Goal: Task Accomplishment & Management: Manage account settings

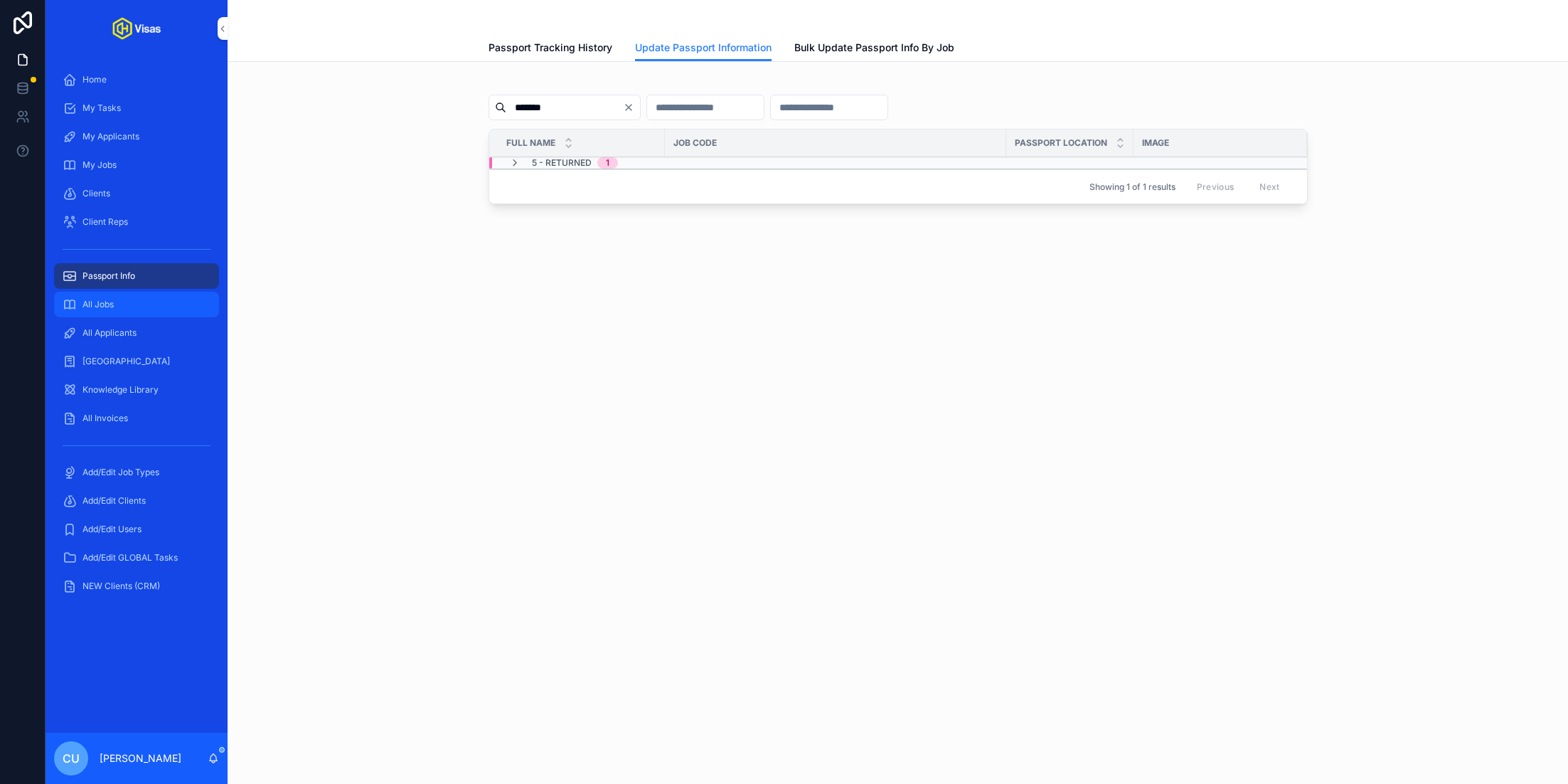
click at [144, 304] on div "All Jobs" at bounding box center [137, 304] width 148 height 23
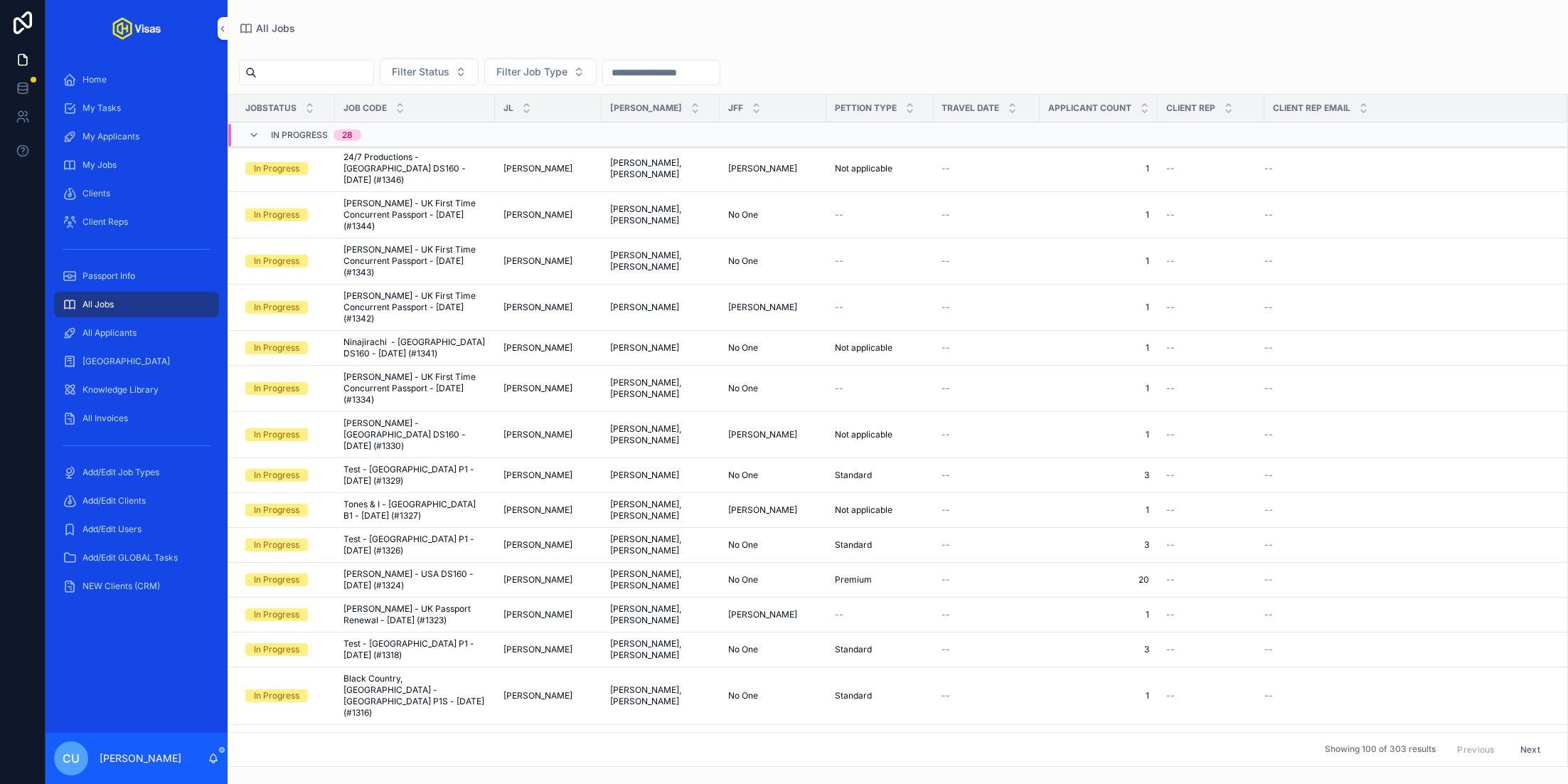
click at [448, 163] on span "24/7 Productions - USA DS160 - Oct/25 (#1346)" at bounding box center [414, 169] width 143 height 34
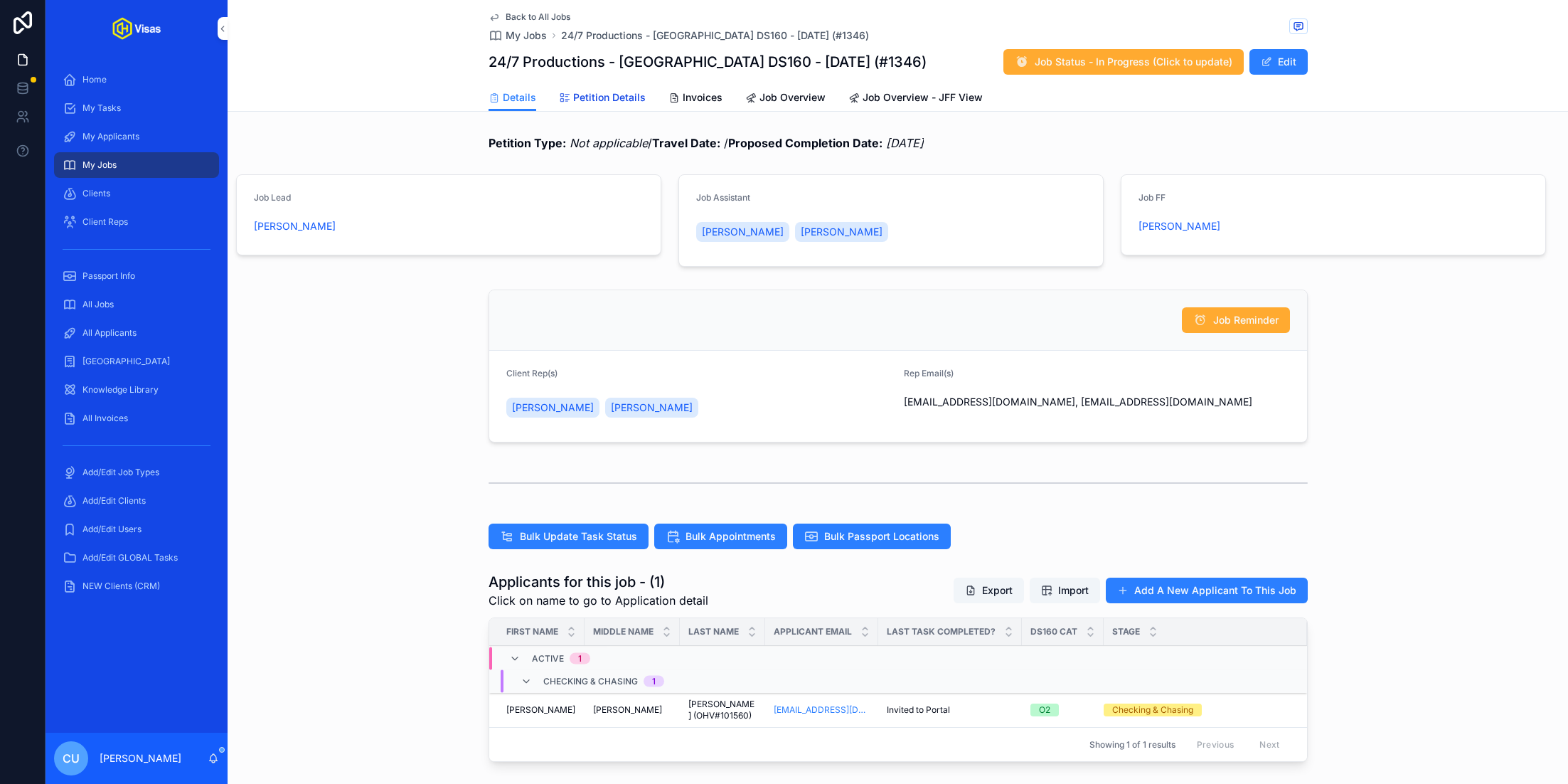
click at [598, 97] on span "Petition Details" at bounding box center [609, 97] width 72 height 14
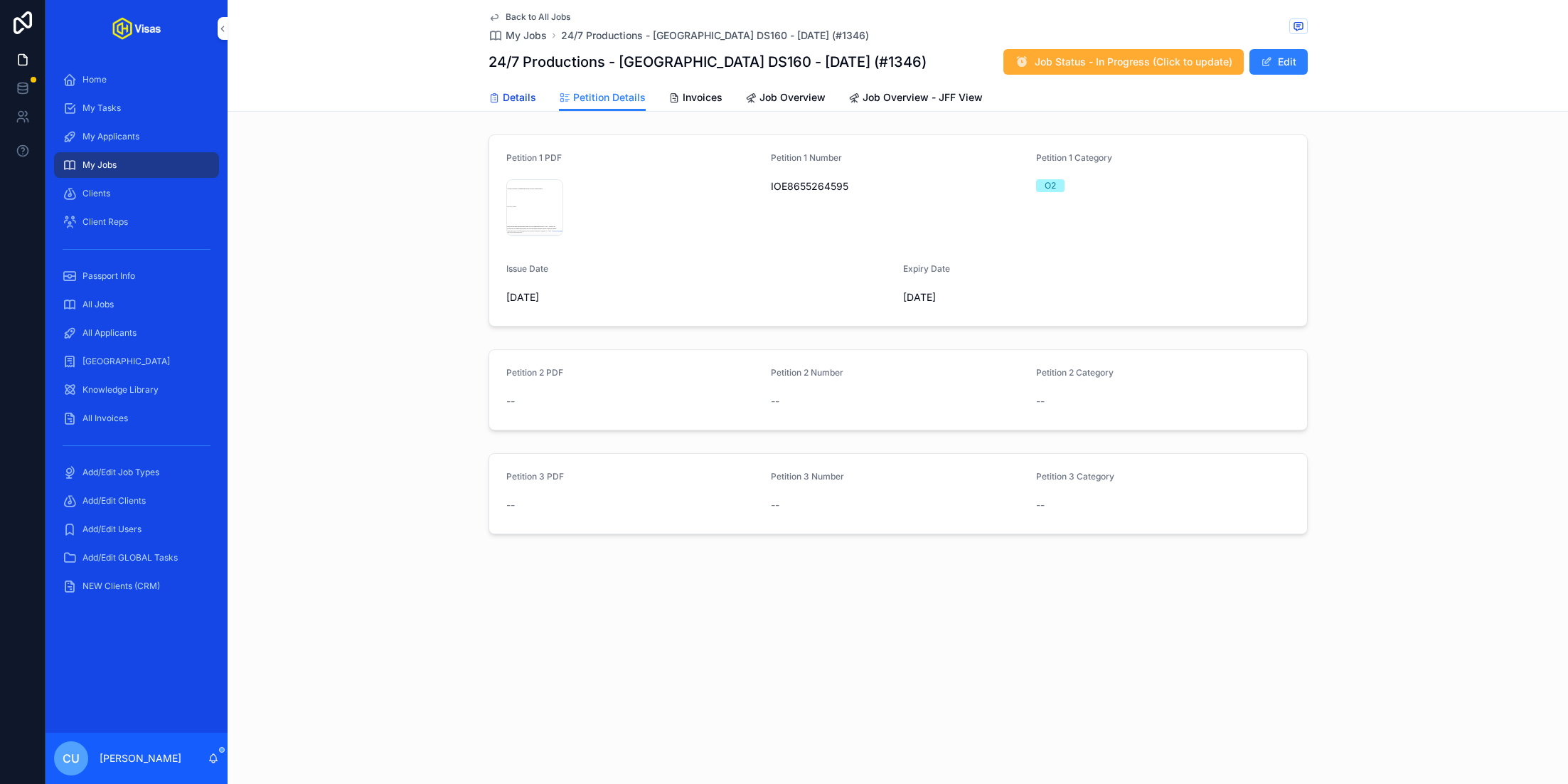
click at [528, 97] on span "Details" at bounding box center [519, 97] width 34 height 14
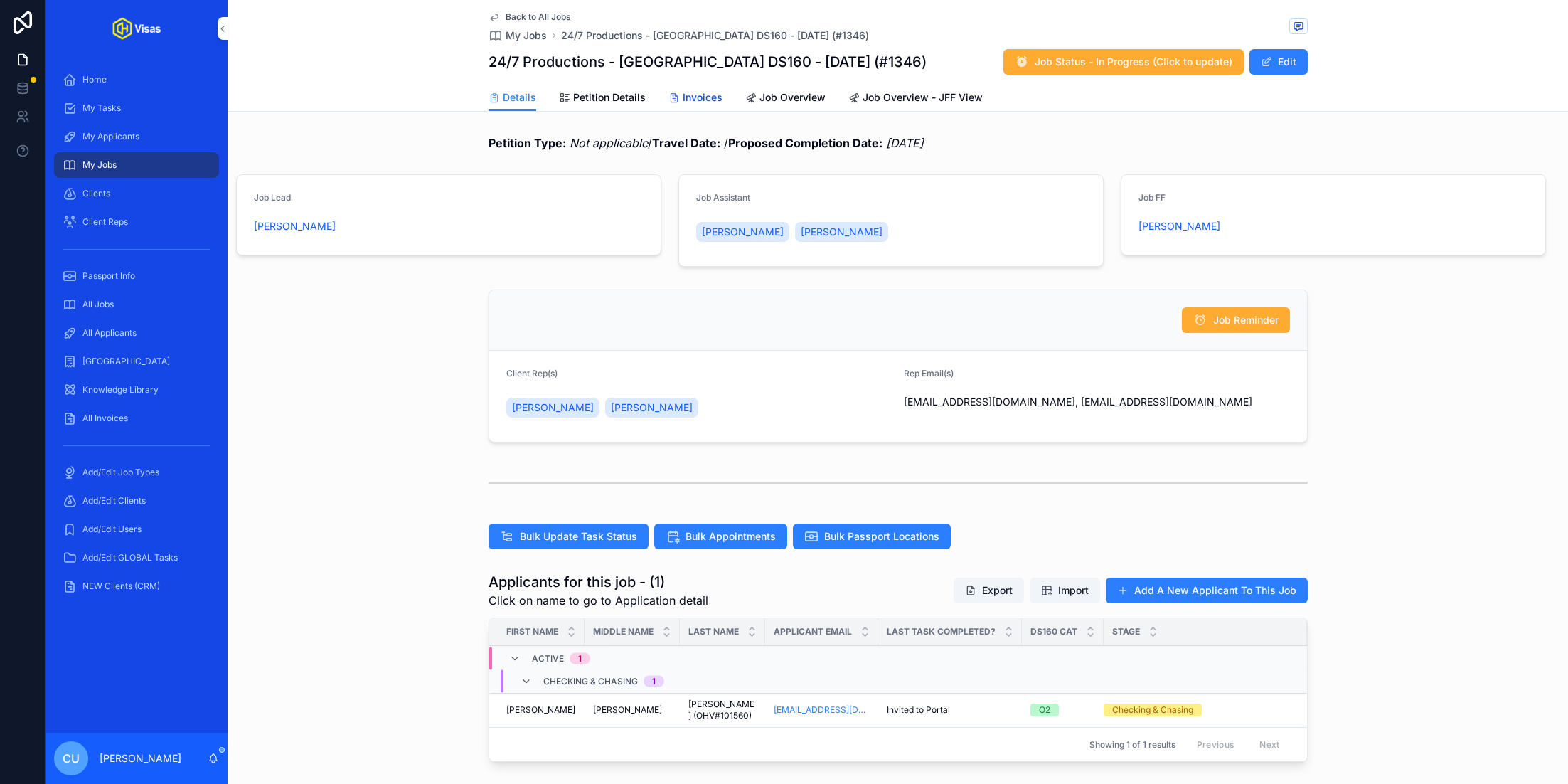
click at [674, 94] on icon "scrollable content" at bounding box center [675, 98] width 12 height 12
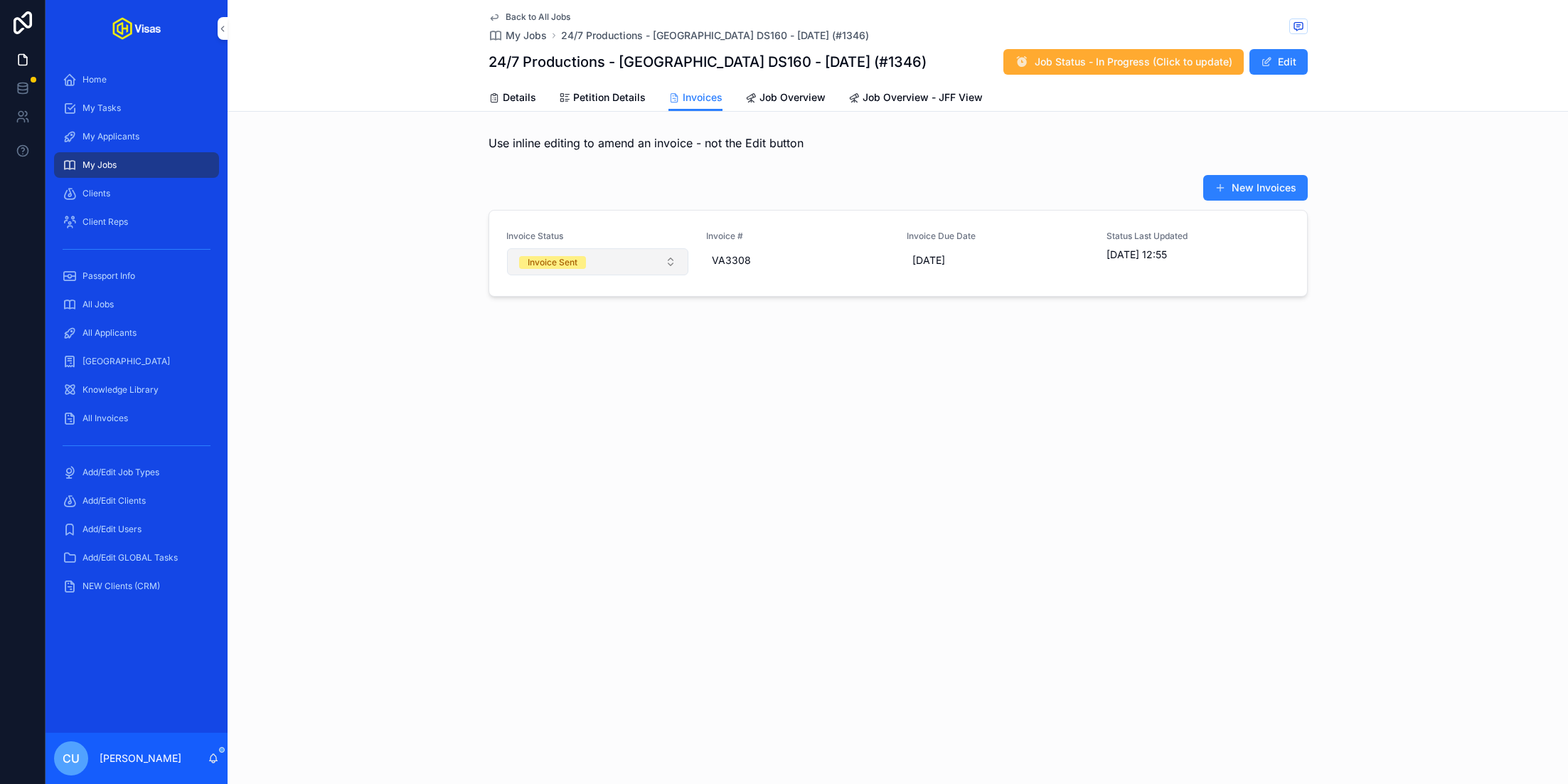
click at [628, 257] on button "Invoice Sent" at bounding box center [597, 262] width 182 height 27
click at [561, 357] on div "Paid" at bounding box center [597, 360] width 198 height 21
click at [506, 98] on span "Details" at bounding box center [519, 97] width 34 height 14
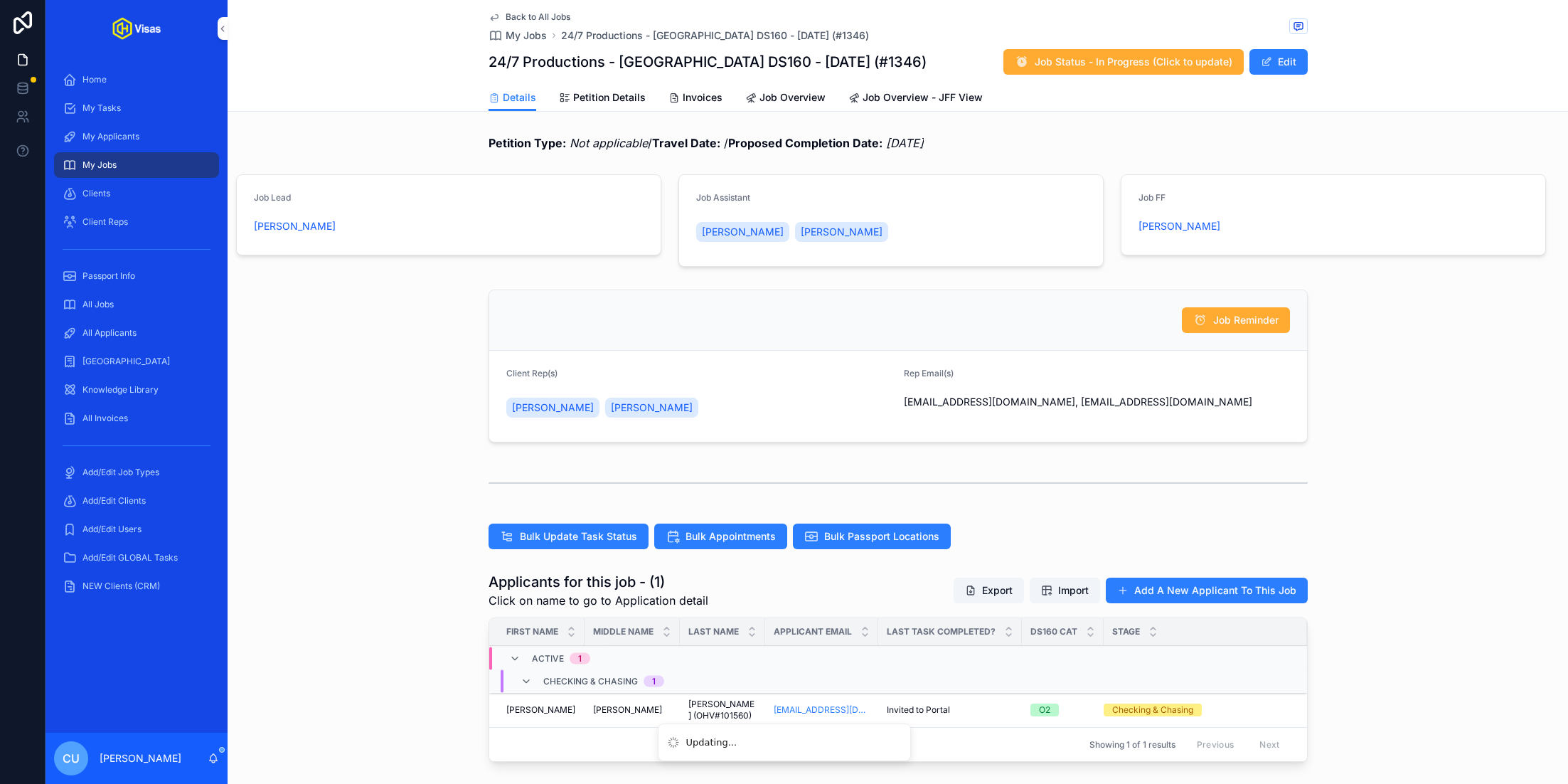
click at [516, 19] on span "Back to All Jobs" at bounding box center [538, 18] width 65 height 12
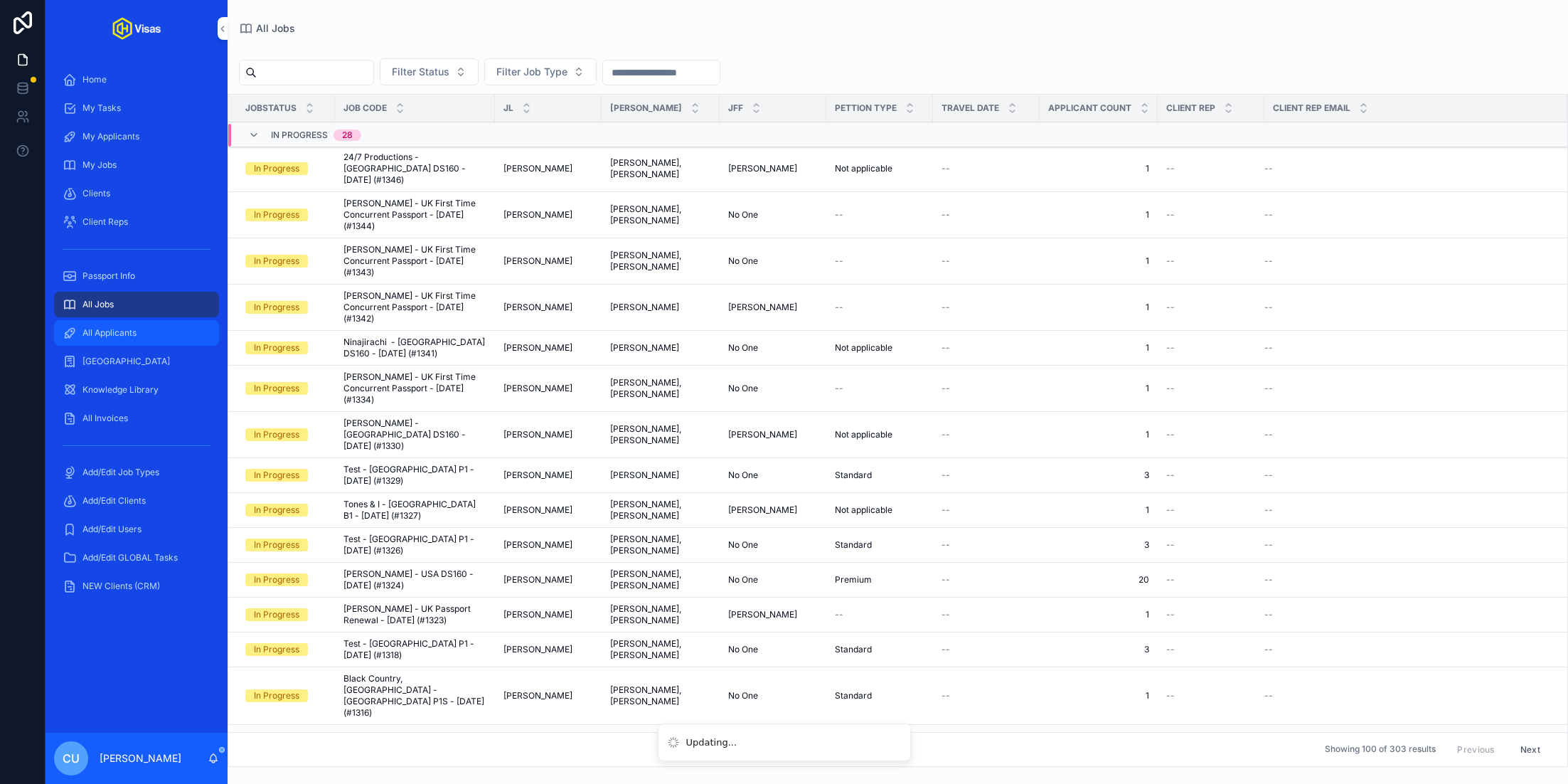
click at [142, 342] on div "All Applicants" at bounding box center [137, 332] width 148 height 23
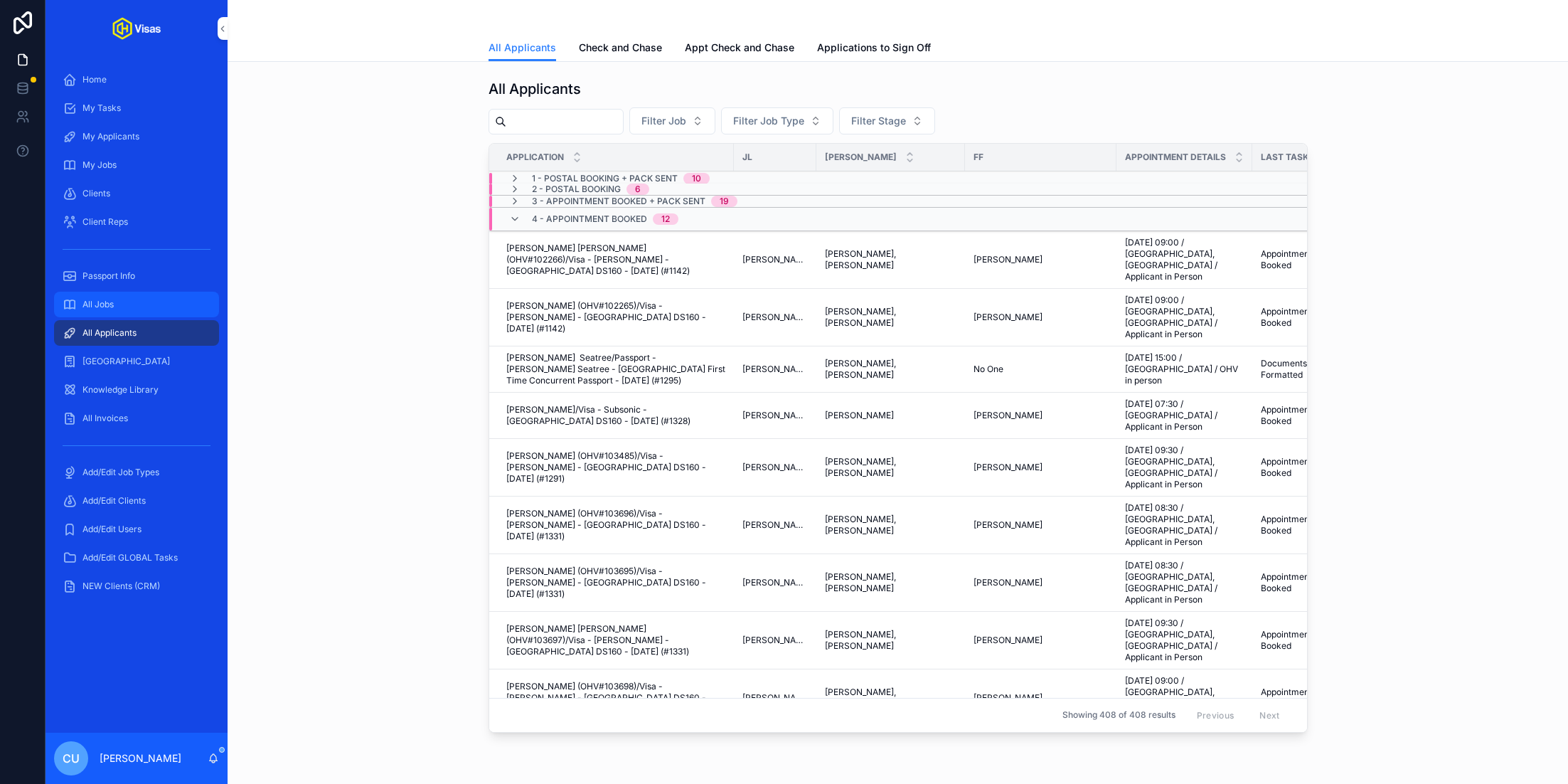
click at [114, 307] on div "All Jobs" at bounding box center [137, 304] width 148 height 23
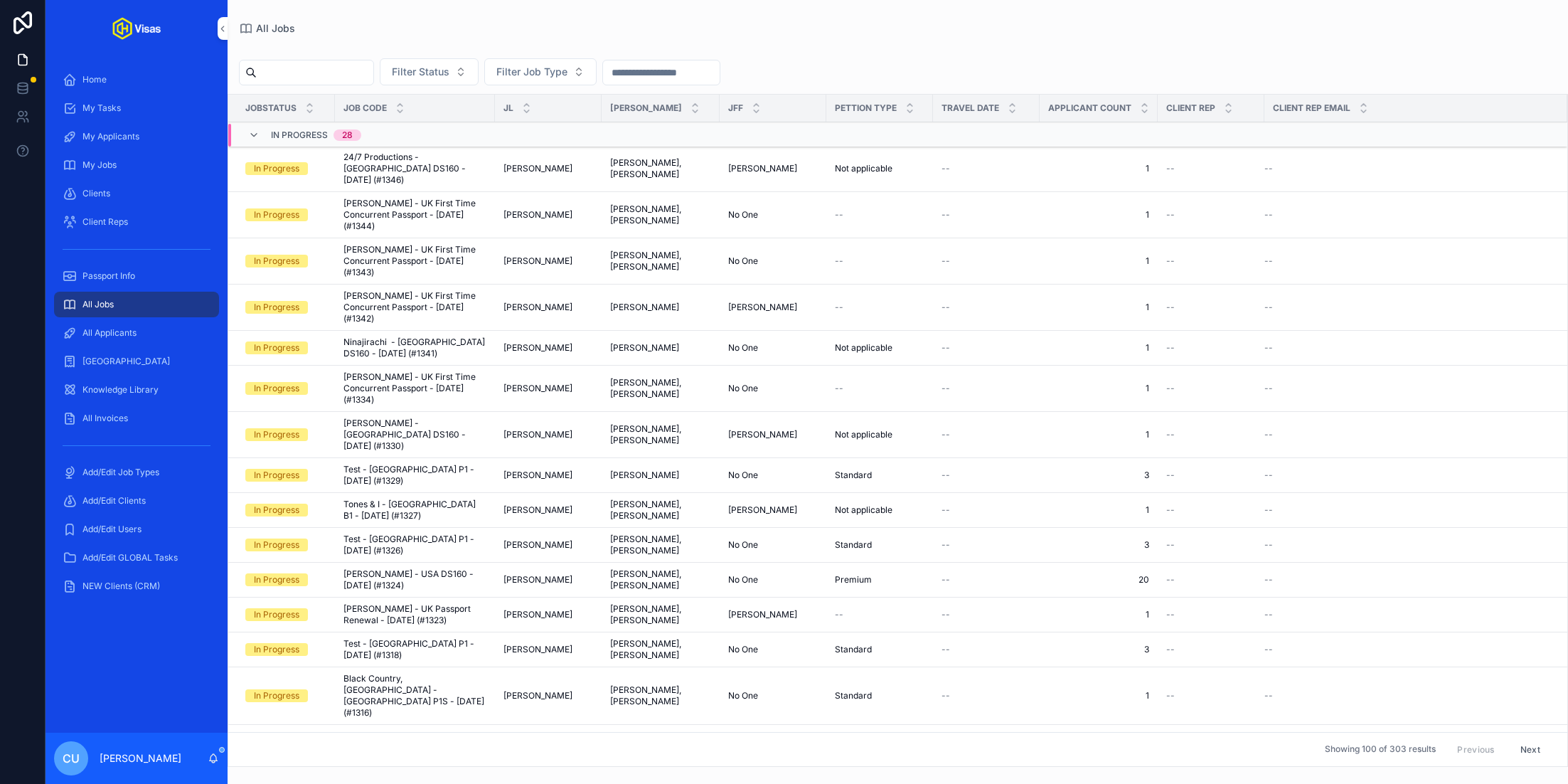
click at [345, 65] on input "scrollable content" at bounding box center [315, 73] width 117 height 20
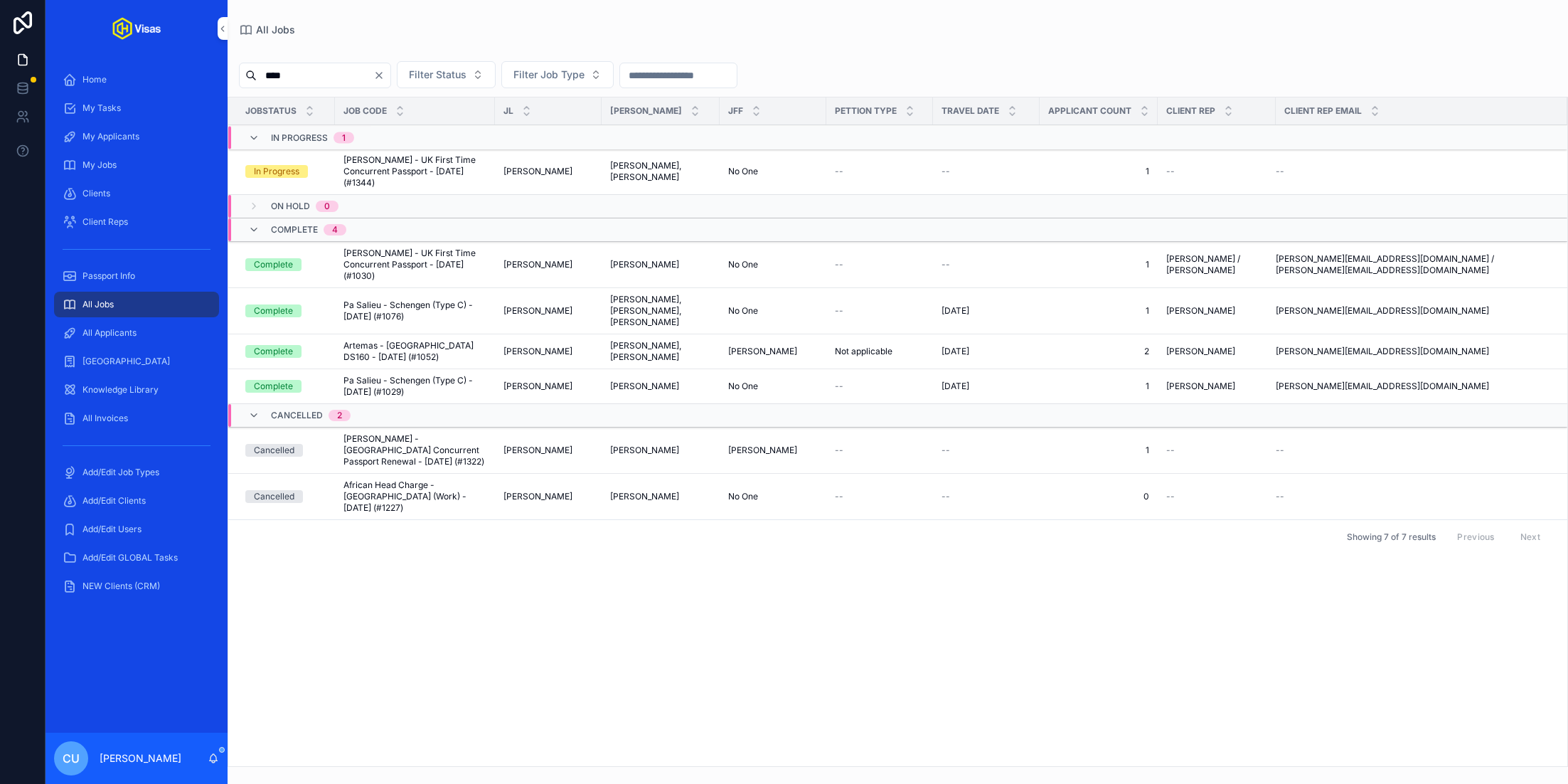
type input "****"
click at [408, 174] on span "Tina McQuoid - UK First Time Concurrent Passport - Oct/25 (#1344)" at bounding box center [414, 171] width 143 height 34
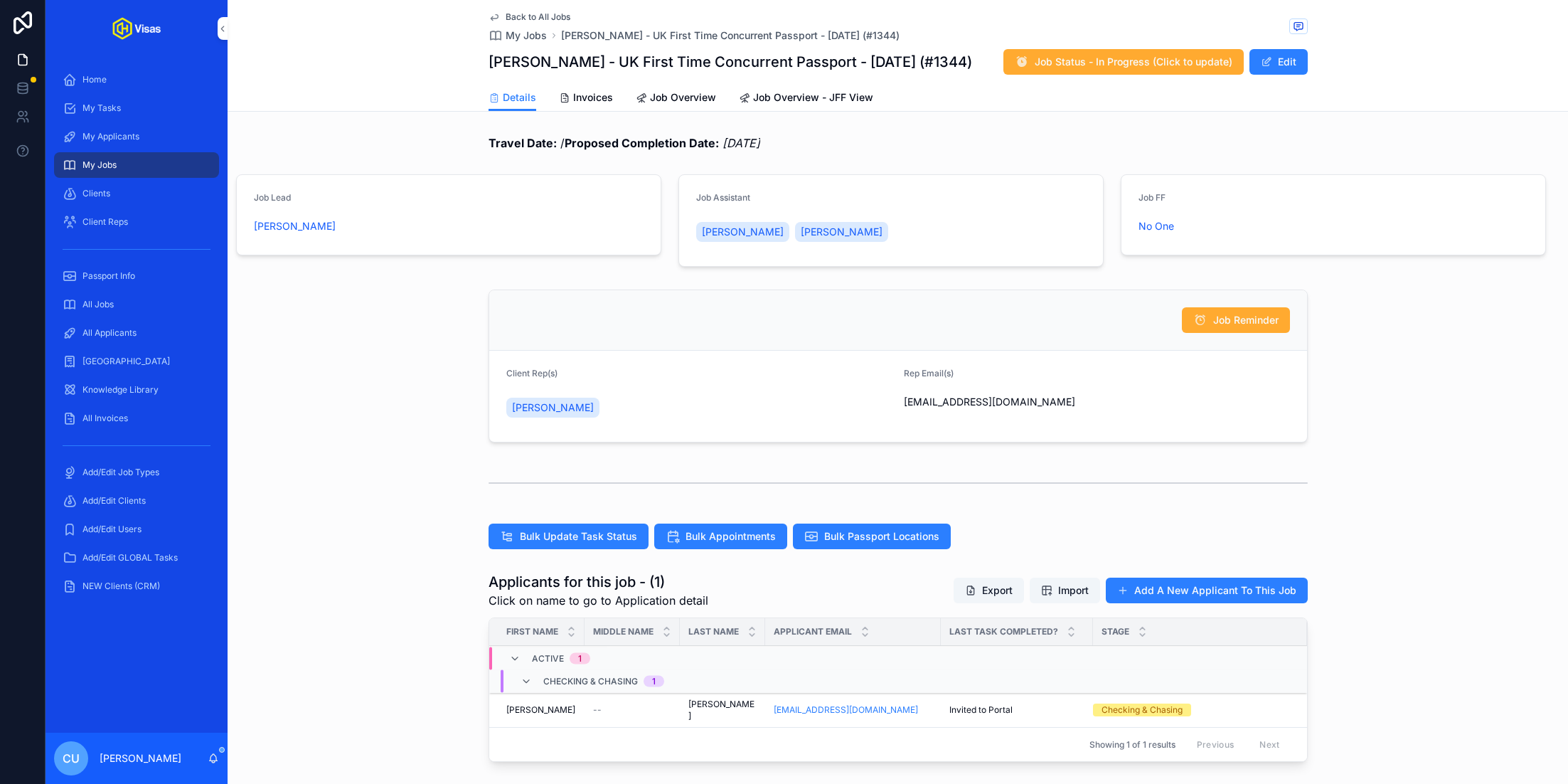
click at [623, 704] on div "--" at bounding box center [632, 710] width 78 height 12
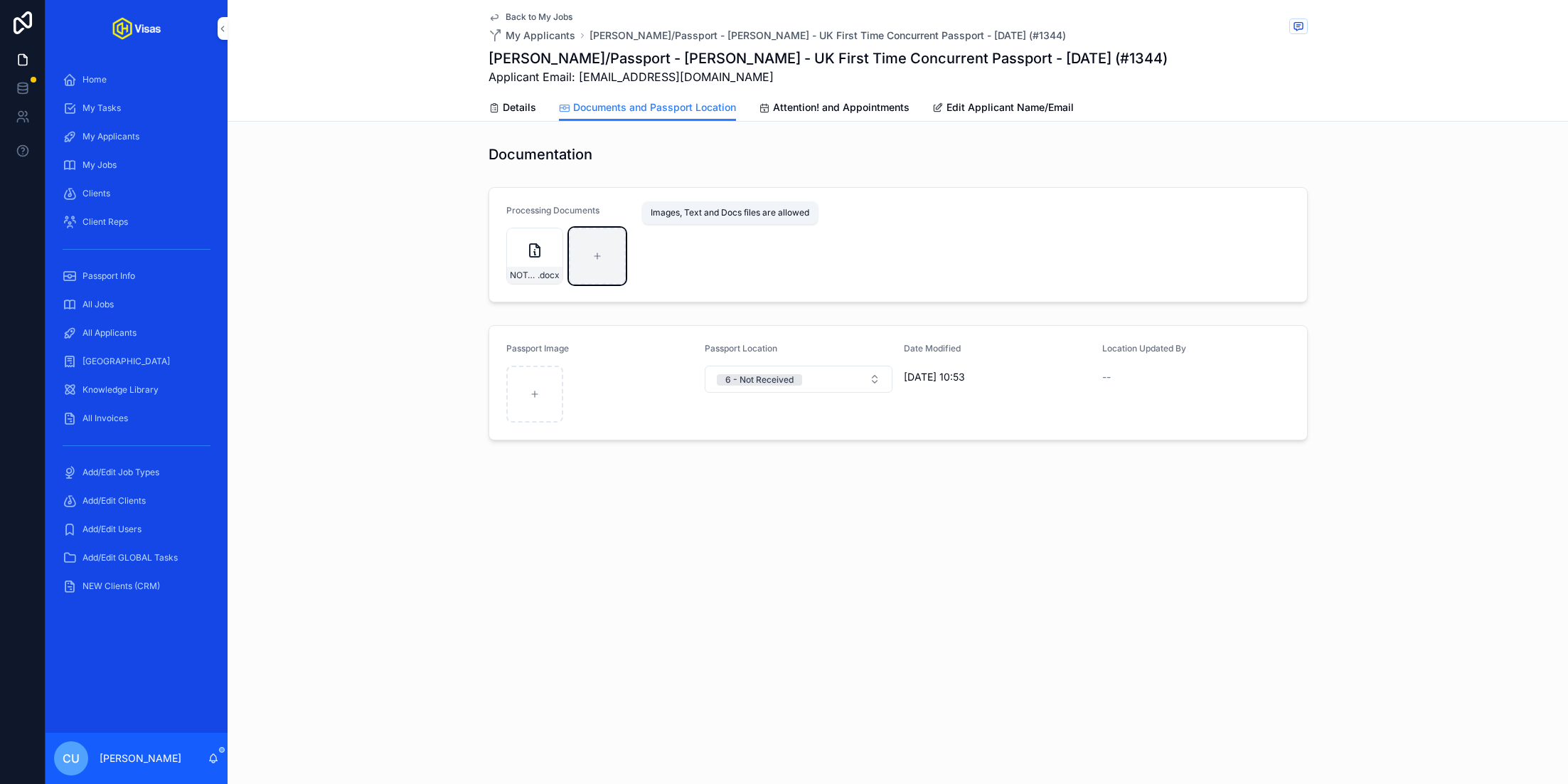
click at [595, 249] on div "scrollable content" at bounding box center [597, 256] width 57 height 57
type input "**********"
click at [0, 0] on icon "scrollable content" at bounding box center [0, 0] width 0 height 0
click at [565, 212] on icon "scrollable content" at bounding box center [567, 213] width 12 height 12
click at [581, 575] on div "Back to My Jobs My Applicants Tina McQuoid/Passport - Tina McQuoid - UK First T…" at bounding box center [898, 392] width 1341 height 784
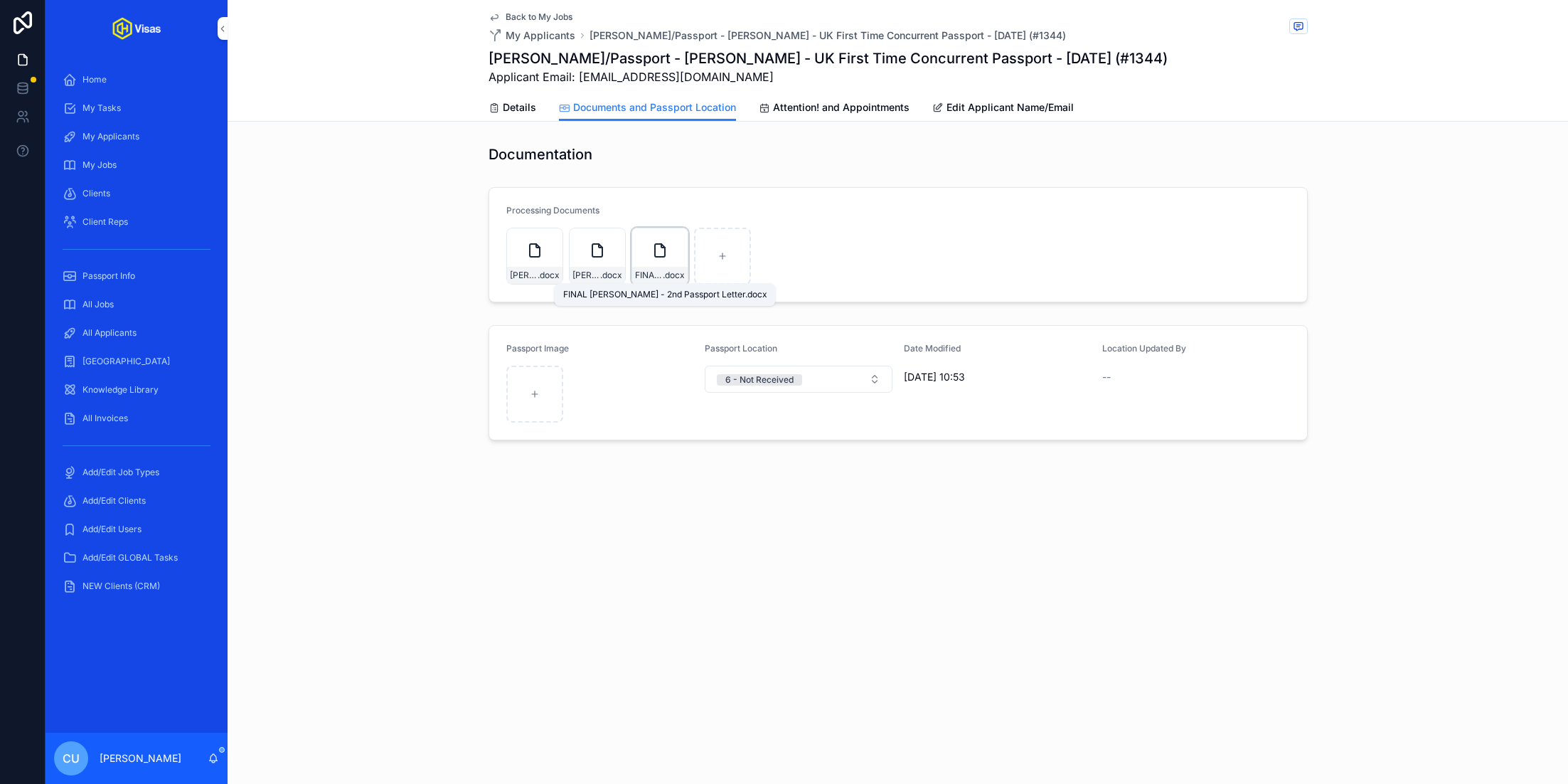
click at [657, 272] on span "FINAL Tina McQuoid - 2nd Passport Letter" at bounding box center [649, 275] width 28 height 12
click at [20, 34] on link at bounding box center [23, 23] width 45 height 45
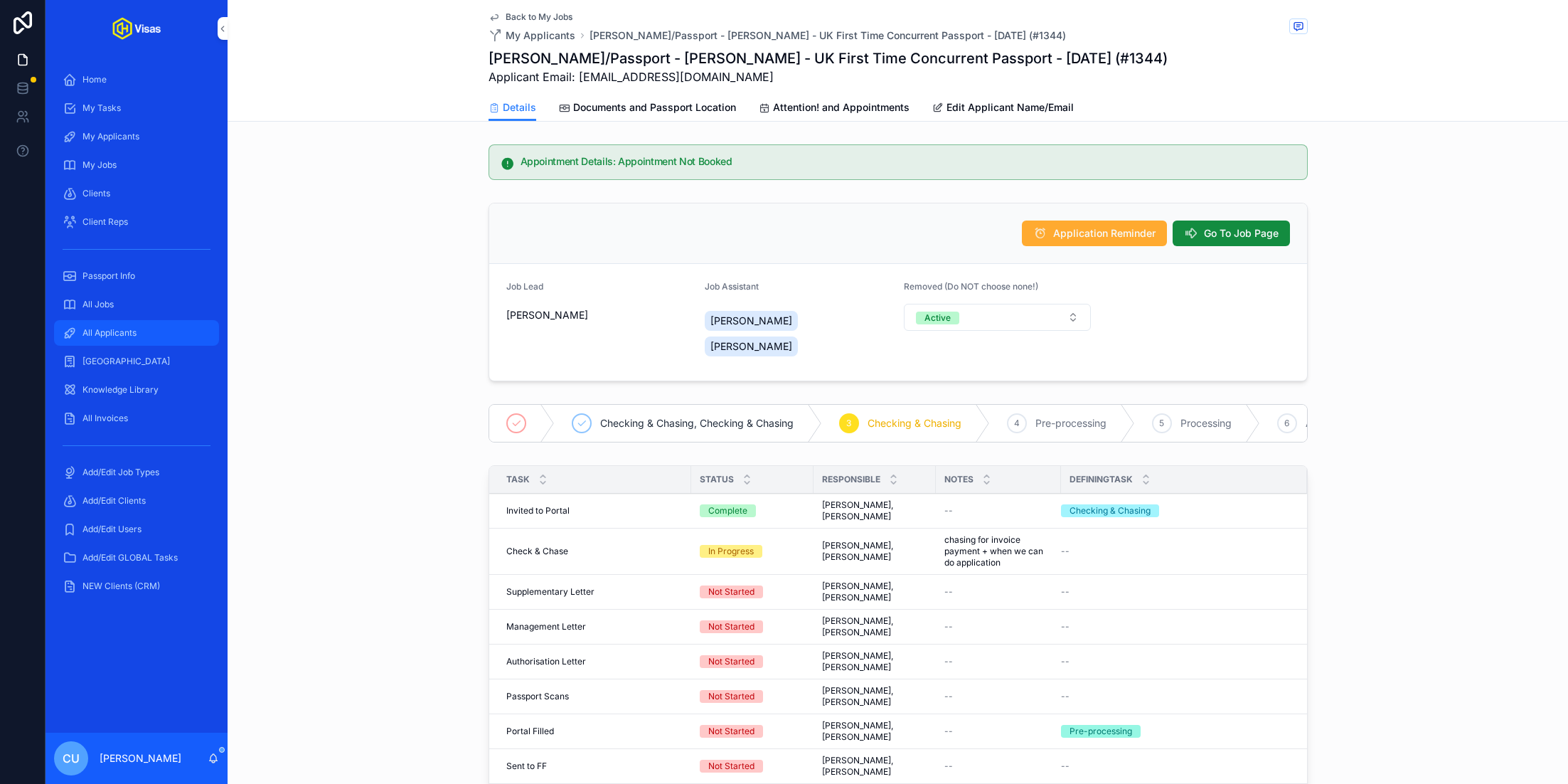
click at [126, 342] on div "All Applicants" at bounding box center [137, 332] width 148 height 23
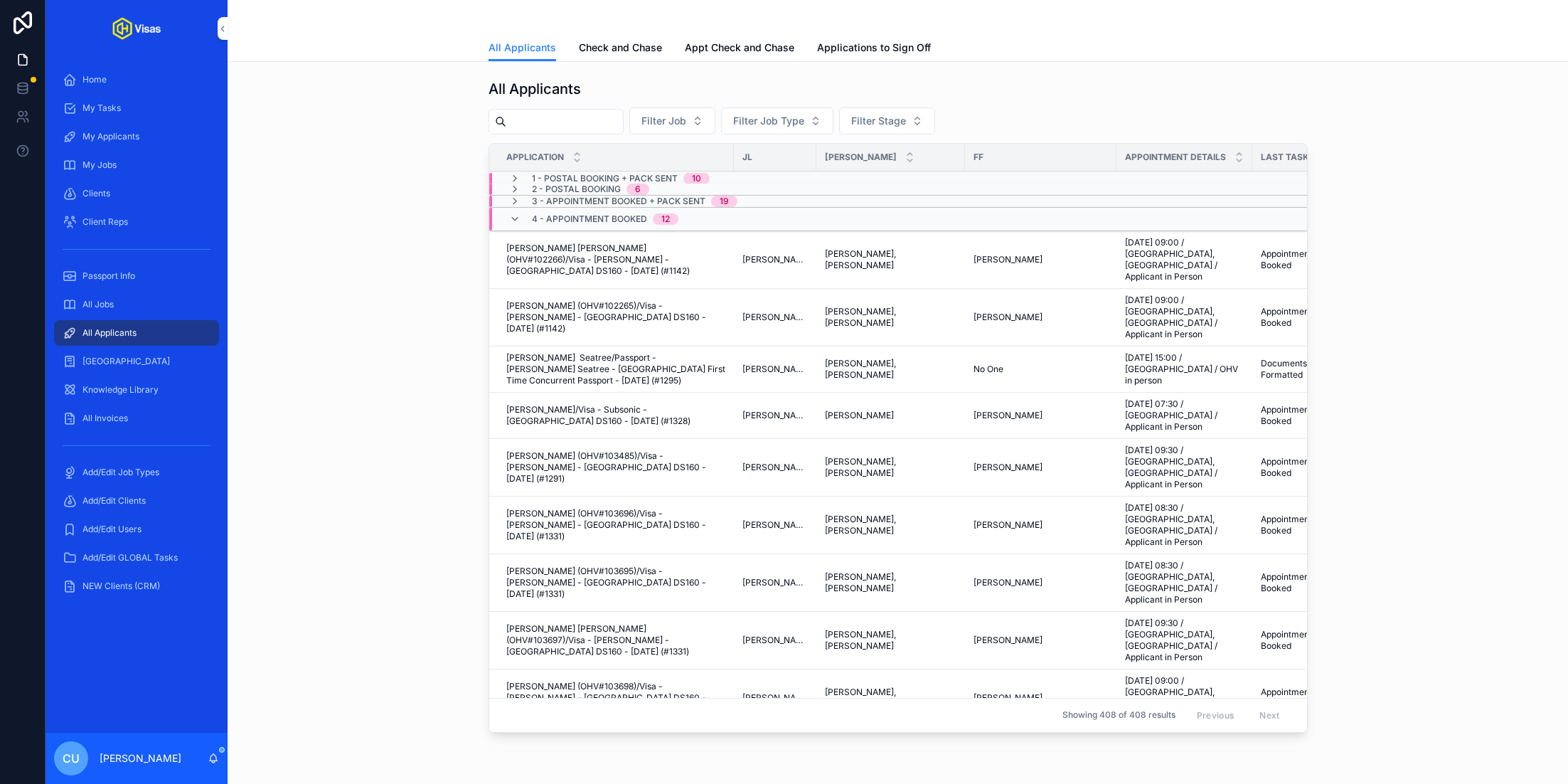
click at [553, 119] on input "scrollable content" at bounding box center [564, 122] width 117 height 20
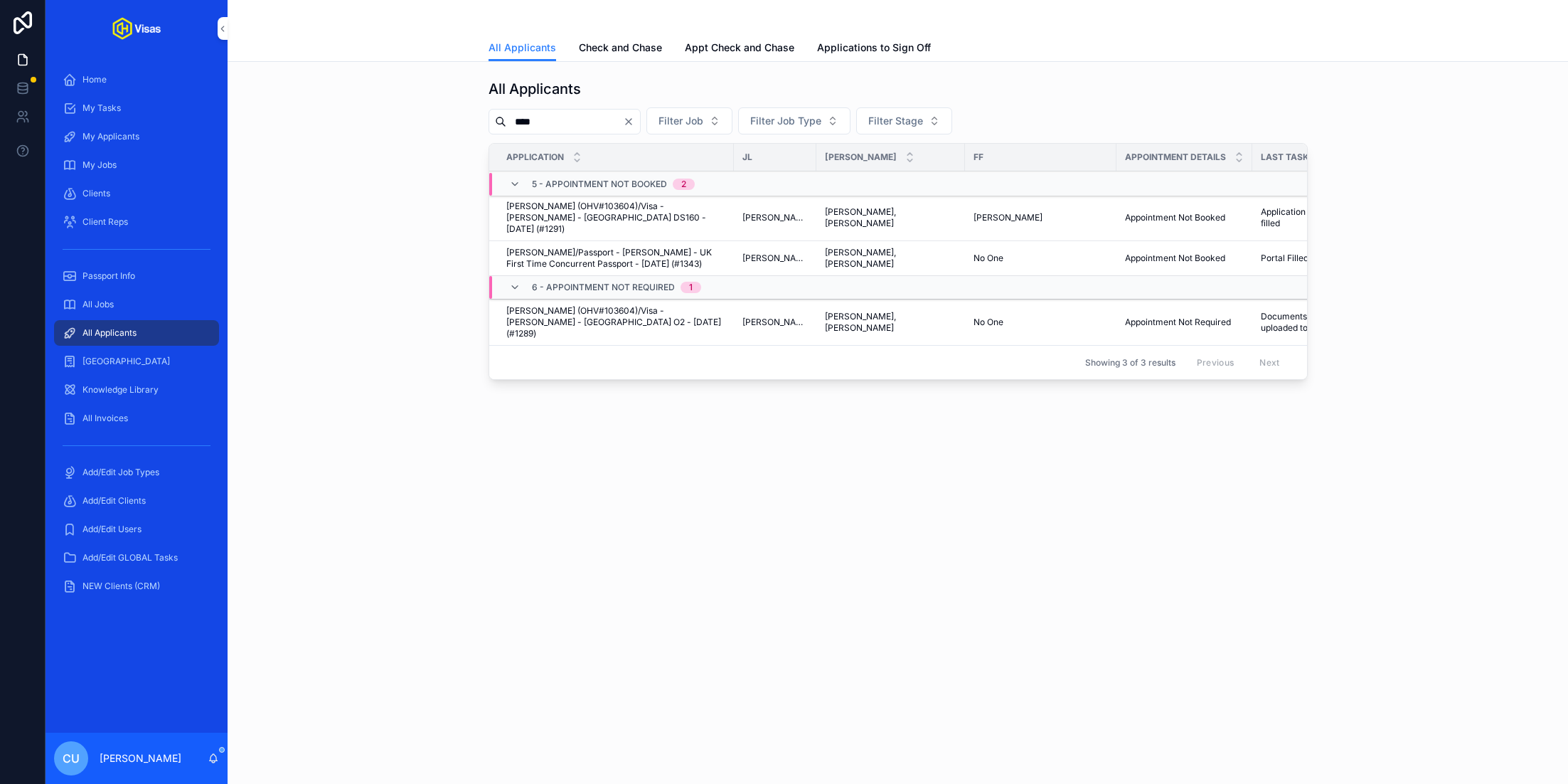
type input "****"
click at [612, 249] on span "[PERSON_NAME]/Passport - [PERSON_NAME] - UK First Time Concurrent Passport - [D…" at bounding box center [615, 258] width 219 height 23
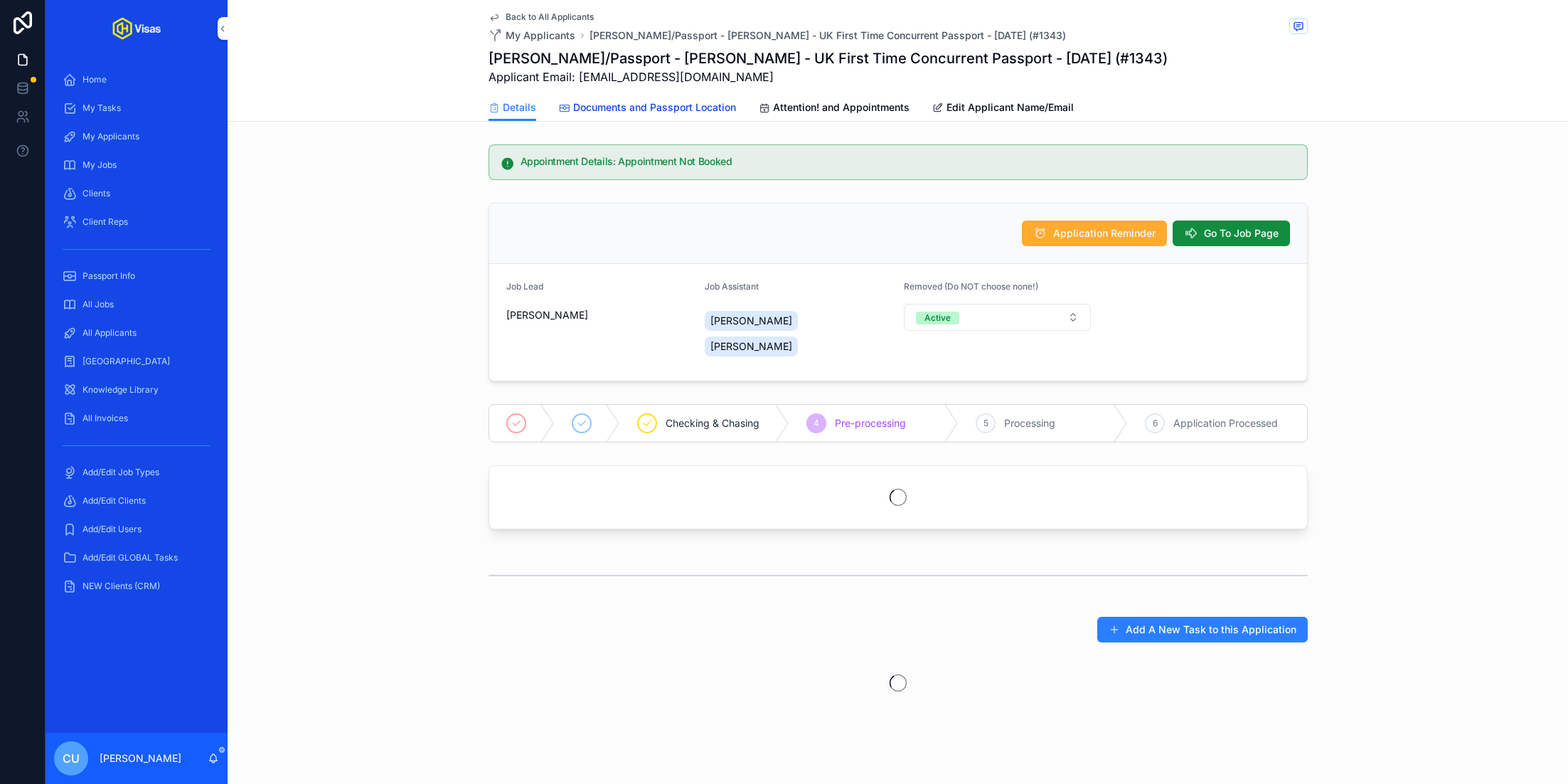
click at [644, 112] on span "Documents and Passport Location" at bounding box center [654, 107] width 163 height 14
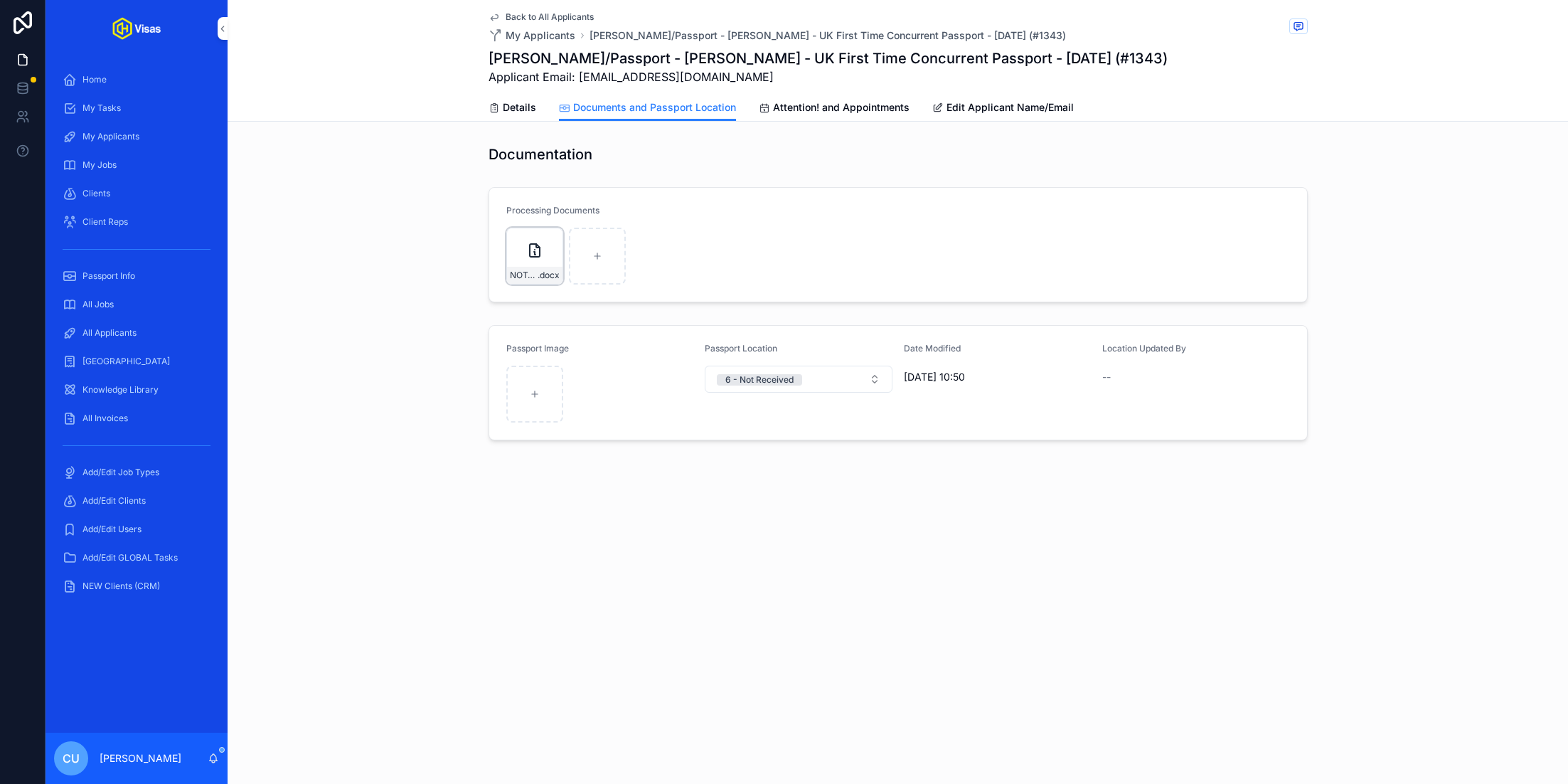
click at [0, 0] on icon "scrollable content" at bounding box center [0, 0] width 0 height 0
click at [565, 212] on icon "scrollable content" at bounding box center [565, 213] width 0 height 3
click at [541, 255] on div "scrollable content" at bounding box center [534, 256] width 57 height 57
type input "**********"
click at [530, 118] on link "Details" at bounding box center [512, 109] width 48 height 29
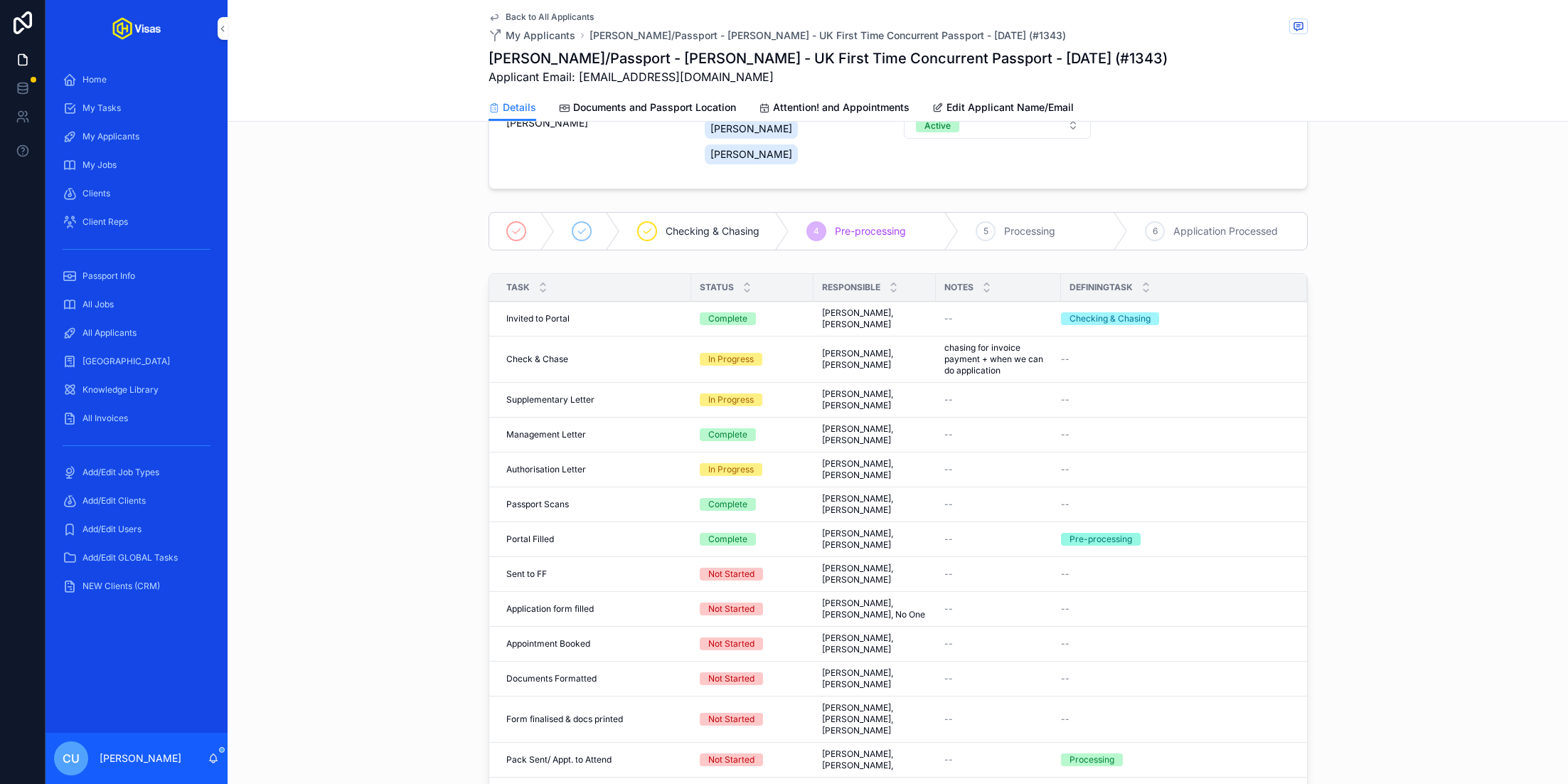
scroll to position [194, 0]
click at [128, 322] on div "All Applicants" at bounding box center [137, 332] width 148 height 23
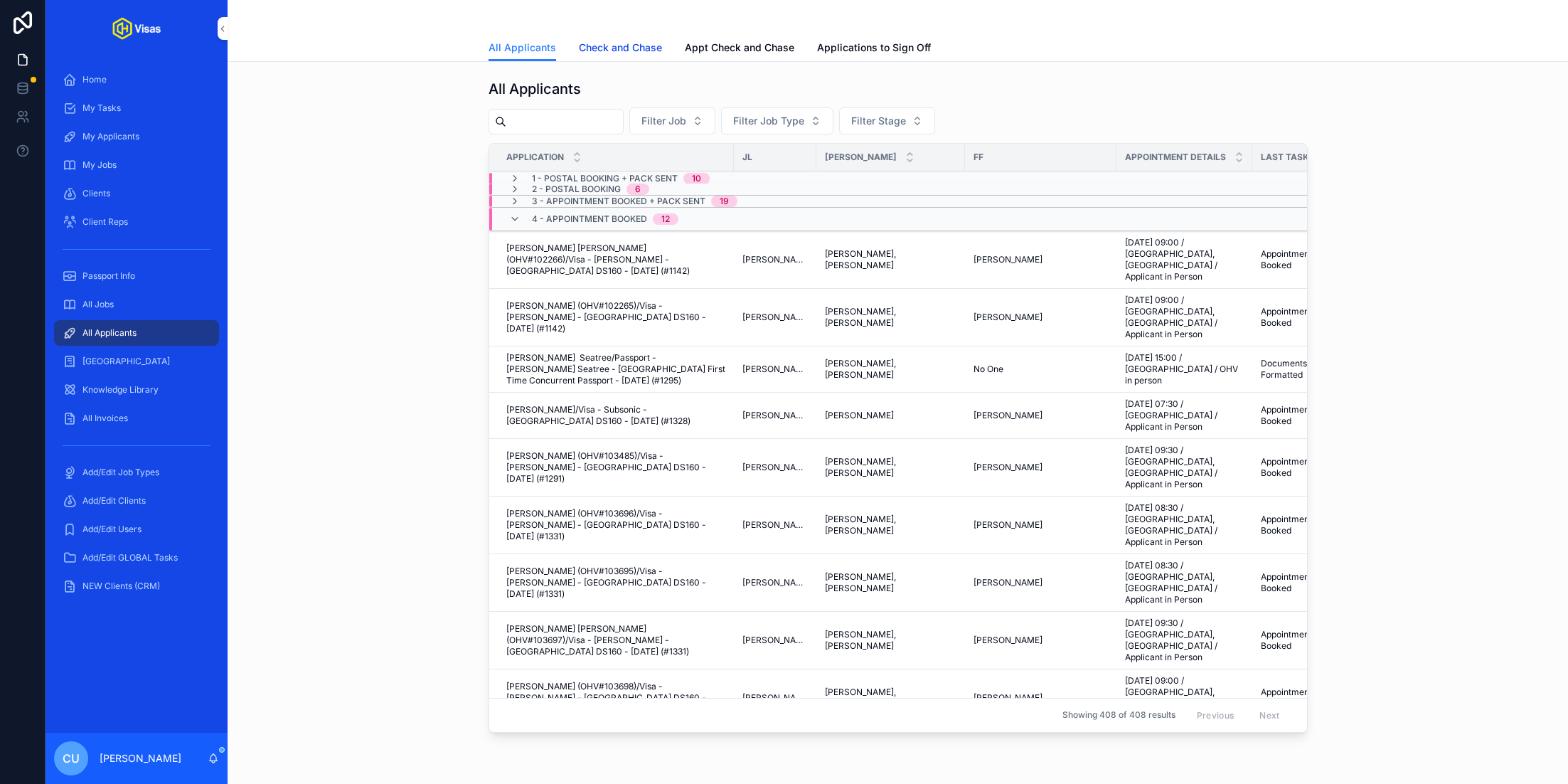
click at [617, 51] on span "Check and Chase" at bounding box center [620, 47] width 83 height 14
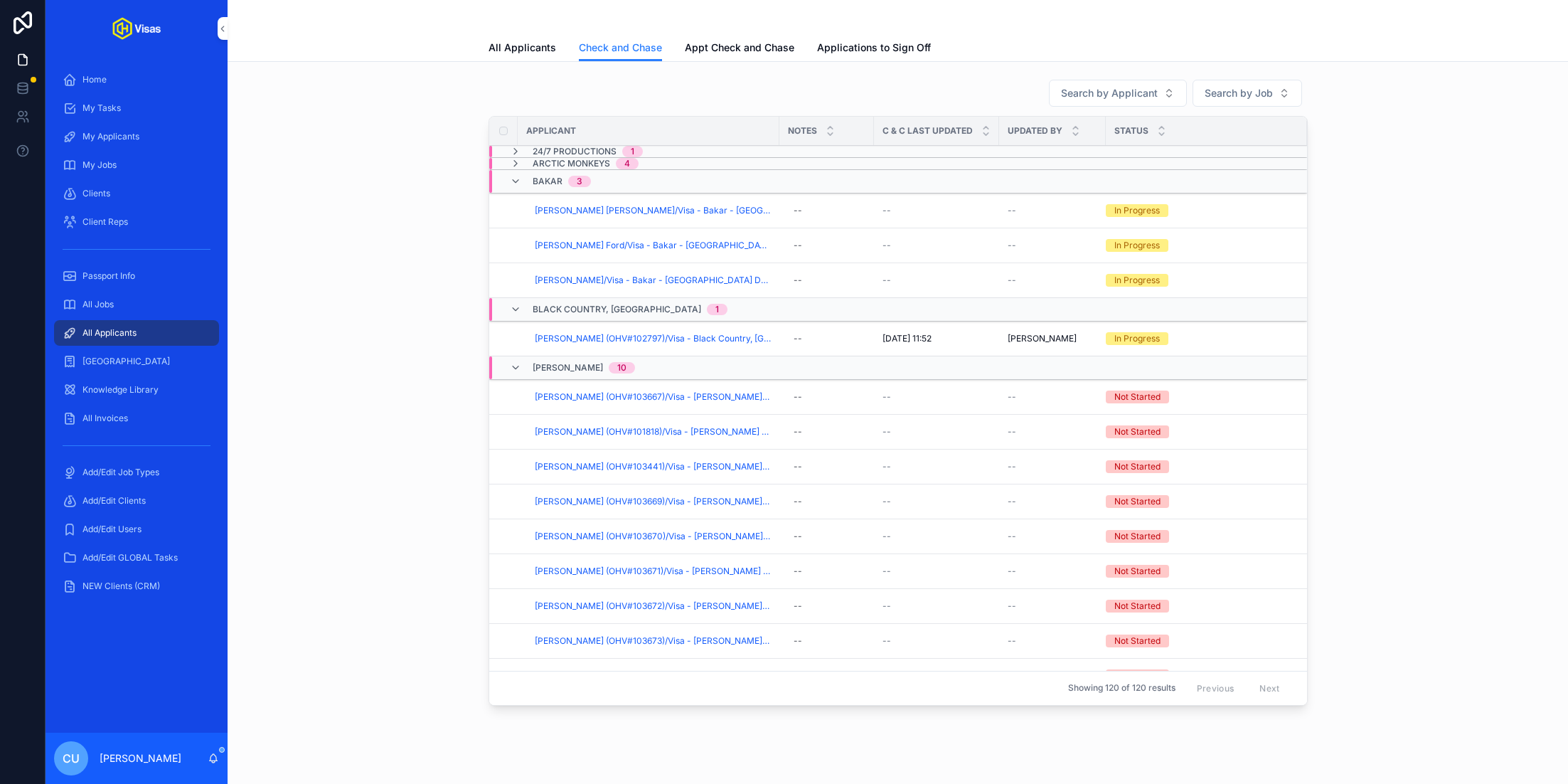
click at [0, 0] on span "Checked And Chased" at bounding box center [0, 0] width 0 height 0
click at [547, 177] on span "Bakar" at bounding box center [548, 181] width 30 height 12
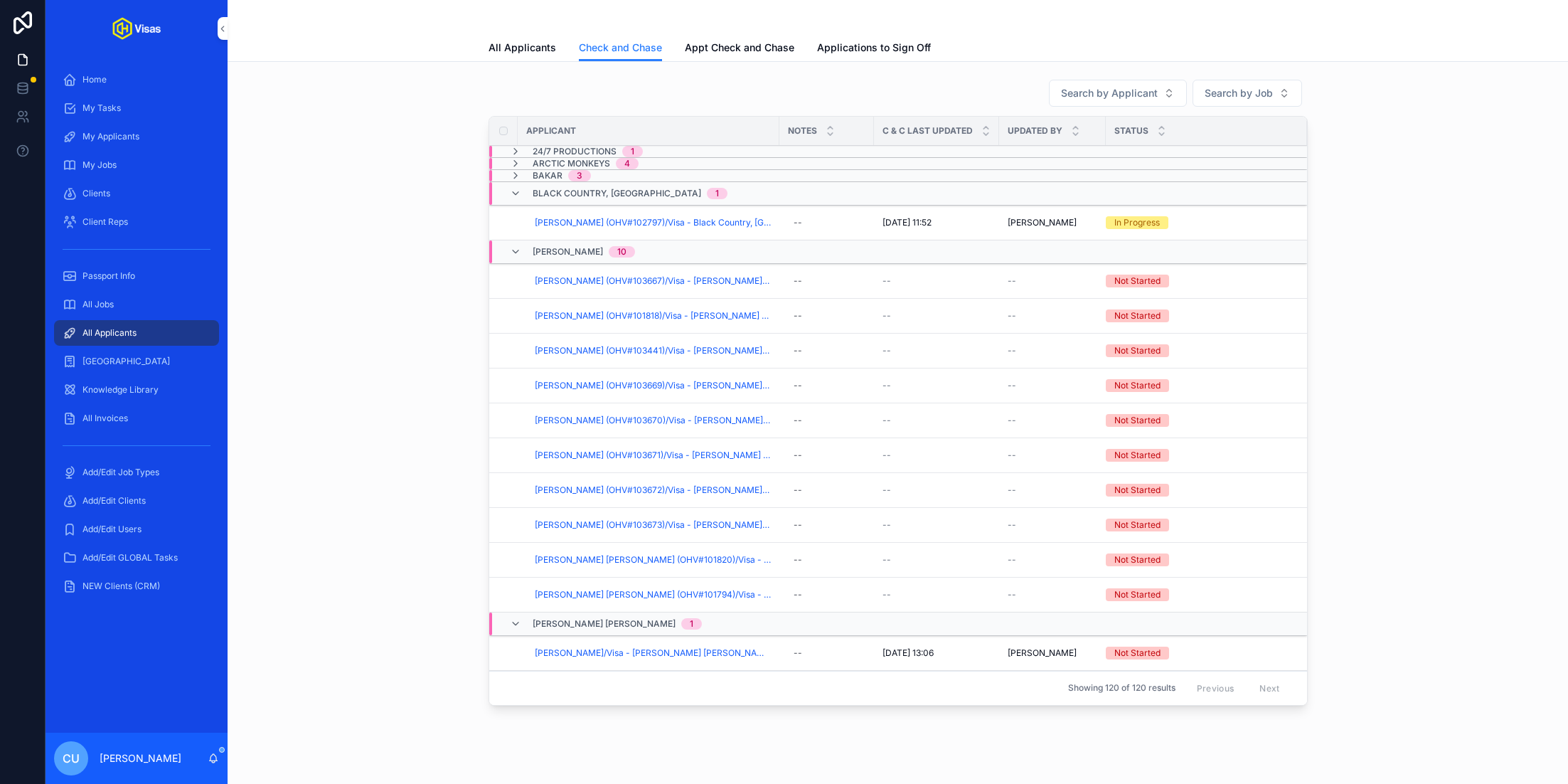
click at [0, 0] on span "Checked And Chased" at bounding box center [0, 0] width 0 height 0
click at [571, 191] on span "Black Country, [GEOGRAPHIC_DATA]" at bounding box center [617, 194] width 169 height 12
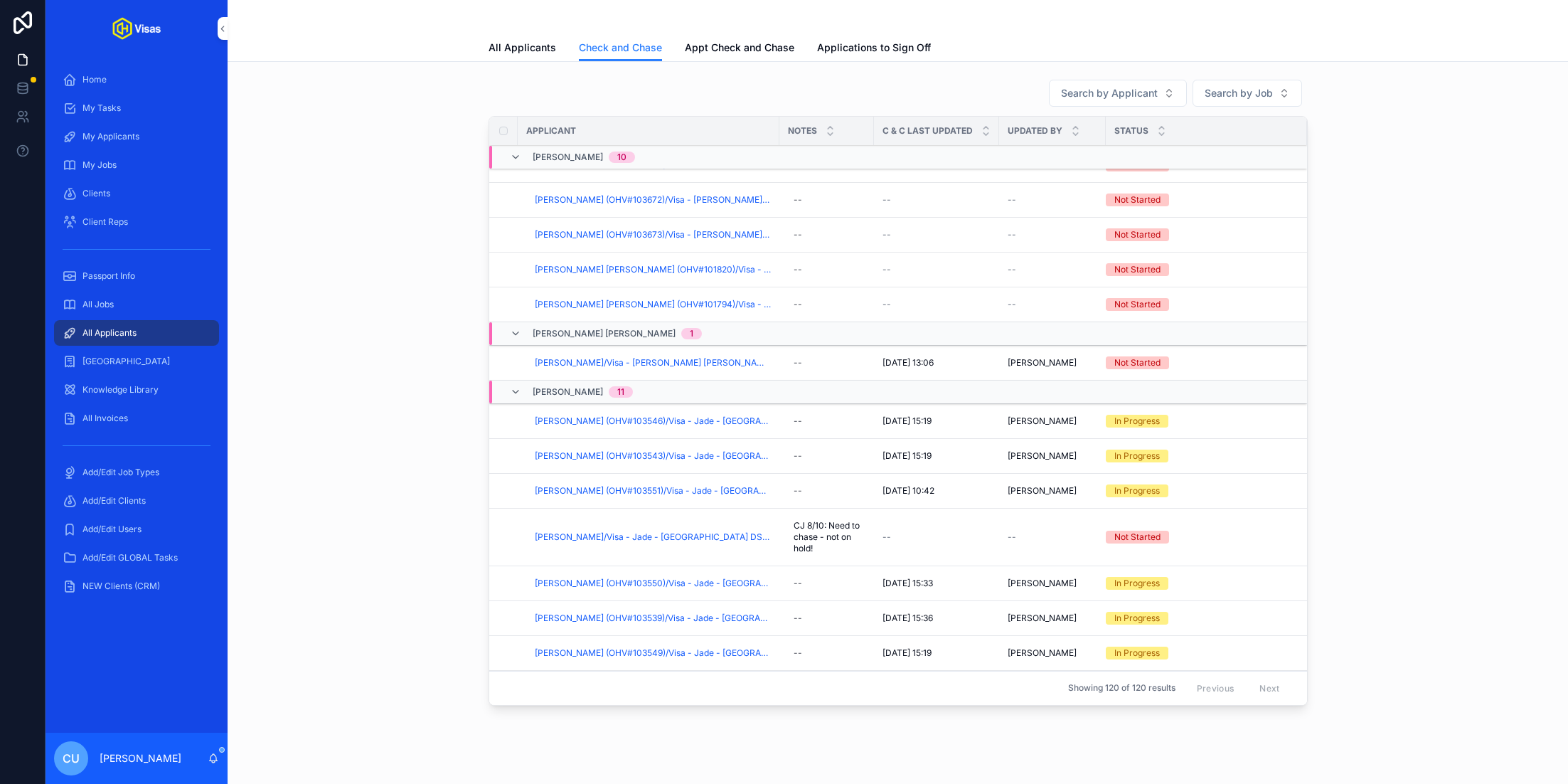
scroll to position [250, 0]
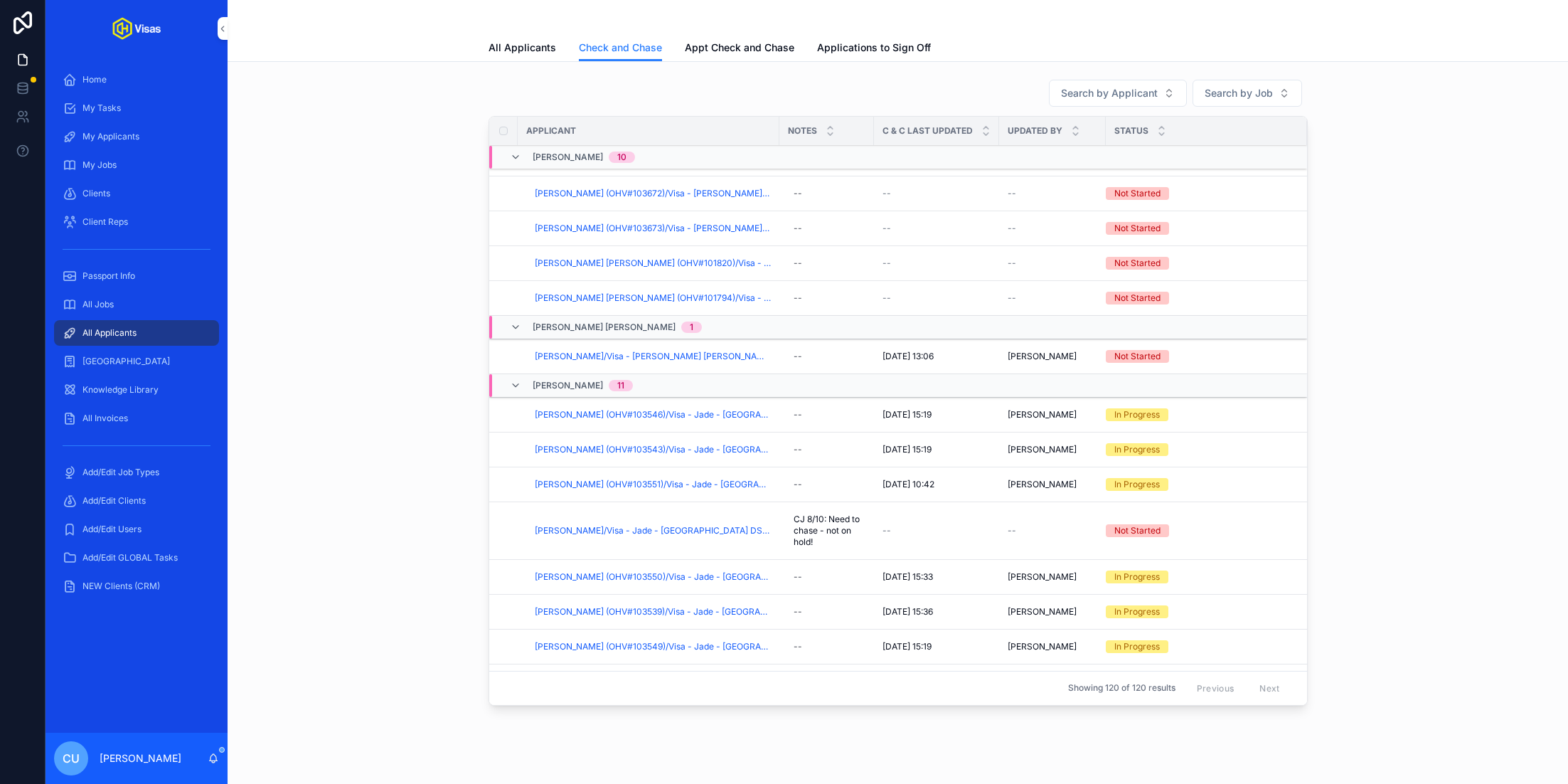
click at [571, 321] on span "[PERSON_NAME] [PERSON_NAME]" at bounding box center [604, 327] width 143 height 12
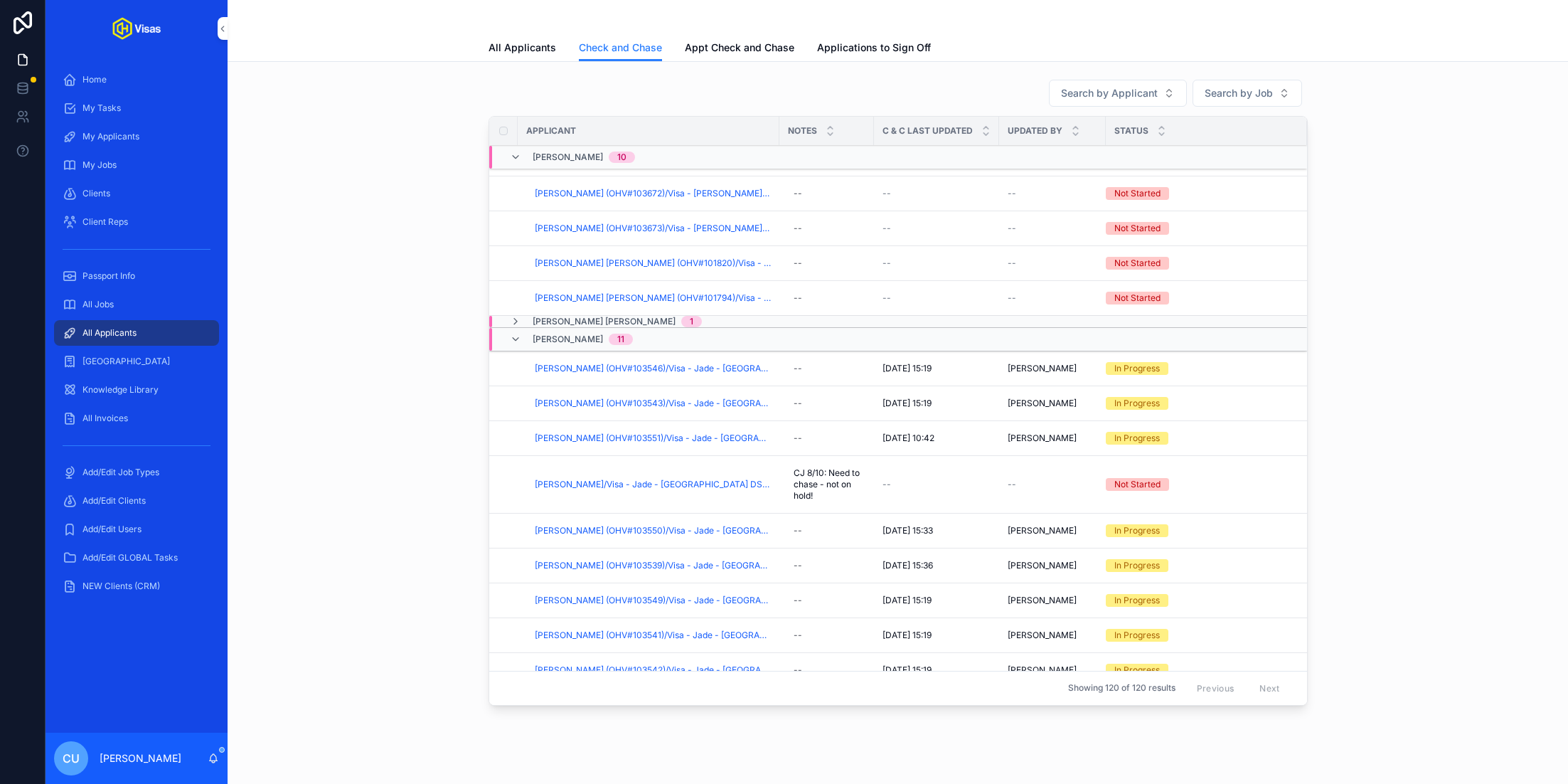
click at [0, 0] on span "Checked And Chased" at bounding box center [0, 0] width 0 height 0
click at [706, 478] on span "[PERSON_NAME]/Visa - Jade - [GEOGRAPHIC_DATA] DS160 - [DATE] (#1248)" at bounding box center [652, 484] width 236 height 12
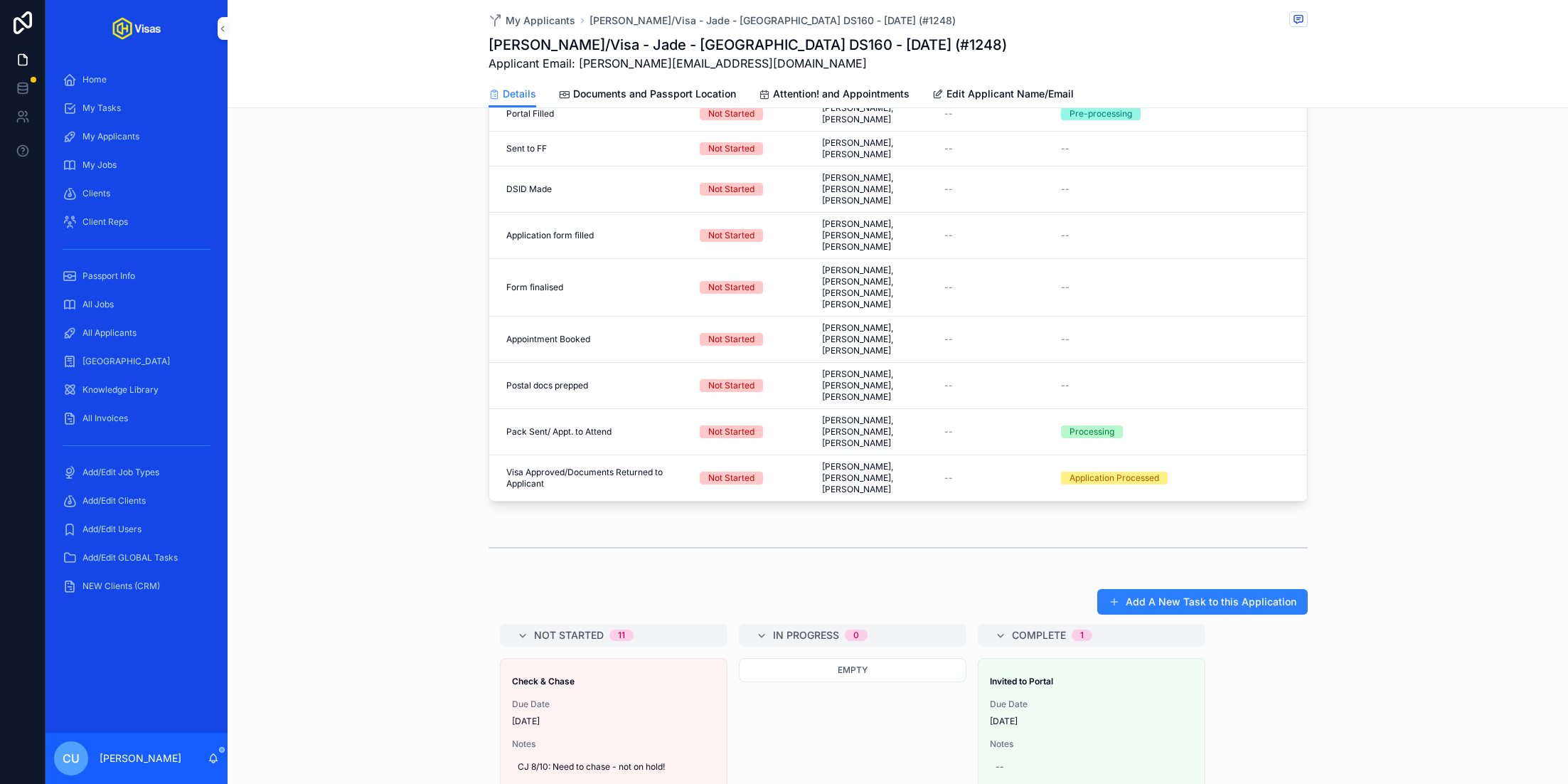
scroll to position [776, 0]
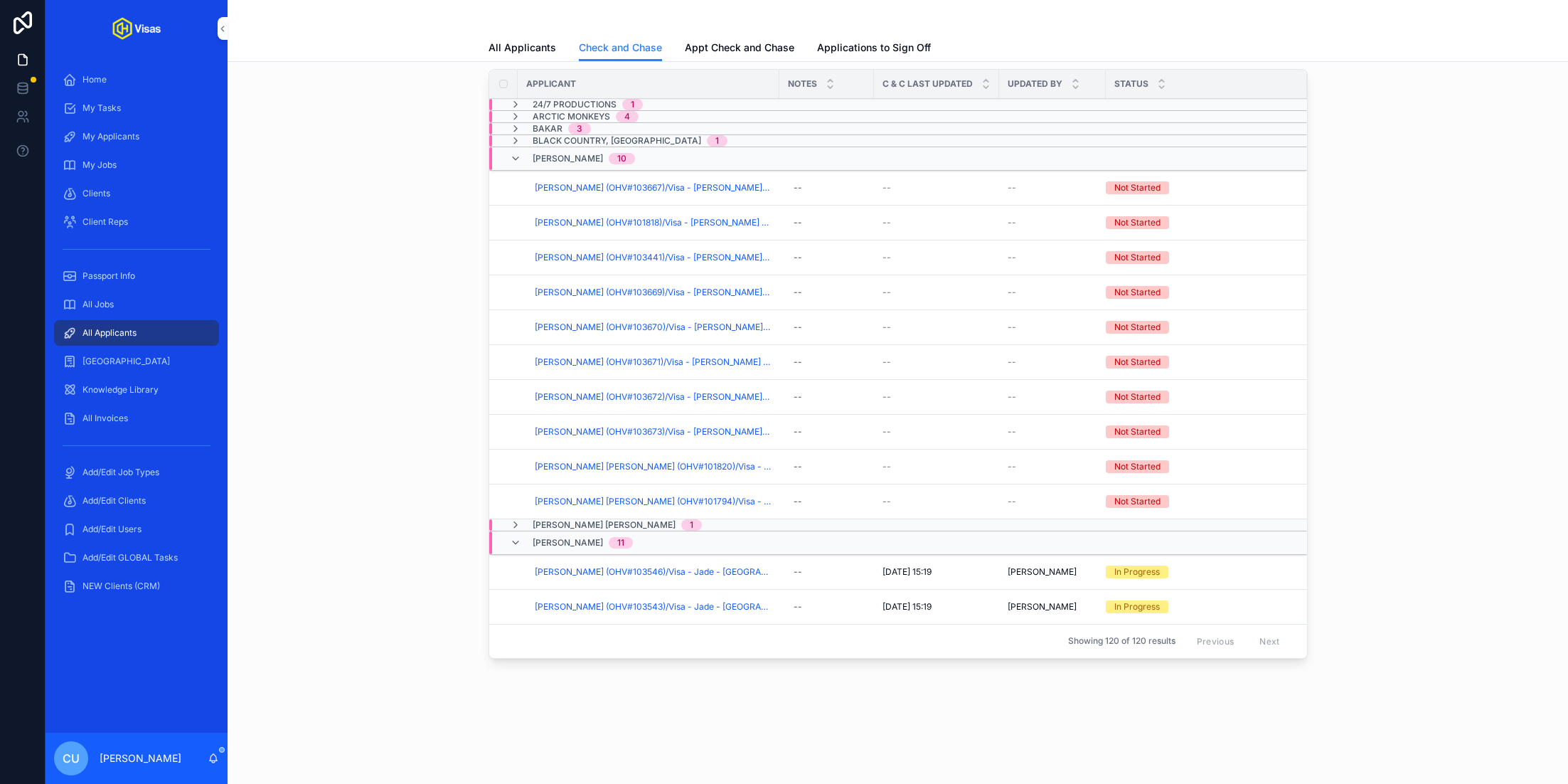
scroll to position [44, 0]
drag, startPoint x: 567, startPoint y: 156, endPoint x: 556, endPoint y: 198, distance: 43.4
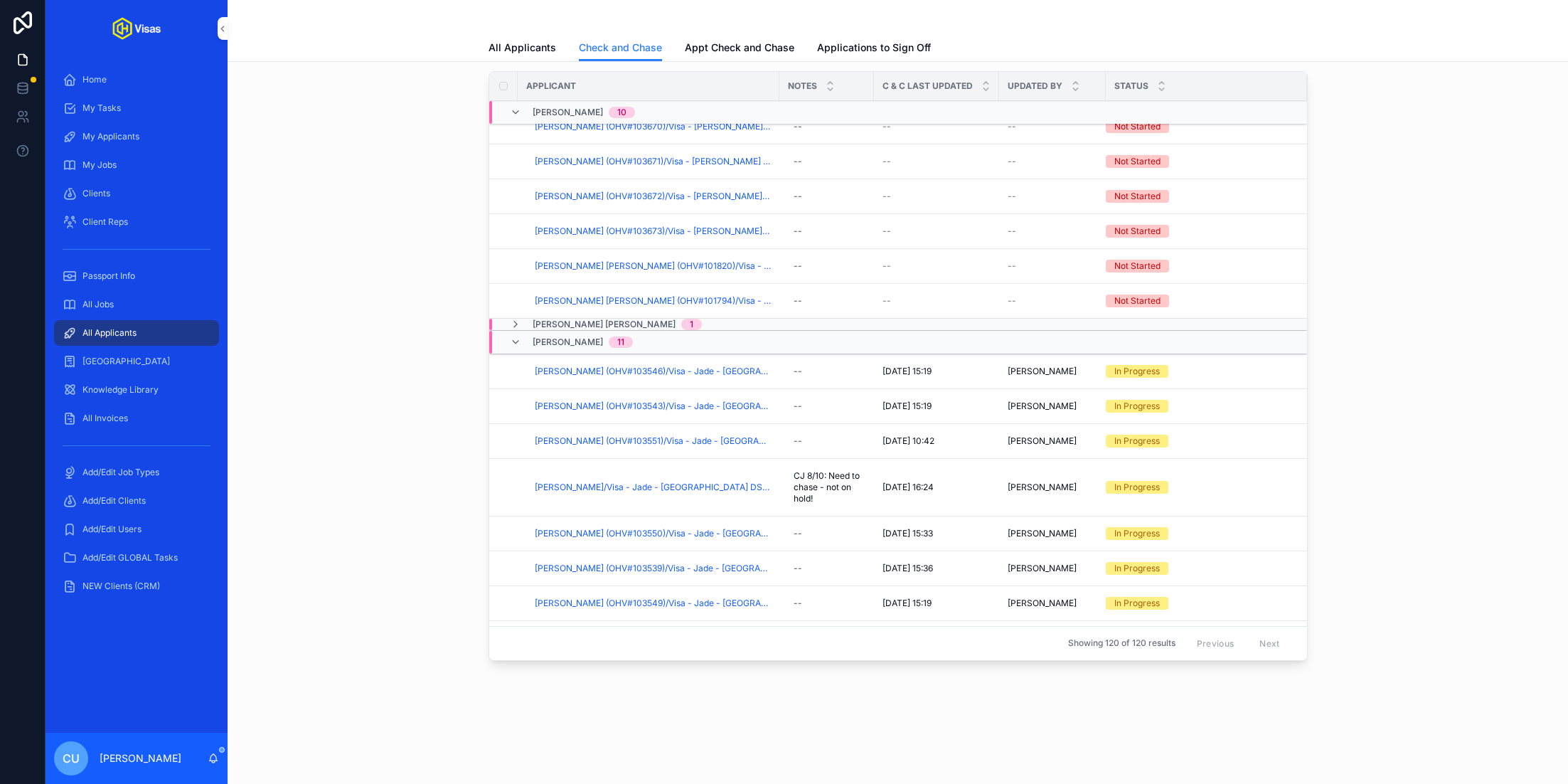
click at [608, 339] on span "11" at bounding box center [620, 342] width 24 height 12
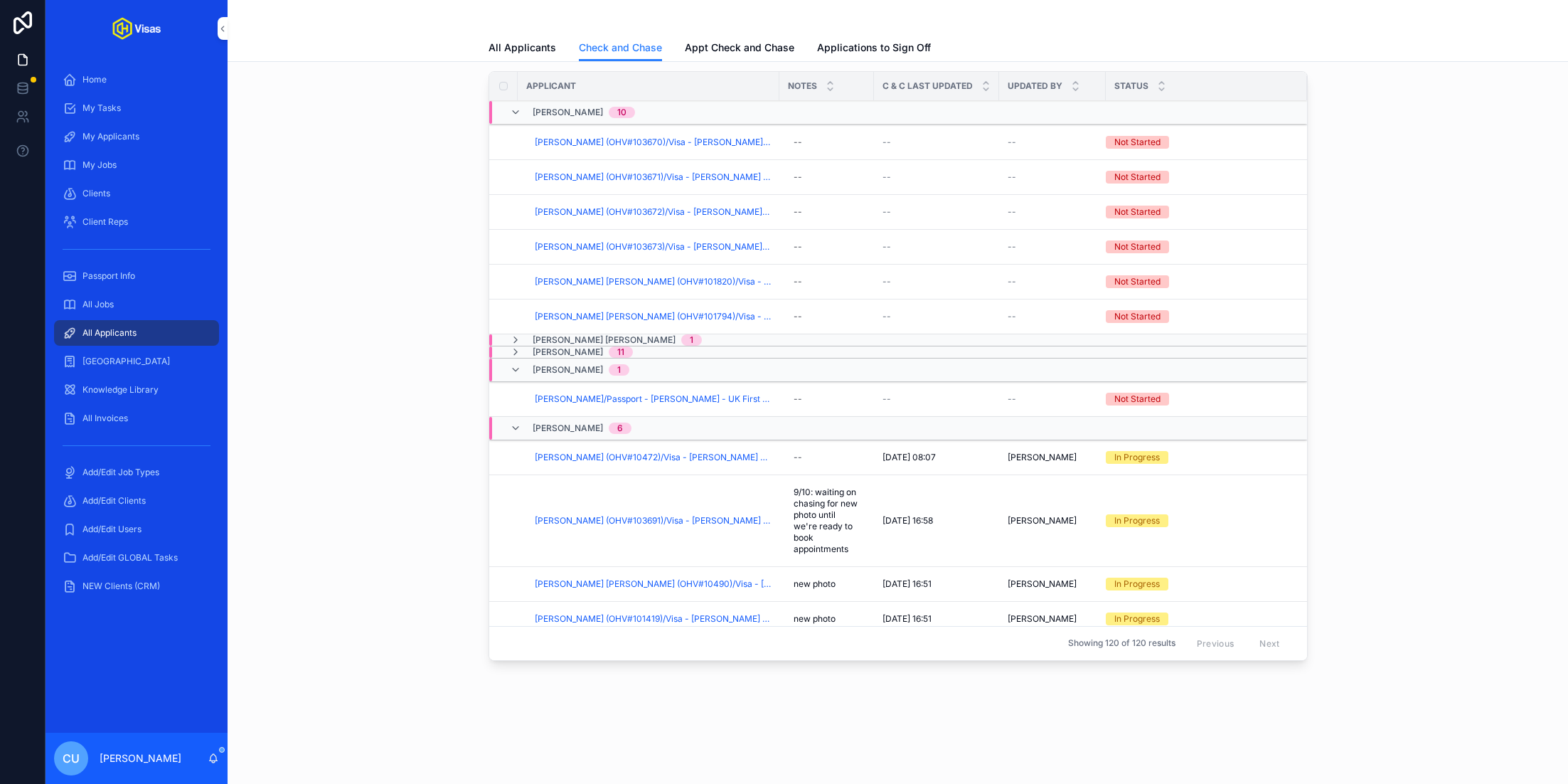
scroll to position [370, 0]
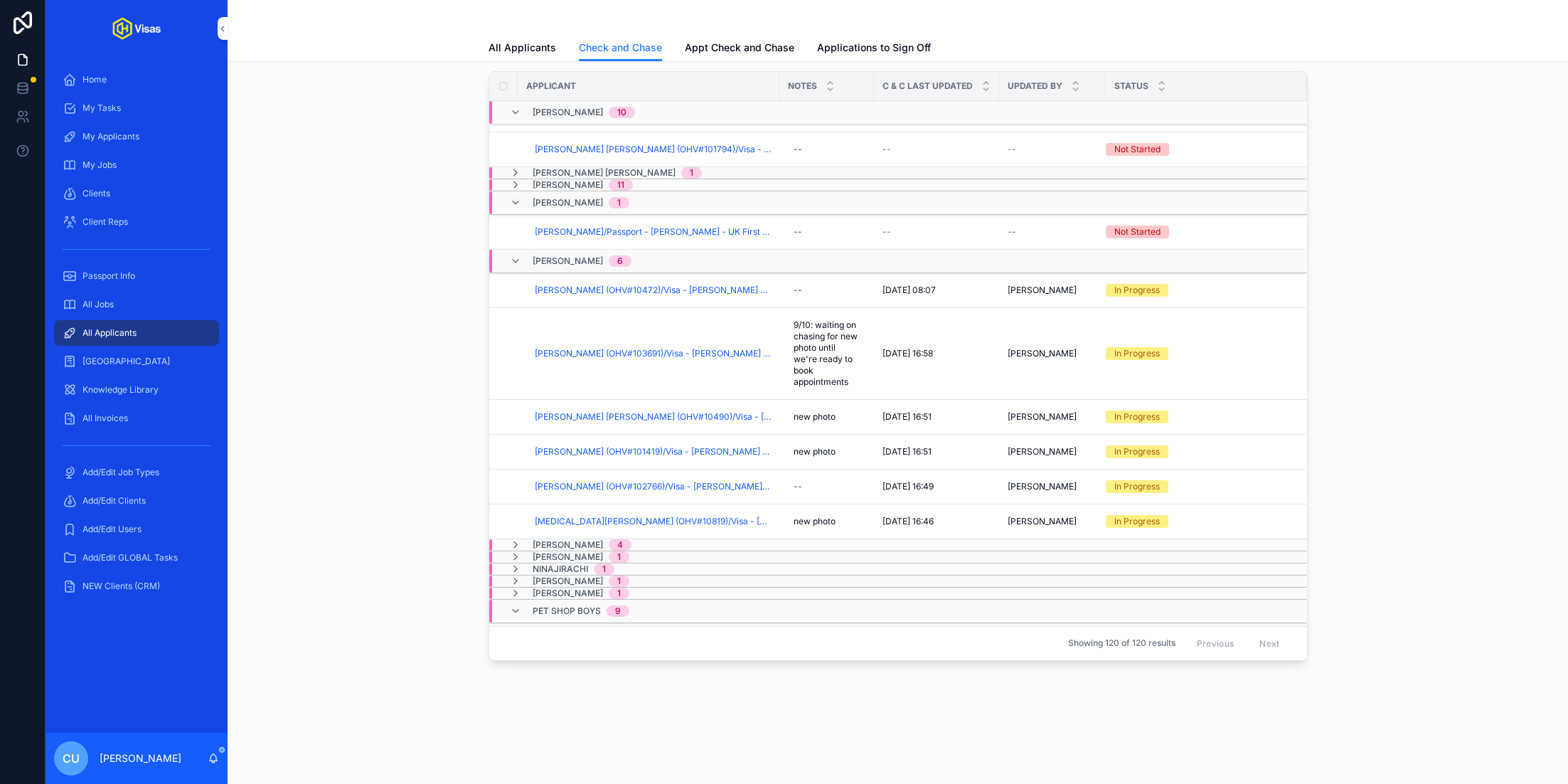
click at [573, 200] on span "[PERSON_NAME]" at bounding box center [568, 203] width 70 height 12
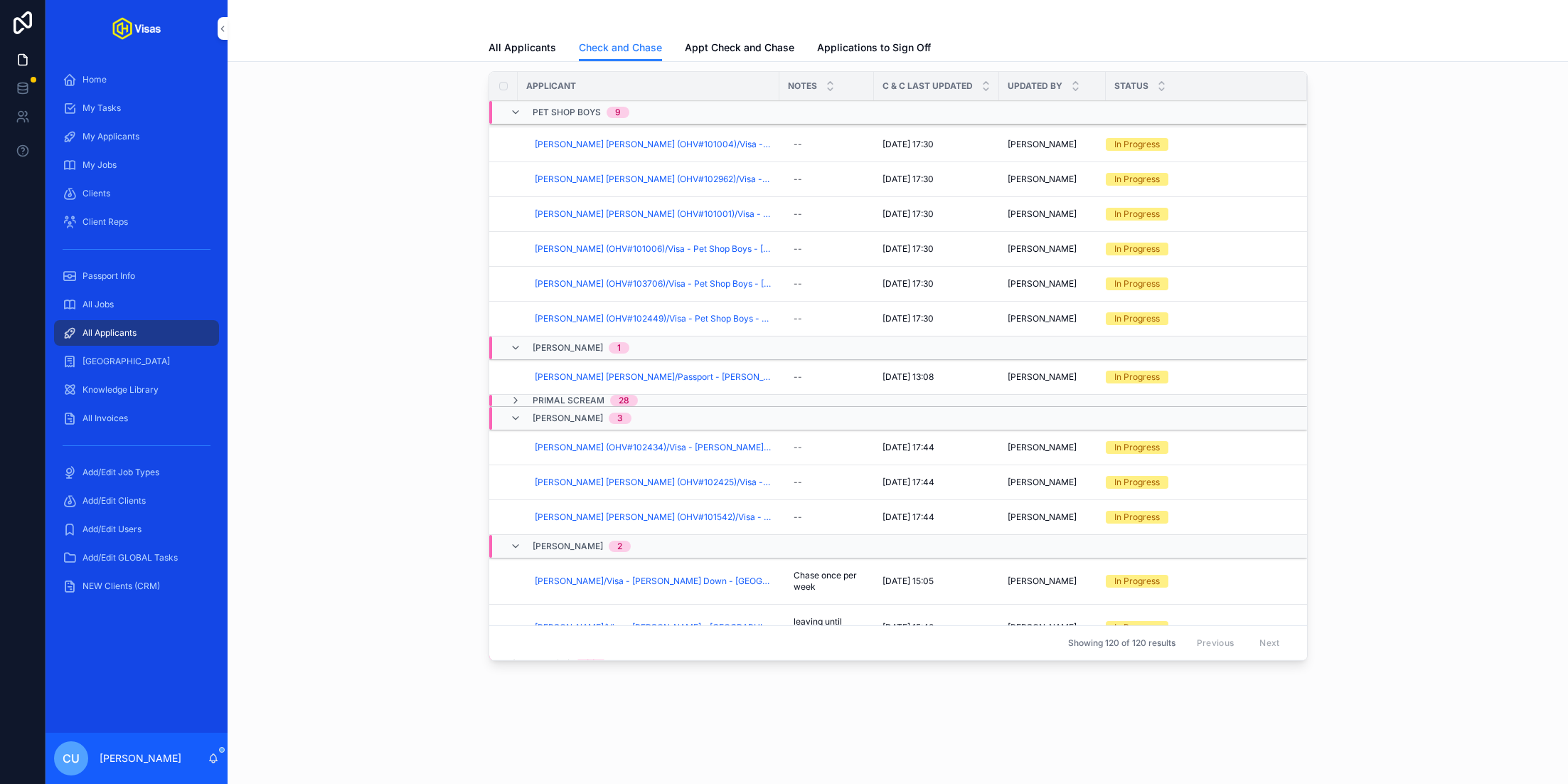
scroll to position [1010, 0]
click at [672, 344] on div "[PERSON_NAME] 1" at bounding box center [744, 348] width 510 height 23
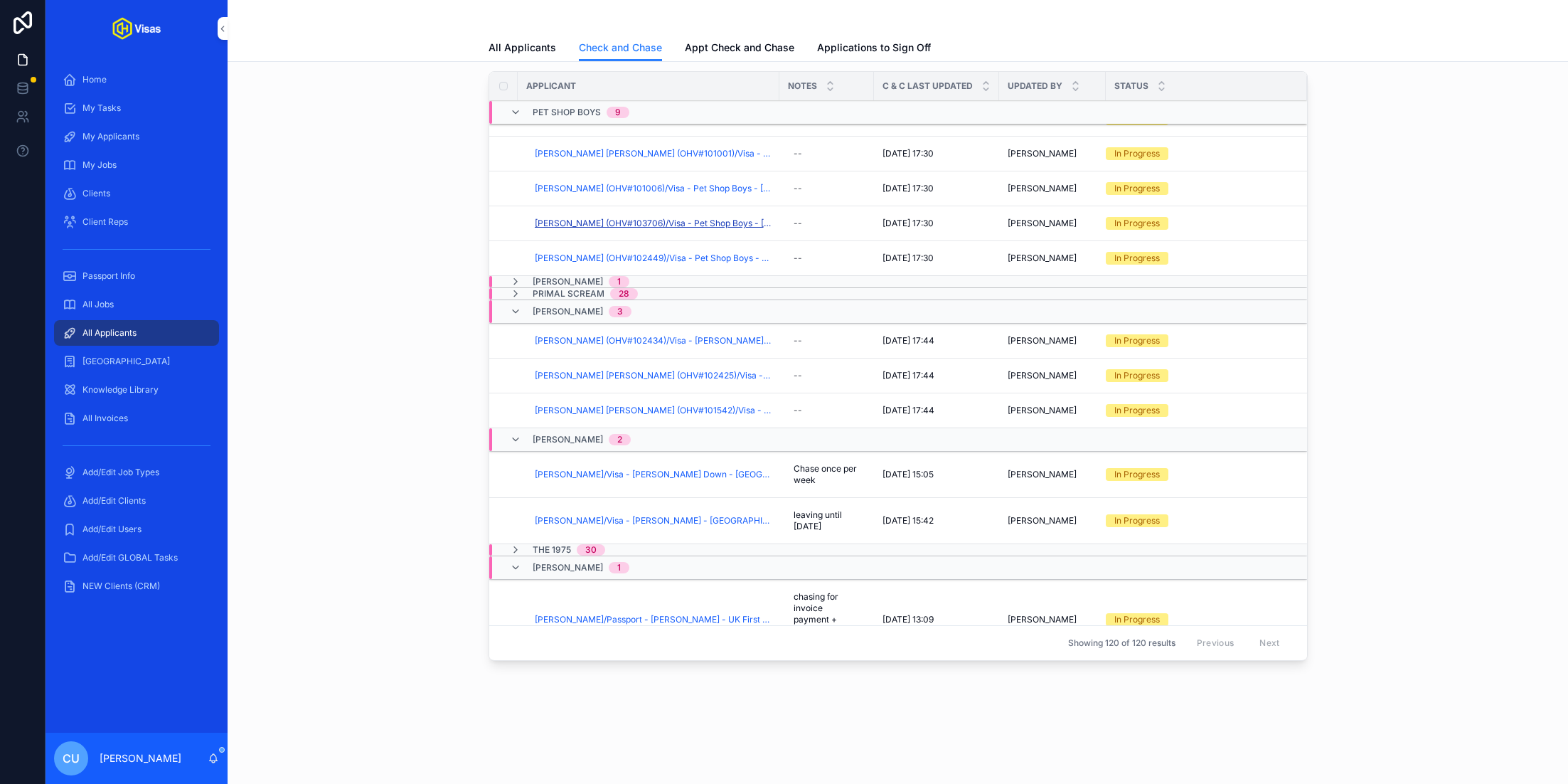
scroll to position [1069, 0]
click at [569, 336] on span "[PERSON_NAME] (OHV#102434)/Visa - [PERSON_NAME] - [GEOGRAPHIC_DATA] (Work) - [D…" at bounding box center [652, 342] width 236 height 12
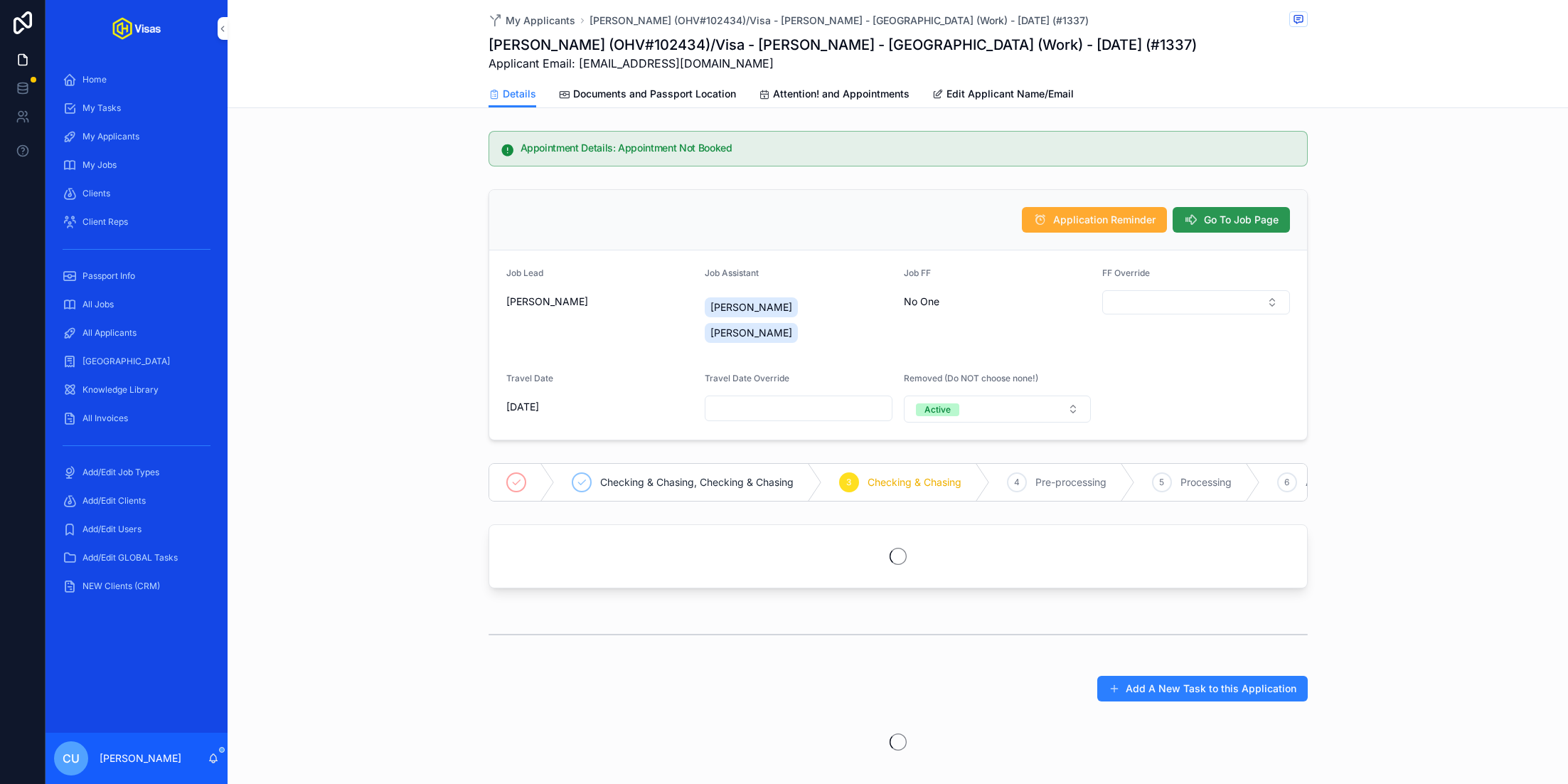
click at [1204, 217] on span "Go To Job Page" at bounding box center [1241, 219] width 75 height 14
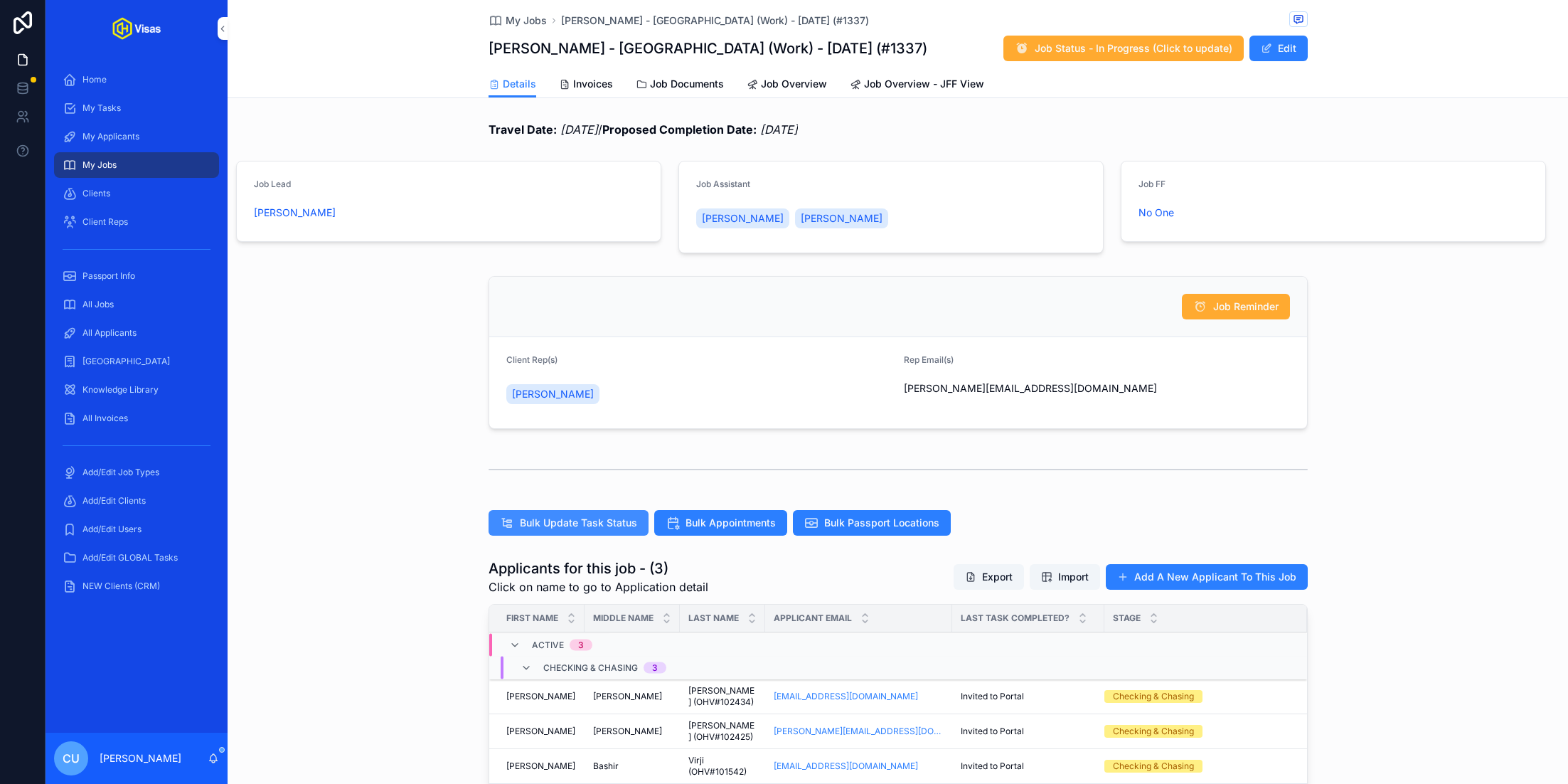
click at [586, 518] on span "Bulk Update Task Status" at bounding box center [579, 522] width 117 height 14
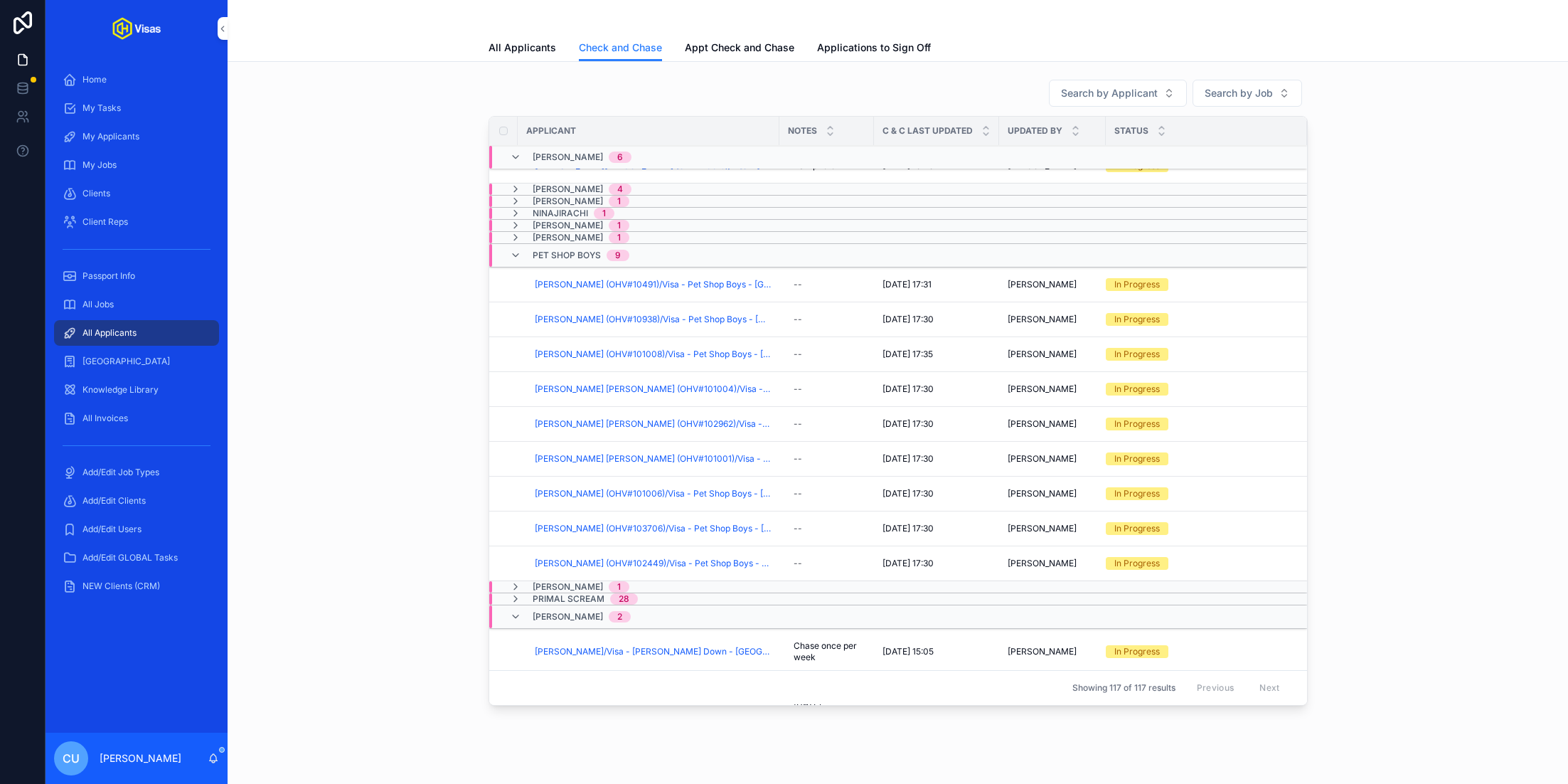
scroll to position [927, 0]
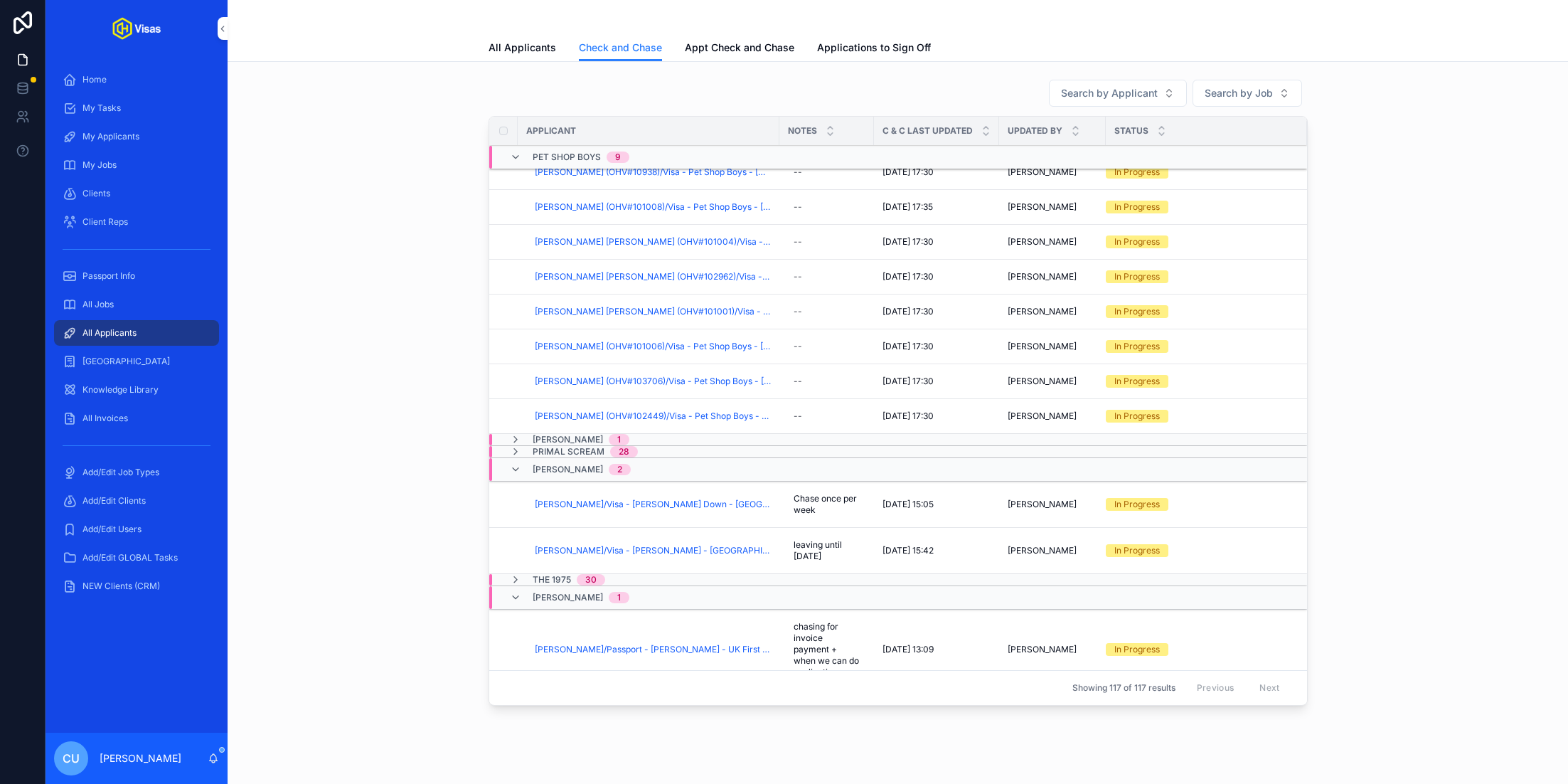
click at [0, 0] on span "Checked And Chased" at bounding box center [0, 0] width 0 height 0
click at [608, 466] on div "2" at bounding box center [619, 470] width 22 height 12
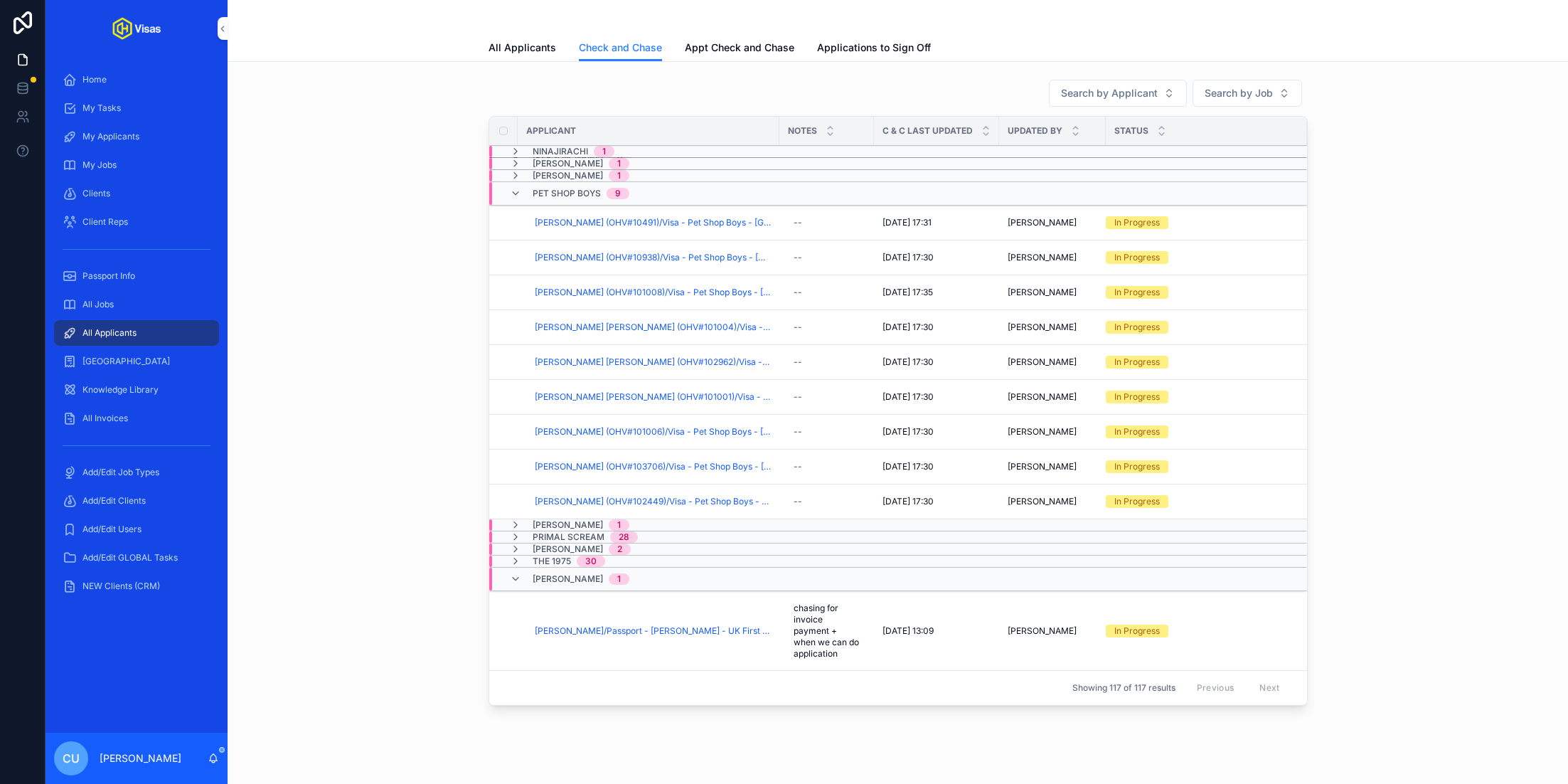
click at [546, 585] on span "[PERSON_NAME]" at bounding box center [568, 579] width 70 height 12
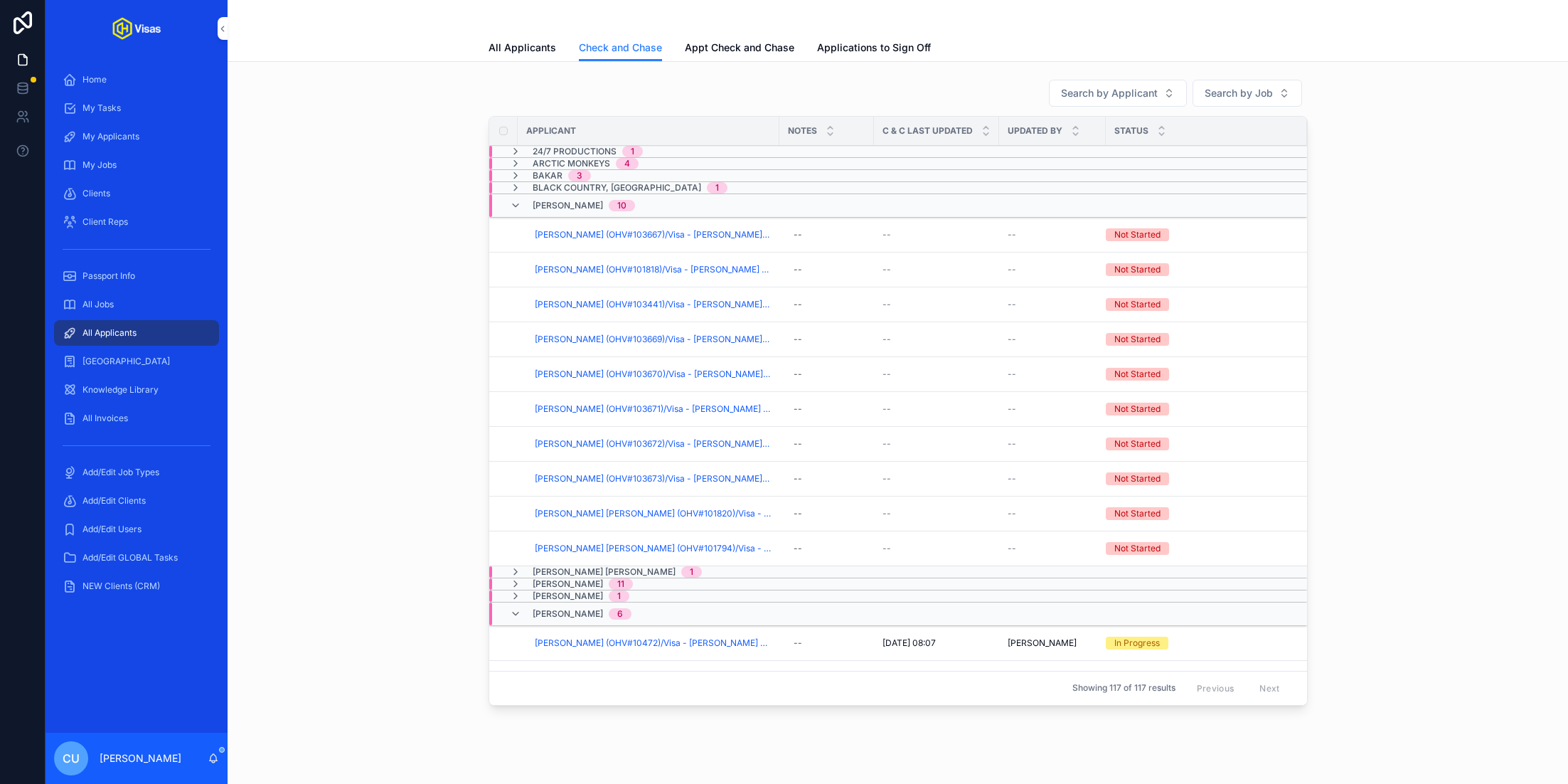
scroll to position [214, 0]
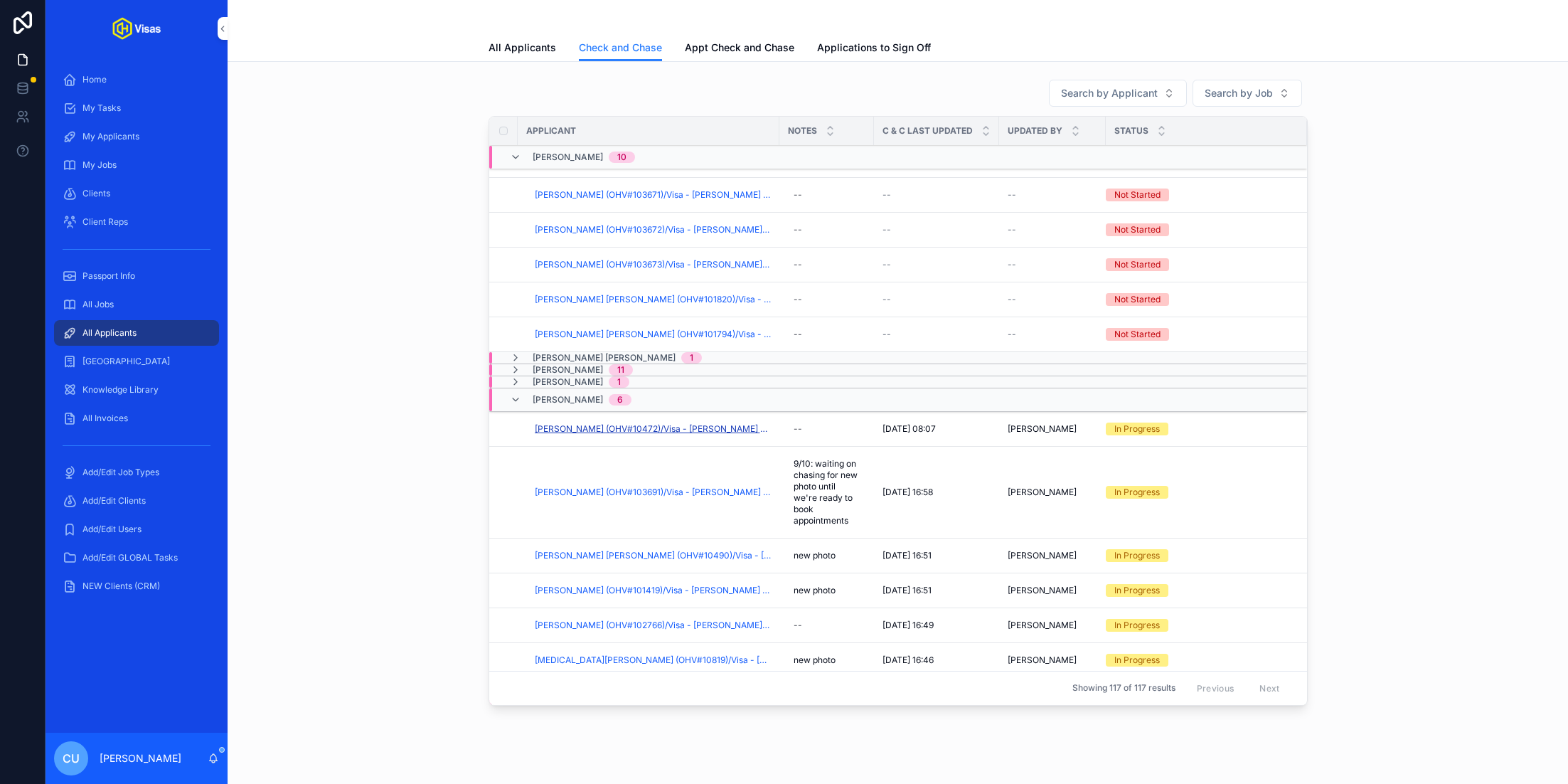
click at [591, 423] on span "[PERSON_NAME] (OHV#10472)/Visa - [PERSON_NAME] - USA DS160 - [DATE] (#1324)" at bounding box center [652, 429] width 236 height 12
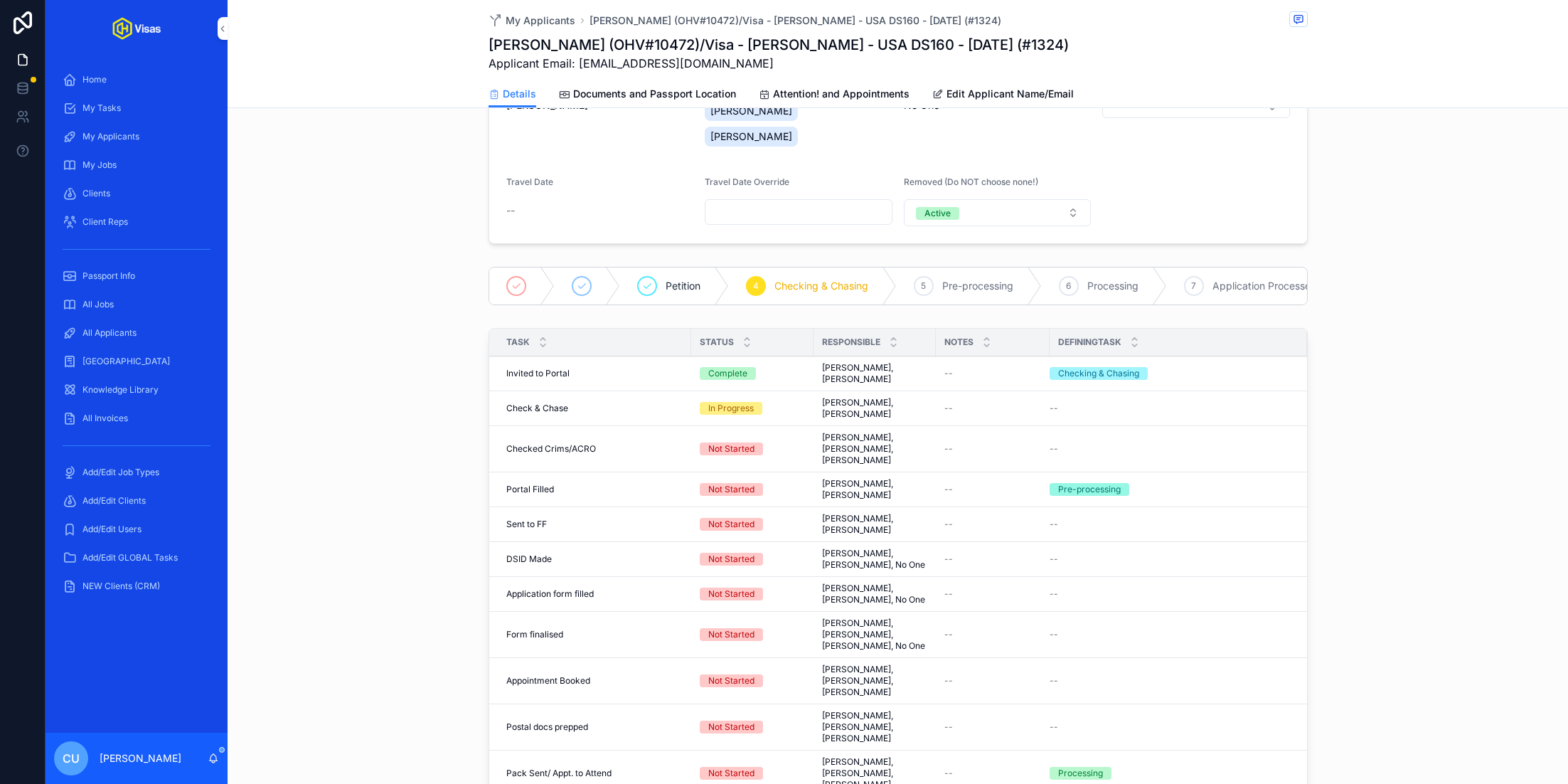
scroll to position [198, 0]
click at [0, 0] on span "Complete all tasks above!" at bounding box center [0, 0] width 0 height 0
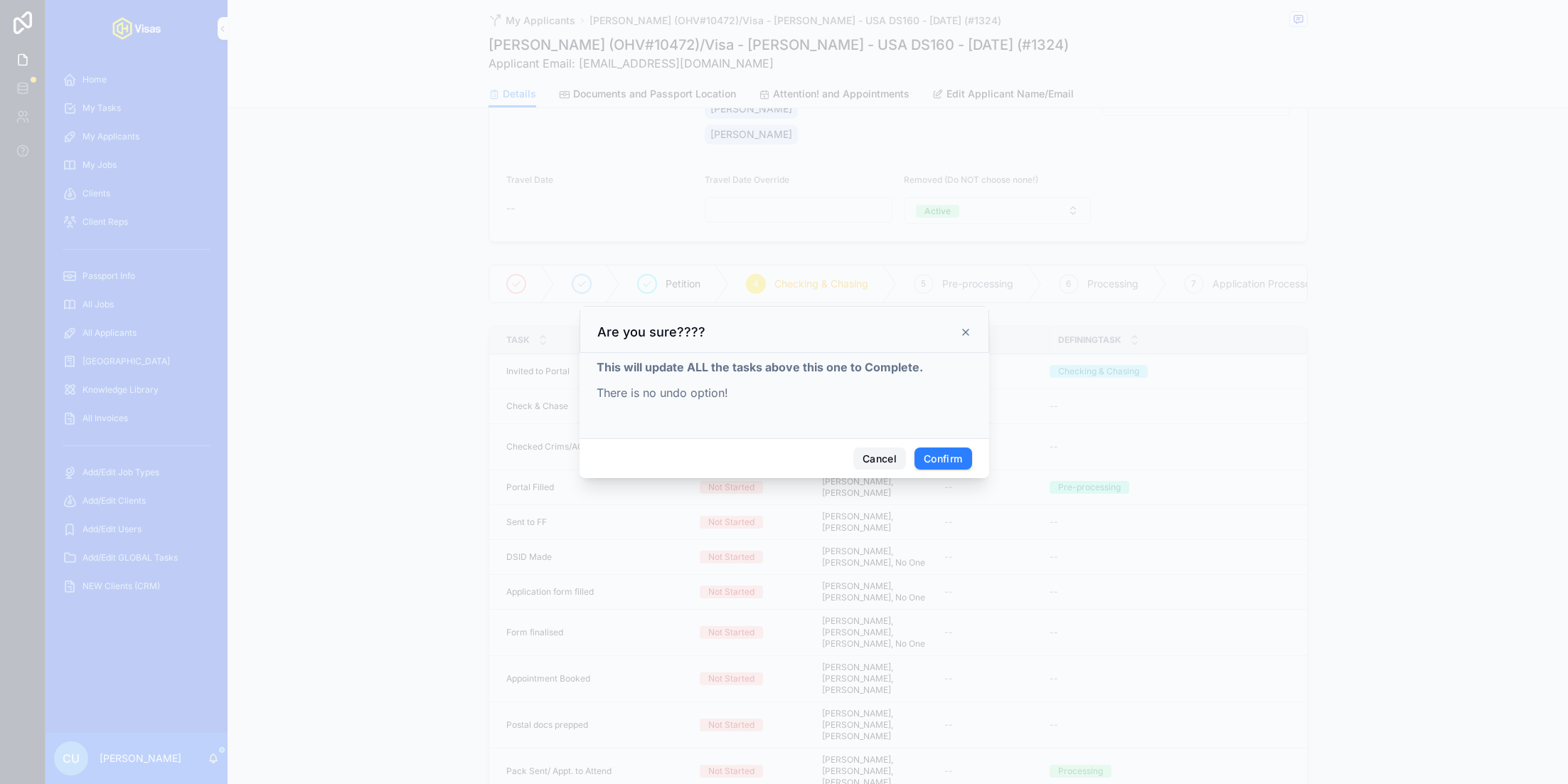
click at [866, 455] on button "Cancel" at bounding box center [879, 458] width 53 height 23
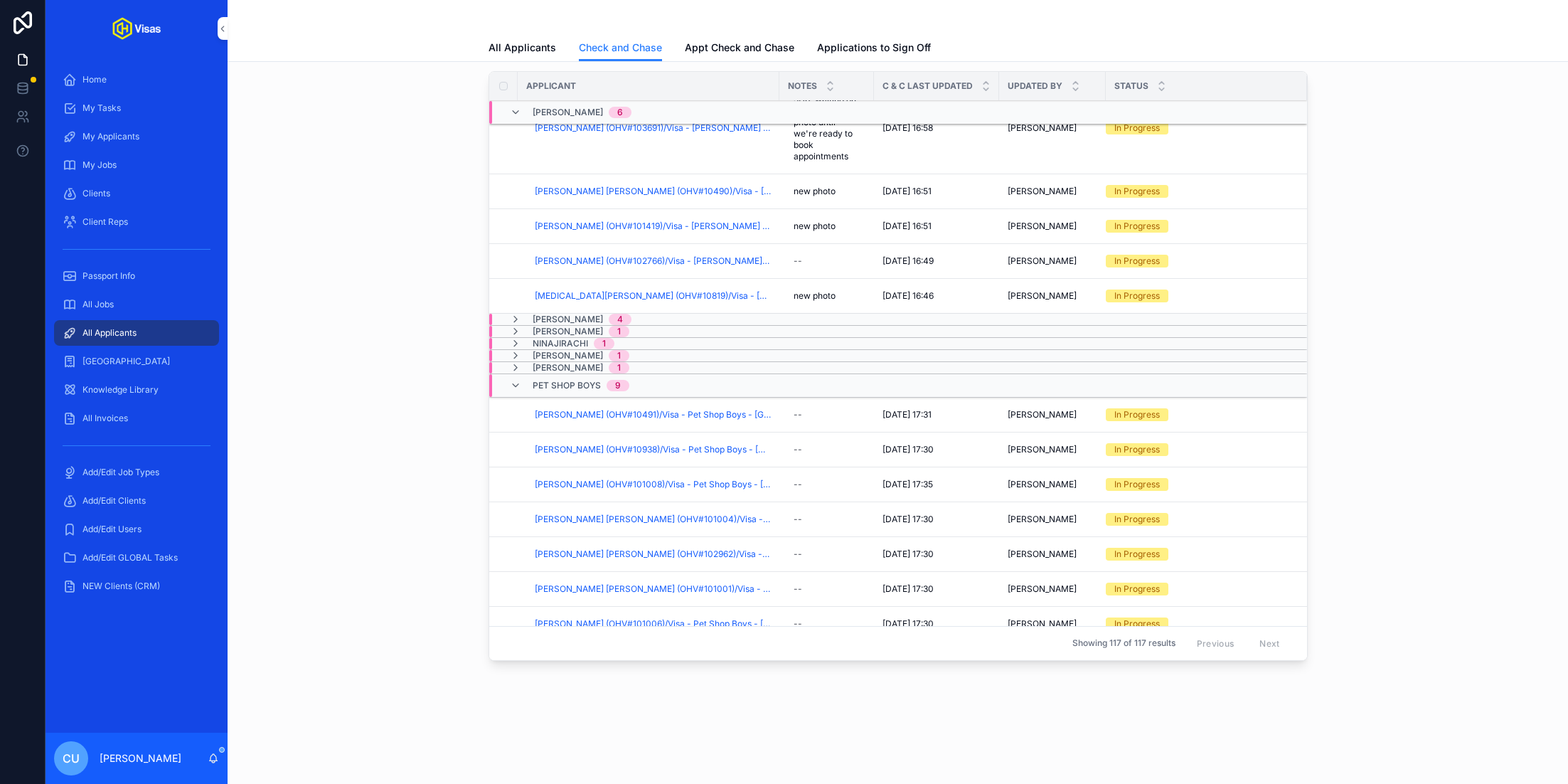
scroll to position [394, 0]
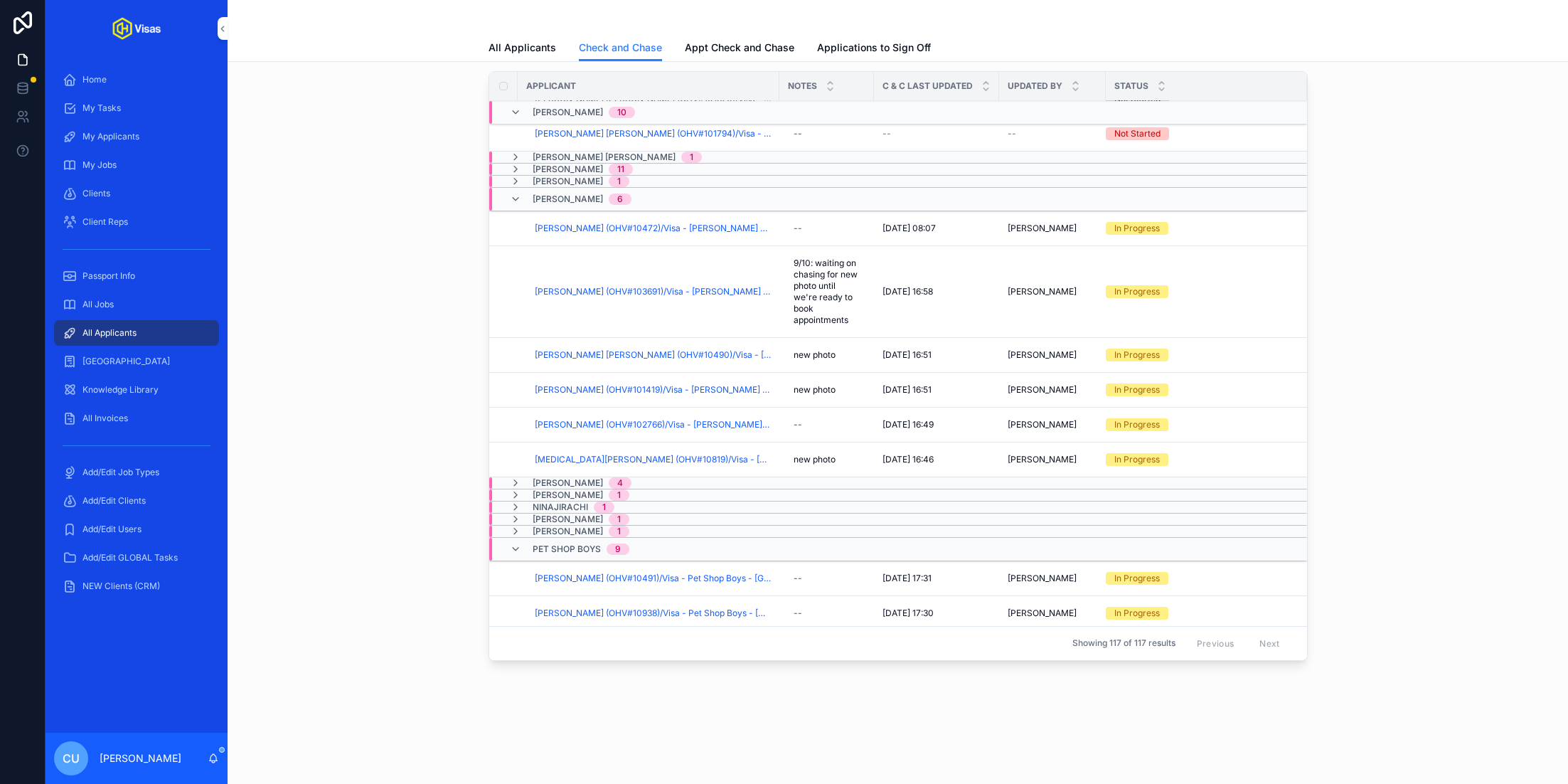
click at [0, 0] on button "Checked And Chased" at bounding box center [0, 0] width 0 height 0
click at [0, 0] on span "Checked And Chased" at bounding box center [0, 0] width 0 height 0
click at [624, 387] on span "[PERSON_NAME] (OHV#101419)/Visa - [PERSON_NAME] - USA DS160 - [DATE] (#1324)" at bounding box center [652, 390] width 236 height 12
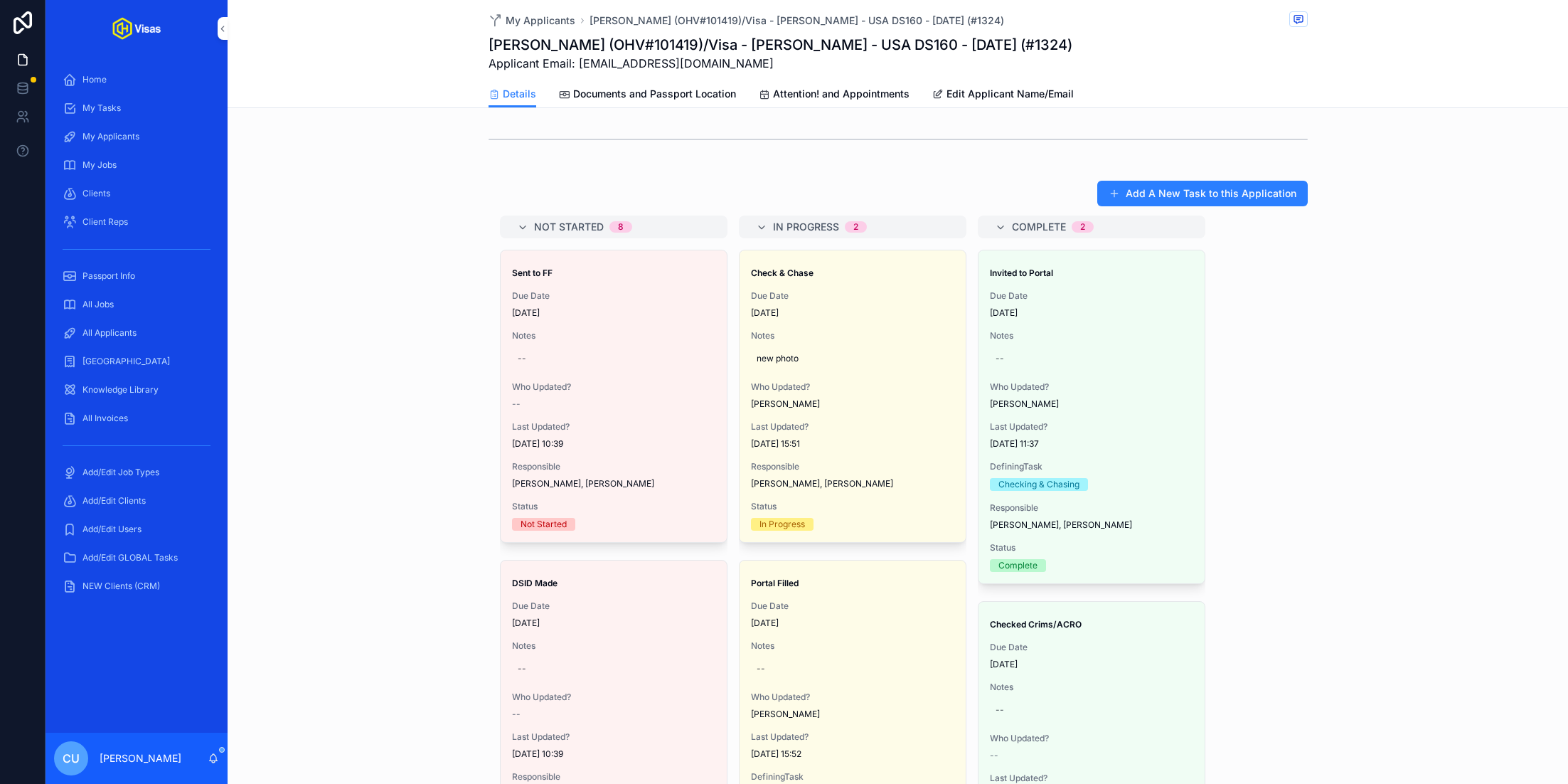
scroll to position [975, 0]
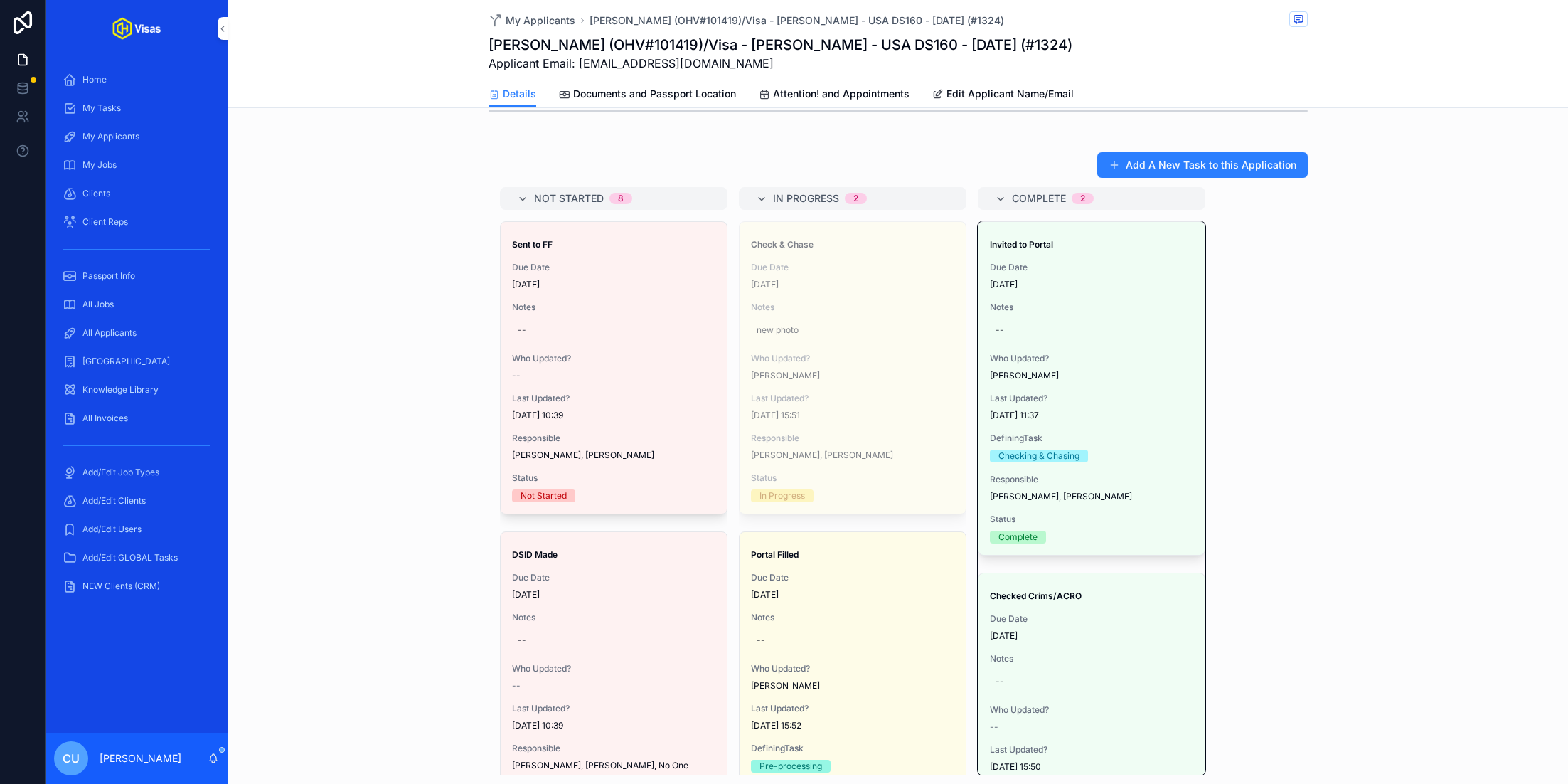
drag, startPoint x: 819, startPoint y: 287, endPoint x: 827, endPoint y: 287, distance: 8.0
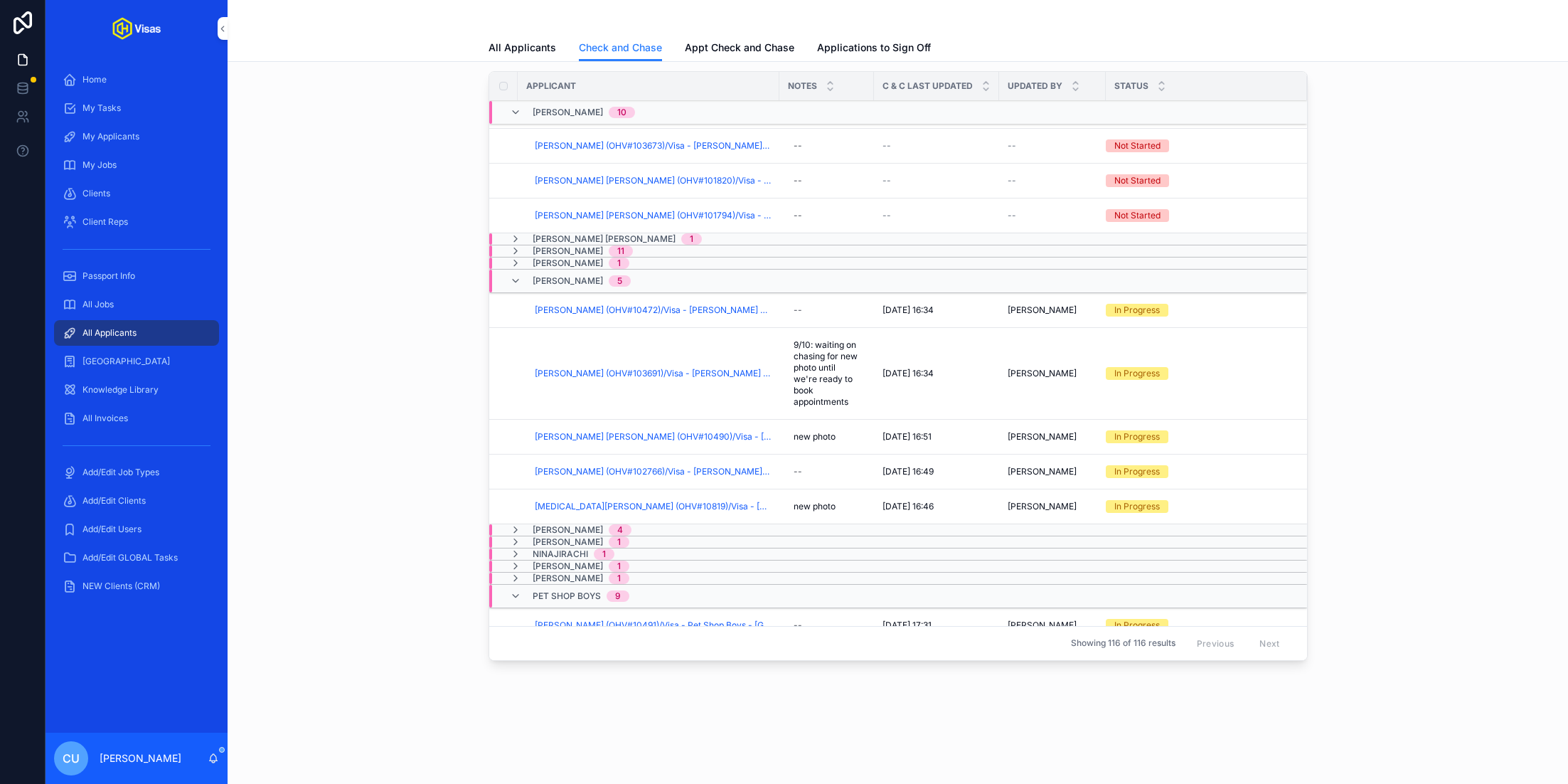
scroll to position [287, 0]
click at [585, 280] on span "[PERSON_NAME]" at bounding box center [568, 283] width 70 height 12
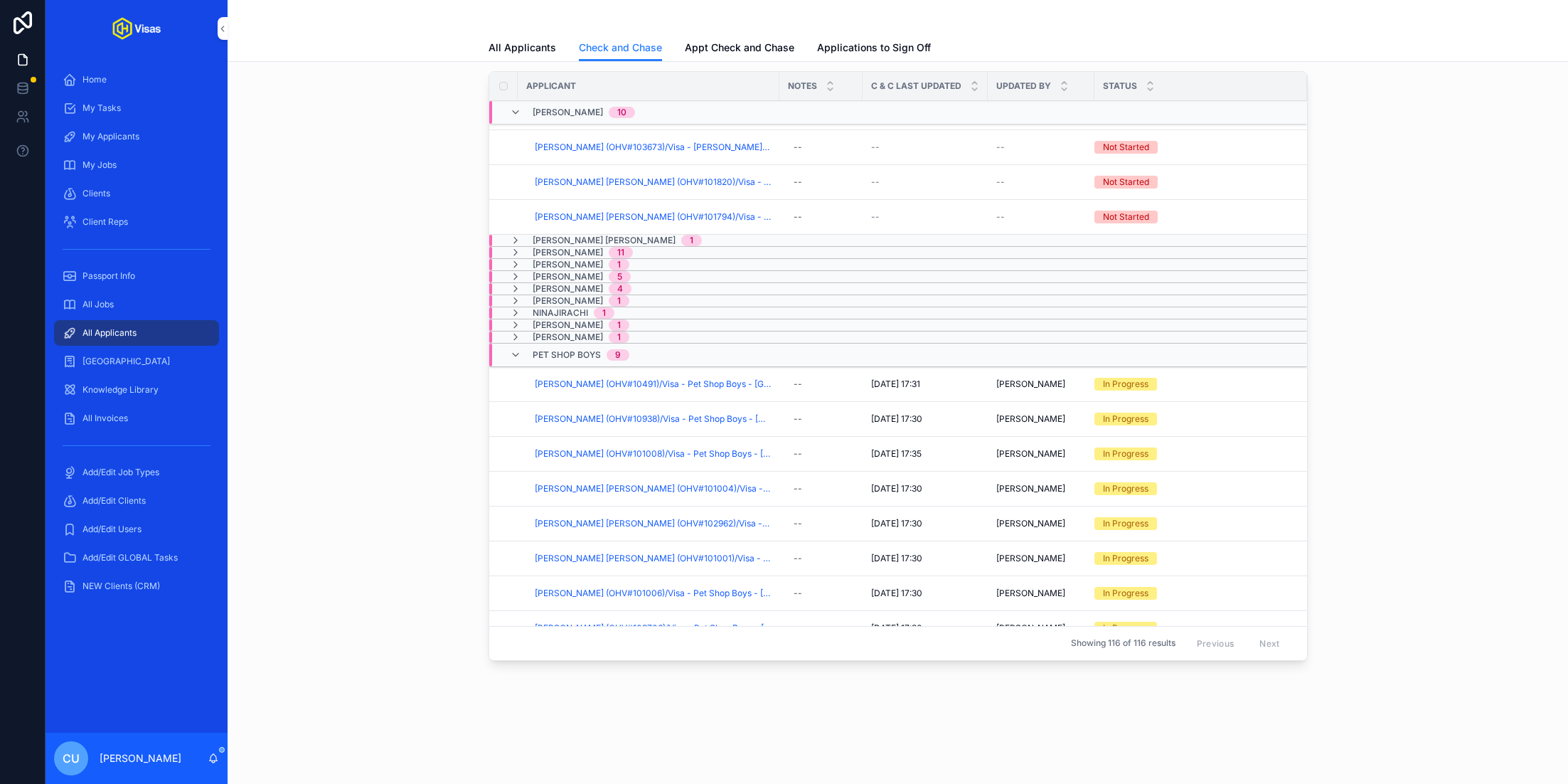
click at [584, 271] on span "[PERSON_NAME]" at bounding box center [568, 277] width 70 height 12
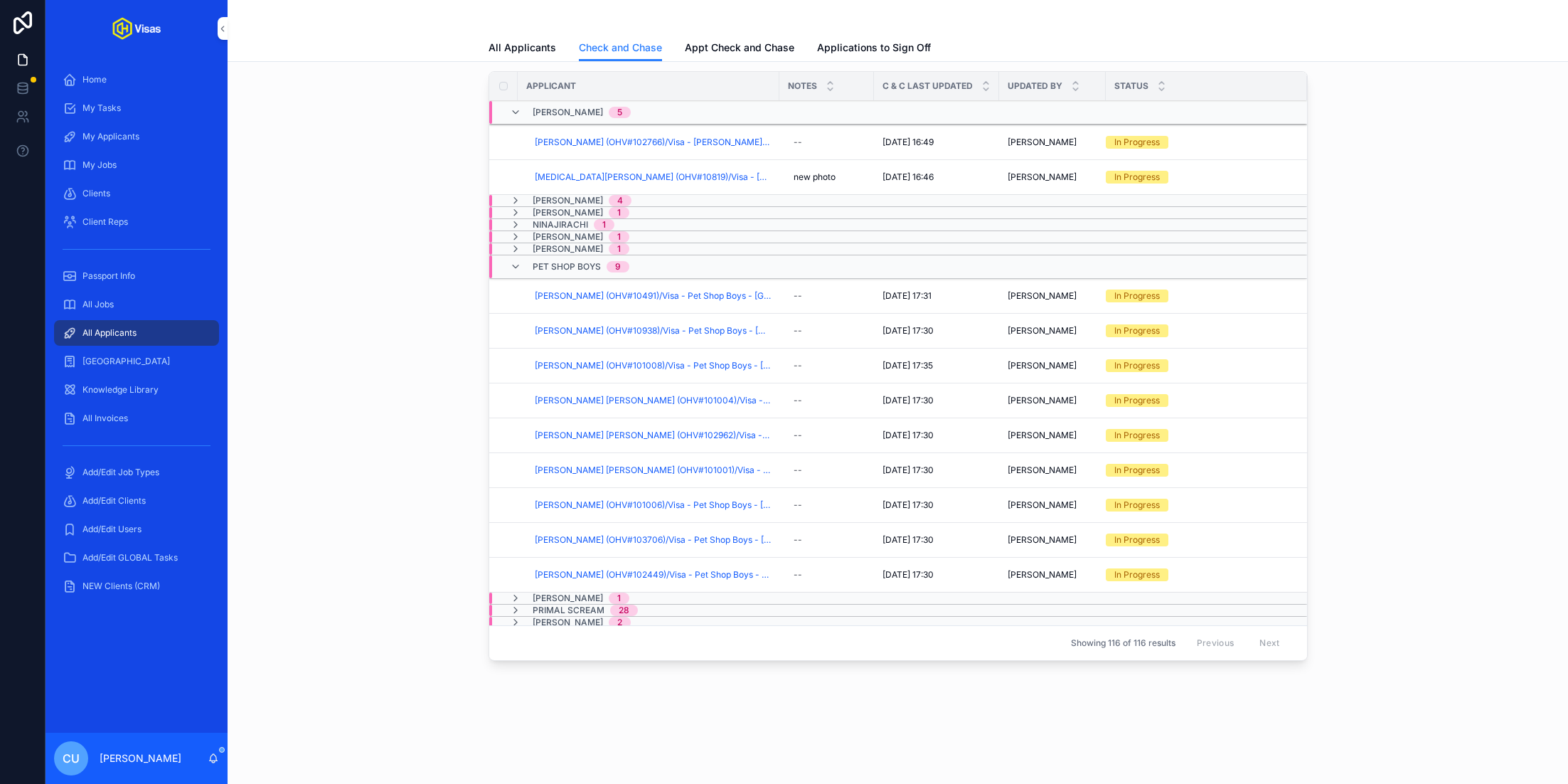
scroll to position [687, 0]
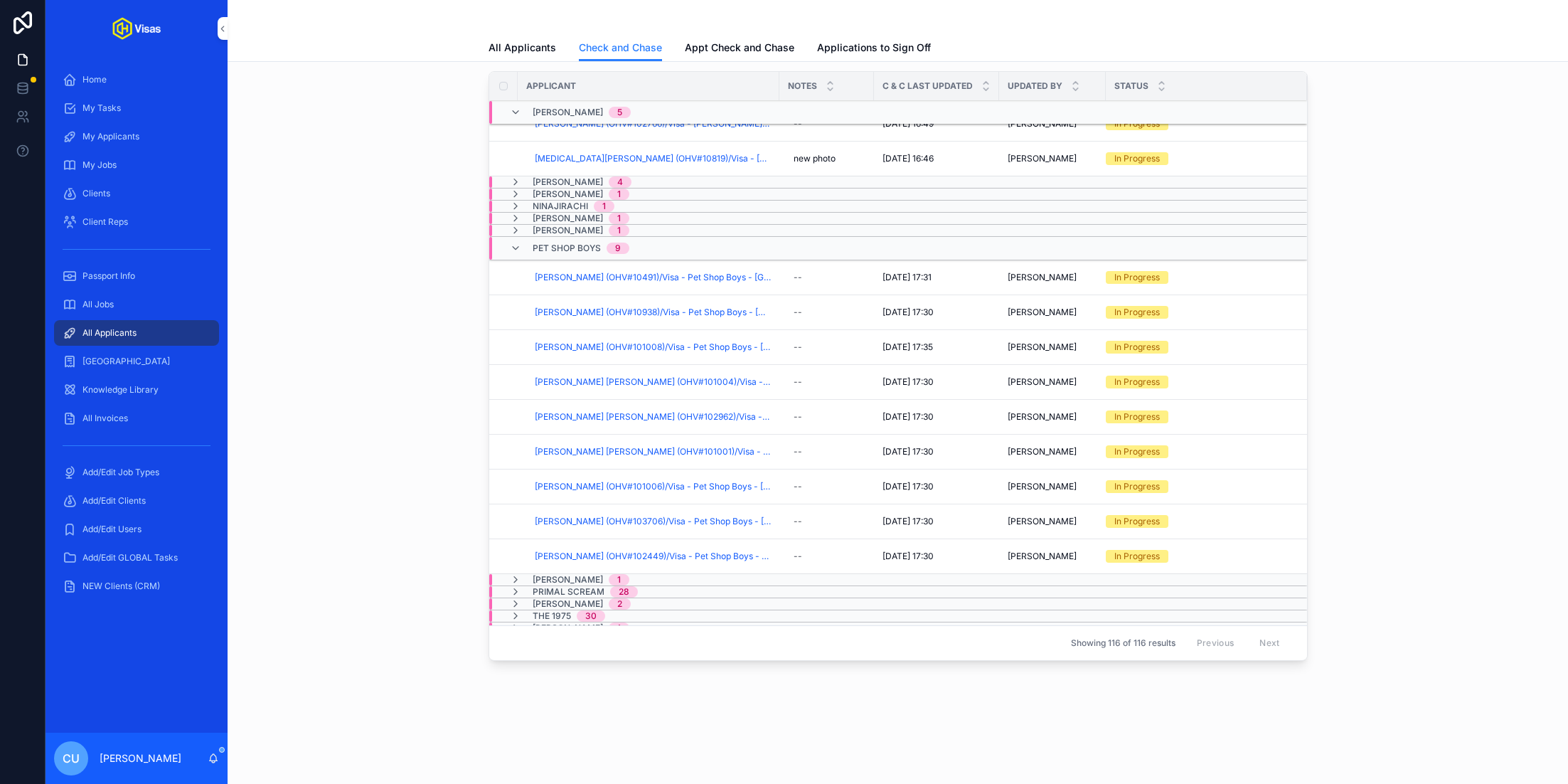
click at [0, 0] on button "Checked And Chased" at bounding box center [0, 0] width 0 height 0
click at [0, 0] on span "Checked And Chased" at bounding box center [0, 0] width 0 height 0
click at [637, 376] on span "[PERSON_NAME] [PERSON_NAME] (OHV#101004)/Visa - Pet Shop Boys - [GEOGRAPHIC_DAT…" at bounding box center [652, 382] width 236 height 12
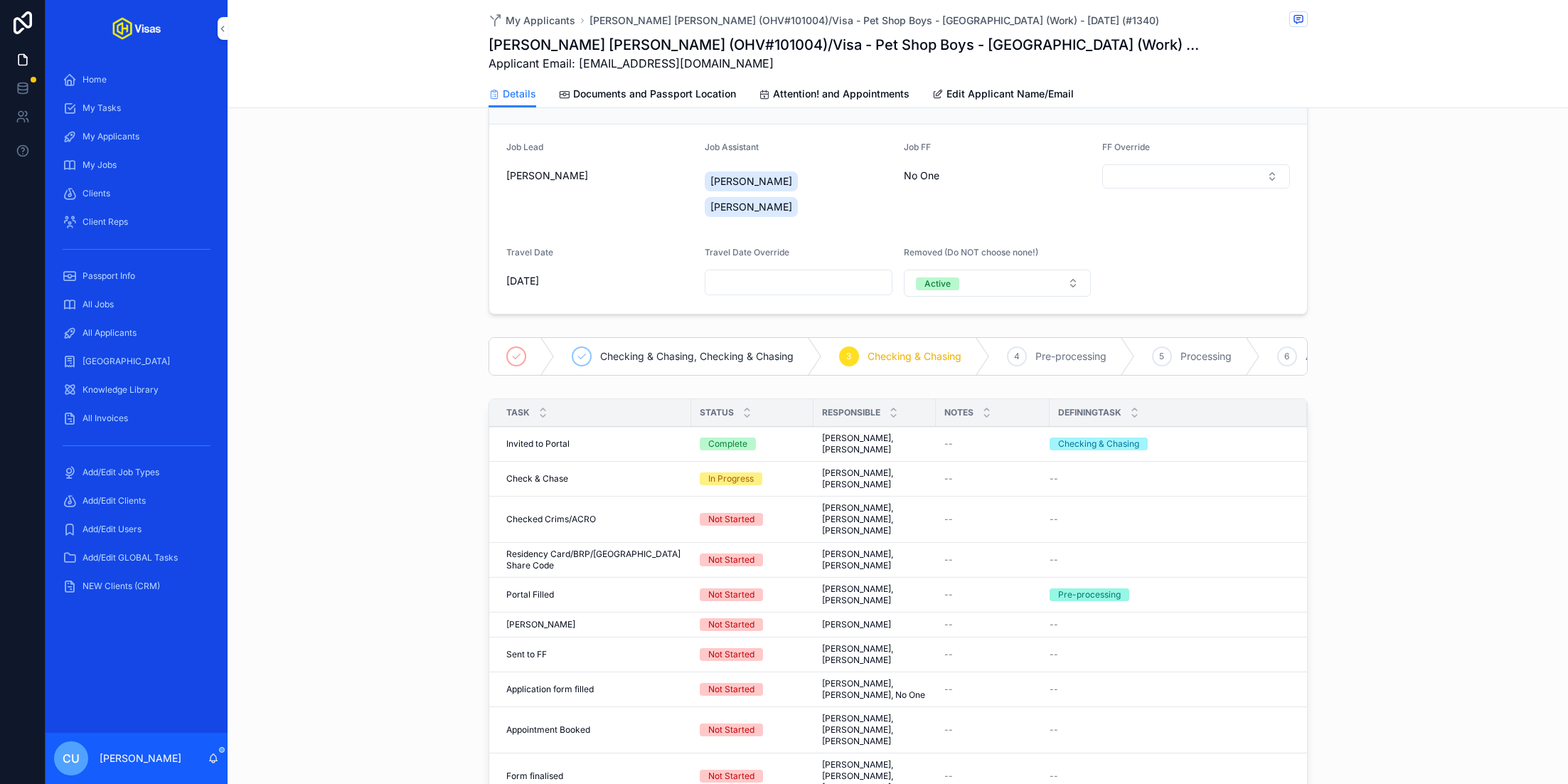
scroll to position [165, 0]
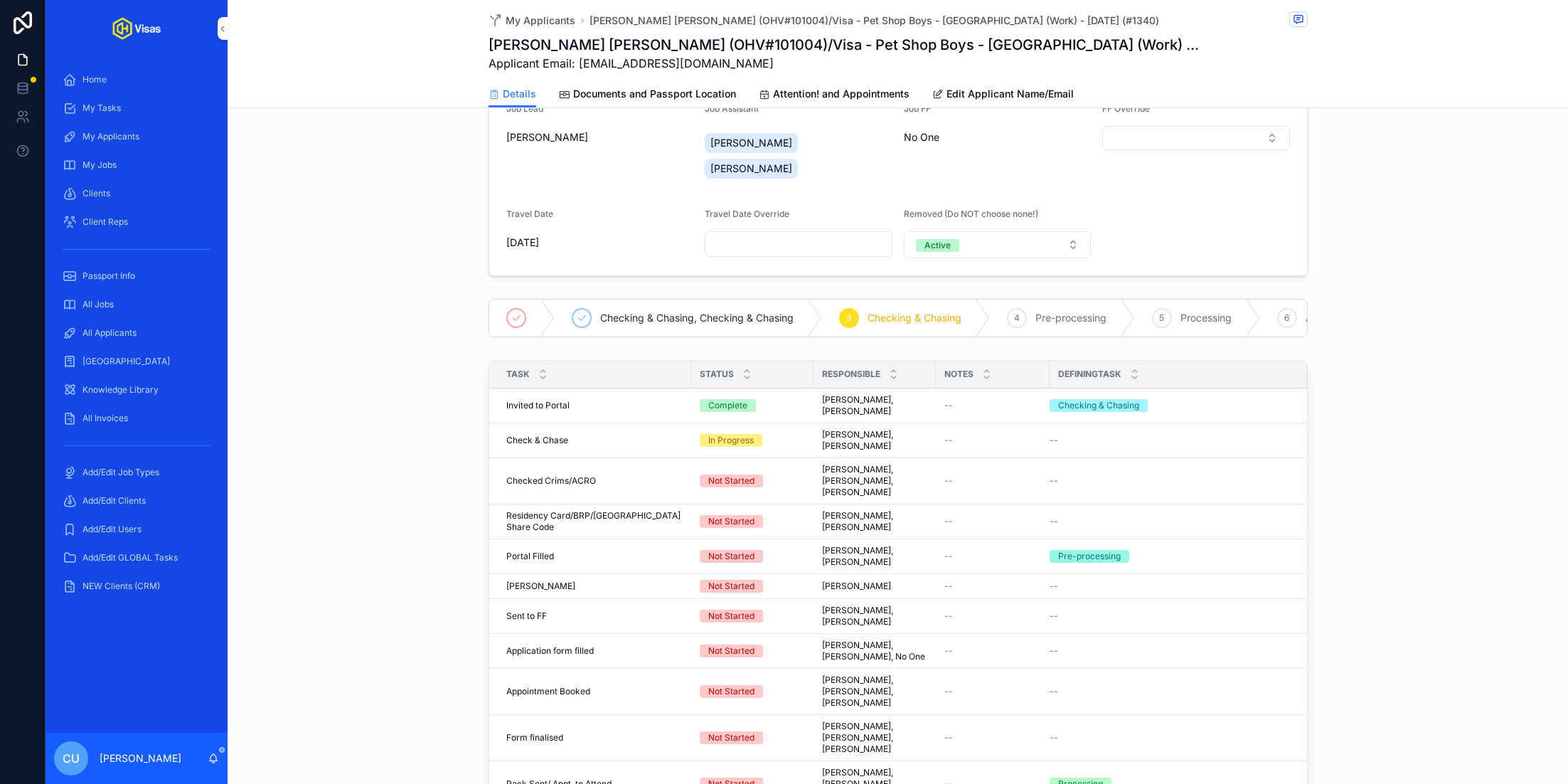
click at [0, 0] on span "Complete all tasks above!" at bounding box center [0, 0] width 0 height 0
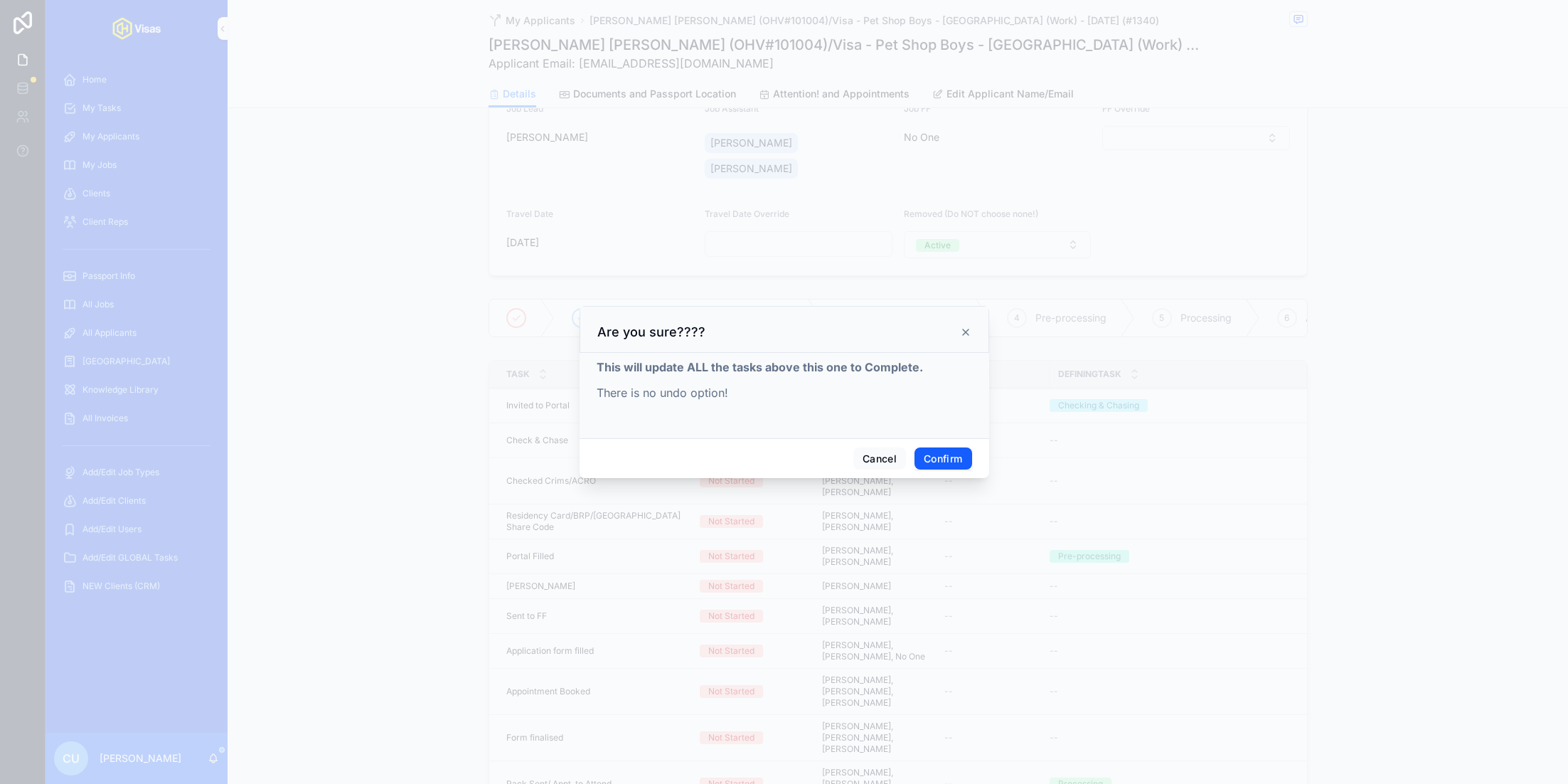
click at [958, 465] on button "Confirm" at bounding box center [943, 458] width 57 height 23
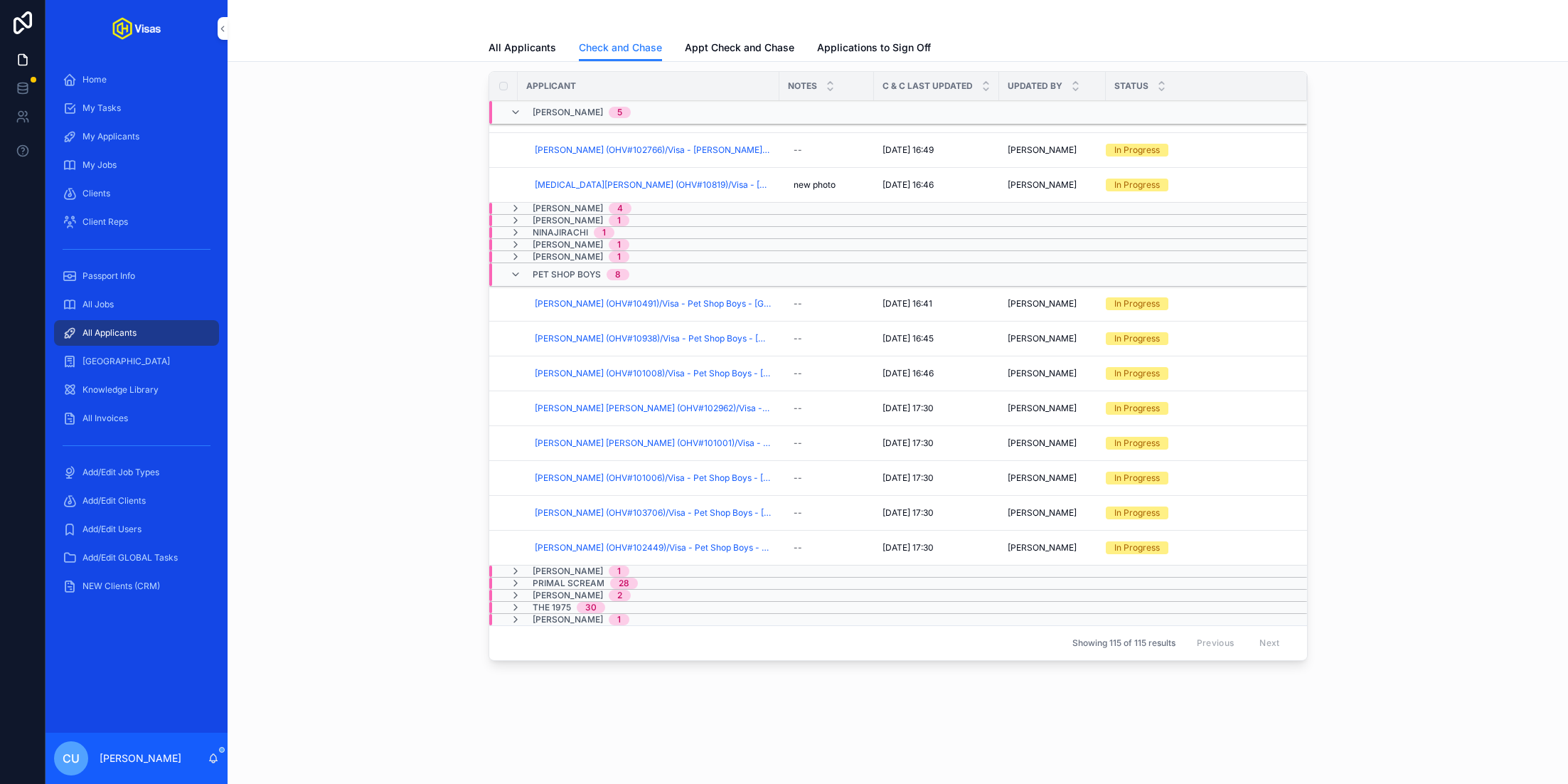
scroll to position [653, 0]
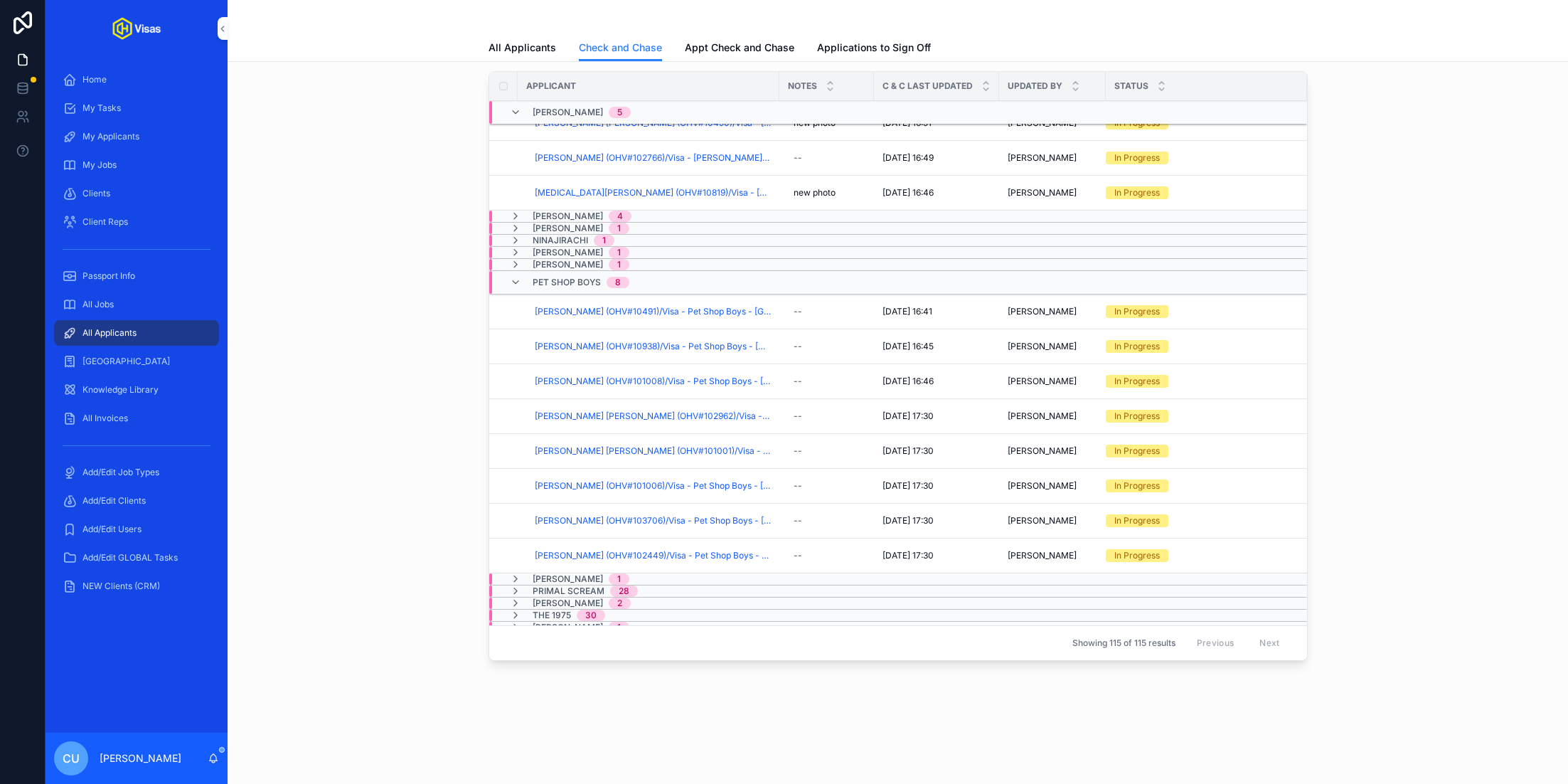
click at [0, 0] on button "Checked And Chased" at bounding box center [0, 0] width 0 height 0
click at [0, 0] on span "Checked And Chased" at bounding box center [0, 0] width 0 height 0
click at [597, 480] on span "[PERSON_NAME] (OHV#101006)/Visa - Pet Shop Boys - [GEOGRAPHIC_DATA] (Work) - [D…" at bounding box center [652, 486] width 236 height 12
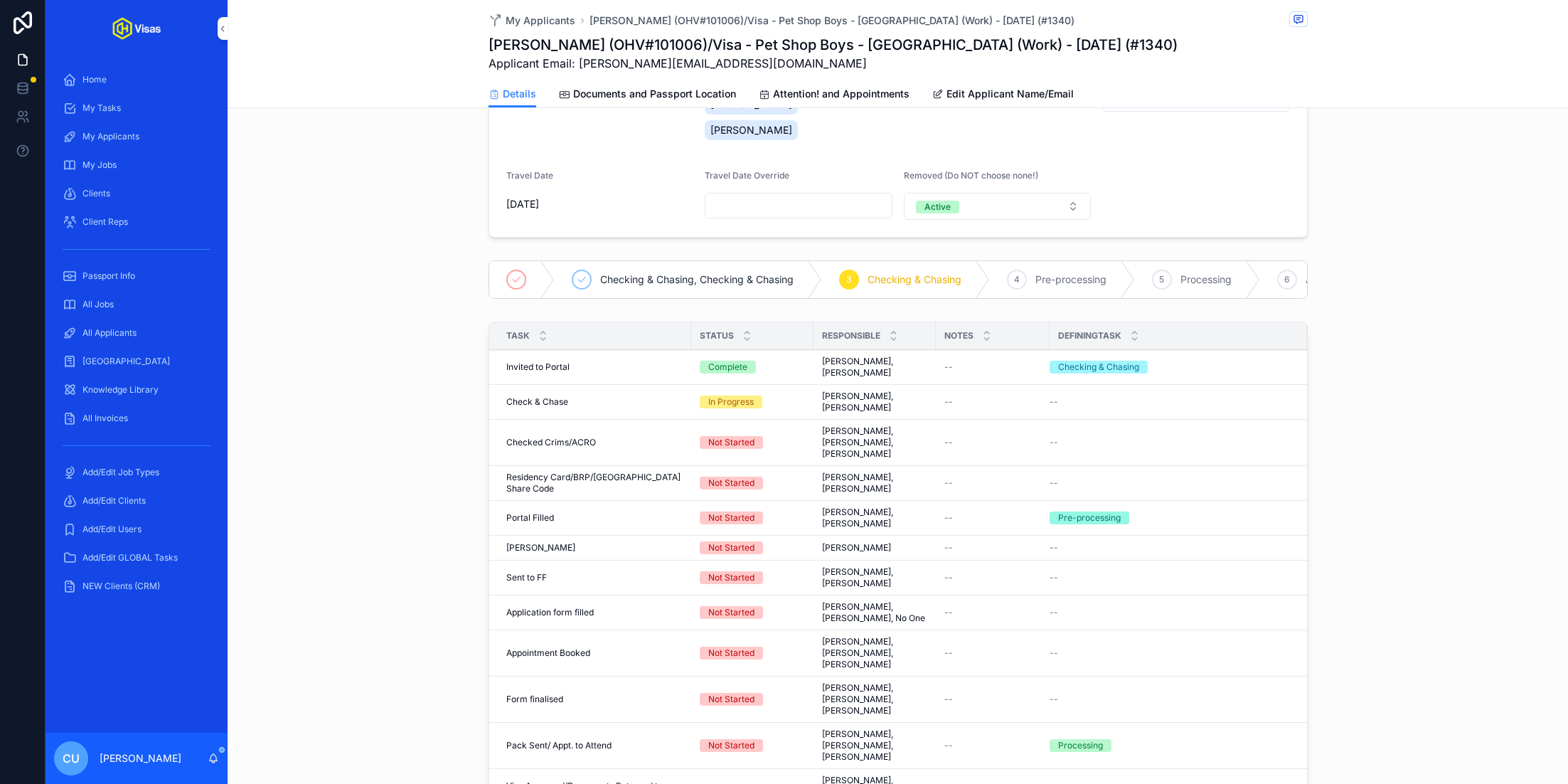
scroll to position [275, 0]
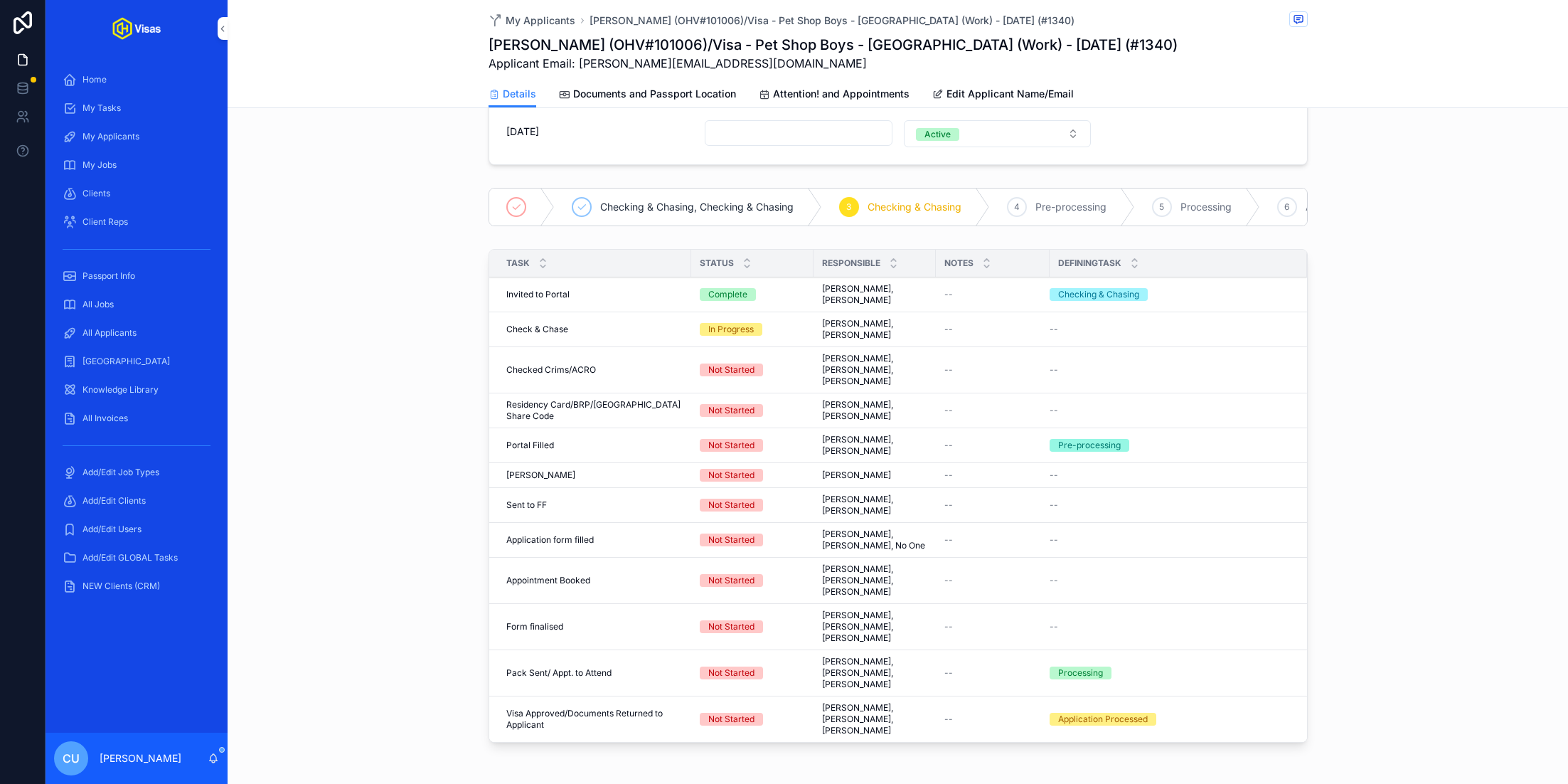
click at [0, 0] on span "Complete all tasks above!" at bounding box center [0, 0] width 0 height 0
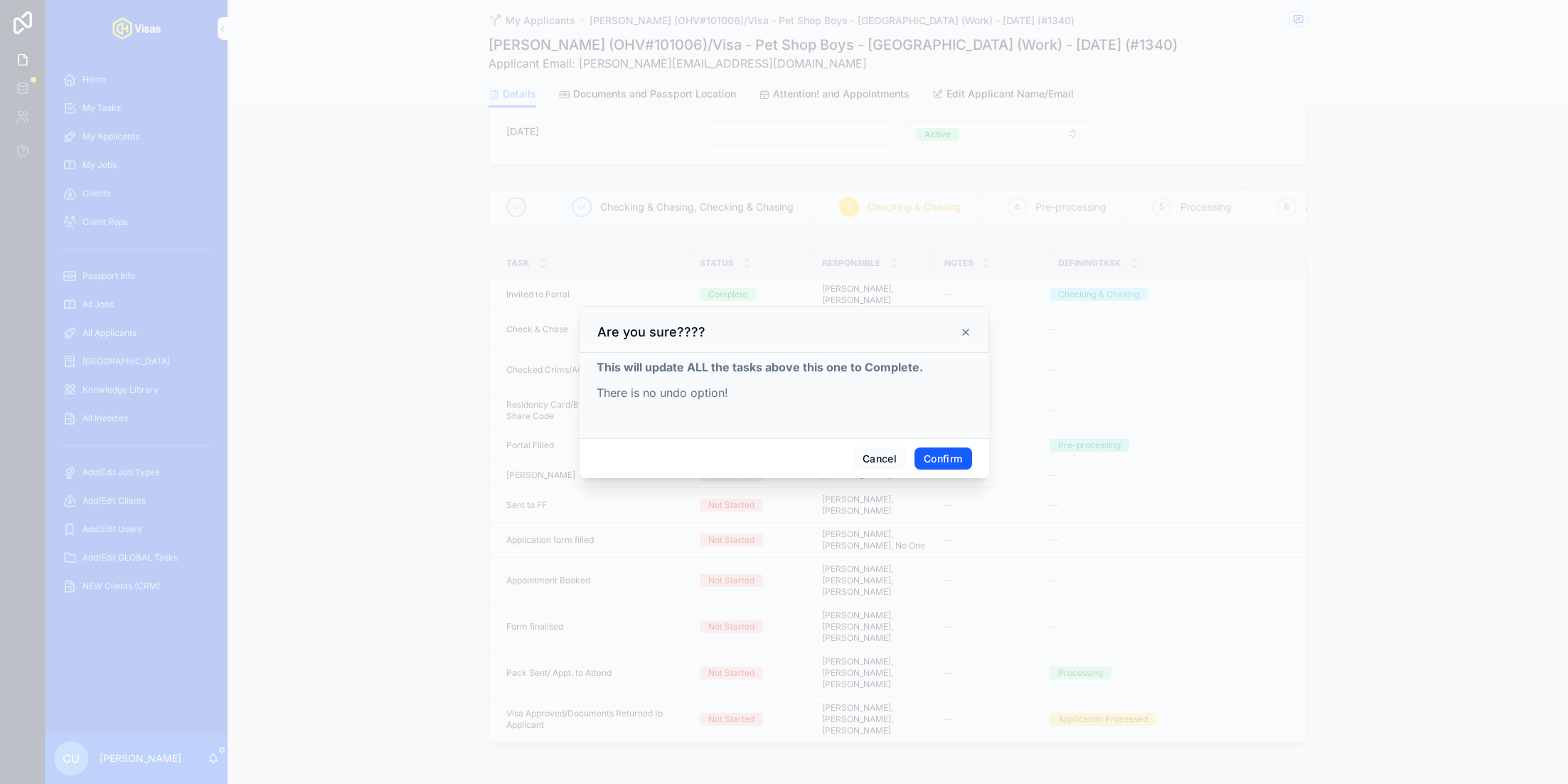
click at [952, 452] on button "Confirm" at bounding box center [943, 458] width 57 height 23
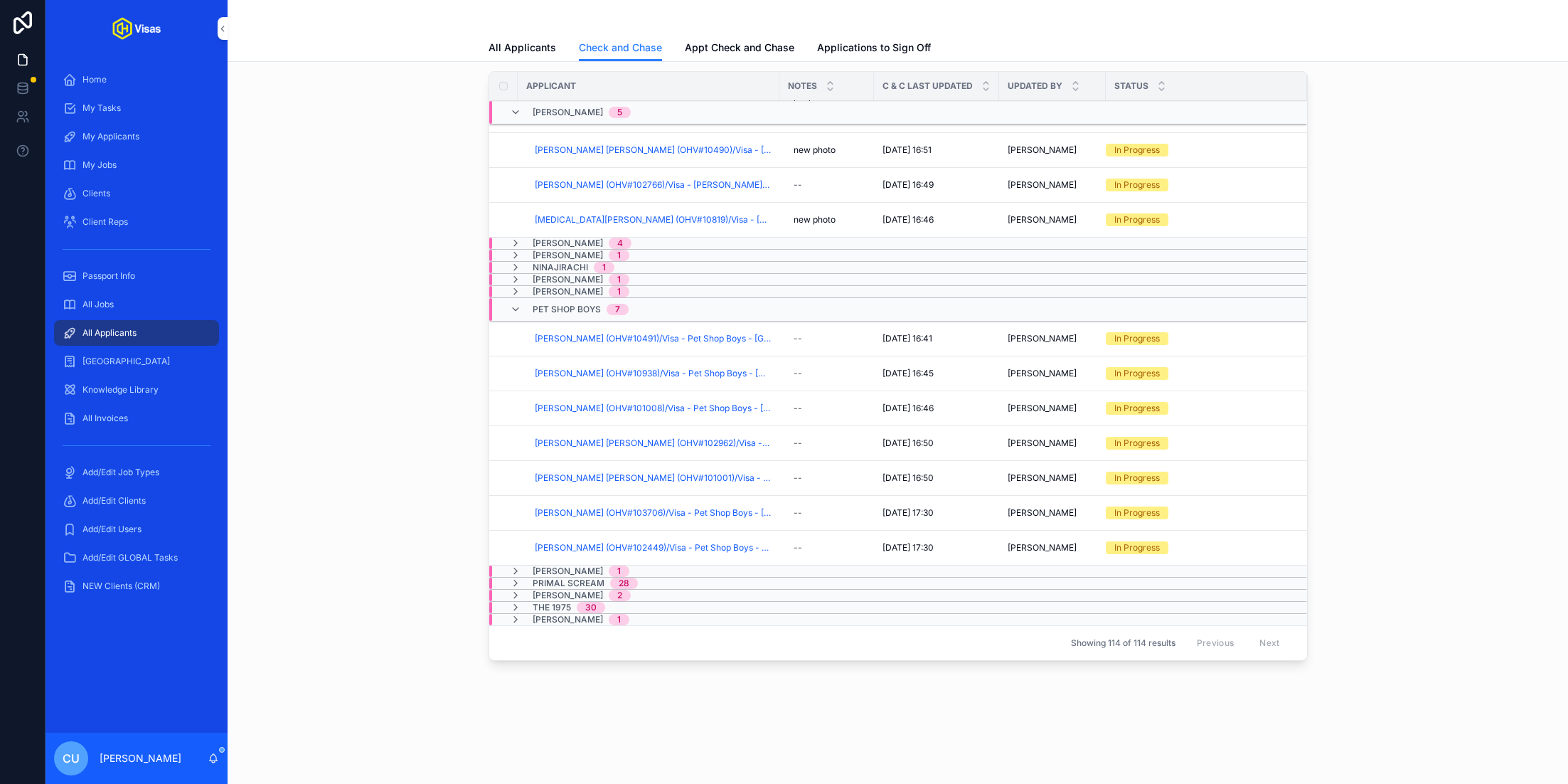
scroll to position [618, 0]
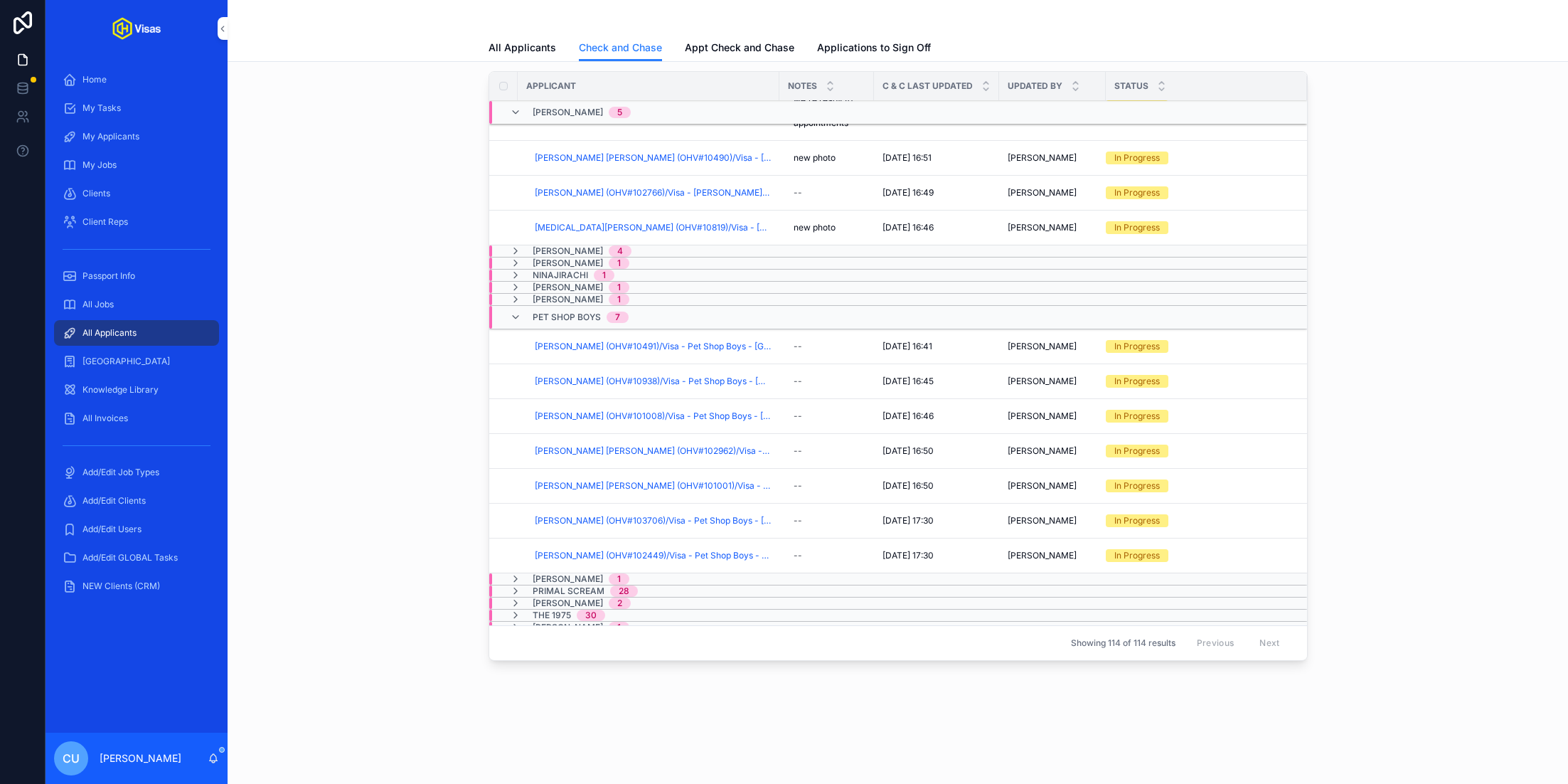
click at [0, 0] on span "Checked And Chased" at bounding box center [0, 0] width 0 height 0
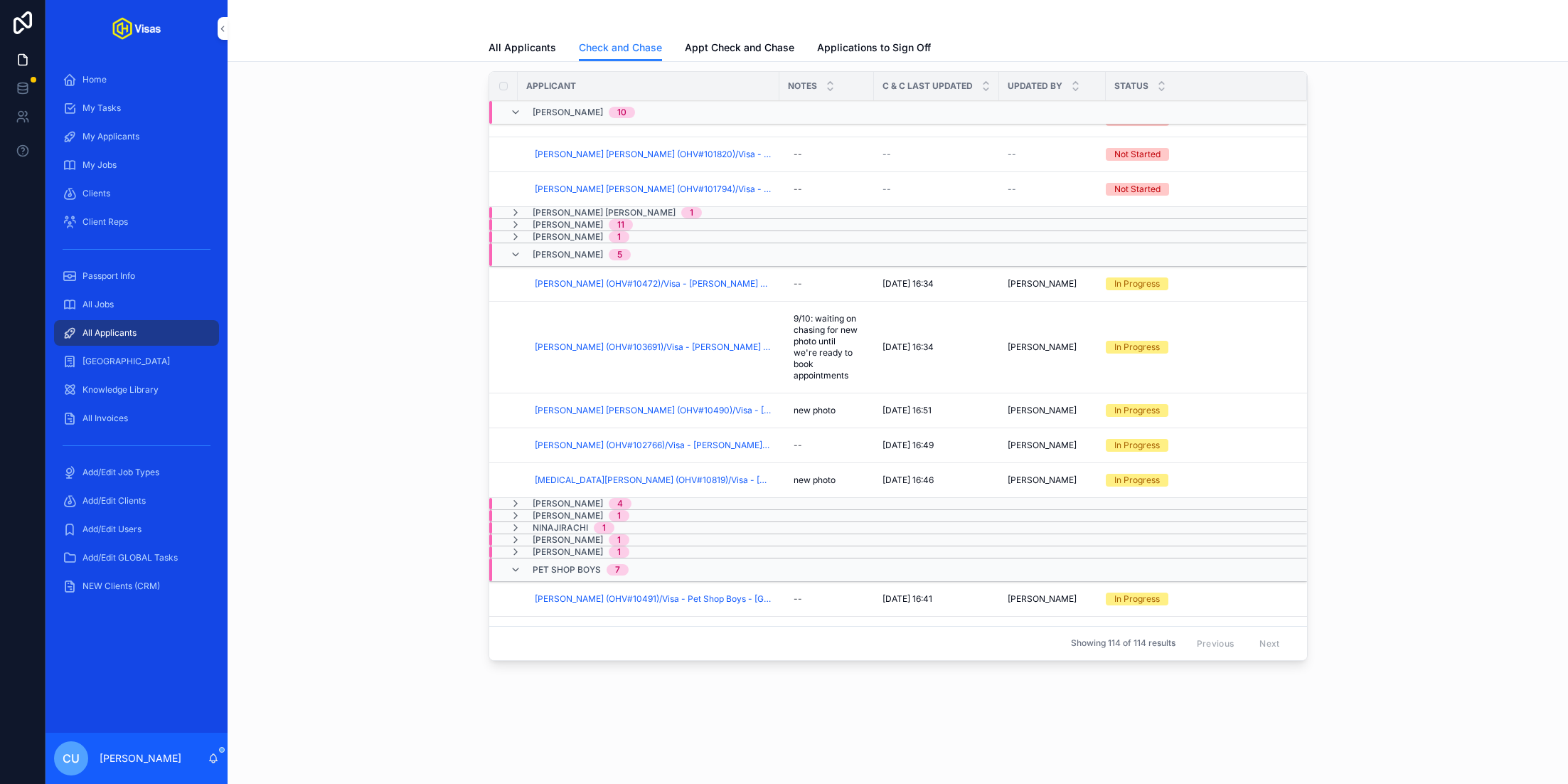
scroll to position [324, 0]
click at [797, 438] on div "--" at bounding box center [798, 444] width 8 height 12
type textarea "*********"
click at [971, 457] on icon "scrollable content" at bounding box center [968, 457] width 12 height 12
click at [813, 271] on div "--" at bounding box center [826, 282] width 77 height 23
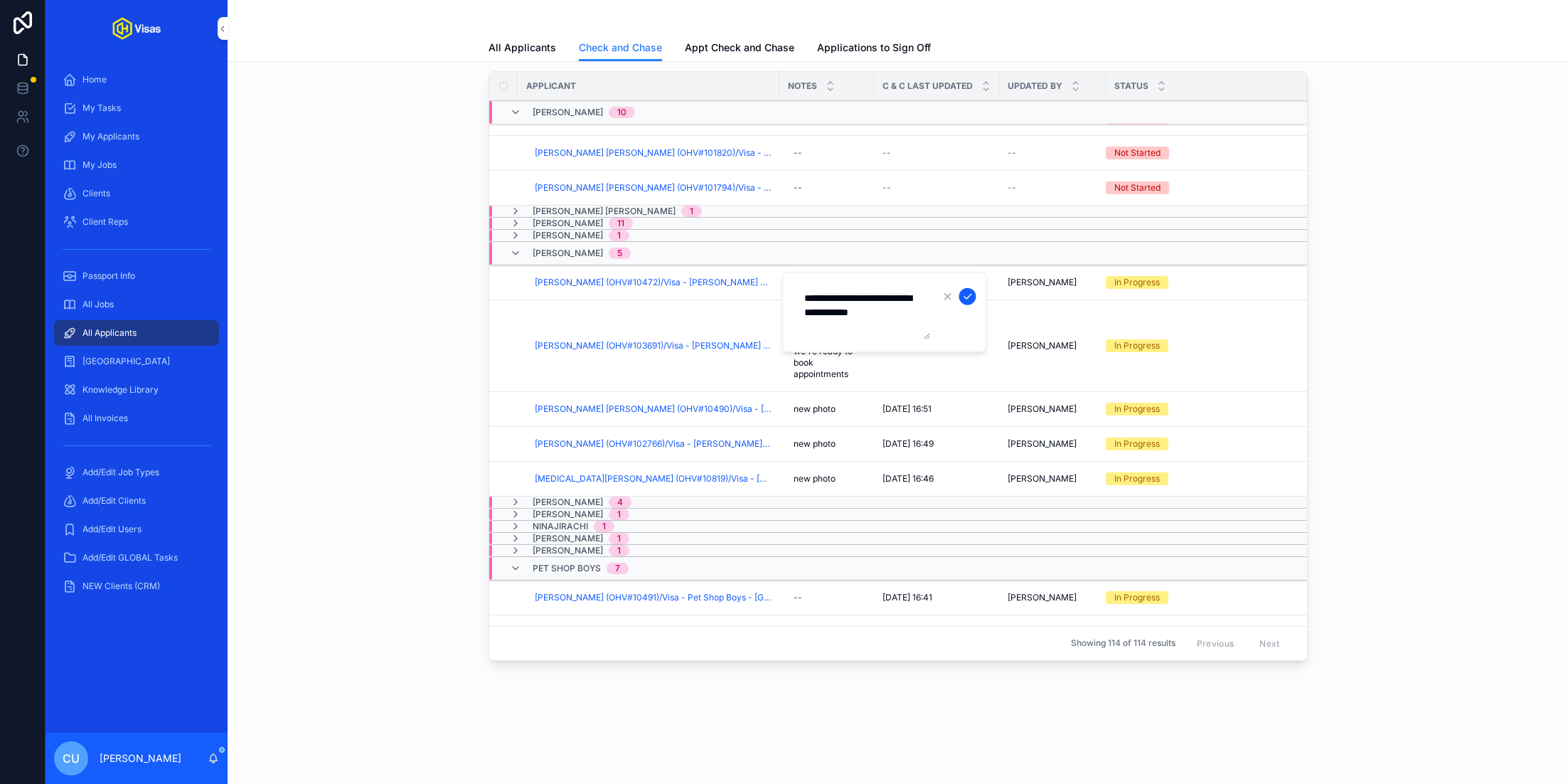
type textarea "**********"
click at [972, 289] on button "scrollable content" at bounding box center [967, 296] width 17 height 17
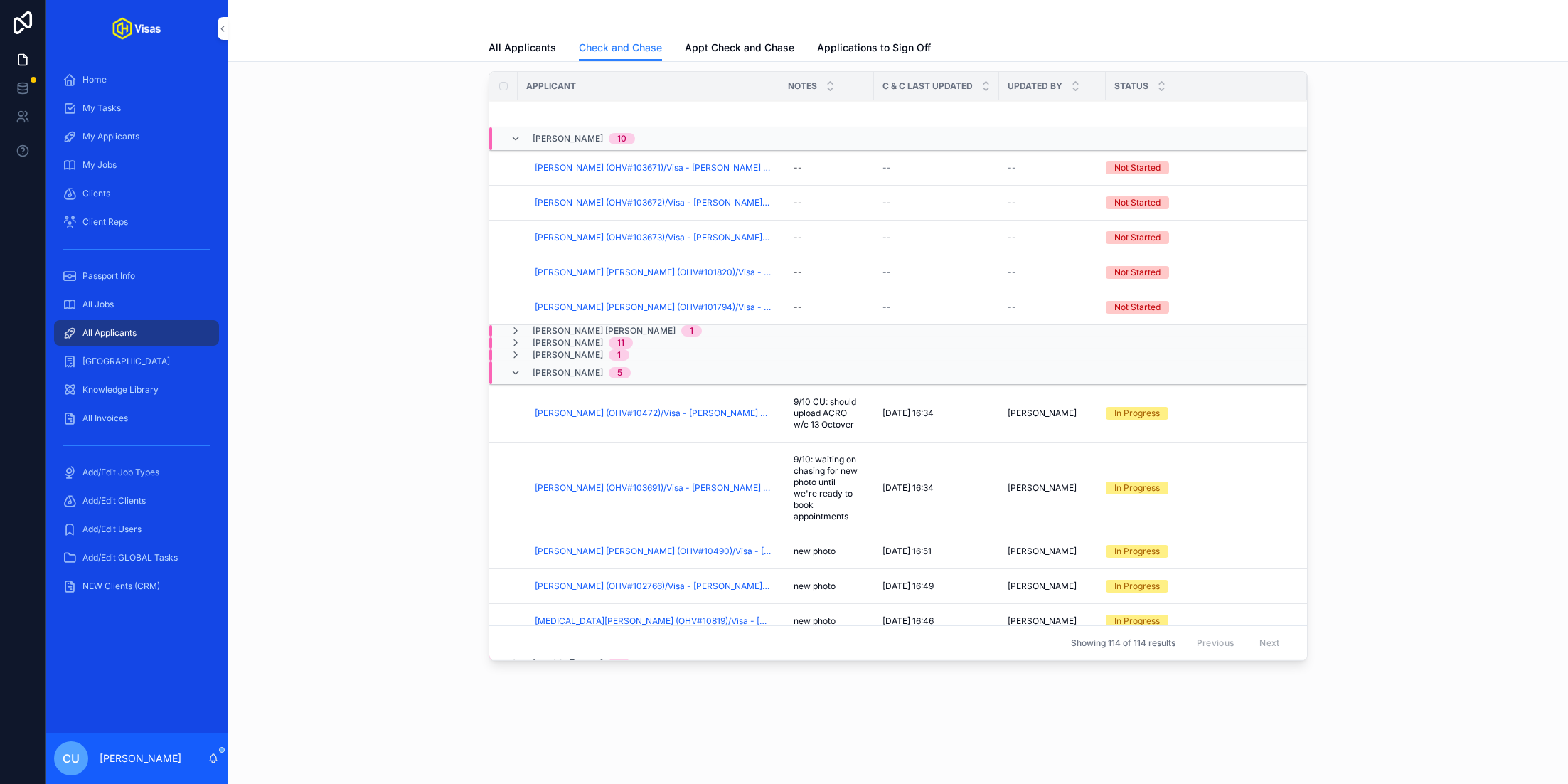
scroll to position [641, 0]
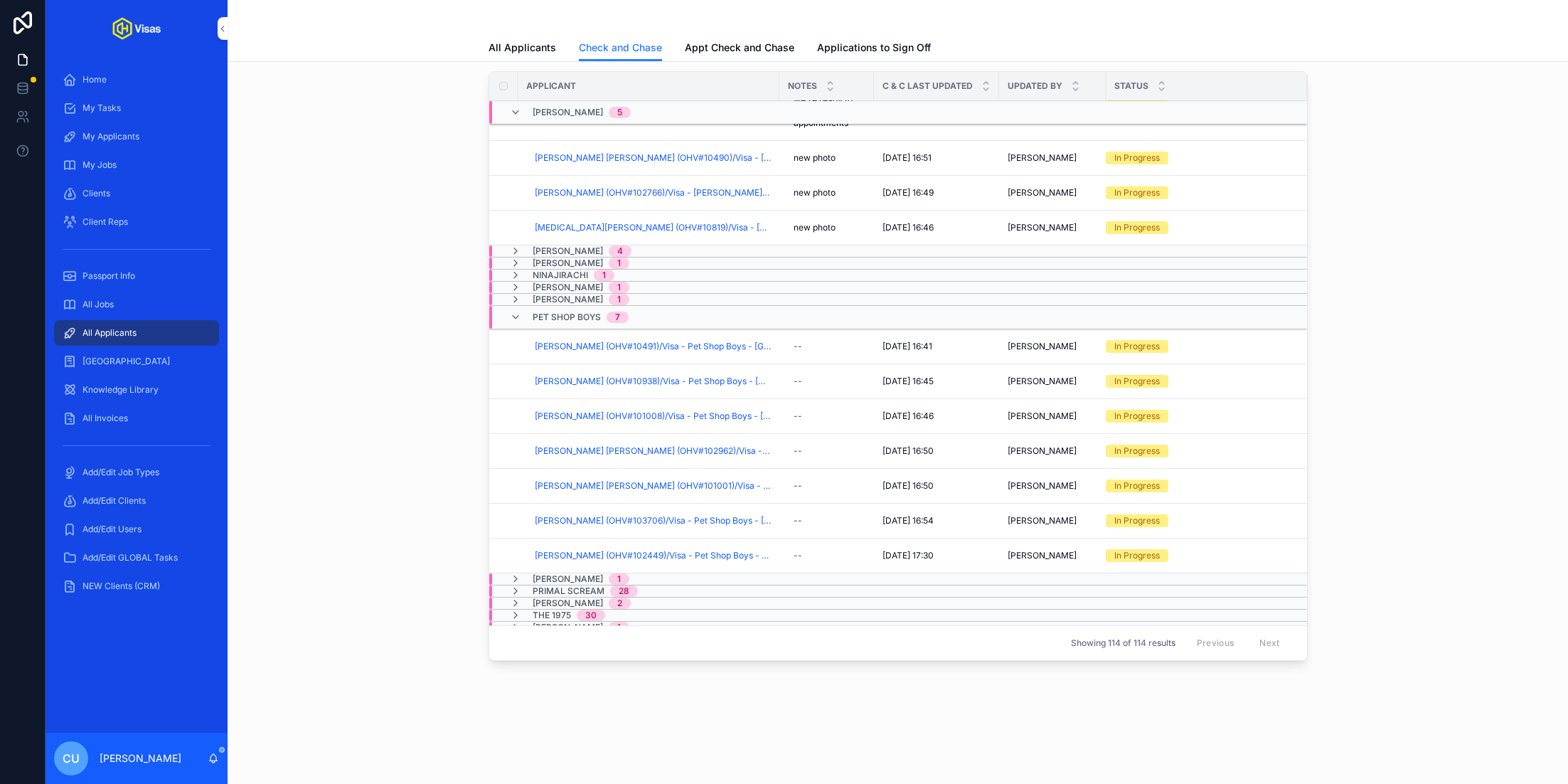
click at [0, 0] on span "Checked And Chased" at bounding box center [0, 0] width 0 height 0
click at [661, 311] on div "Pet Shop Boys 7" at bounding box center [744, 316] width 510 height 23
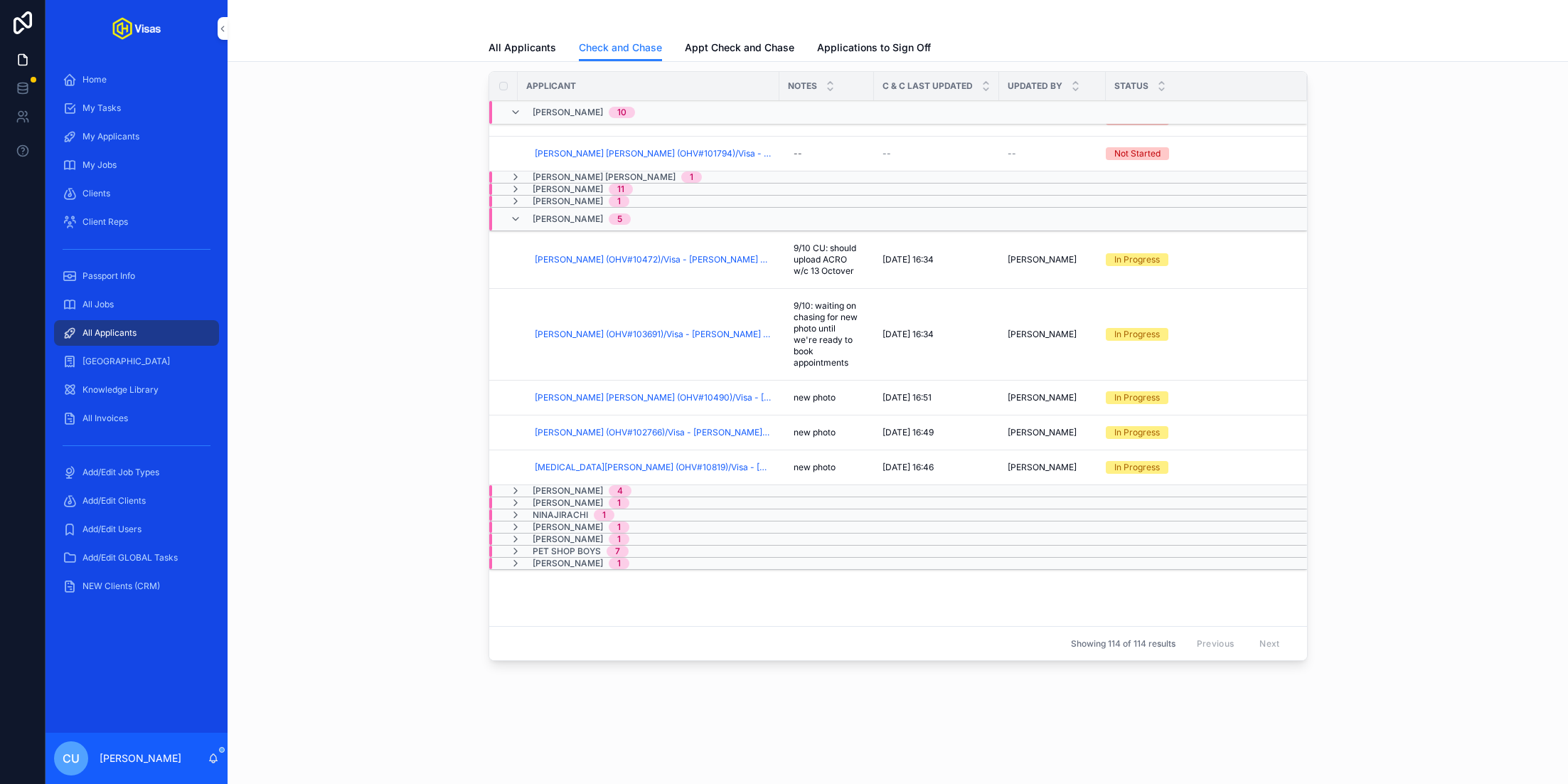
scroll to position [0, 0]
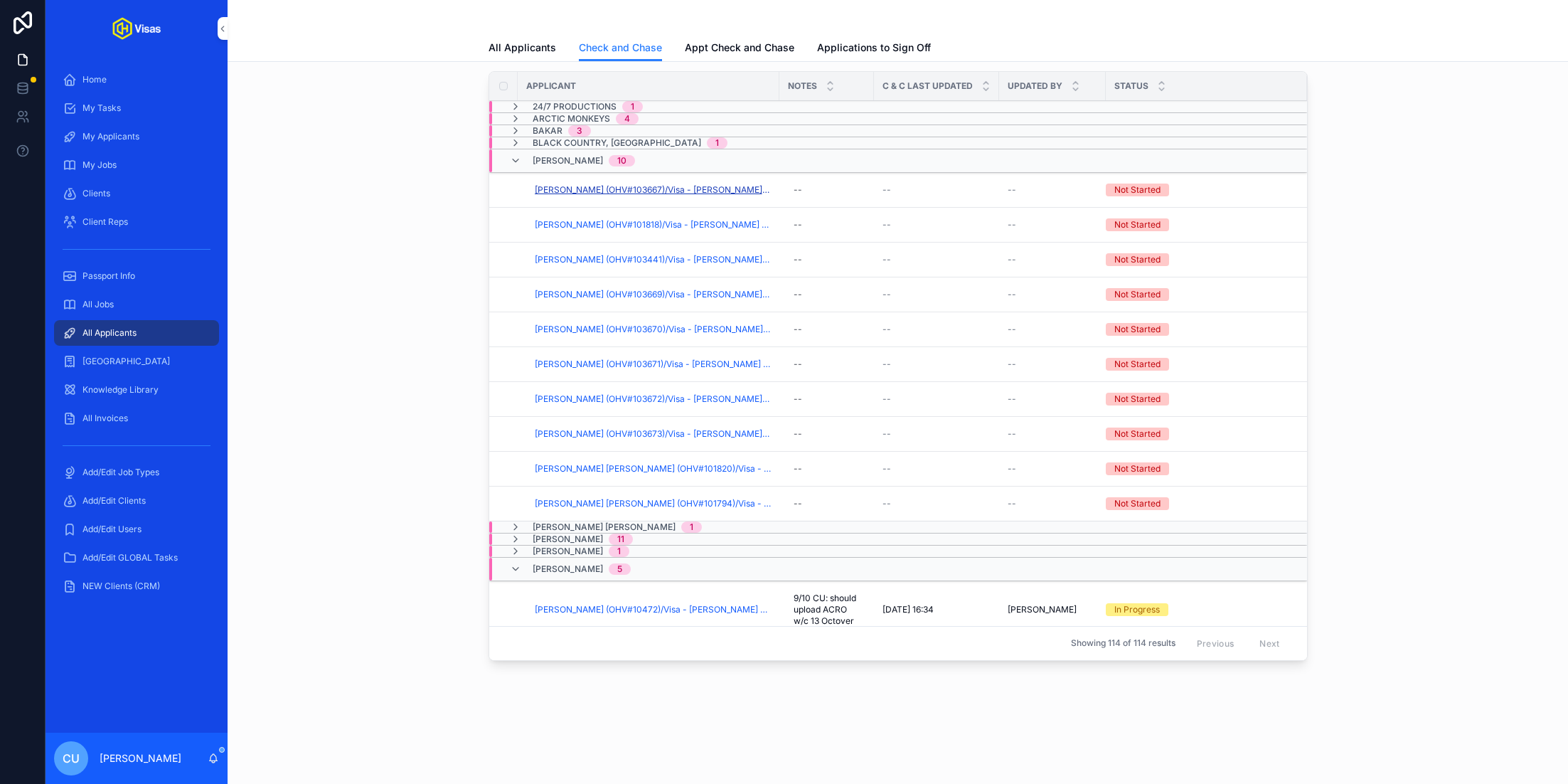
click at [648, 187] on span "[PERSON_NAME] (OHV#103667)/Visa - [PERSON_NAME] - [GEOGRAPHIC_DATA] DS160 - [DA…" at bounding box center [652, 191] width 236 height 12
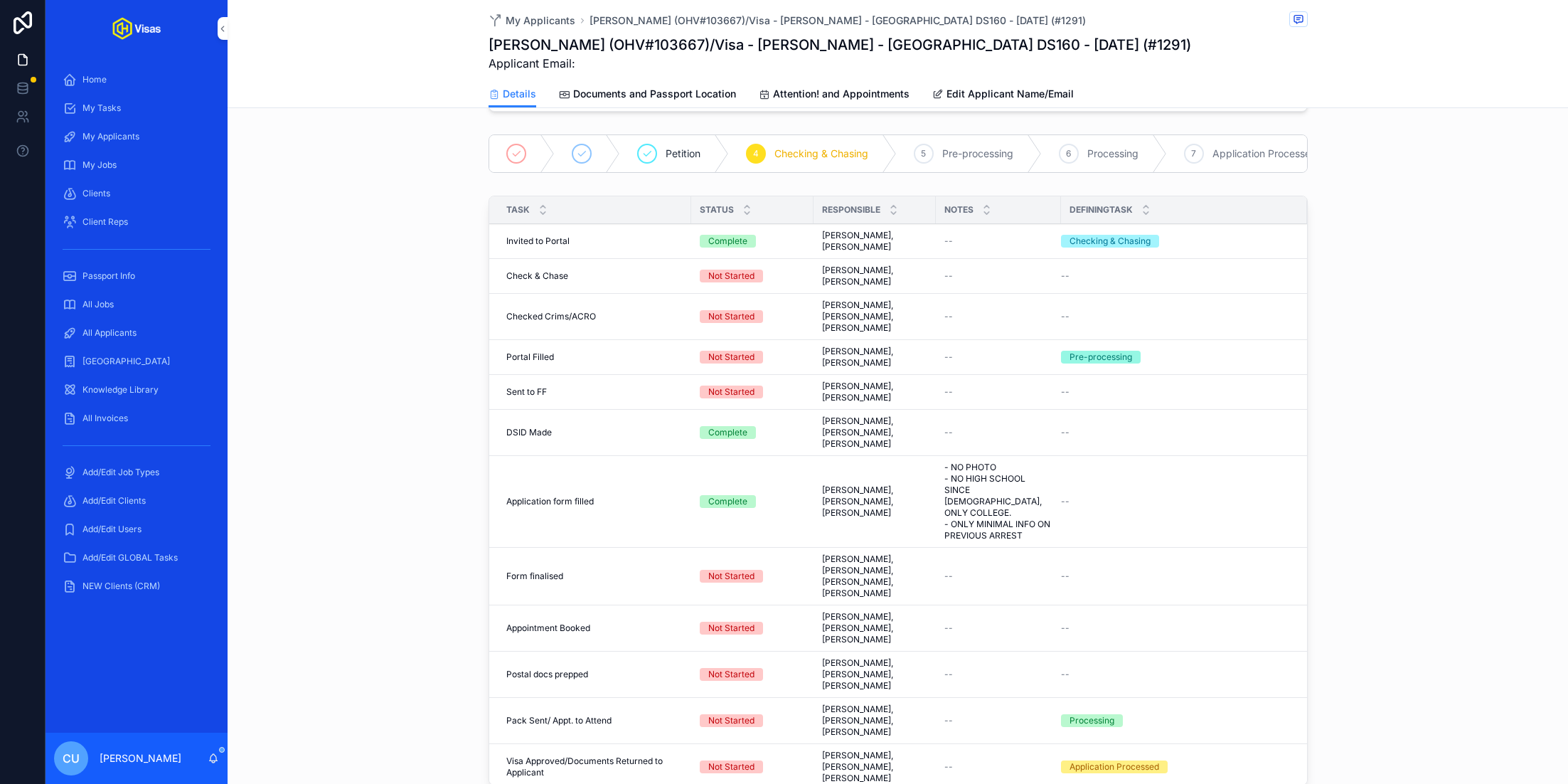
scroll to position [327, 0]
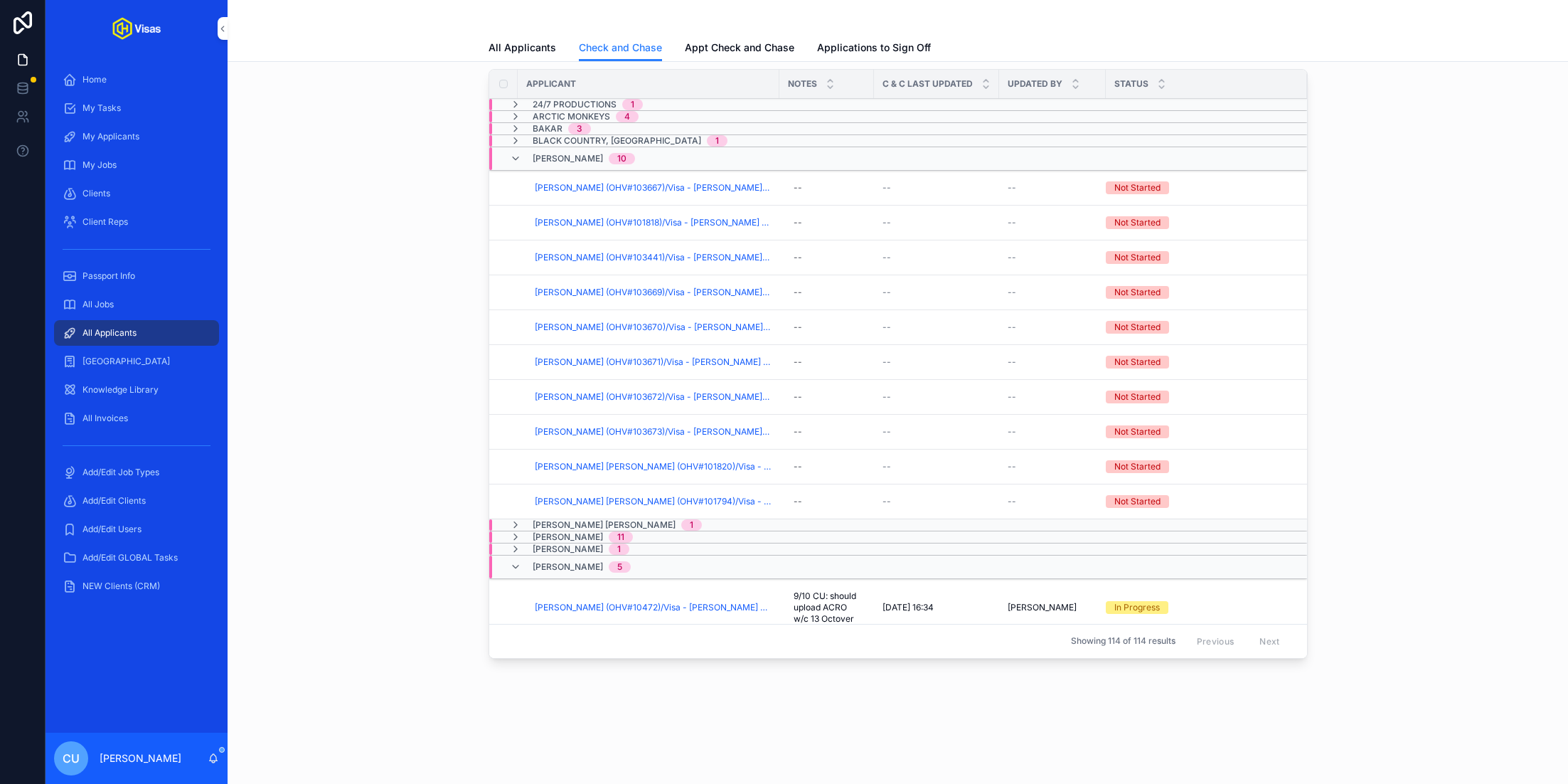
scroll to position [44, 0]
click at [579, 224] on span "[PERSON_NAME] (OHV#101818)/Visa - [PERSON_NAME] - [GEOGRAPHIC_DATA] DS160 - [DA…" at bounding box center [652, 225] width 236 height 12
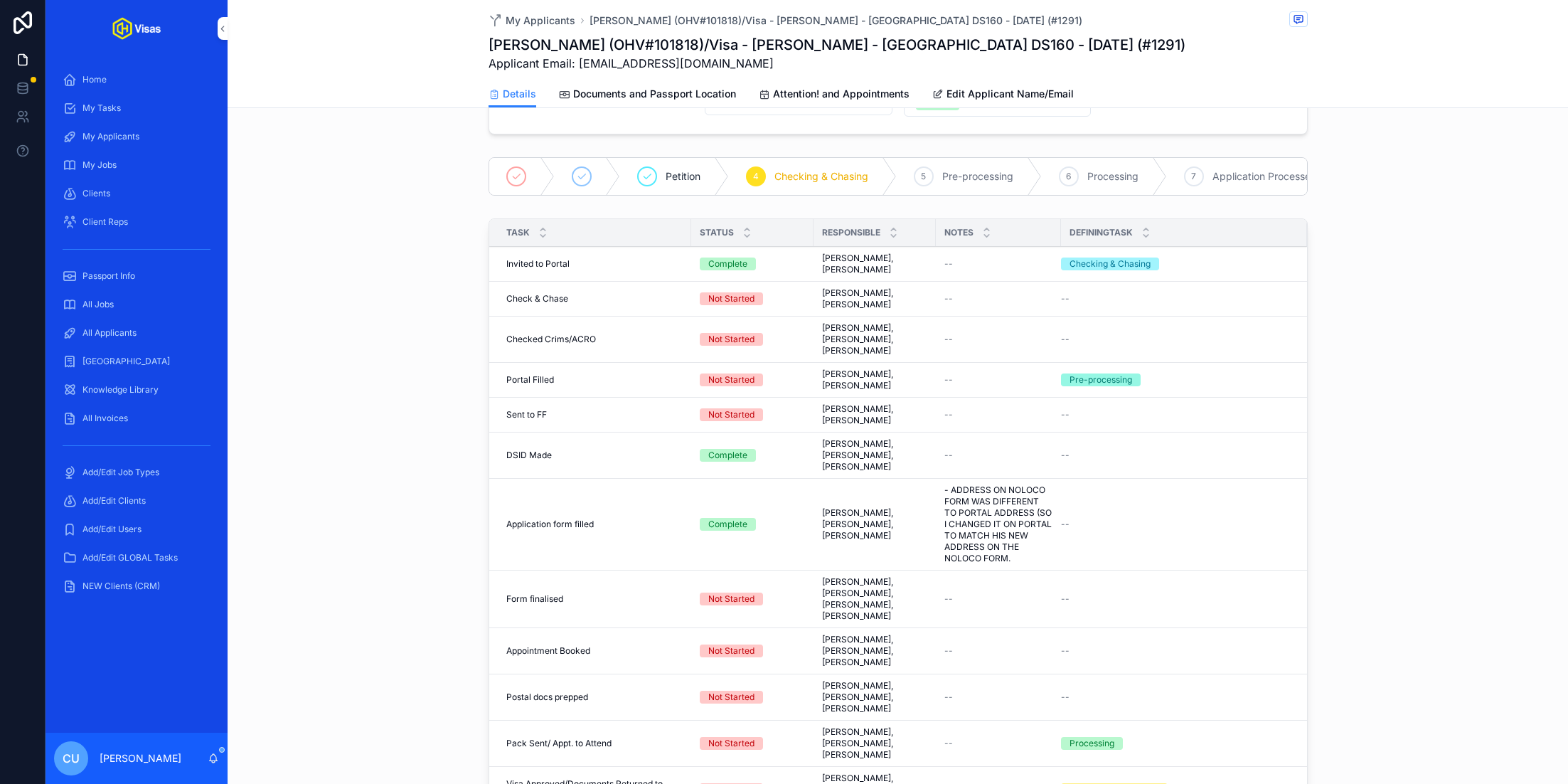
scroll to position [332, 0]
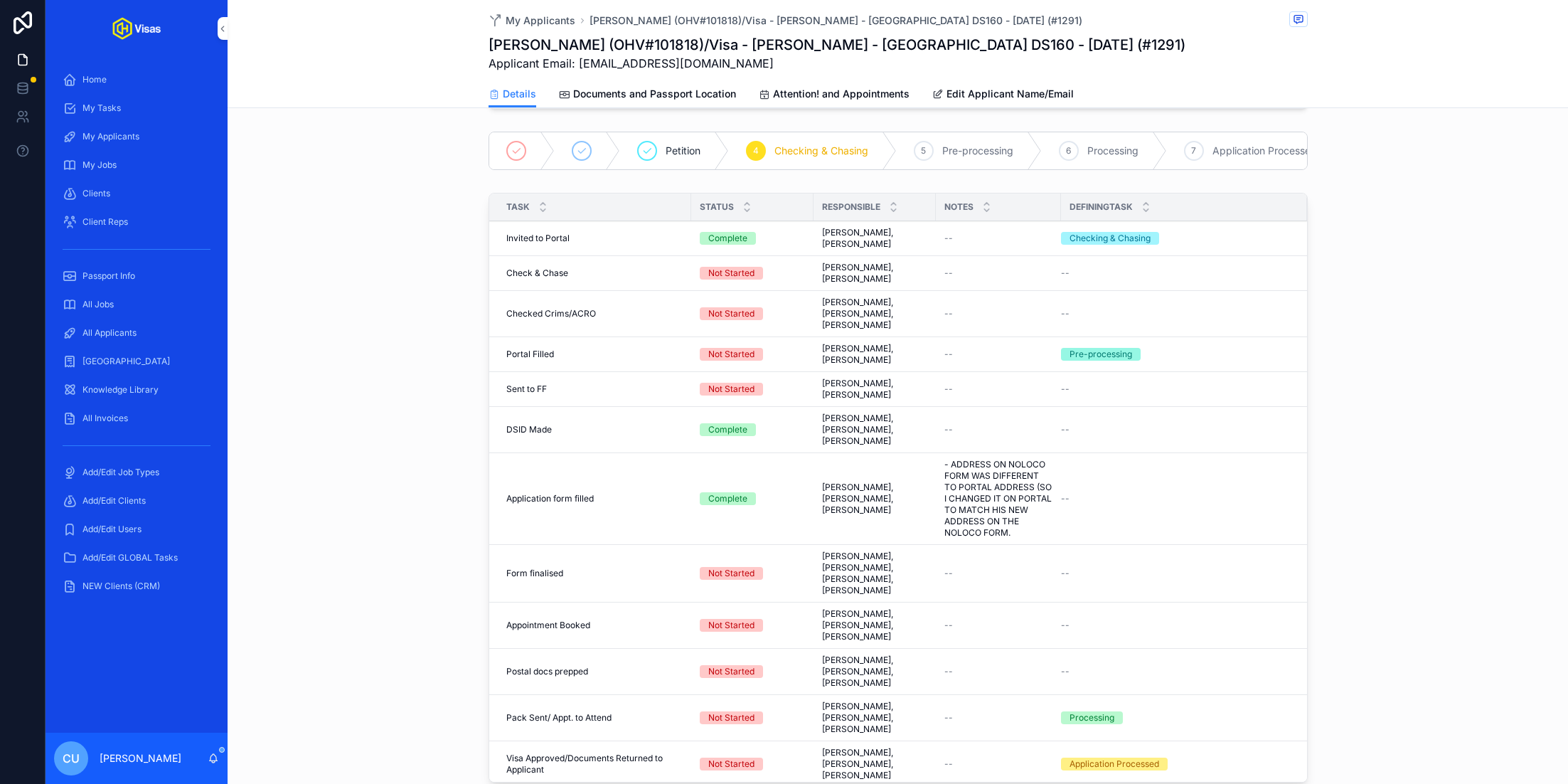
click at [0, 0] on span "Complete all tasks above!" at bounding box center [0, 0] width 0 height 0
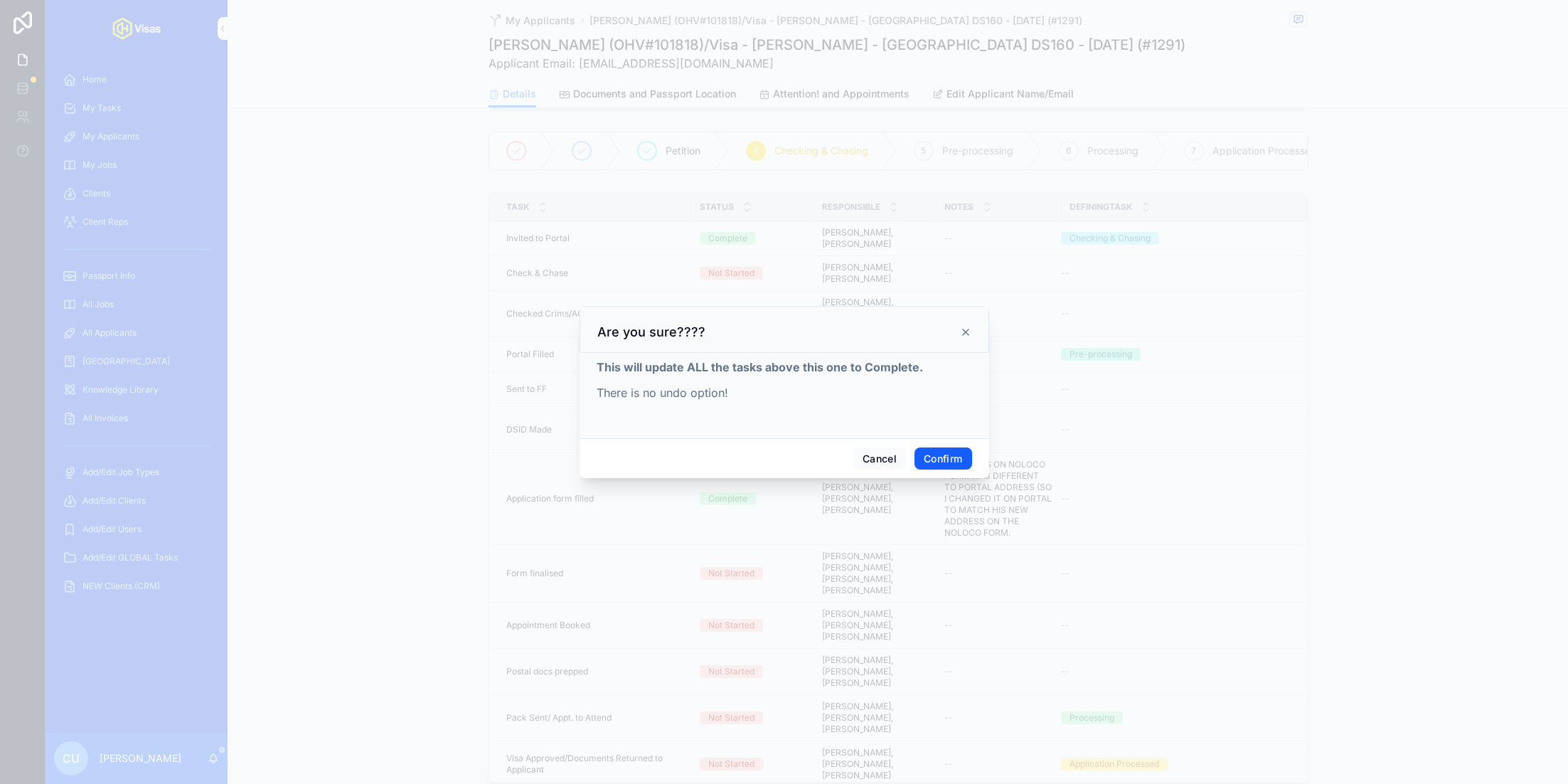
click at [941, 455] on button "Confirm" at bounding box center [943, 458] width 57 height 23
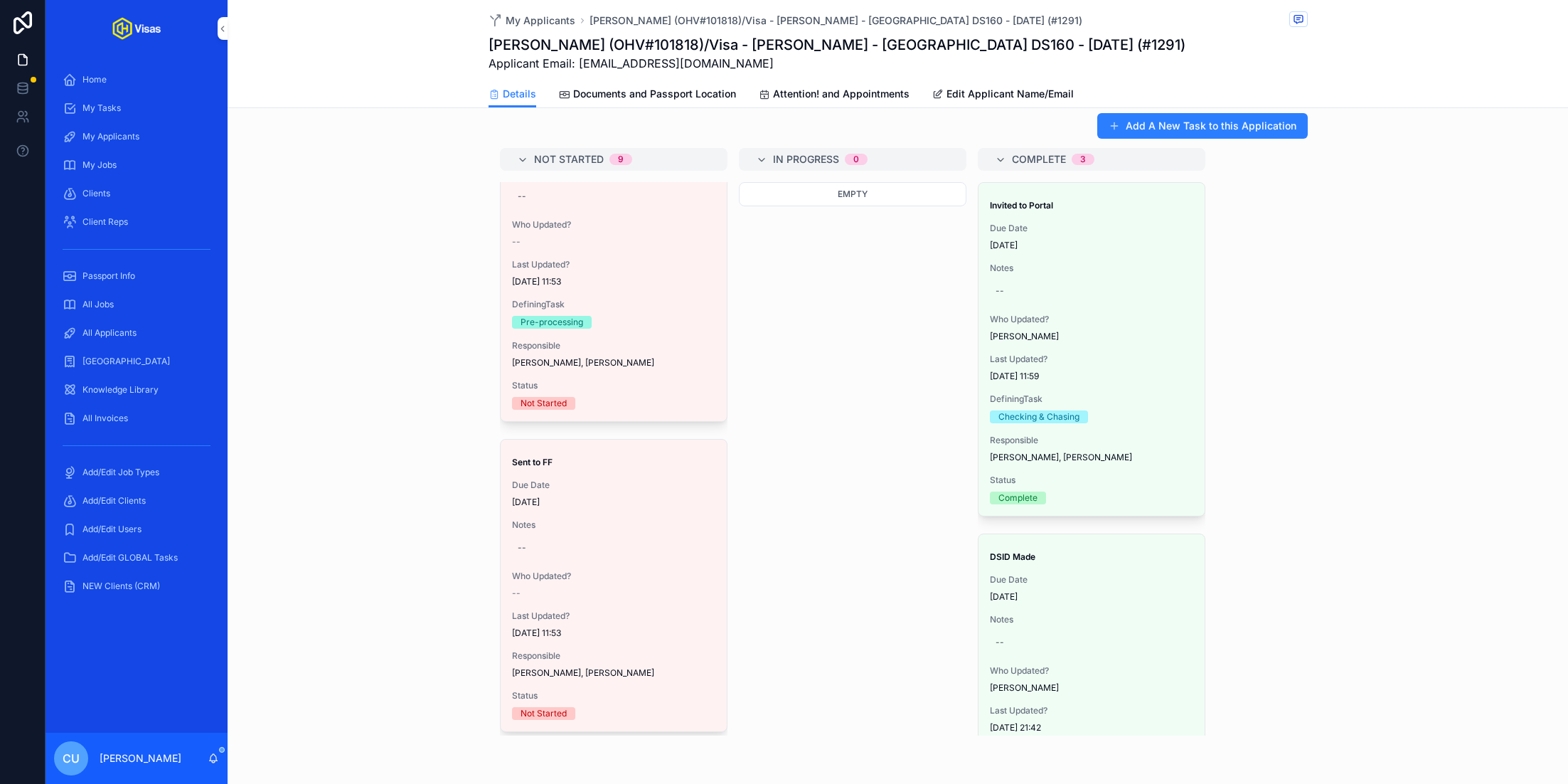
scroll to position [730, 0]
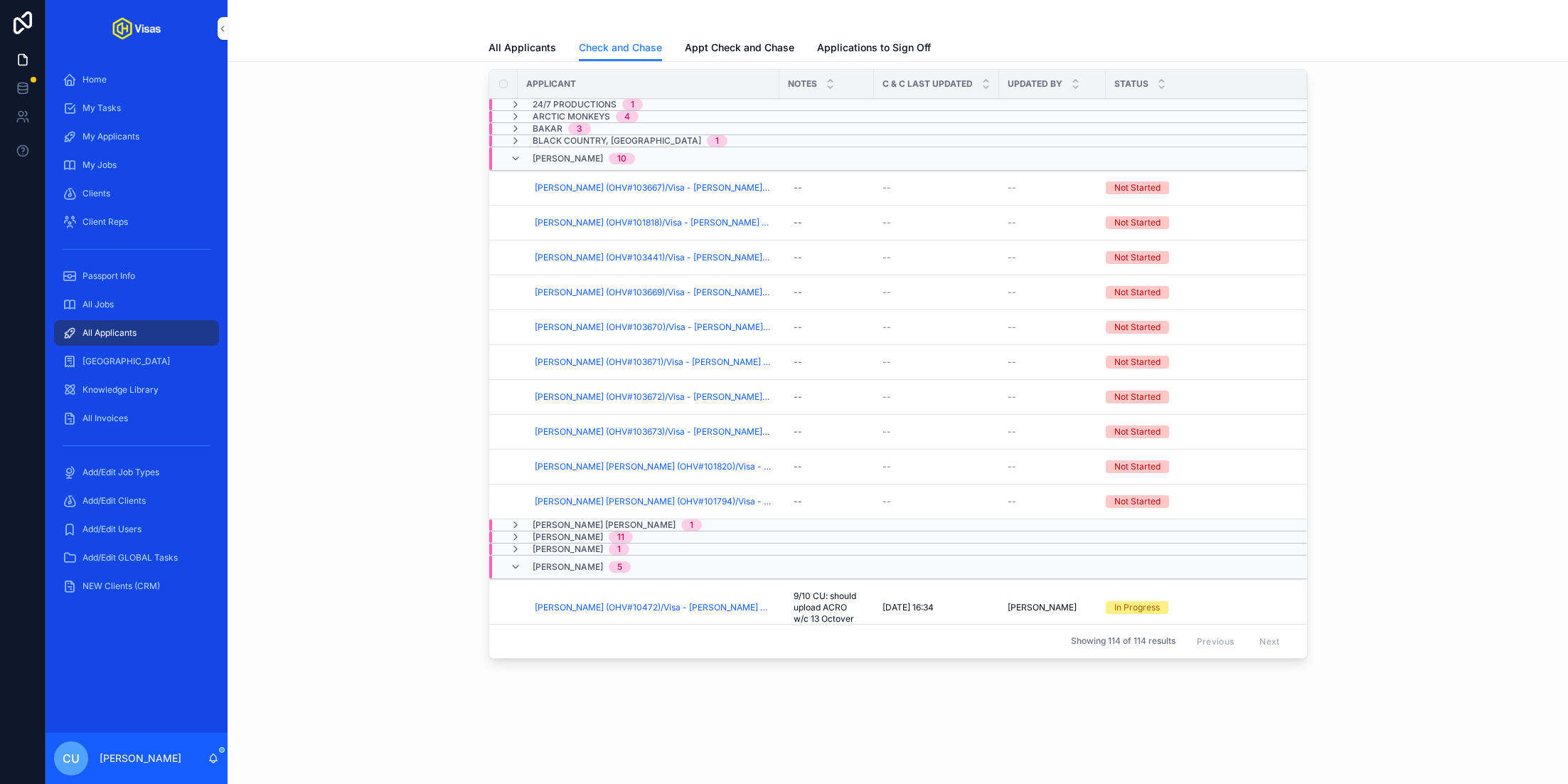
scroll to position [44, 0]
click at [600, 255] on span "[PERSON_NAME] (OHV#103441)/Visa - [PERSON_NAME] - [GEOGRAPHIC_DATA] DS160 - [DA…" at bounding box center [652, 260] width 236 height 12
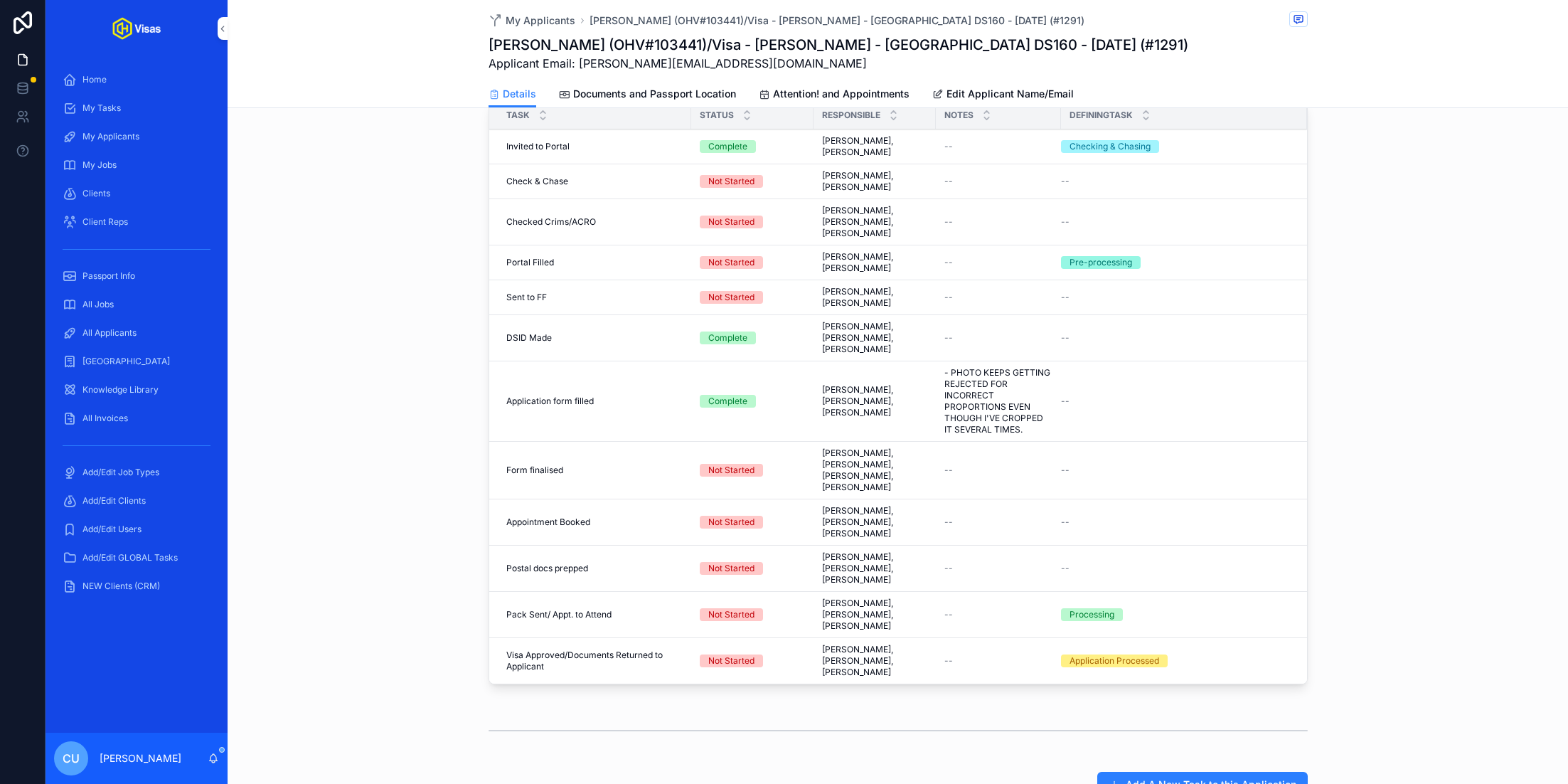
scroll to position [421, 0]
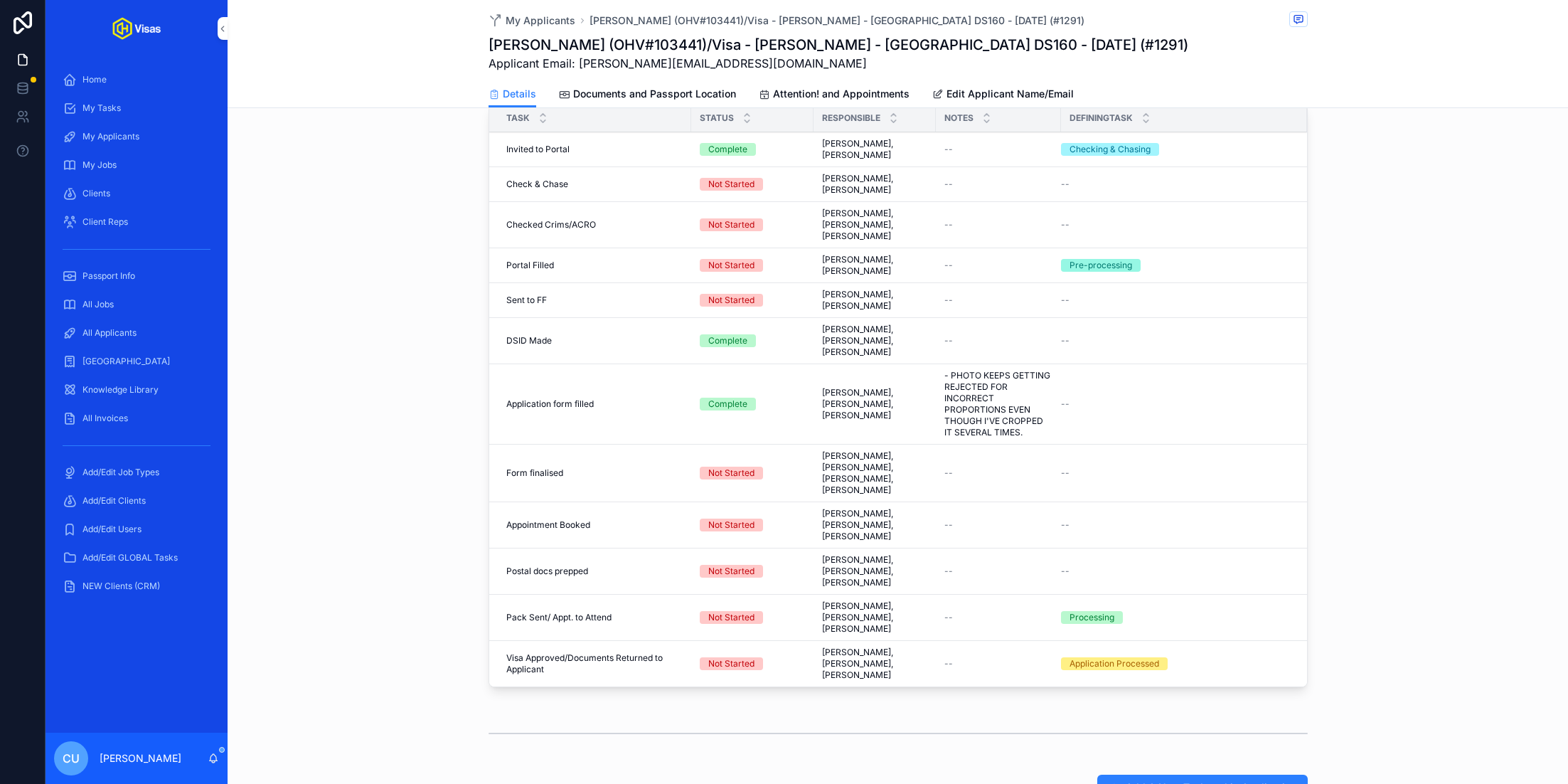
click at [0, 0] on span "Complete all tasks above!" at bounding box center [0, 0] width 0 height 0
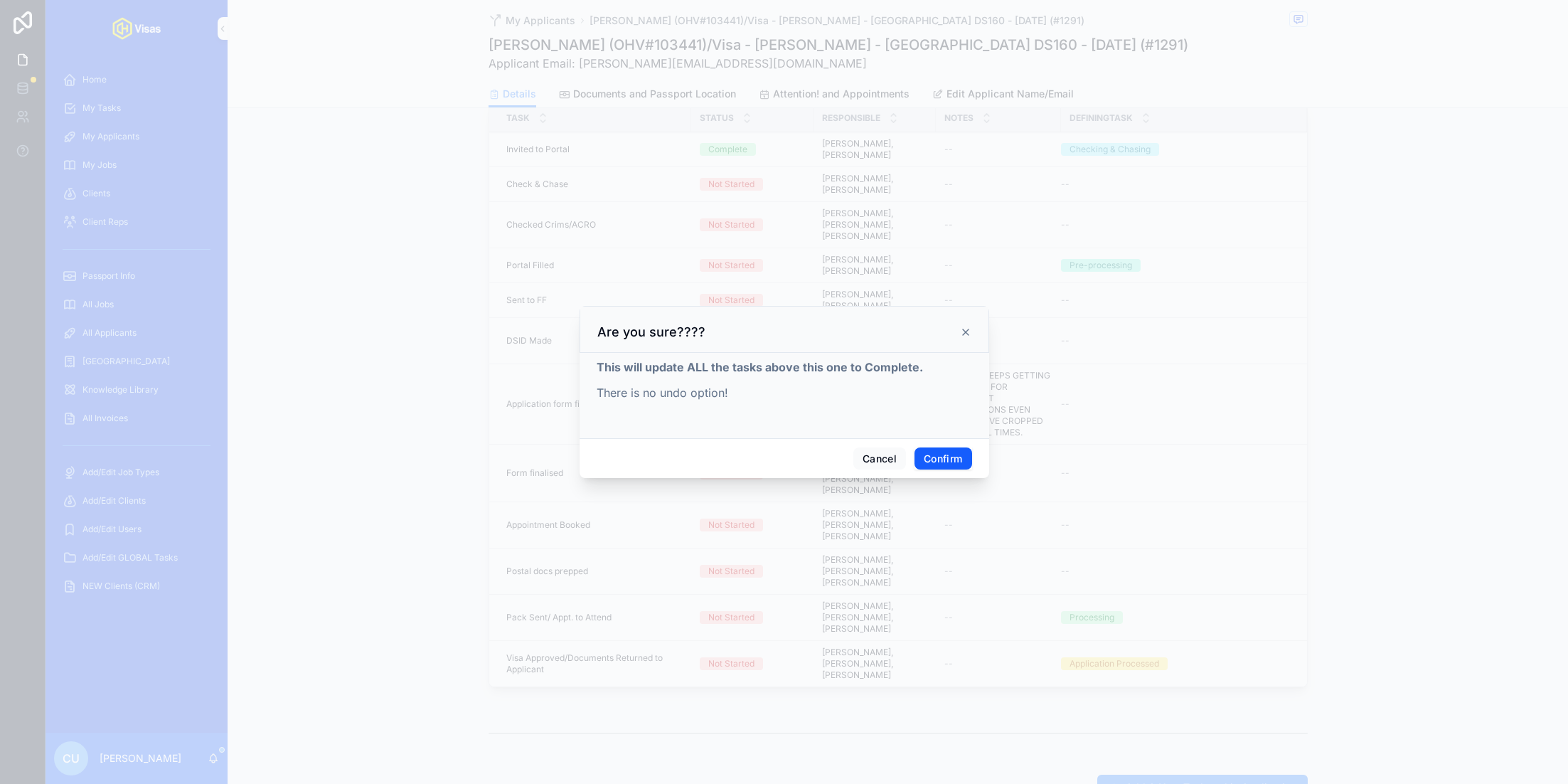
click at [949, 457] on button "Confirm" at bounding box center [943, 458] width 57 height 23
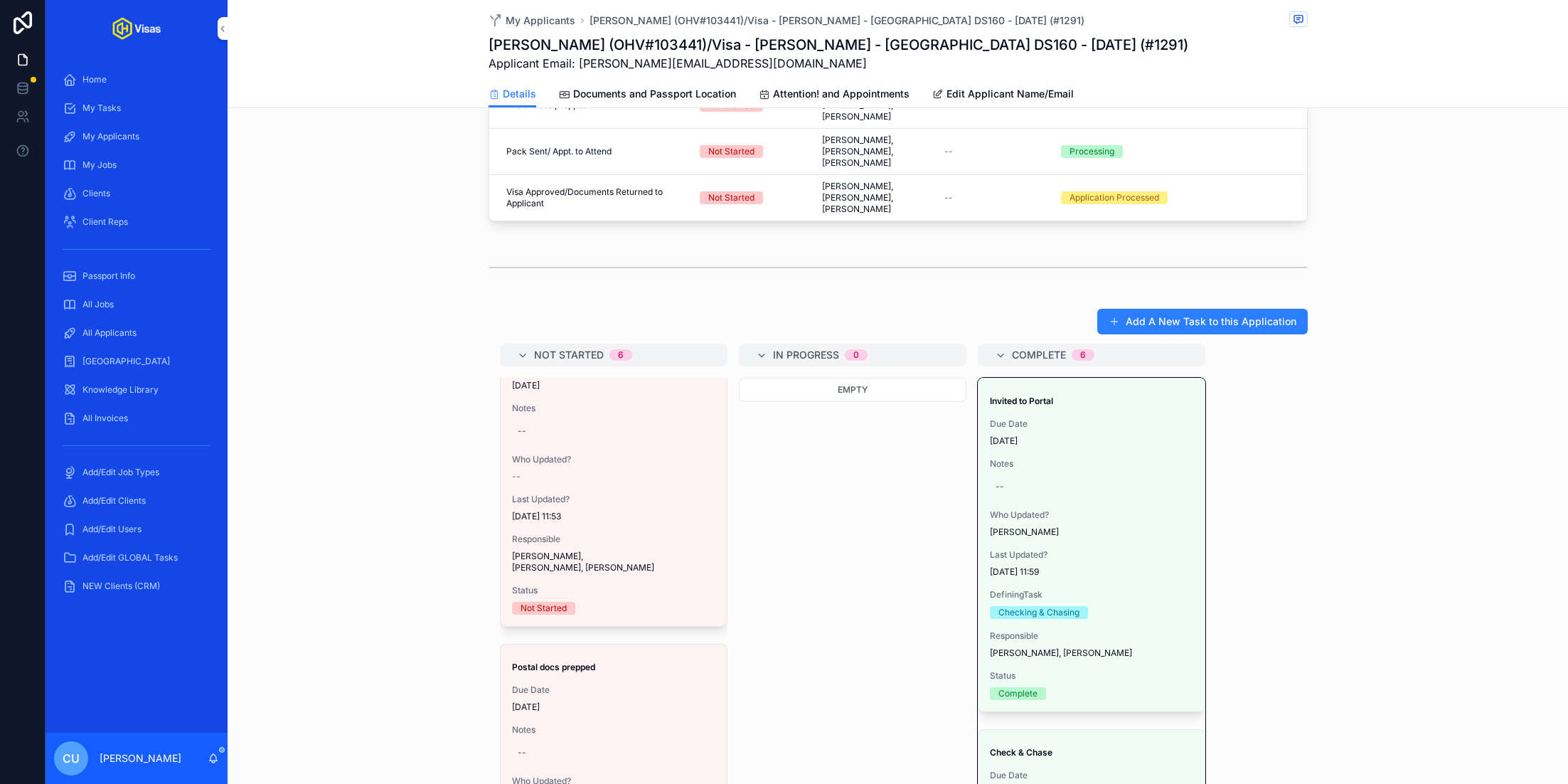
scroll to position [0, 0]
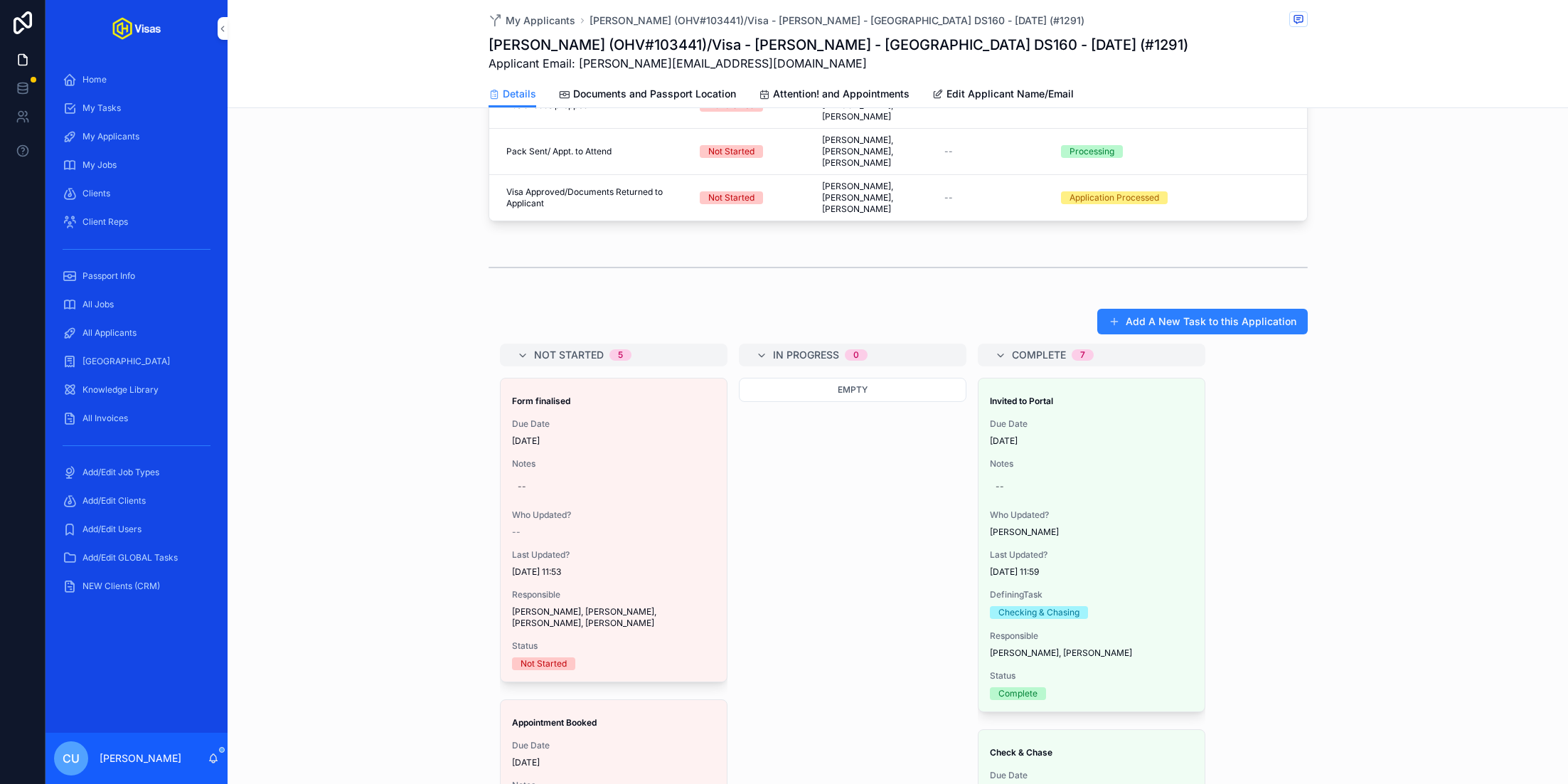
scroll to position [44, 0]
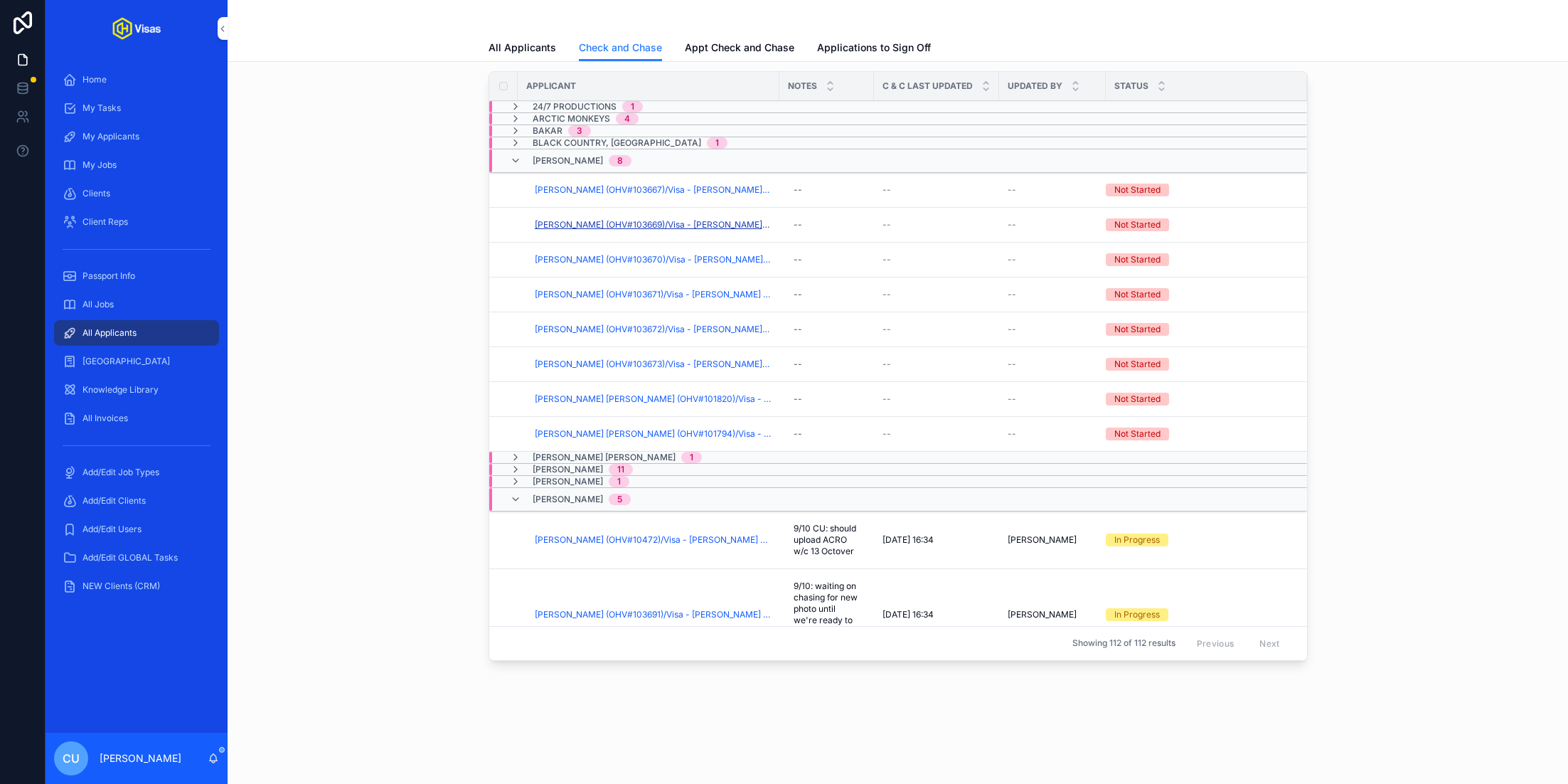
click at [596, 224] on span "[PERSON_NAME] (OHV#103669)/Visa - [PERSON_NAME] - [GEOGRAPHIC_DATA] DS160 - [DA…" at bounding box center [652, 225] width 236 height 12
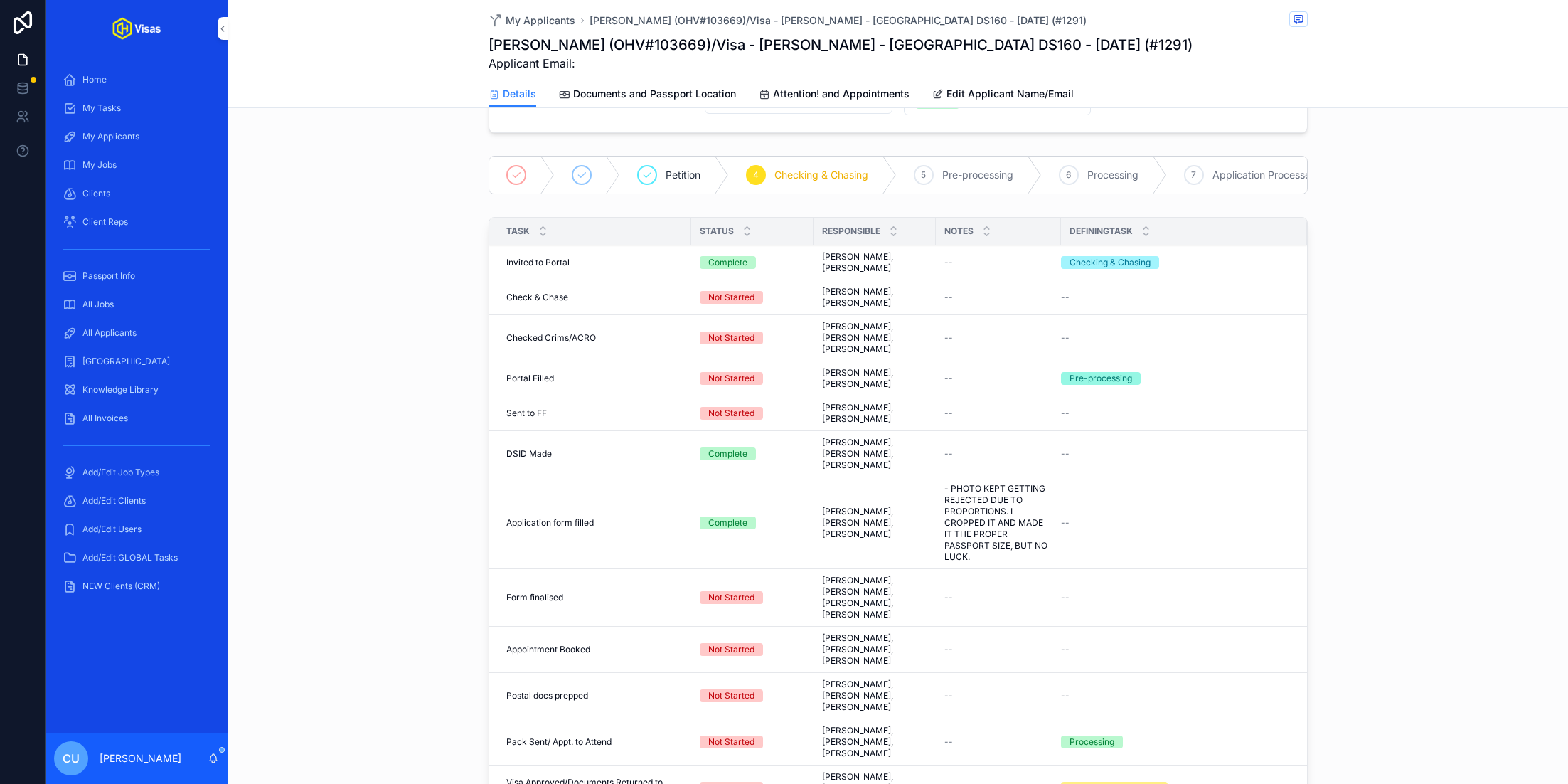
scroll to position [312, 0]
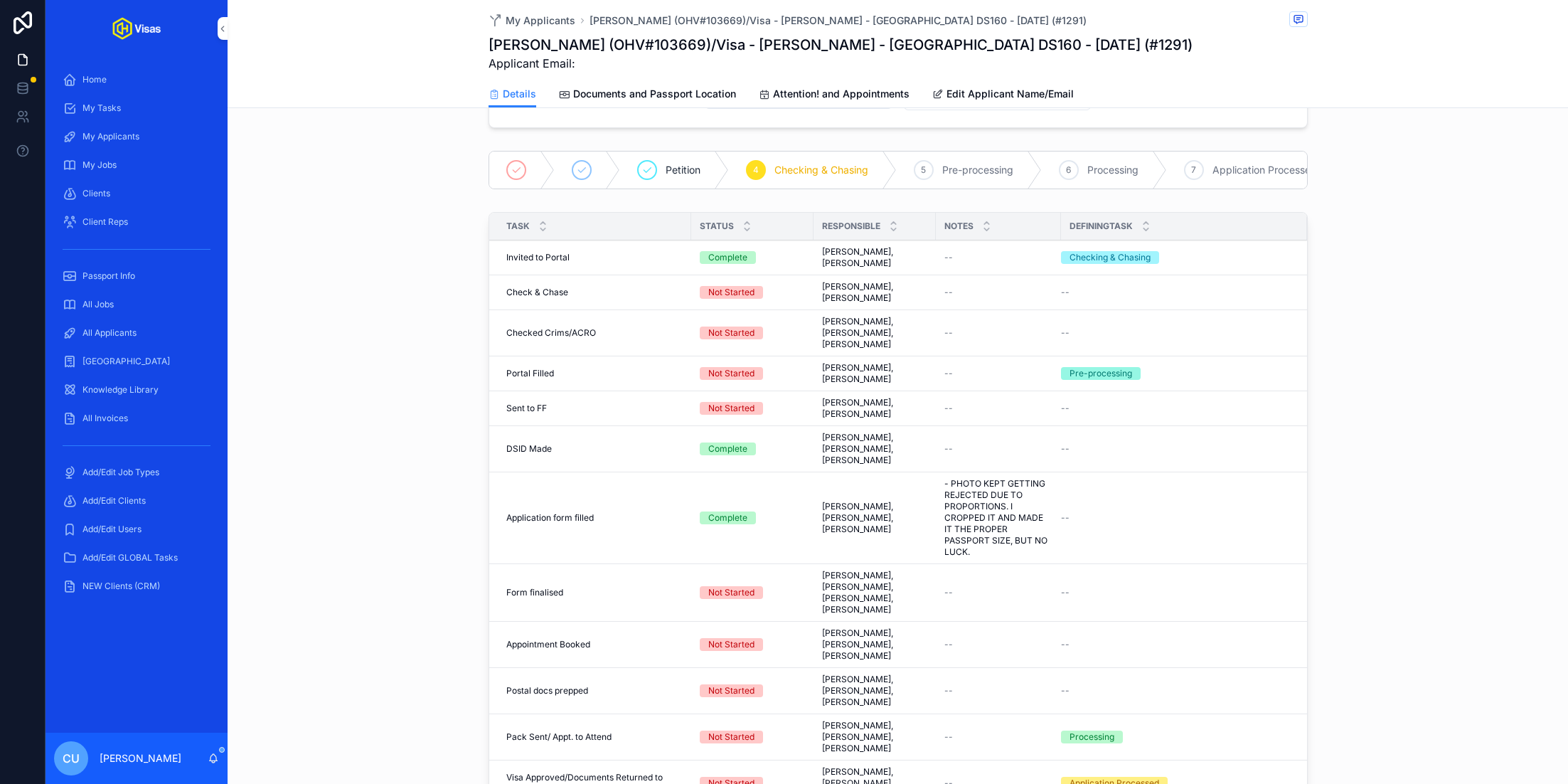
click at [0, 0] on span "Complete all tasks above!" at bounding box center [0, 0] width 0 height 0
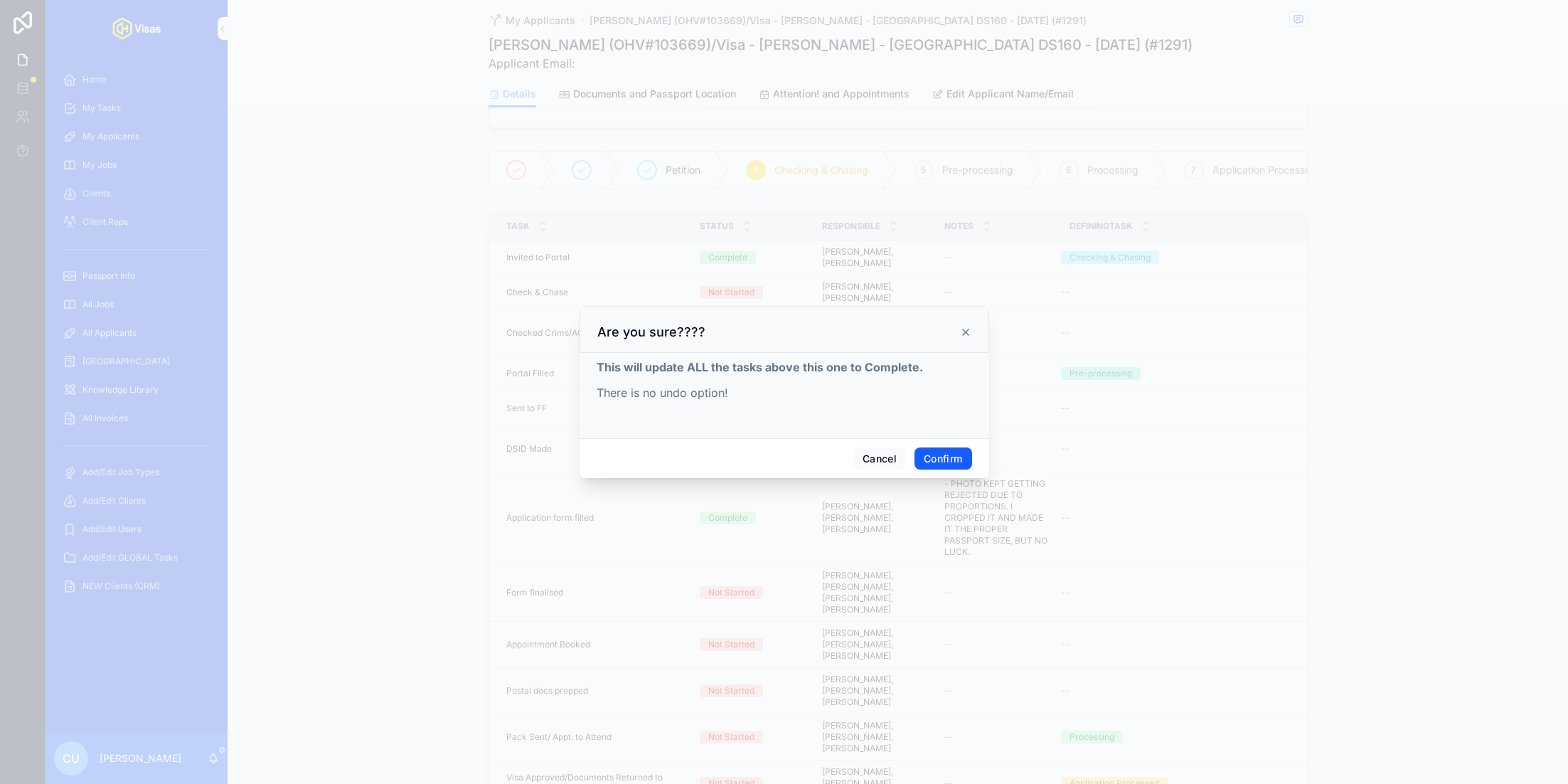
click at [954, 461] on button "Confirm" at bounding box center [943, 458] width 57 height 23
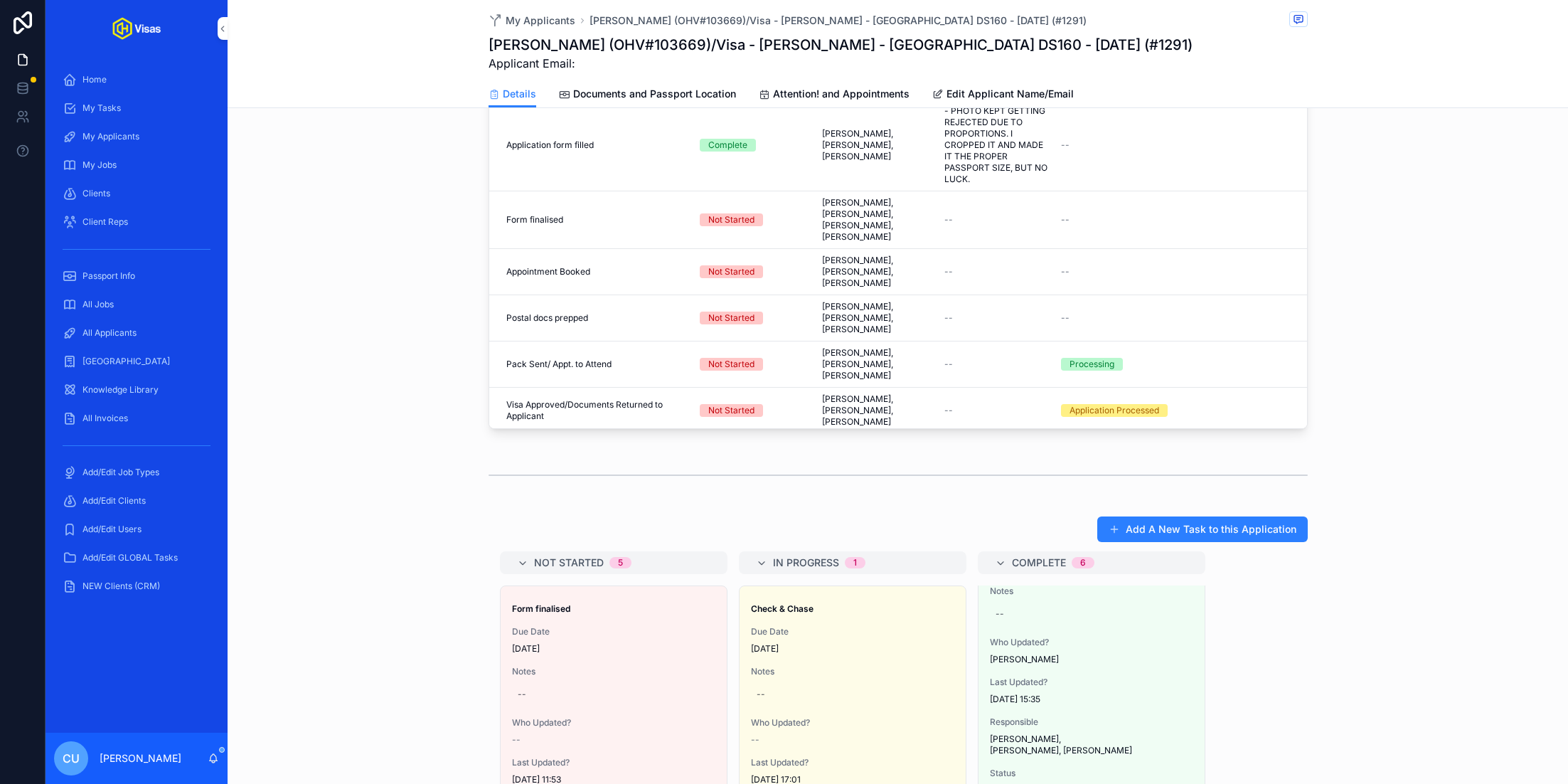
scroll to position [687, 0]
click at [781, 682] on div "--" at bounding box center [852, 693] width 203 height 23
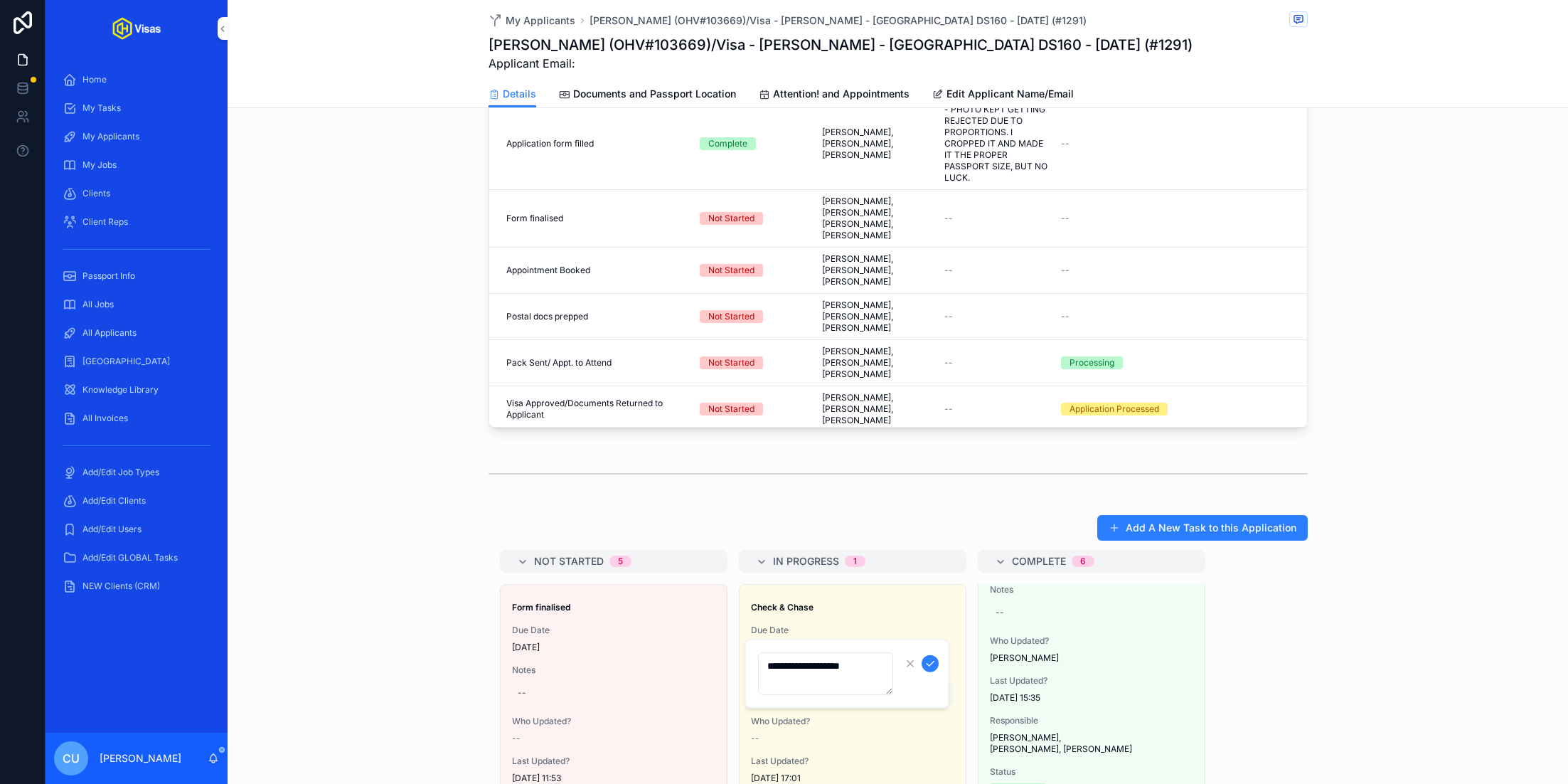
type textarea "**********"
click at [847, 682] on div "--" at bounding box center [852, 693] width 203 height 23
click at [929, 661] on icon "scrollable content" at bounding box center [930, 664] width 12 height 12
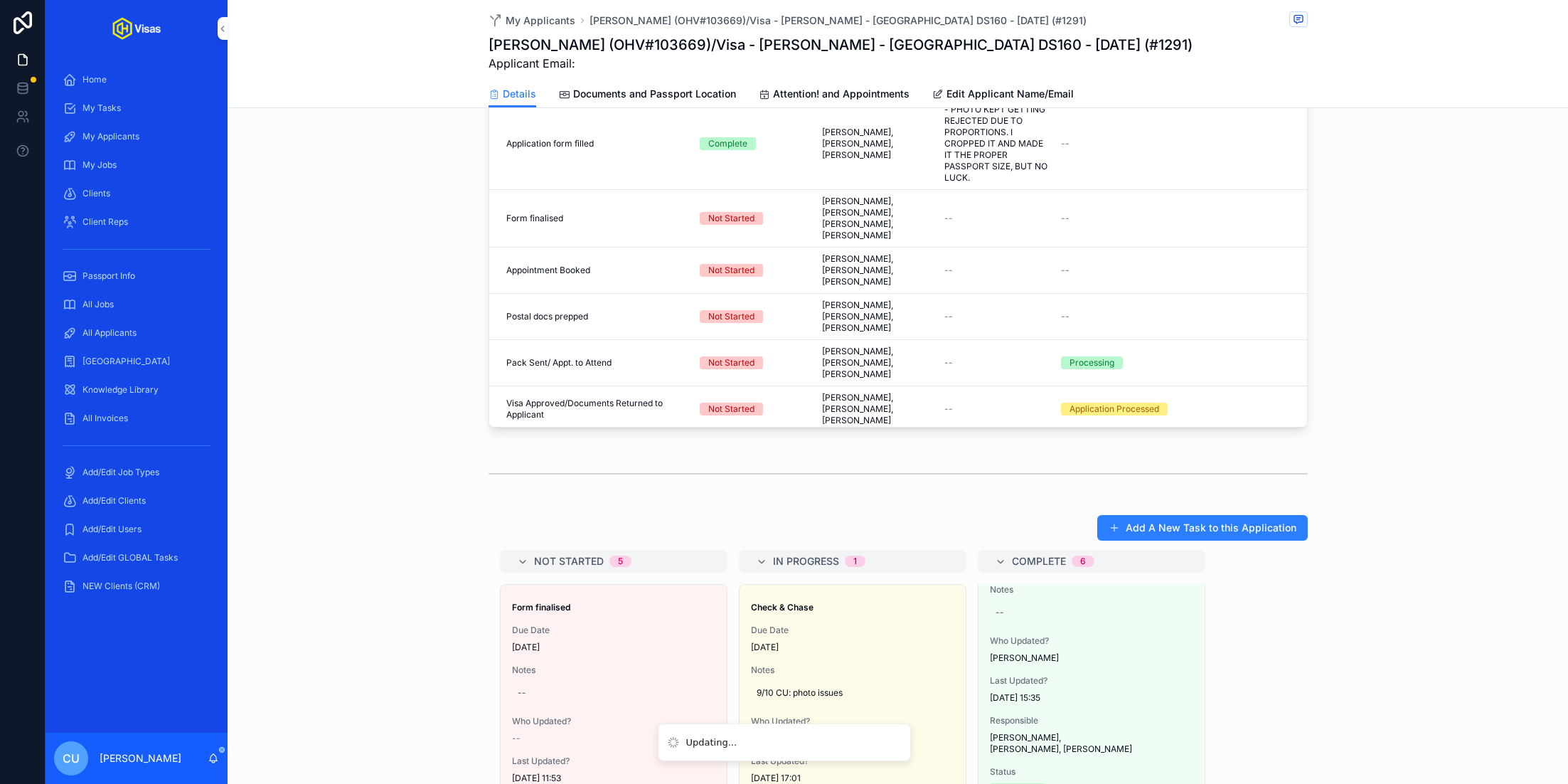
click at [380, 387] on div "Task Status Responsible Notes DefiningTask Invited to Portal Invited to Portal …" at bounding box center [898, 135] width 1341 height 607
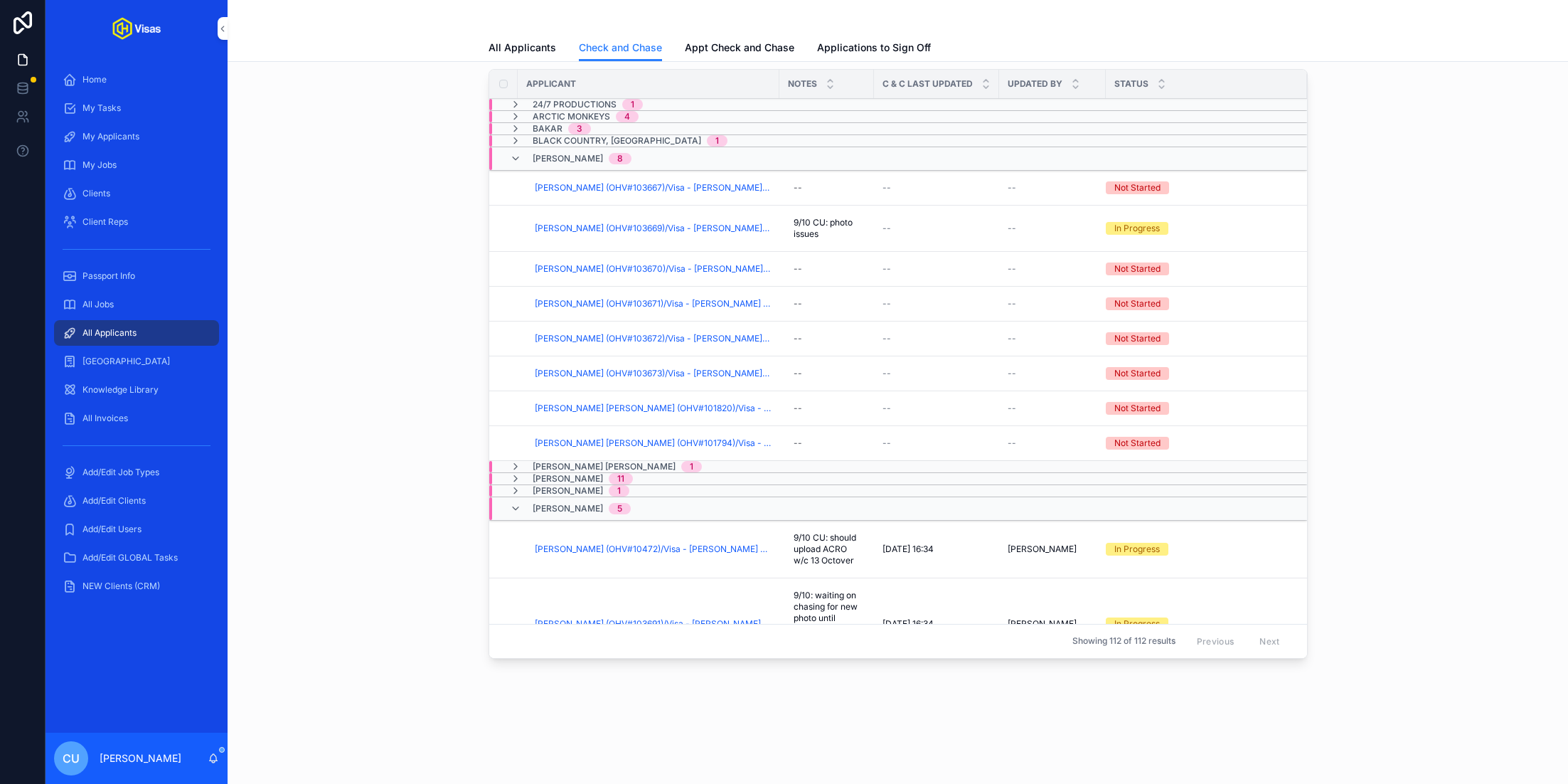
scroll to position [44, 0]
click at [644, 265] on span "[PERSON_NAME] (OHV#103670)/Visa - [PERSON_NAME] - [GEOGRAPHIC_DATA] DS160 - [DA…" at bounding box center [652, 271] width 236 height 12
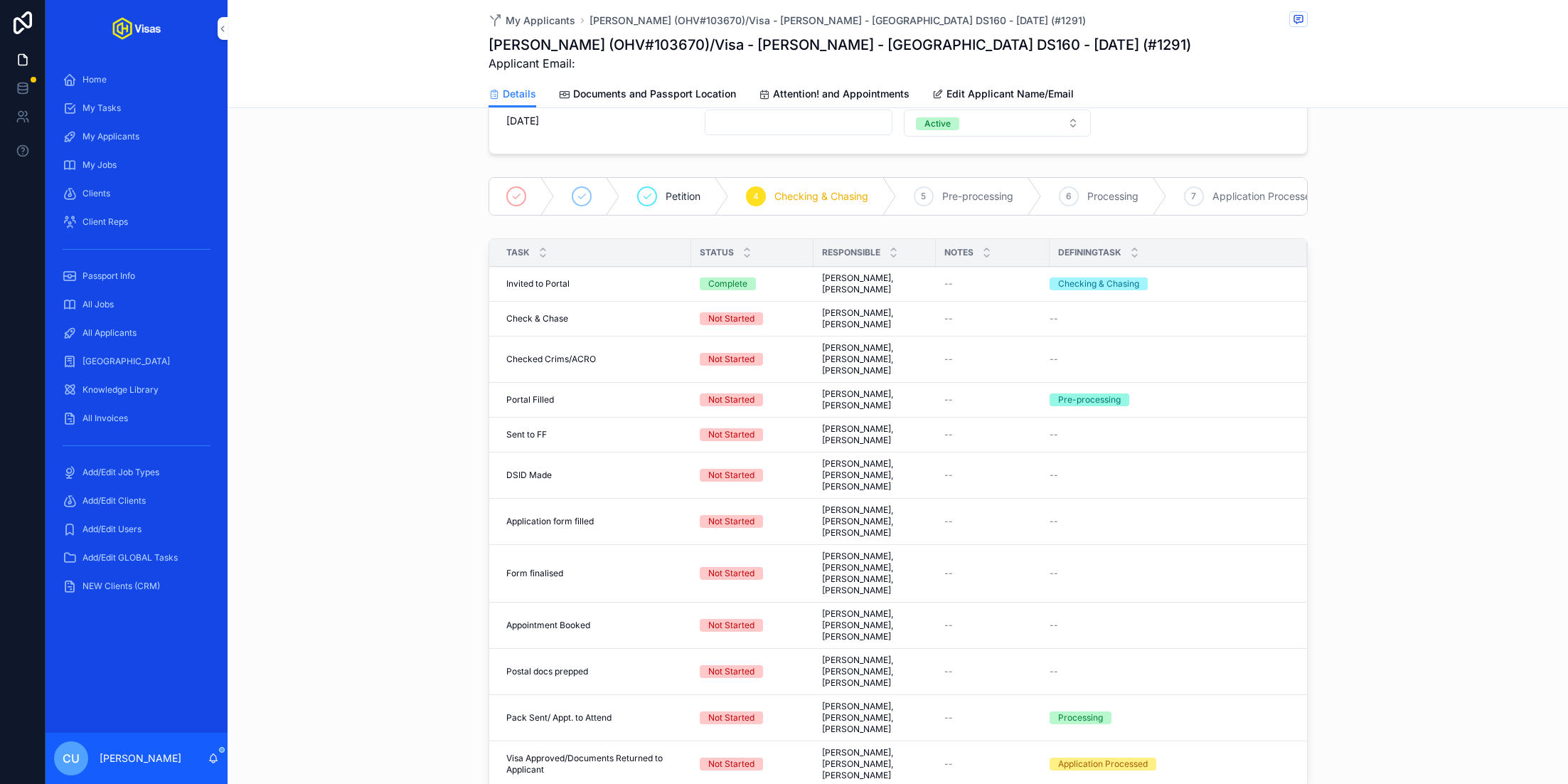
scroll to position [290, 0]
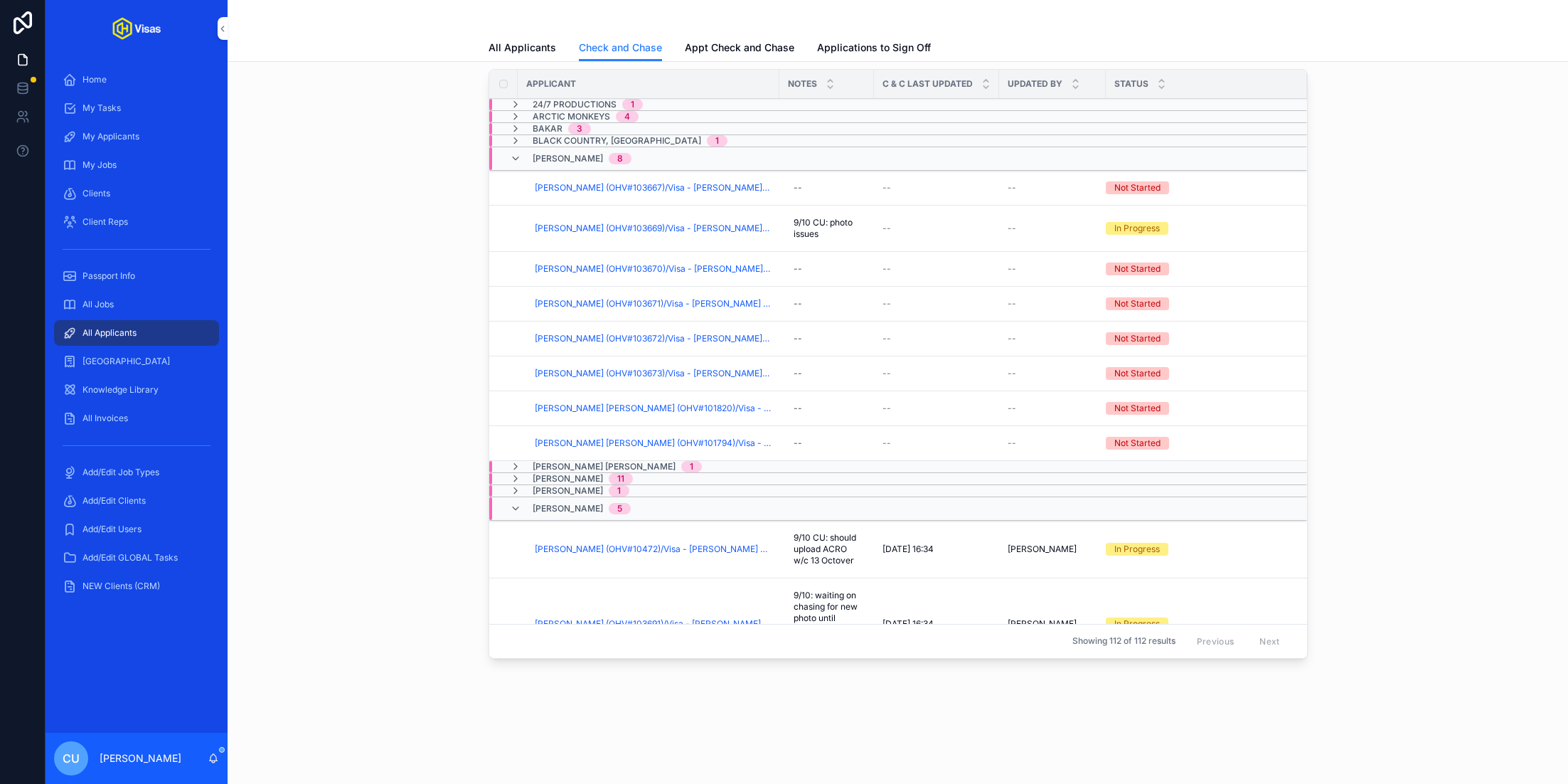
scroll to position [44, 0]
click at [590, 304] on span "[PERSON_NAME] (OHV#103671)/Visa - [PERSON_NAME] - [GEOGRAPHIC_DATA] DS160 - [DA…" at bounding box center [652, 306] width 236 height 12
click at [591, 335] on span "[PERSON_NAME] (OHV#103672)/Visa - [PERSON_NAME] - [GEOGRAPHIC_DATA] DS160 - [DA…" at bounding box center [652, 341] width 236 height 12
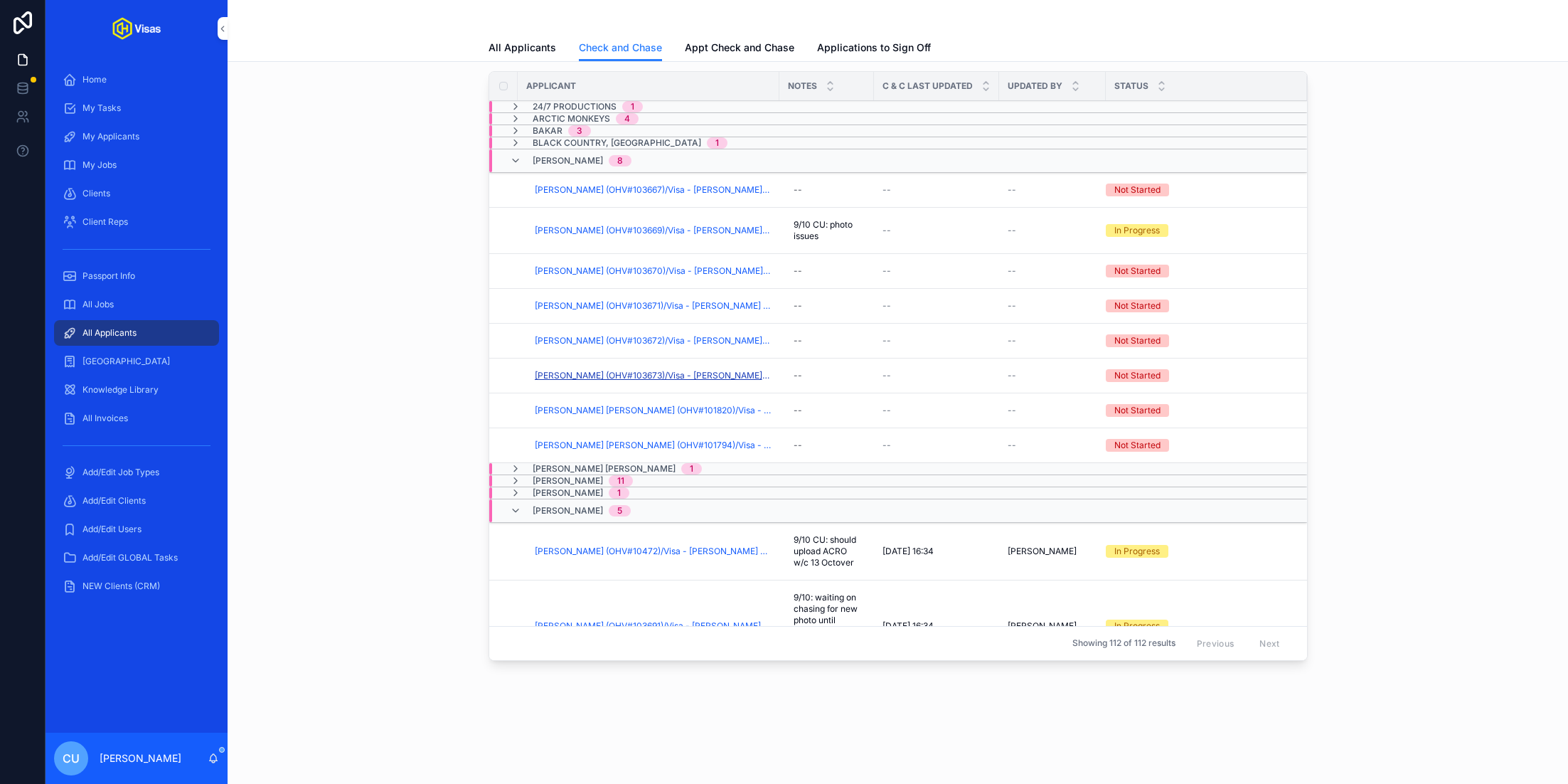
click at [578, 371] on span "[PERSON_NAME] (OHV#103673)/Visa - [PERSON_NAME] - [GEOGRAPHIC_DATA] DS160 - [DA…" at bounding box center [652, 376] width 236 height 12
click at [567, 405] on span "[PERSON_NAME] [PERSON_NAME] (OHV#101820)/Visa - [PERSON_NAME] - [GEOGRAPHIC_DAT…" at bounding box center [652, 410] width 236 height 12
click at [596, 408] on span "[PERSON_NAME] [PERSON_NAME] (OHV#101820)/Visa - [PERSON_NAME] - [GEOGRAPHIC_DAT…" at bounding box center [652, 410] width 236 height 12
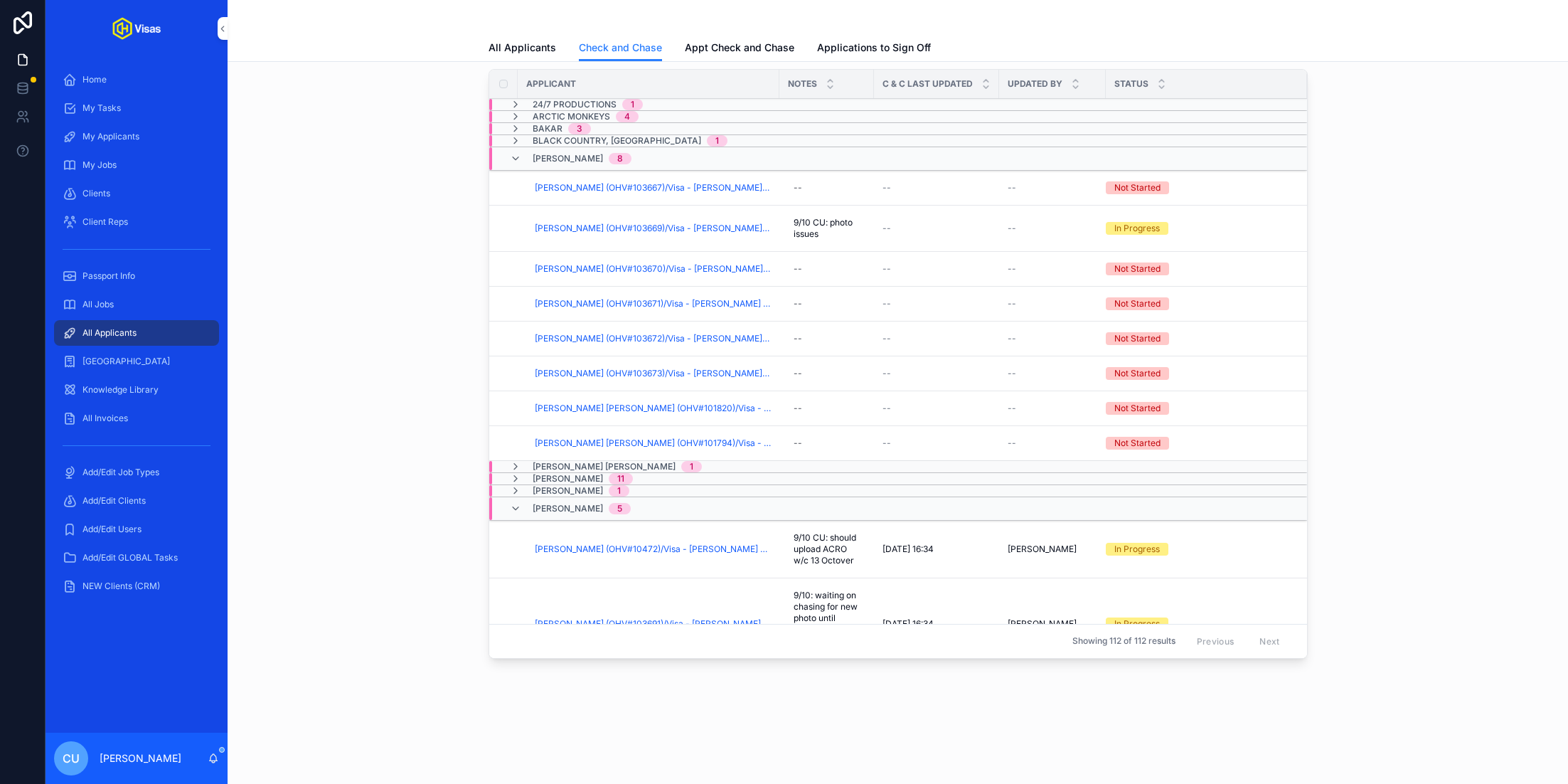
scroll to position [44, 0]
click at [591, 444] on span "[PERSON_NAME] [PERSON_NAME] (OHV#101794)/Visa - [PERSON_NAME] - [GEOGRAPHIC_DAT…" at bounding box center [652, 446] width 236 height 12
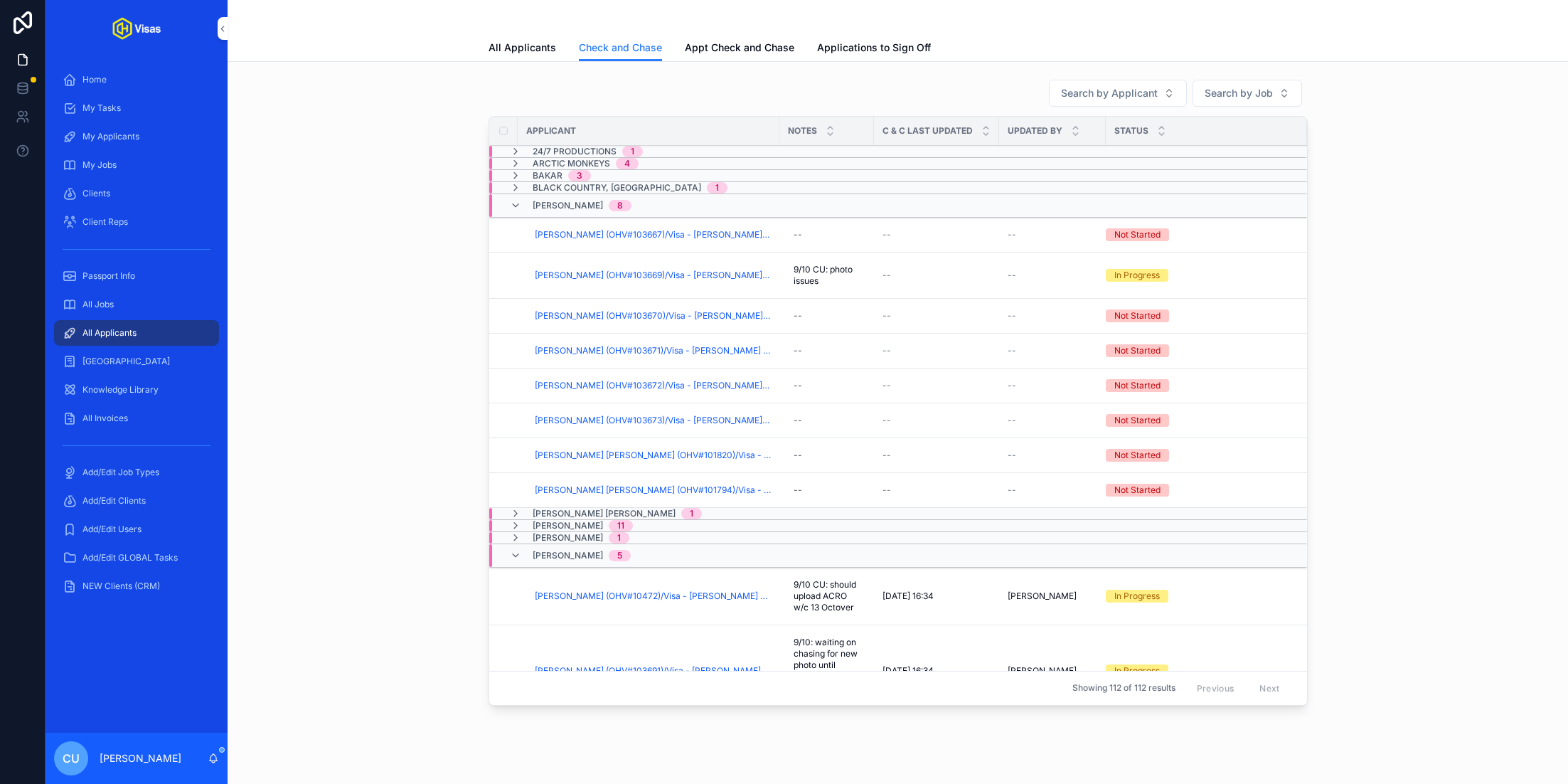
click at [129, 332] on span "All Applicants" at bounding box center [109, 333] width 54 height 12
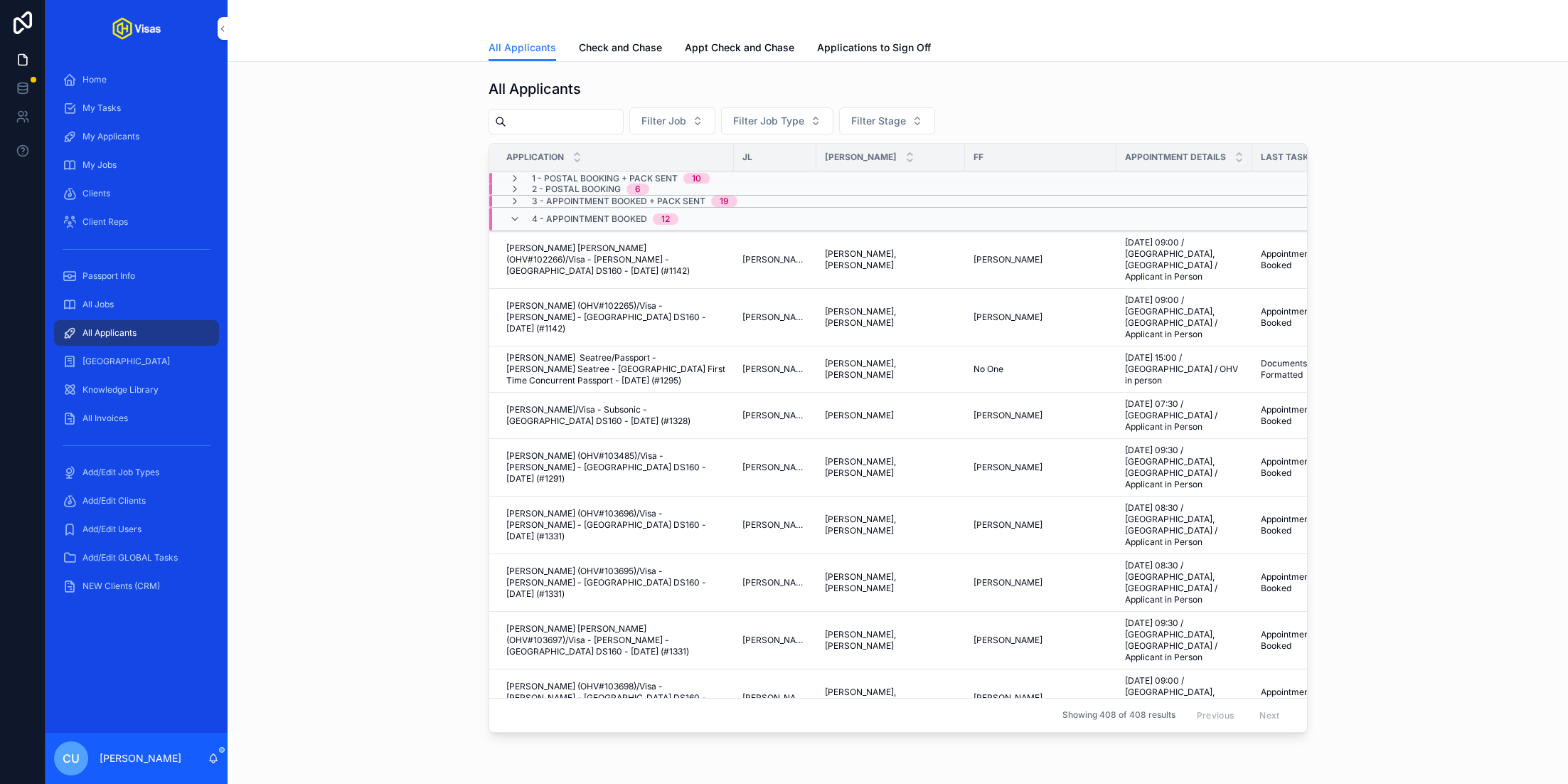
click at [757, 34] on div "All Applicants Check and Chase Appt Check and Chase Applications to Sign Off" at bounding box center [898, 48] width 819 height 27
click at [741, 44] on span "Appt Check and Chase" at bounding box center [739, 47] width 110 height 14
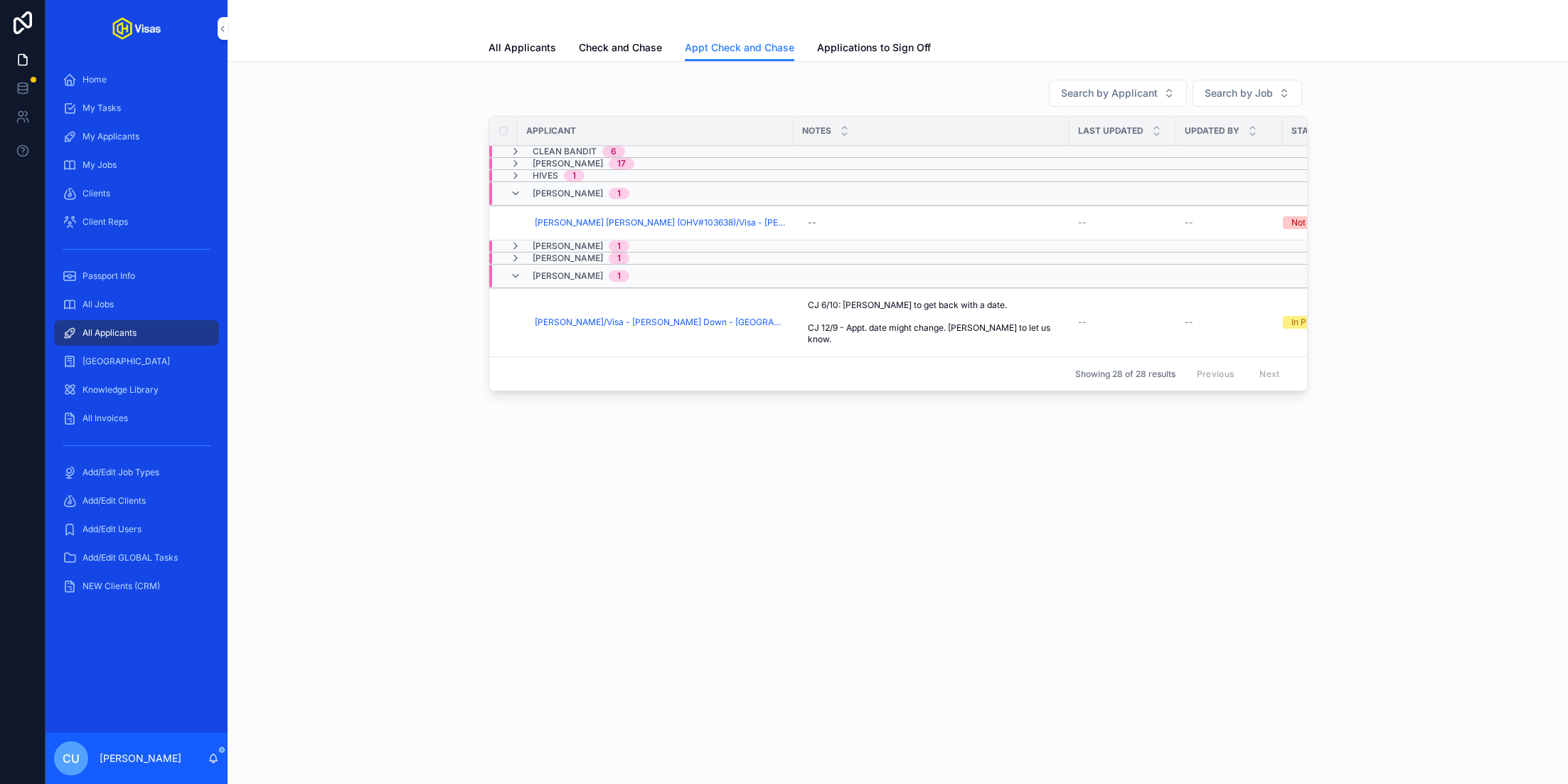
click at [558, 160] on span "[PERSON_NAME]" at bounding box center [568, 164] width 70 height 12
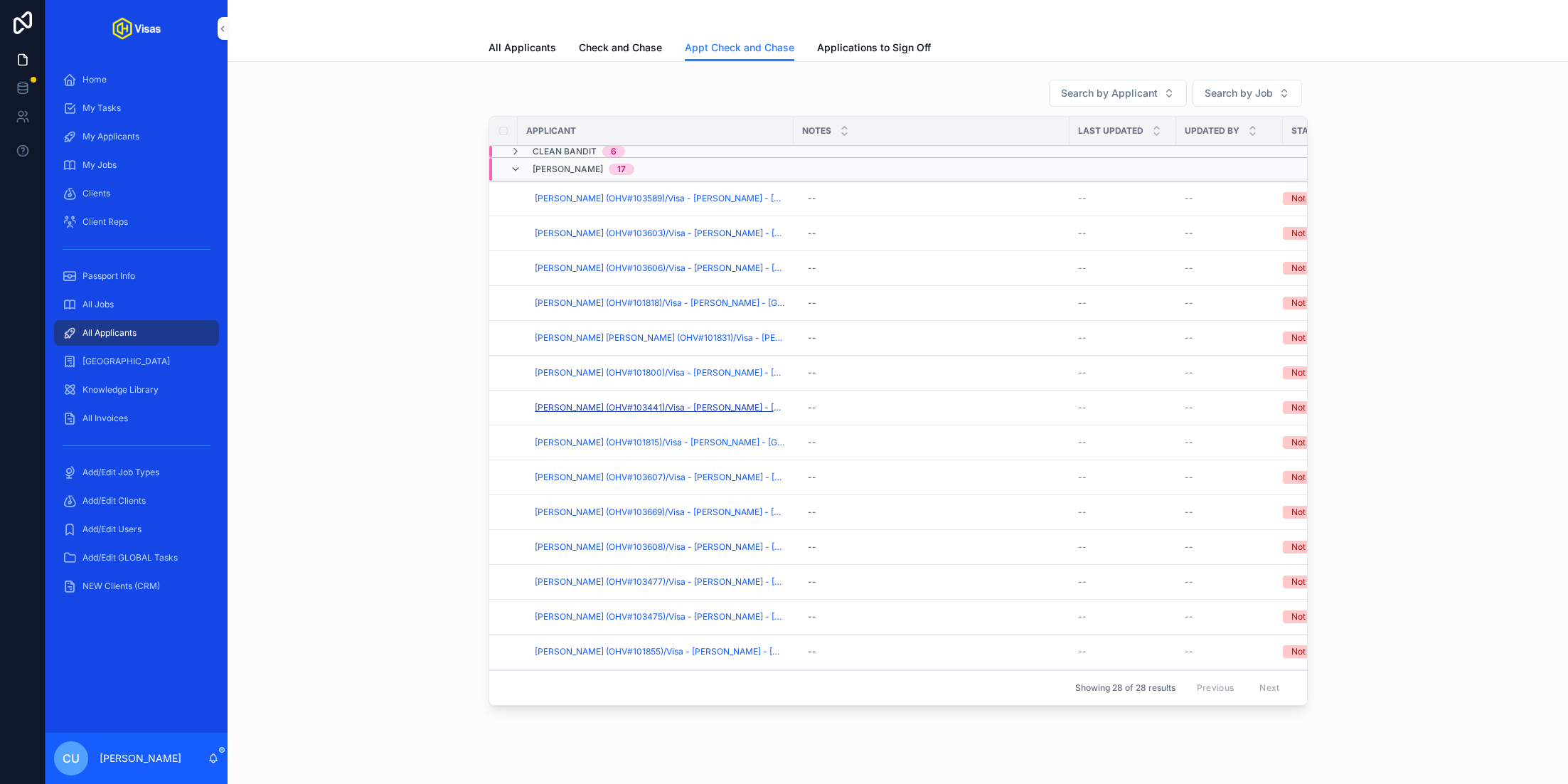
click at [598, 402] on span "[PERSON_NAME] (OHV#103441)/Visa - [PERSON_NAME] - [GEOGRAPHIC_DATA] DS160 - [DA…" at bounding box center [659, 408] width 250 height 12
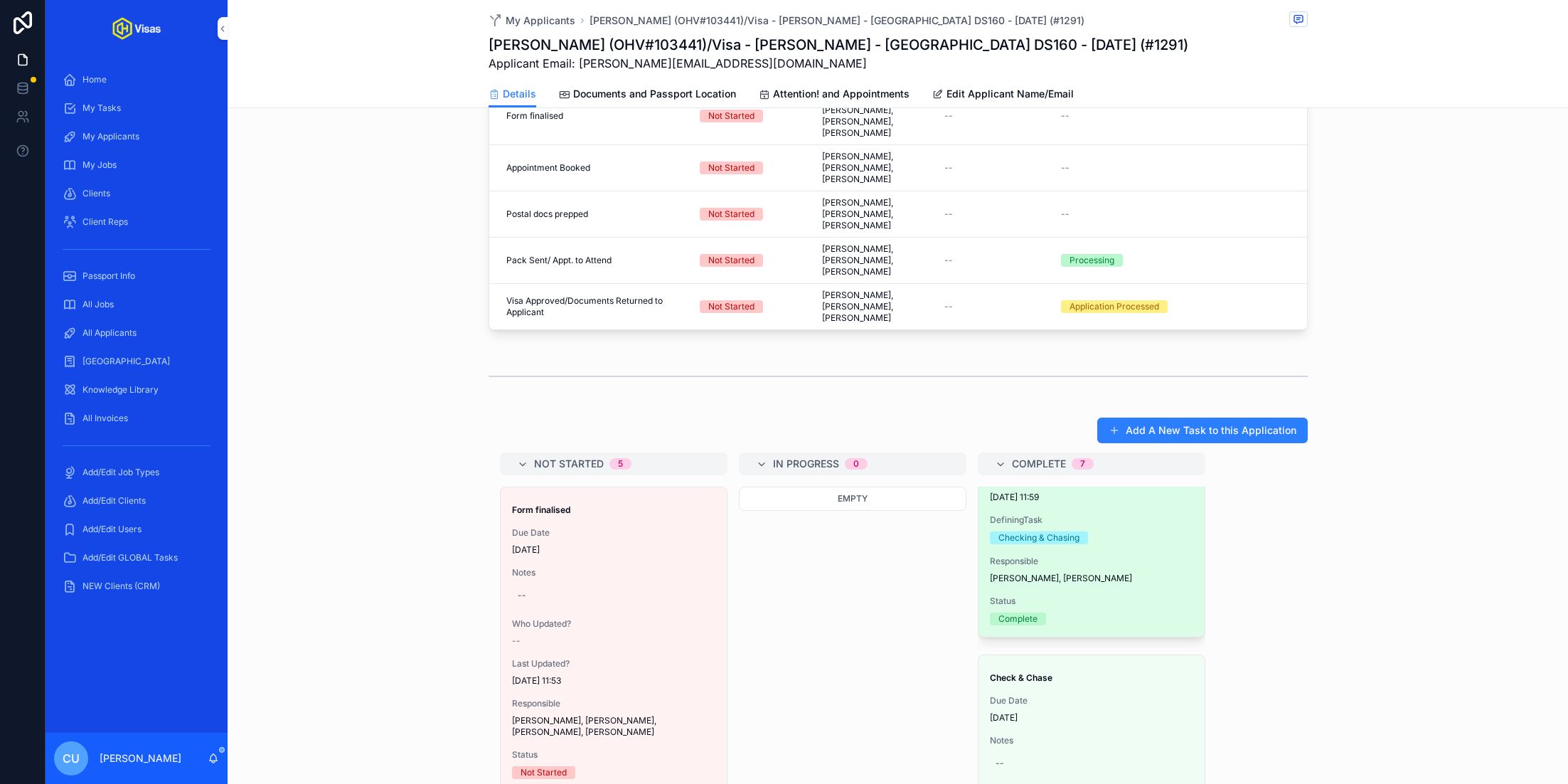
scroll to position [185, 0]
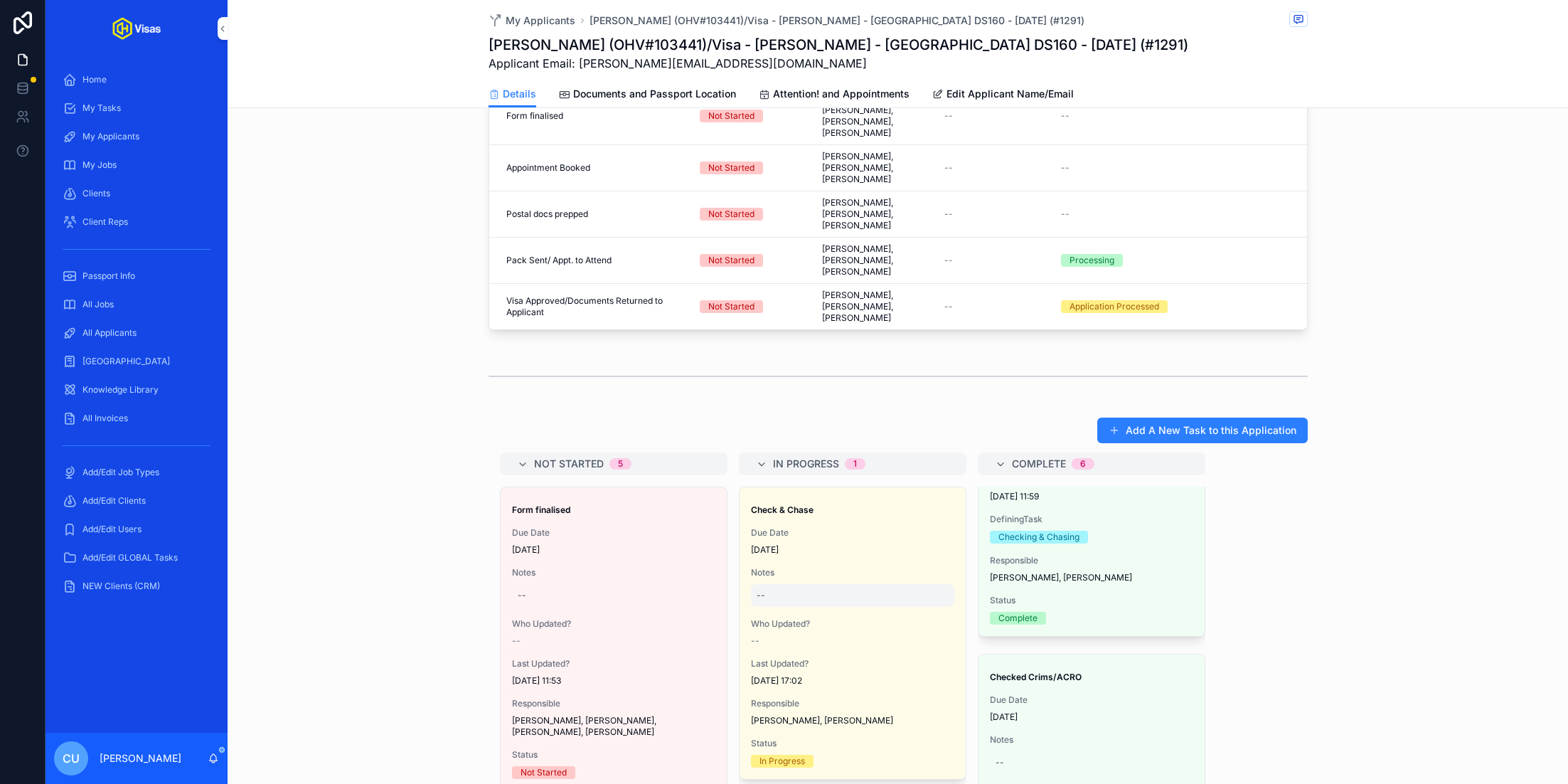
click at [796, 584] on div "--" at bounding box center [852, 595] width 203 height 23
type textarea "**********"
click at [843, 584] on div "--" at bounding box center [852, 595] width 203 height 23
click at [932, 559] on icon "scrollable content" at bounding box center [930, 561] width 12 height 12
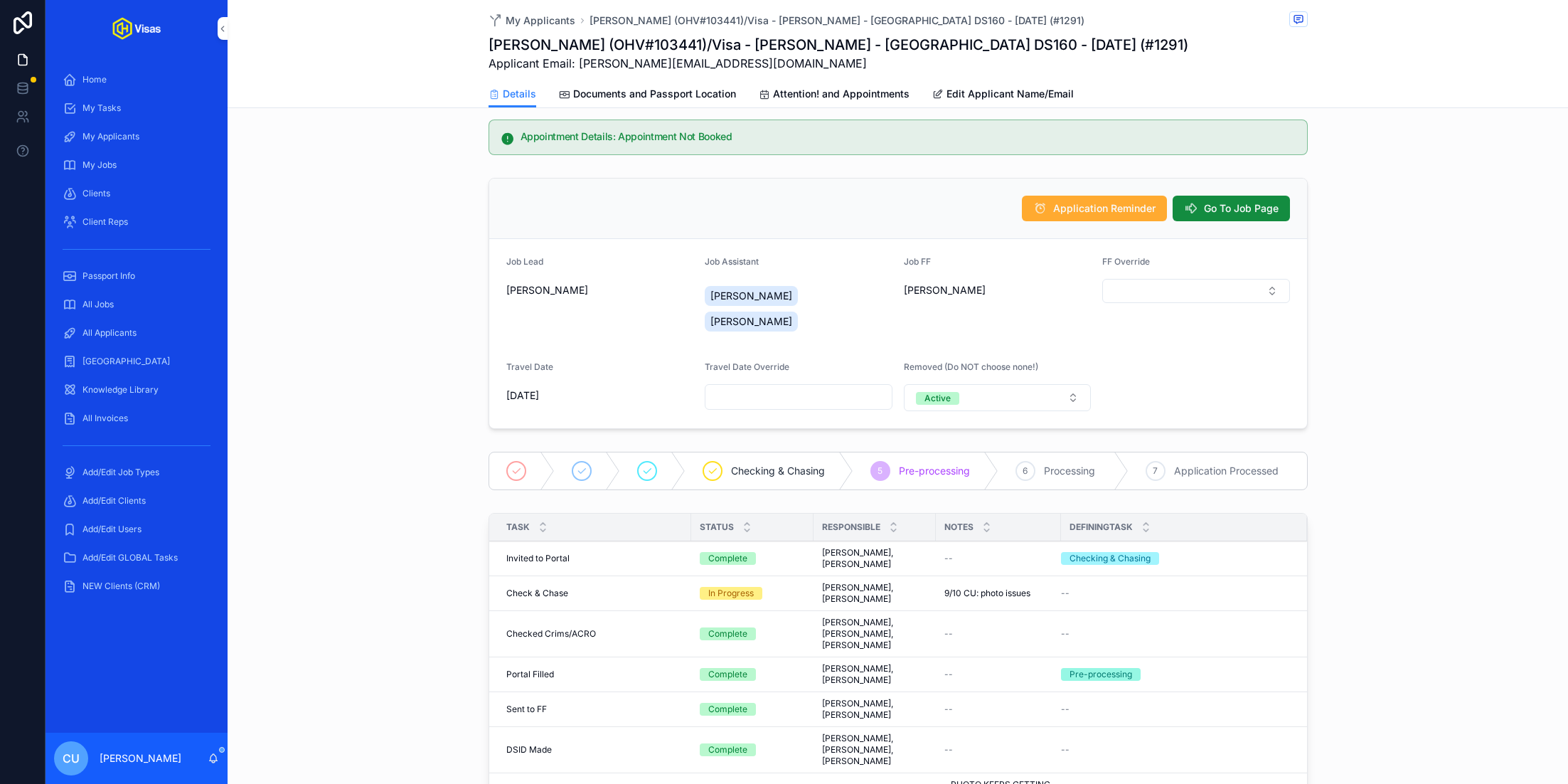
scroll to position [0, 0]
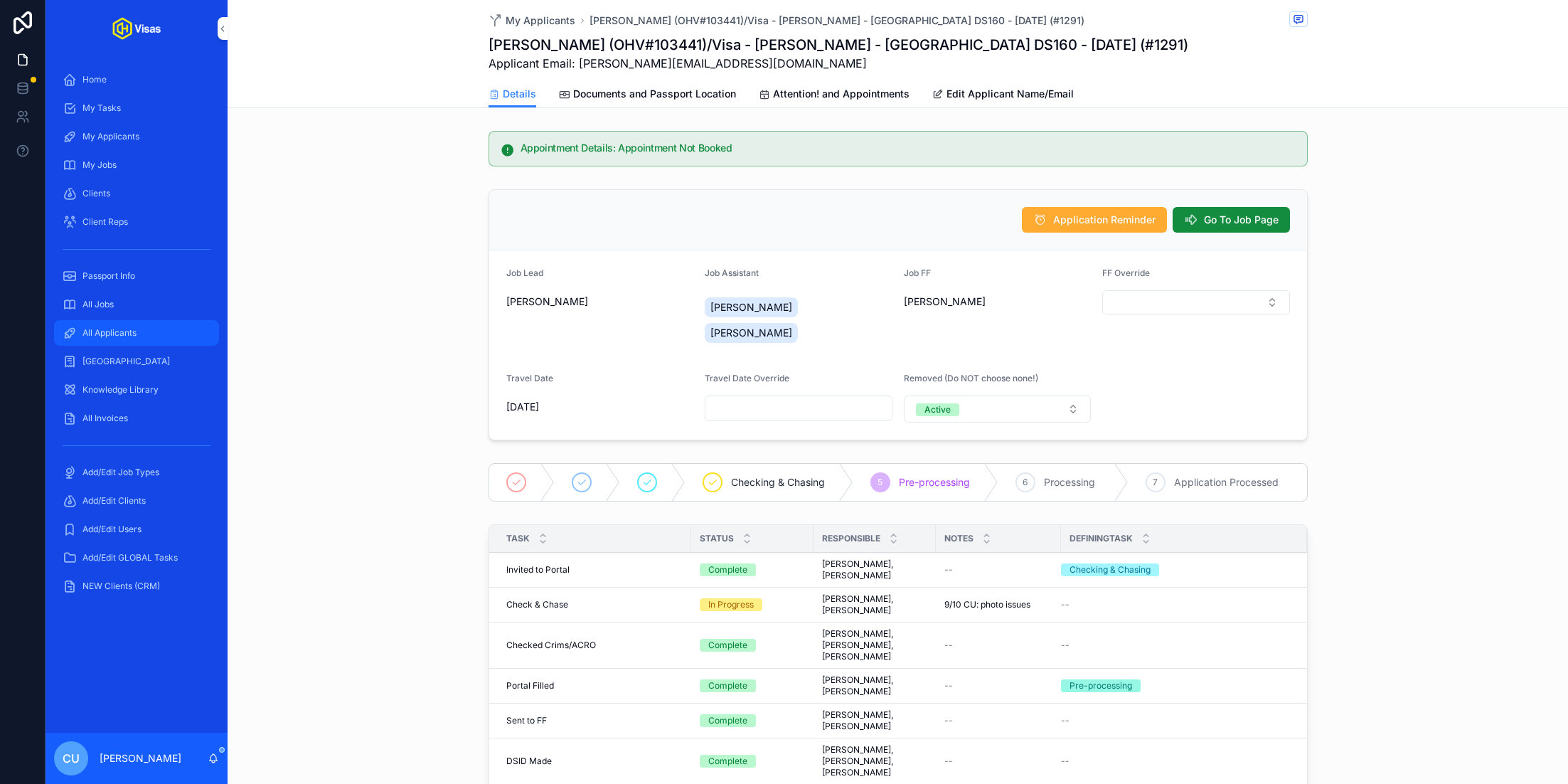
click at [154, 326] on div "All Applicants" at bounding box center [137, 332] width 148 height 23
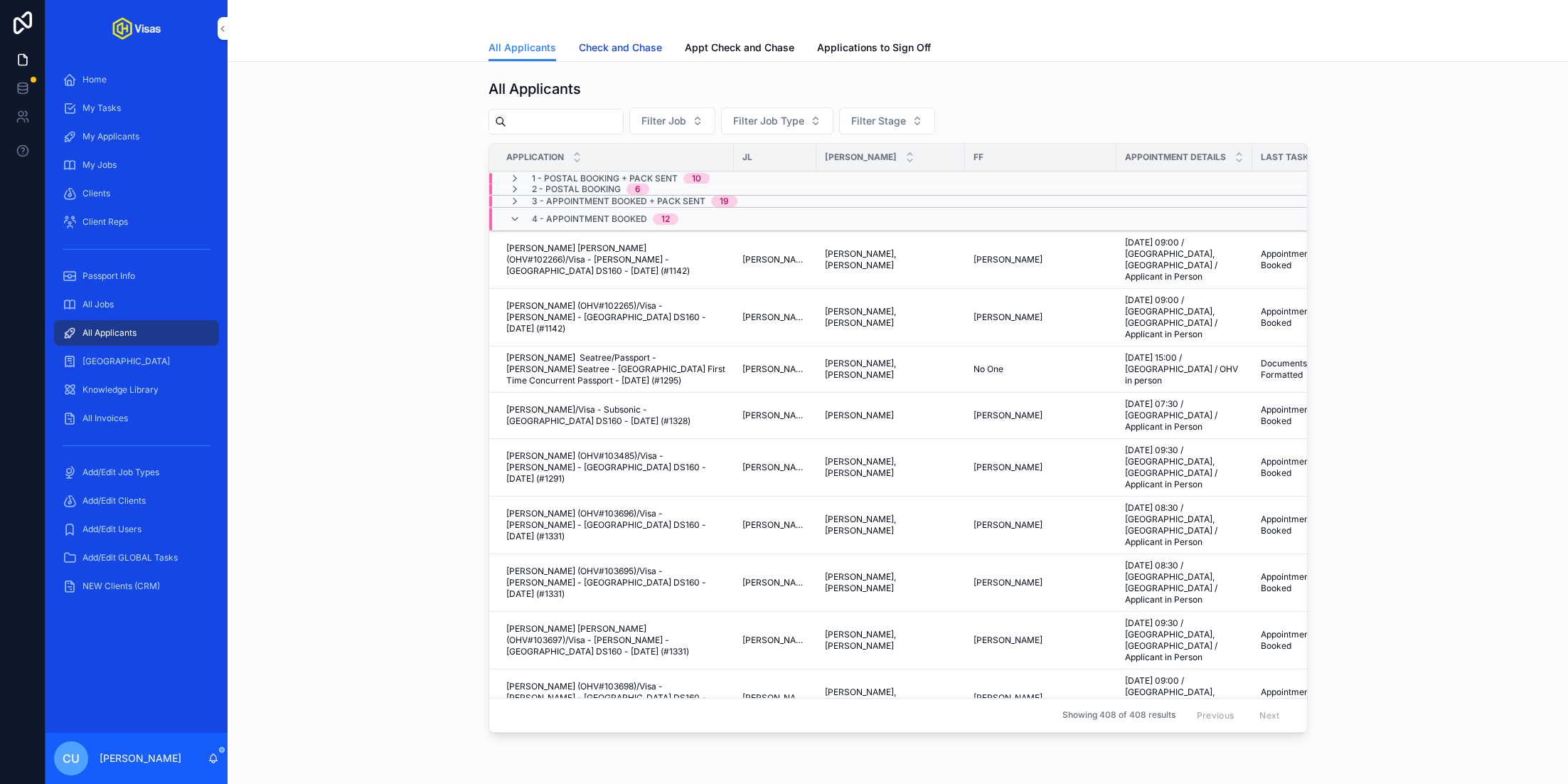
click at [604, 48] on span "Check and Chase" at bounding box center [620, 47] width 83 height 14
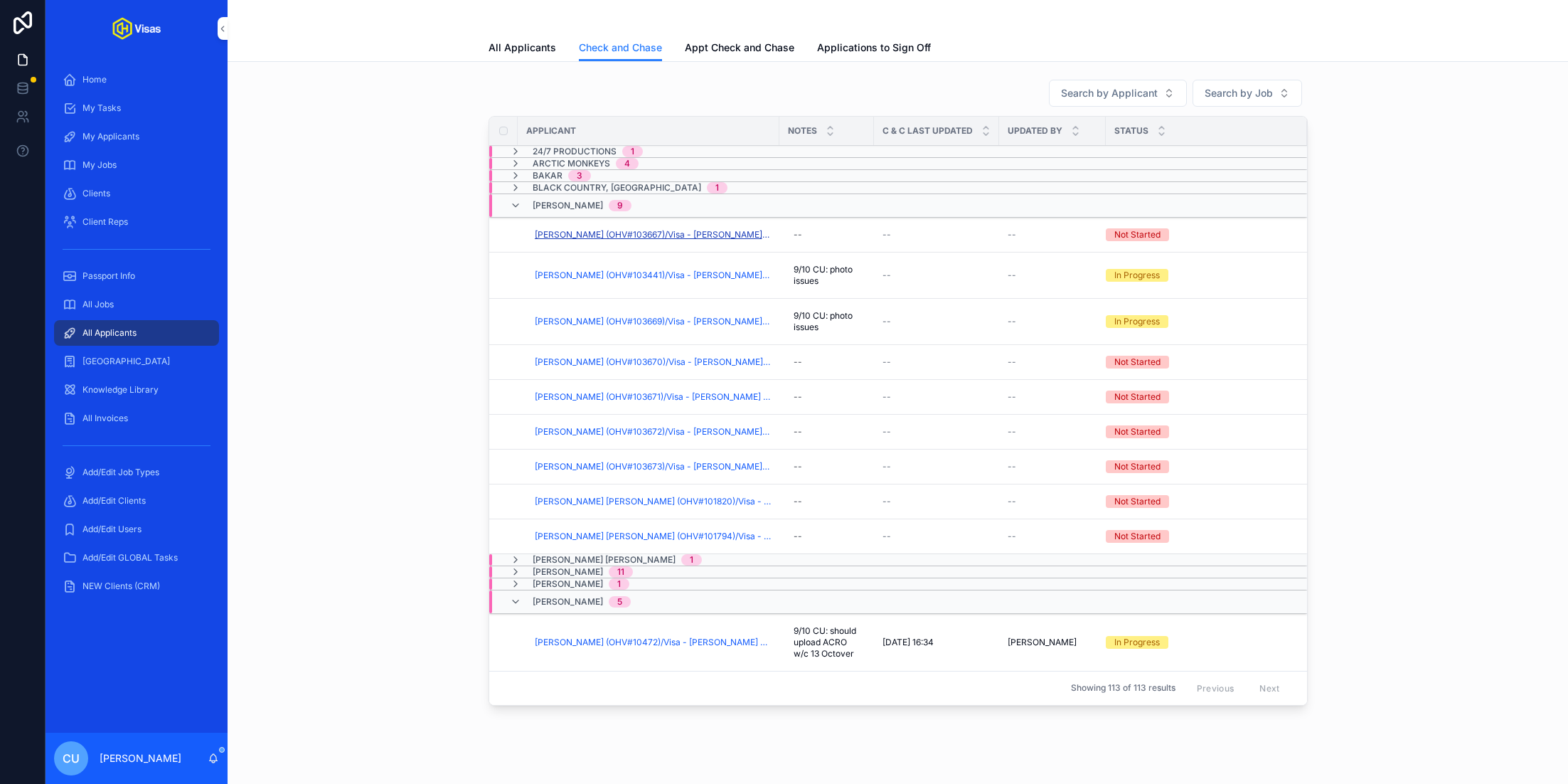
click at [644, 230] on span "[PERSON_NAME] (OHV#103667)/Visa - [PERSON_NAME] - [GEOGRAPHIC_DATA] DS160 - [DA…" at bounding box center [652, 235] width 236 height 12
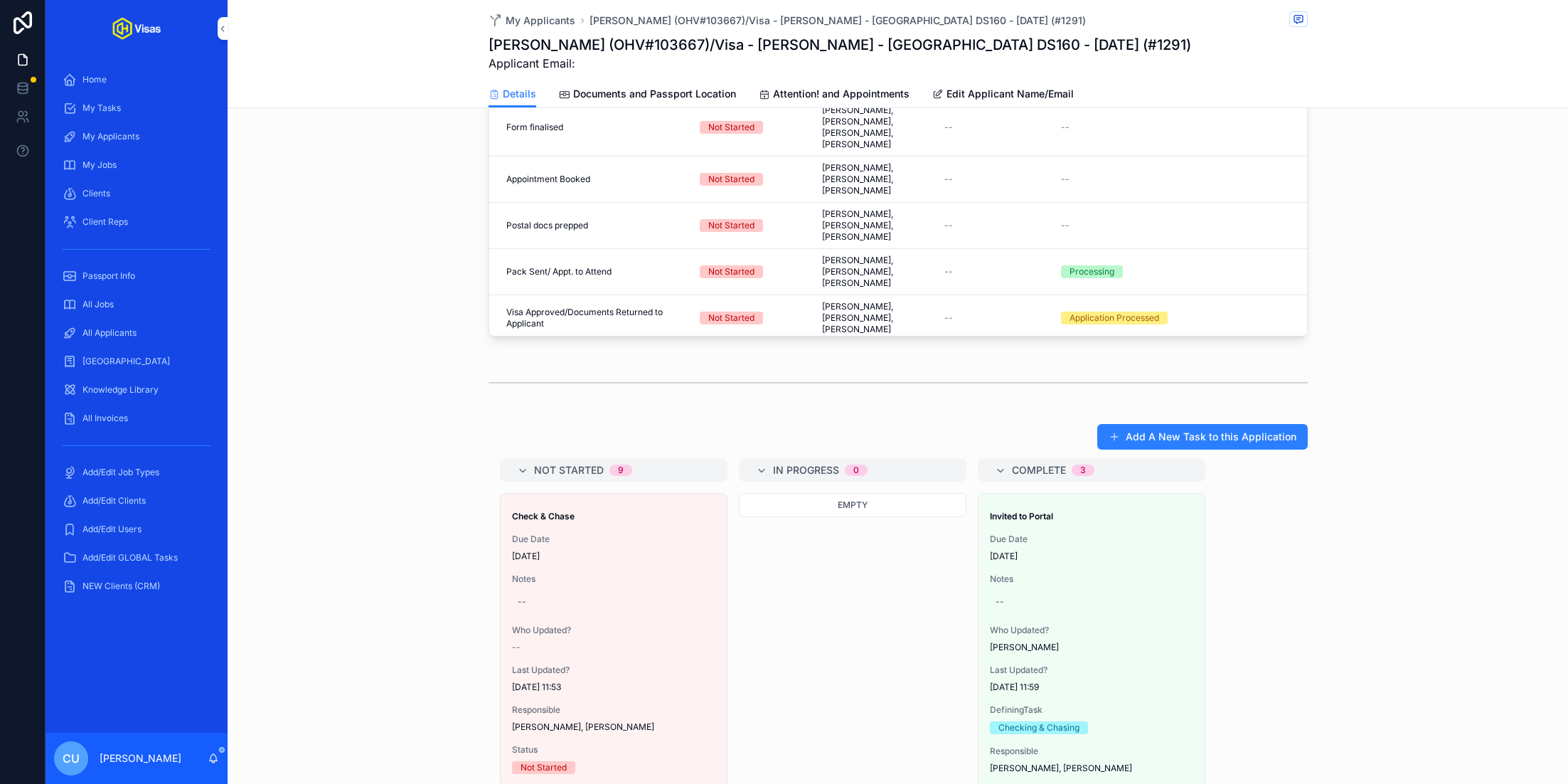
scroll to position [1033, 0]
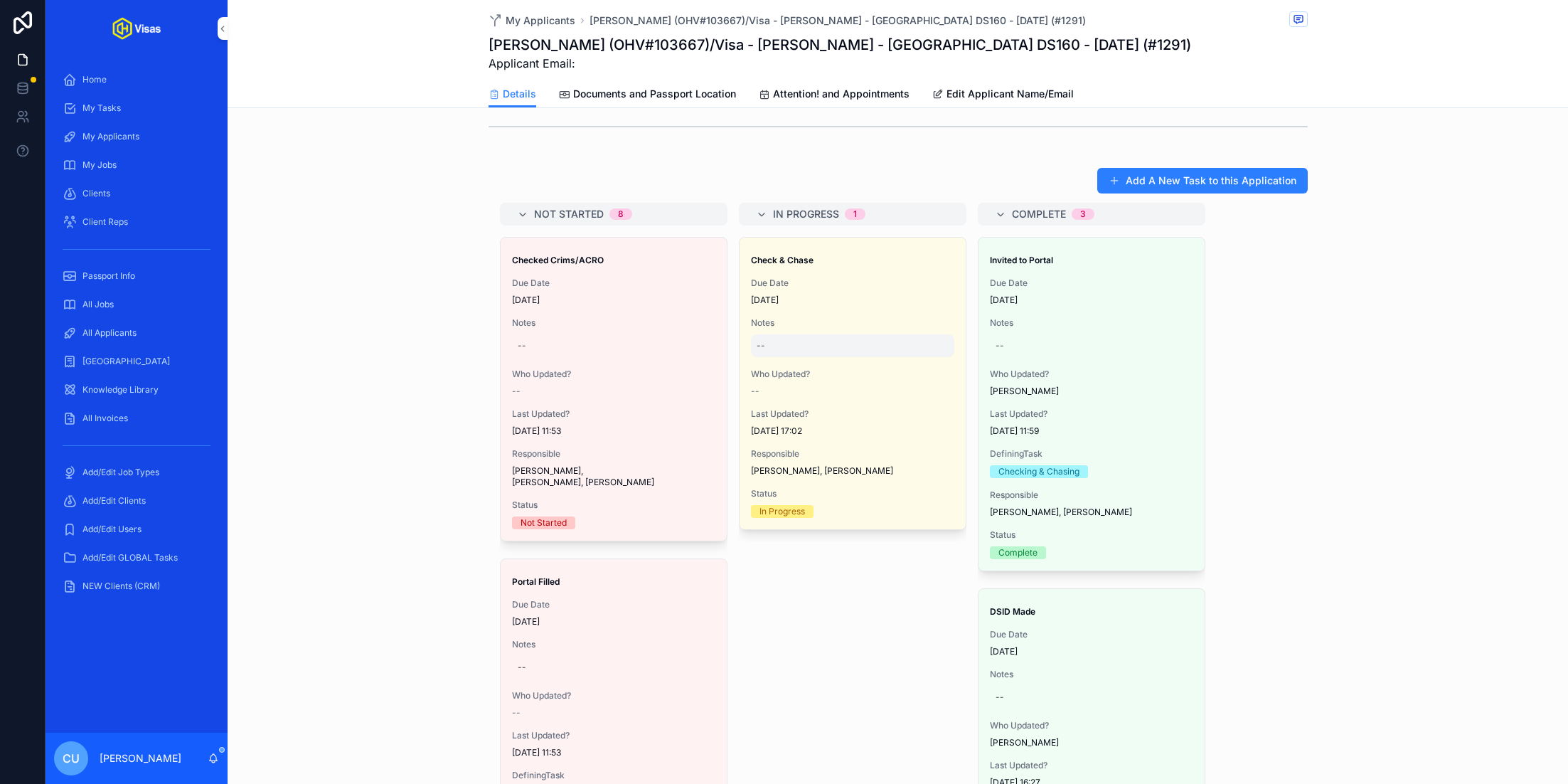
click at [812, 334] on div "--" at bounding box center [852, 345] width 203 height 23
type textarea "********"
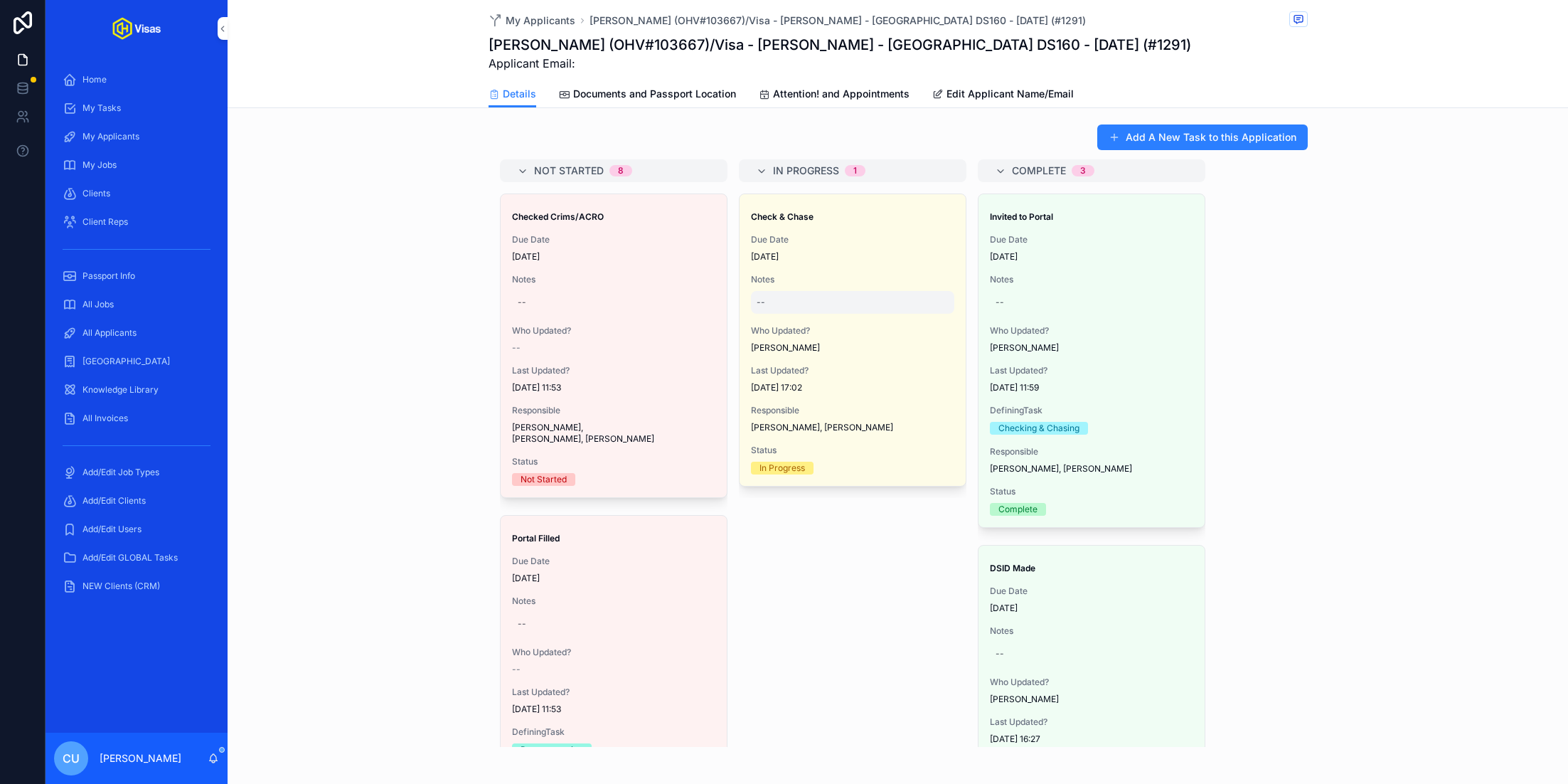
click at [879, 291] on div "--" at bounding box center [852, 302] width 203 height 23
click at [858, 266] on textarea "********" at bounding box center [825, 270] width 135 height 43
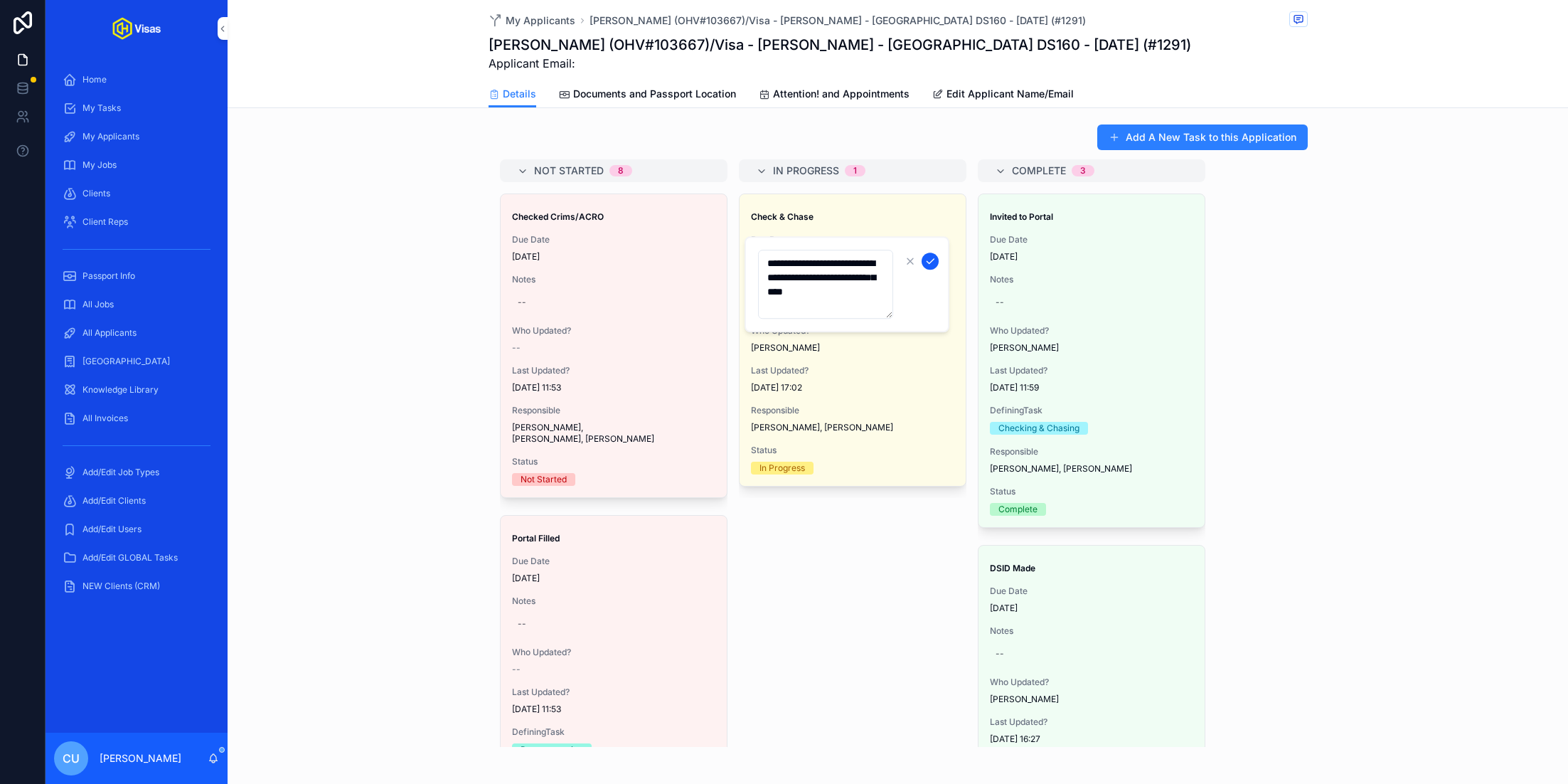
type textarea "**********"
click at [929, 262] on icon "scrollable content" at bounding box center [930, 261] width 7 height 5
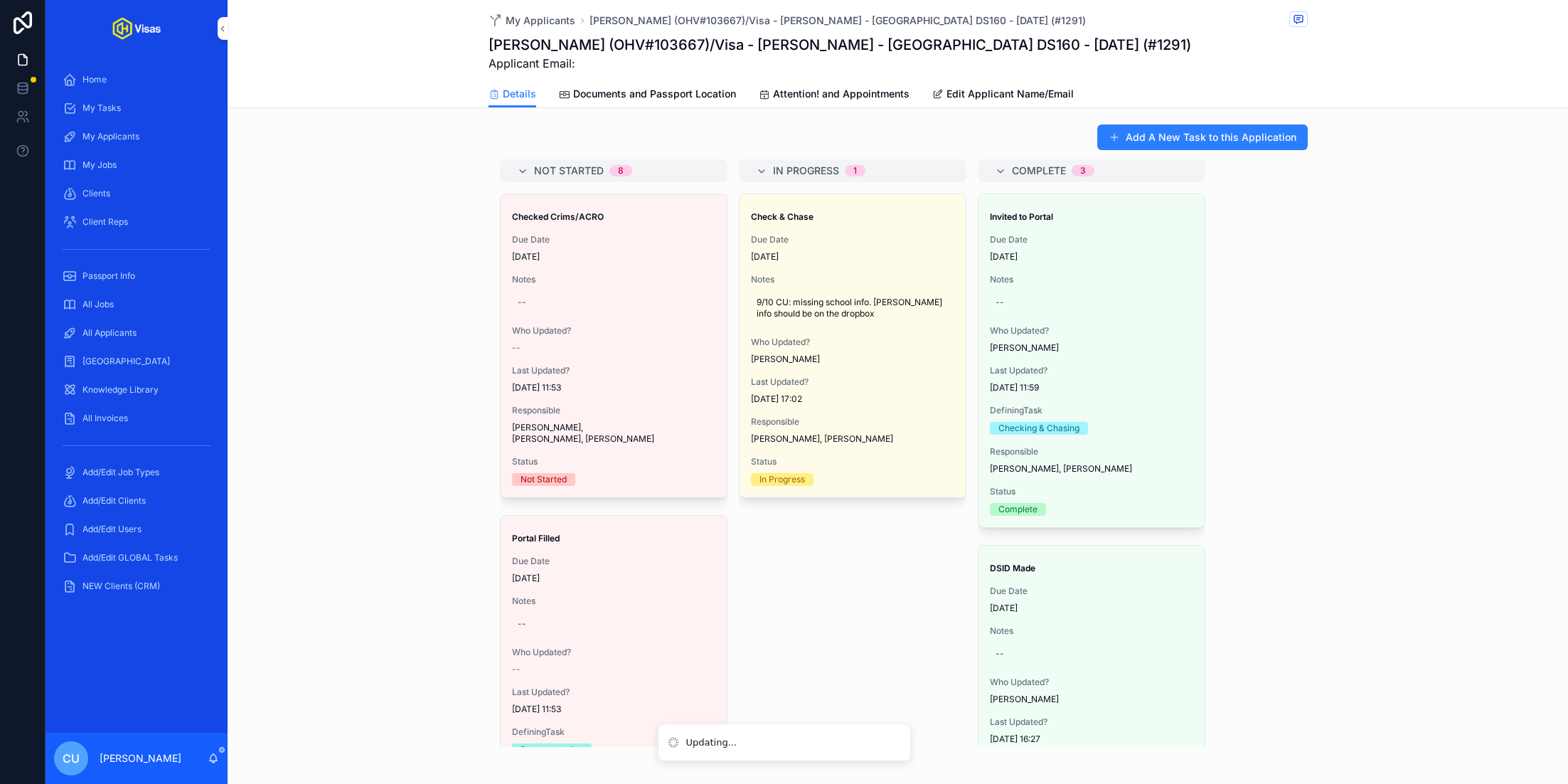
scroll to position [1089, 0]
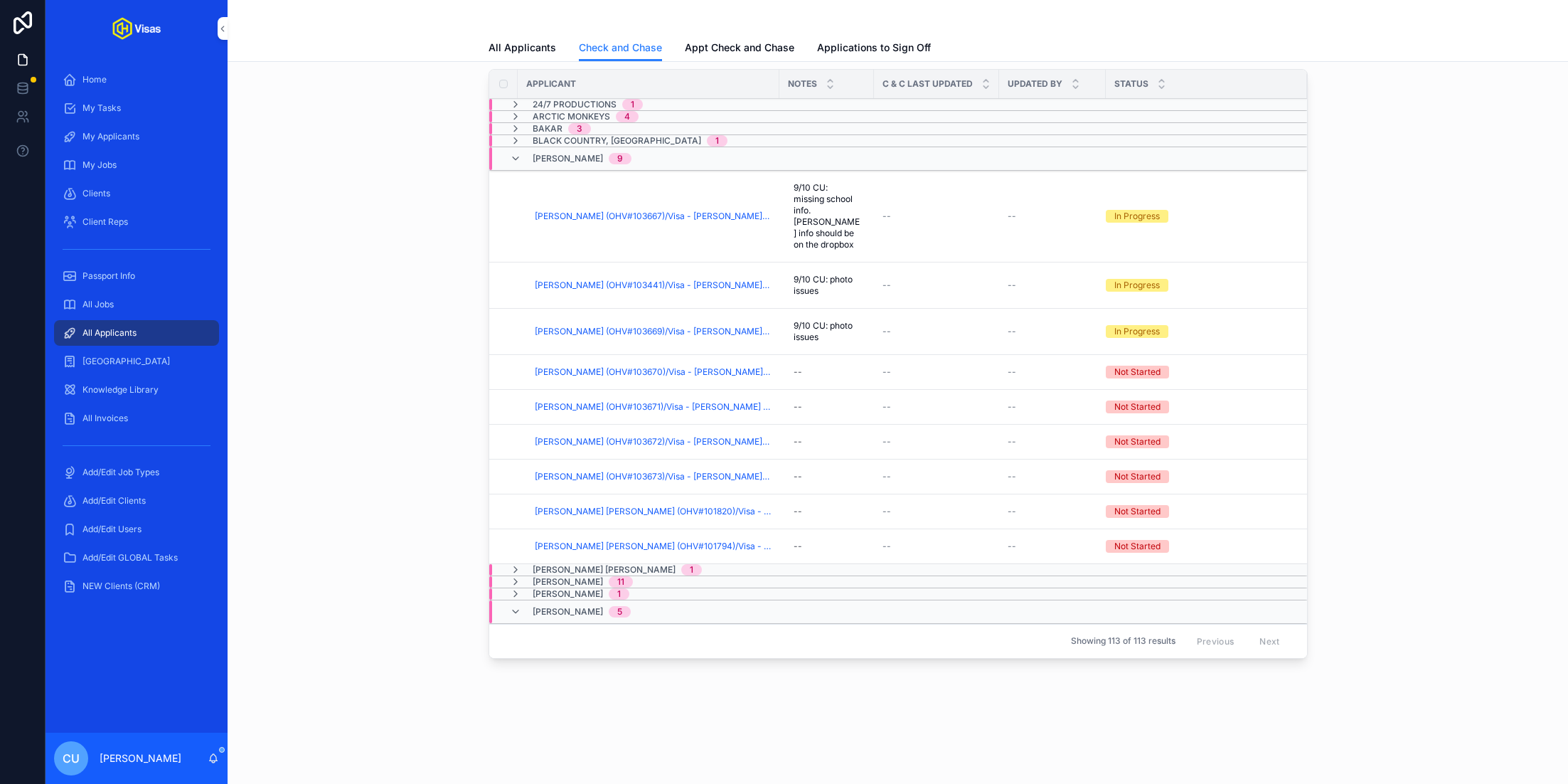
scroll to position [44, 0]
click at [697, 368] on span "[PERSON_NAME] (OHV#103670)/Visa - [PERSON_NAME] - [GEOGRAPHIC_DATA] DS160 - [DA…" at bounding box center [652, 374] width 236 height 12
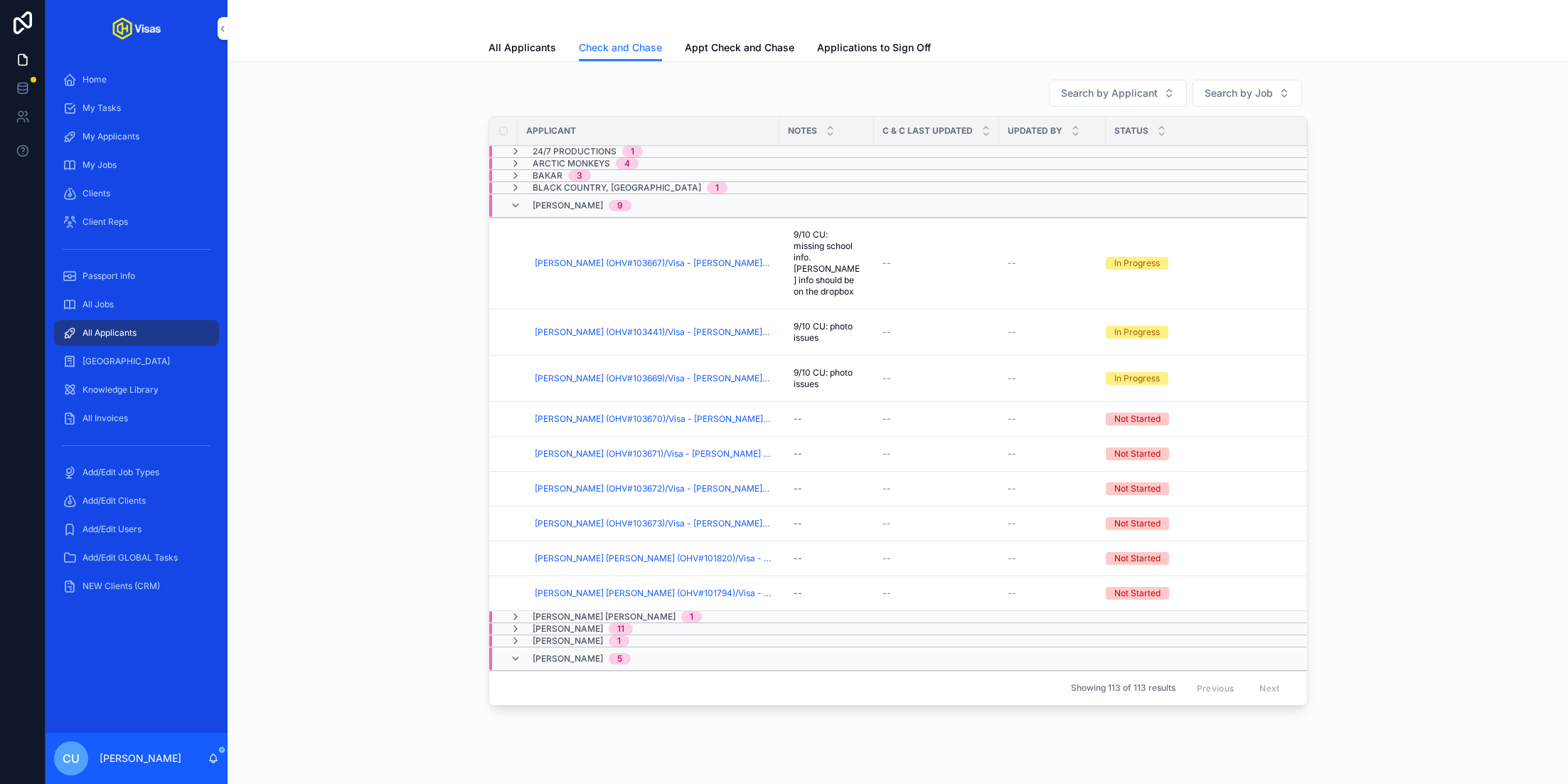
scroll to position [44, 0]
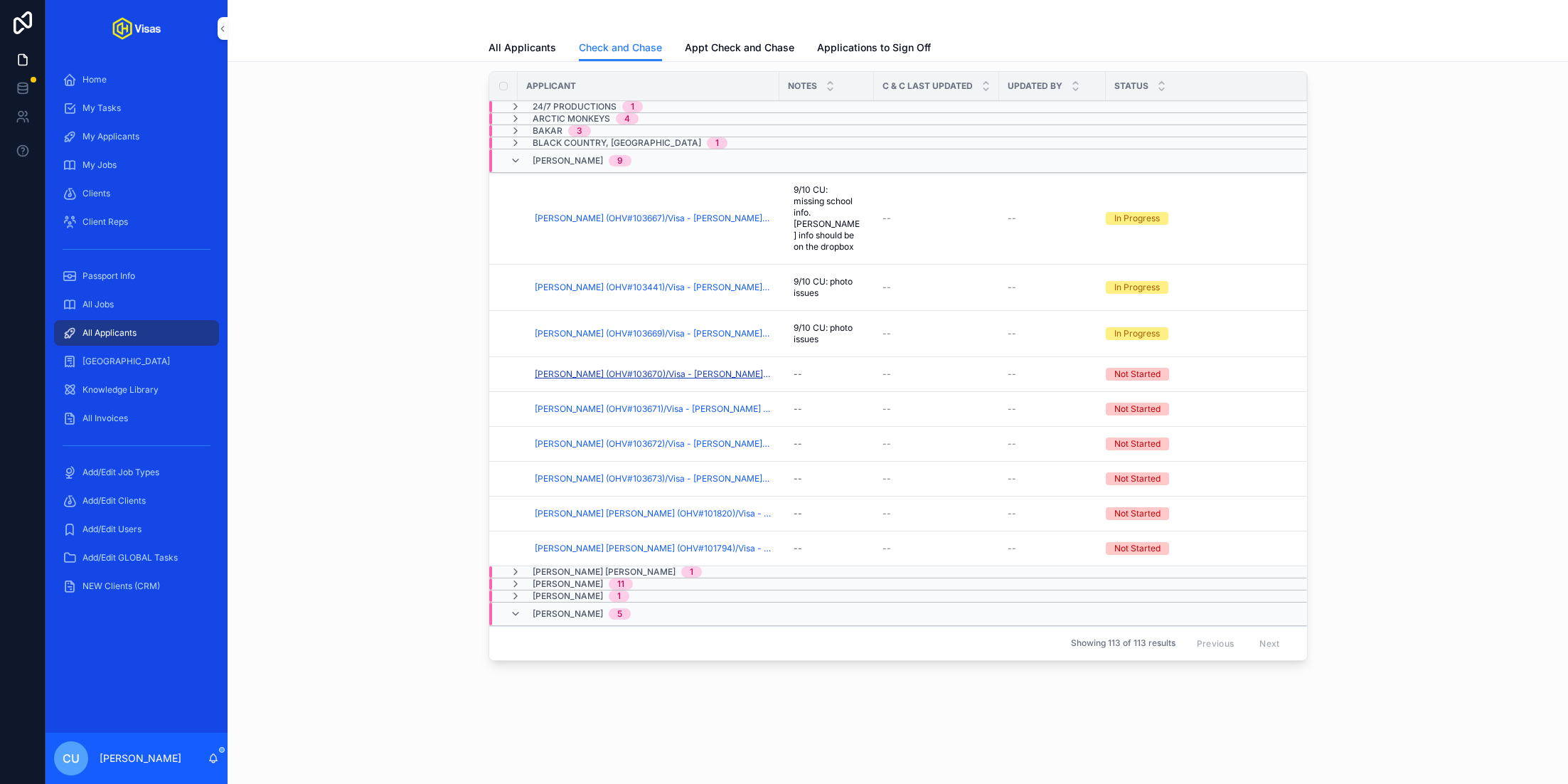
click at [690, 368] on span "[PERSON_NAME] (OHV#103670)/Visa - [PERSON_NAME] - [GEOGRAPHIC_DATA] DS160 - [DA…" at bounding box center [652, 374] width 236 height 12
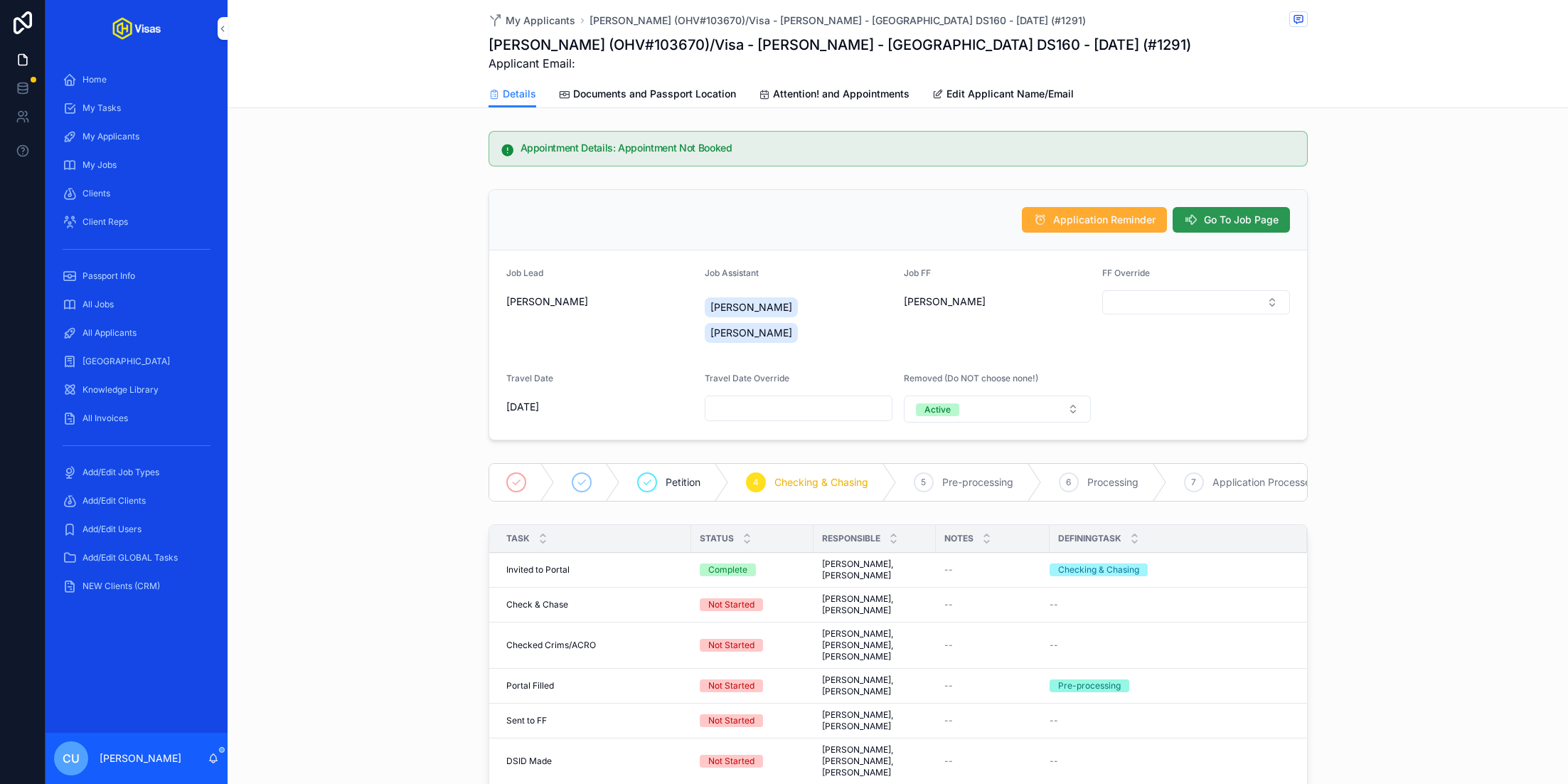
click at [1223, 211] on button "Go To Job Page" at bounding box center [1232, 220] width 117 height 26
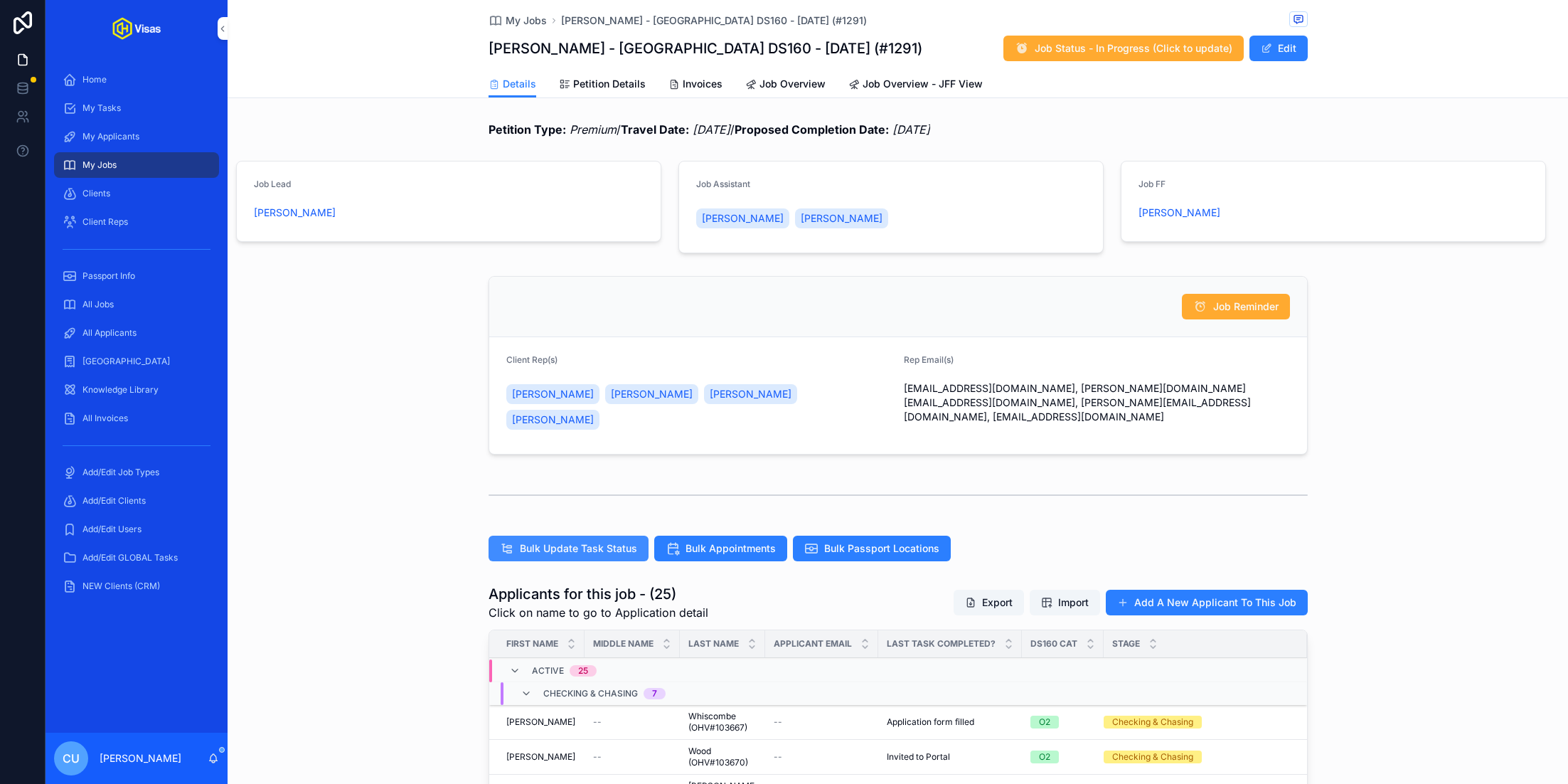
click at [595, 541] on span "Bulk Update Task Status" at bounding box center [579, 548] width 117 height 14
click at [143, 336] on div "All Applicants" at bounding box center [137, 332] width 148 height 23
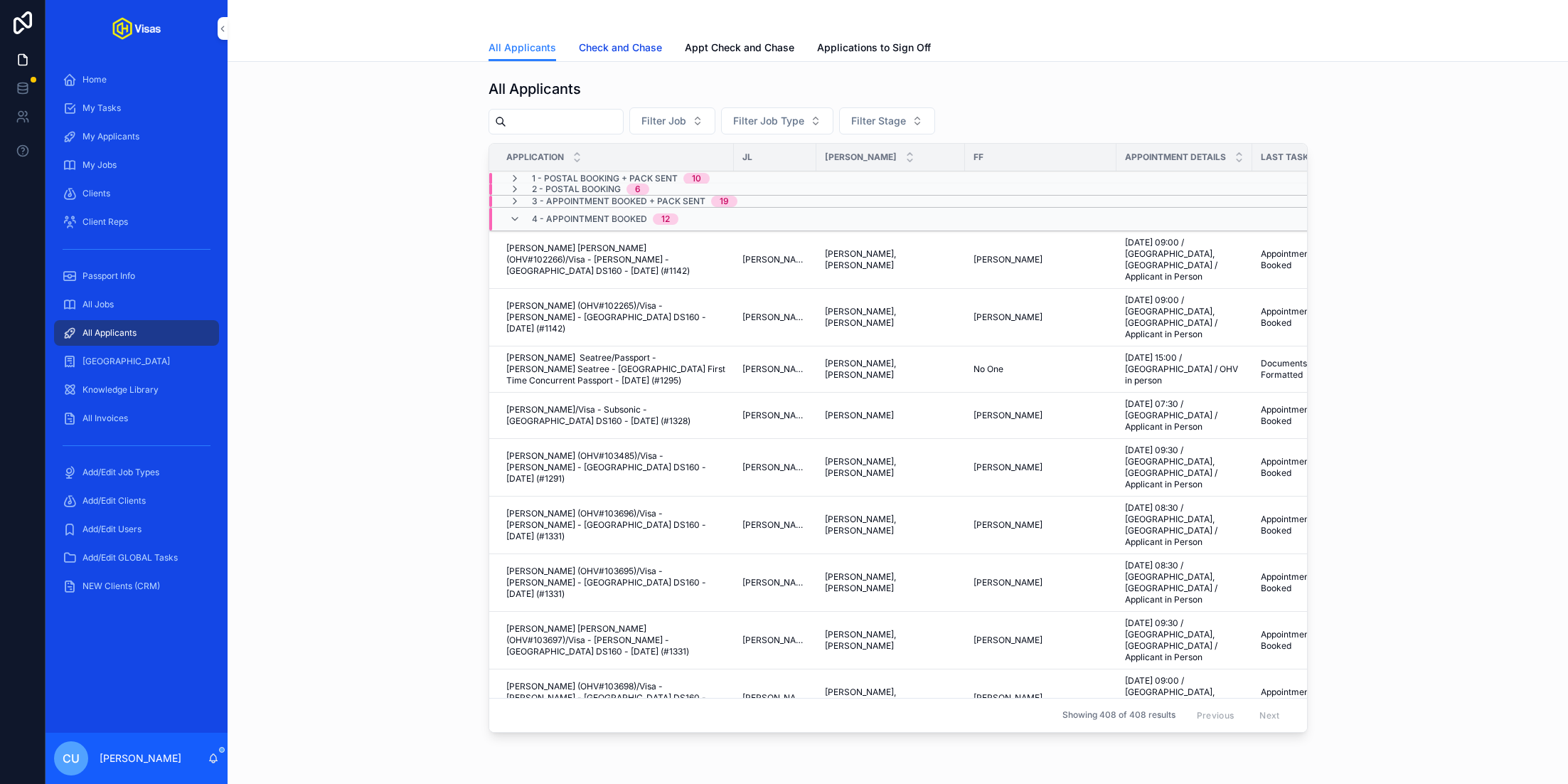
click at [612, 44] on span "Check and Chase" at bounding box center [620, 47] width 83 height 14
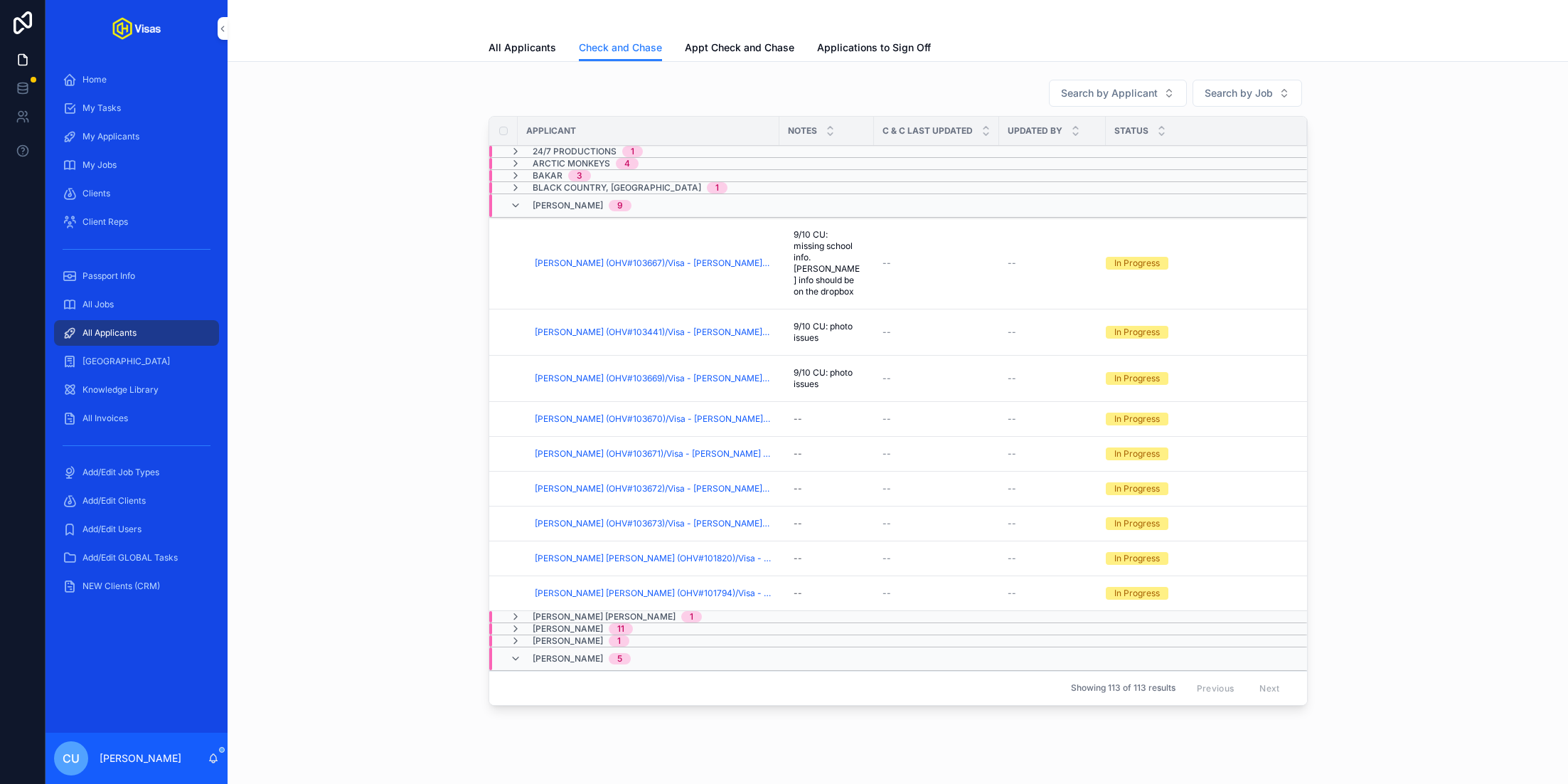
click at [570, 203] on span "[PERSON_NAME]" at bounding box center [568, 206] width 70 height 12
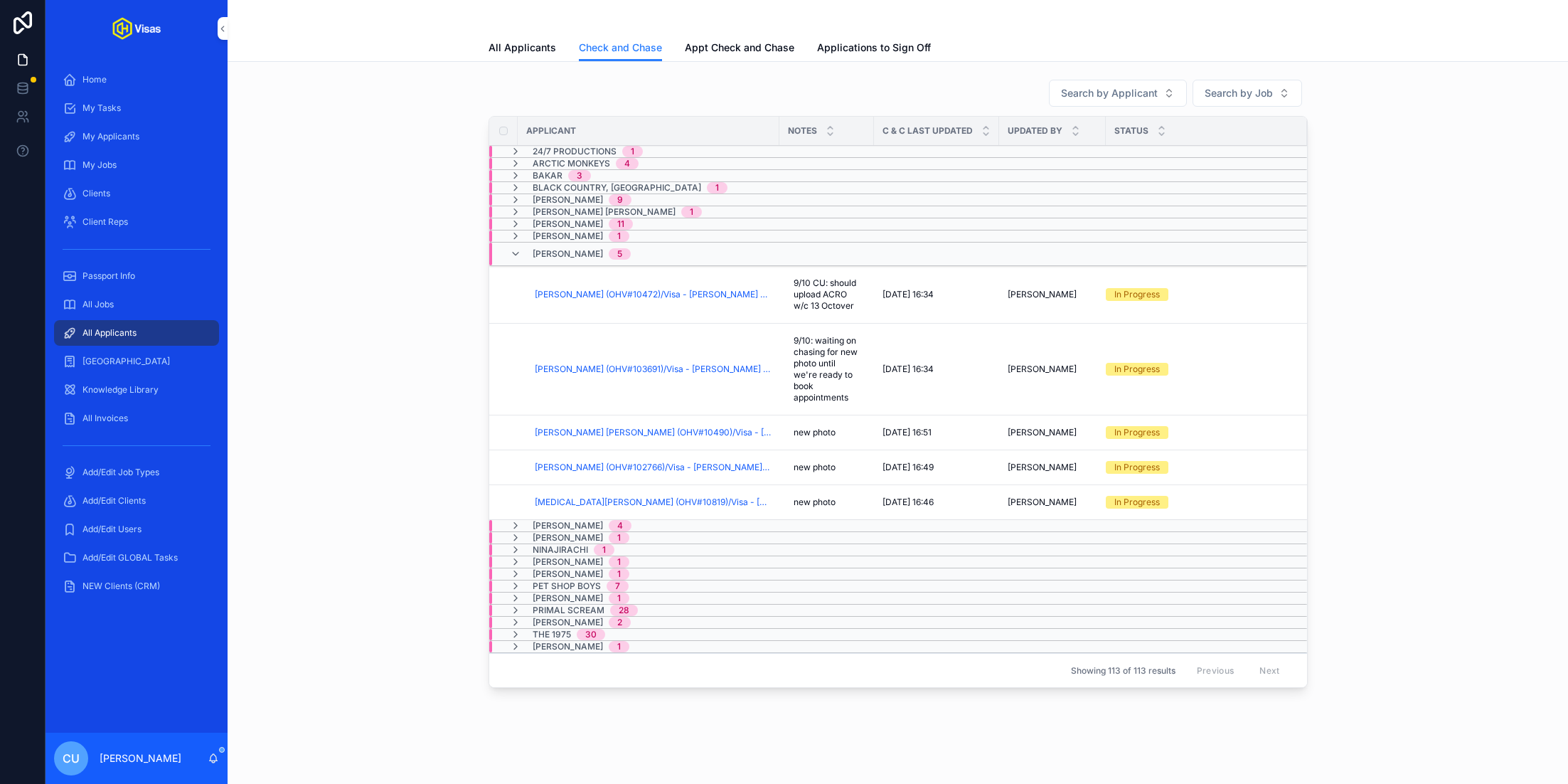
click at [564, 196] on span "[PERSON_NAME]" at bounding box center [568, 200] width 70 height 12
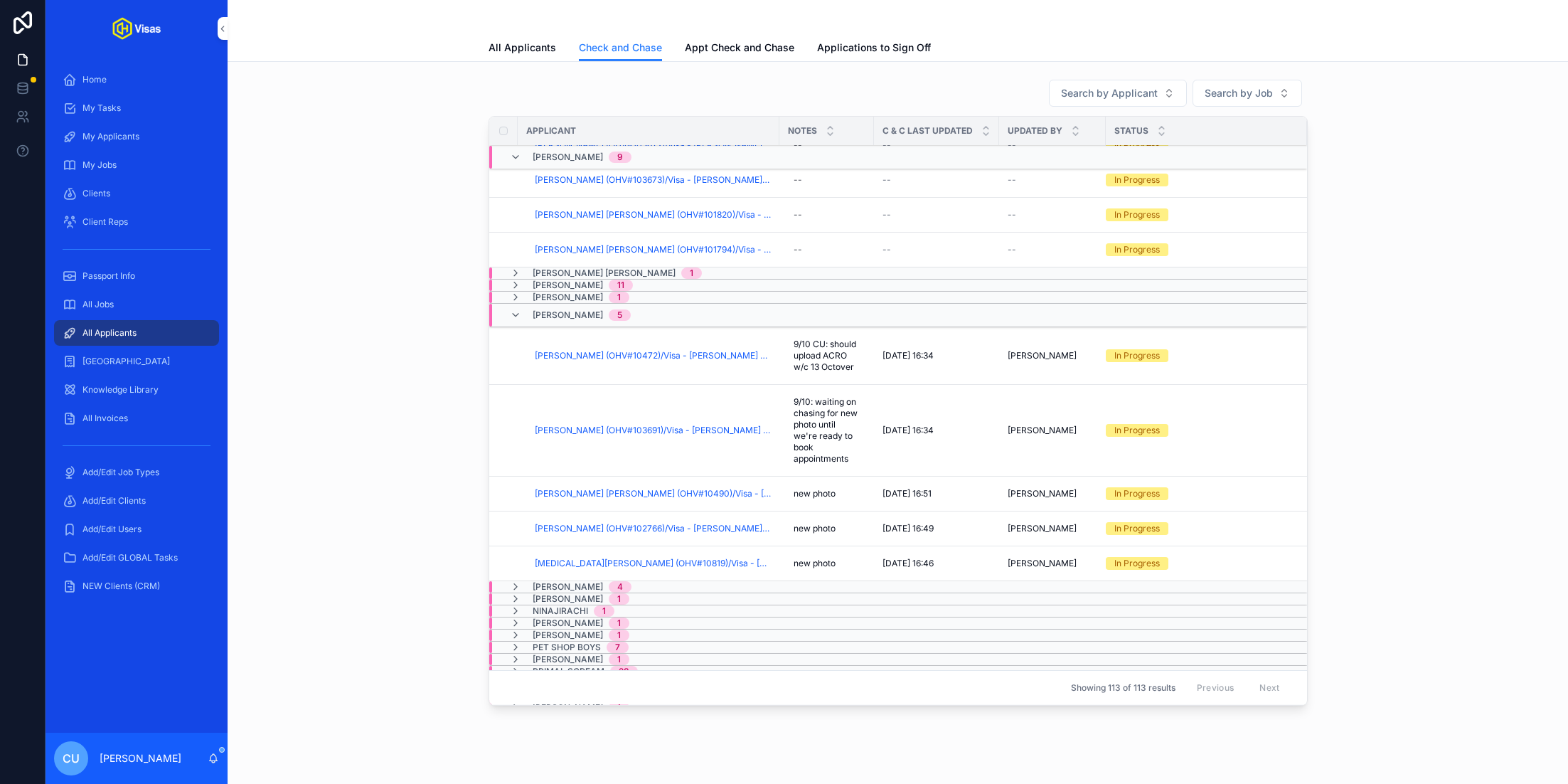
scroll to position [348, 0]
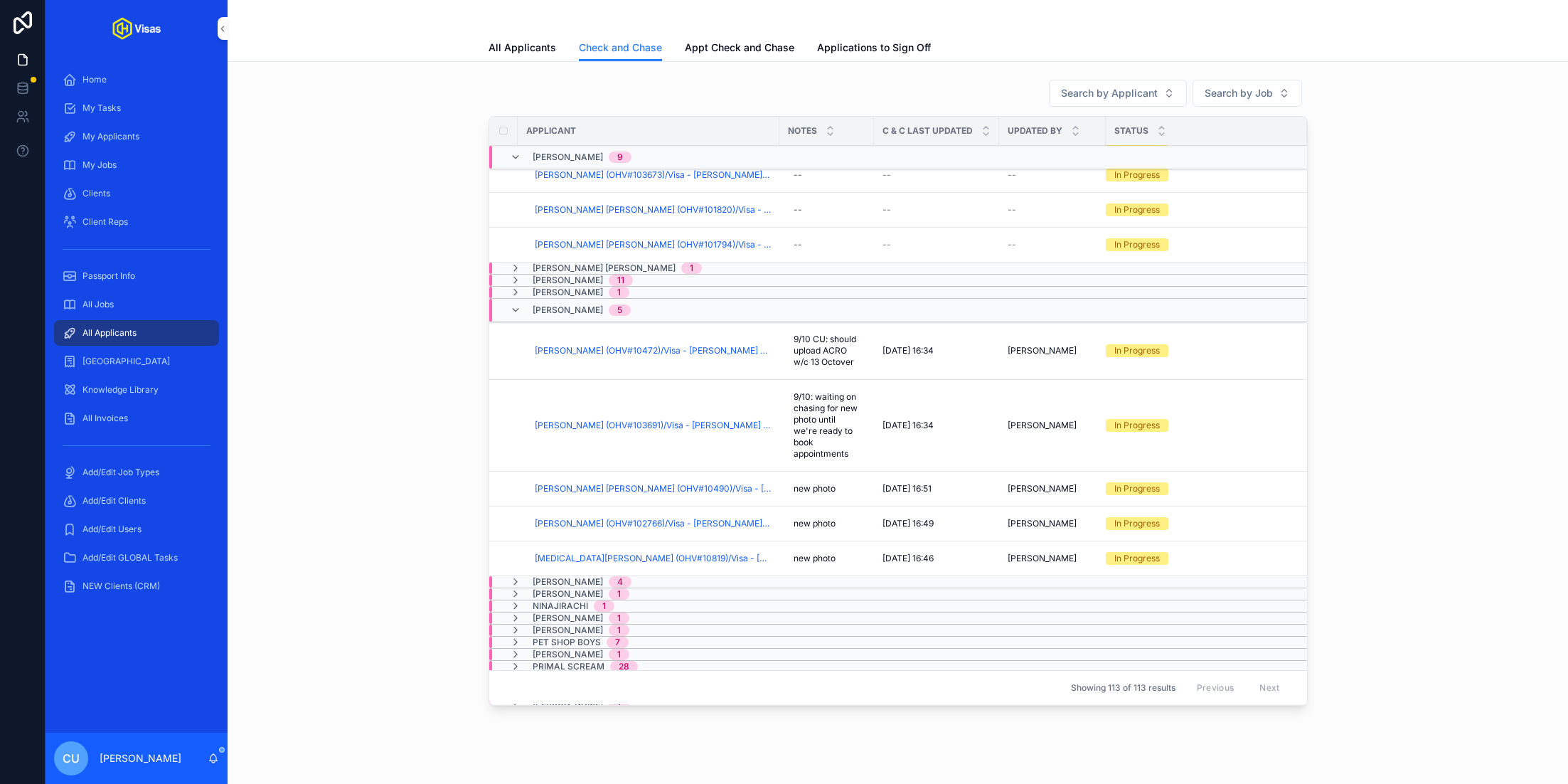
click at [641, 299] on div "[PERSON_NAME] 5" at bounding box center [579, 310] width 138 height 23
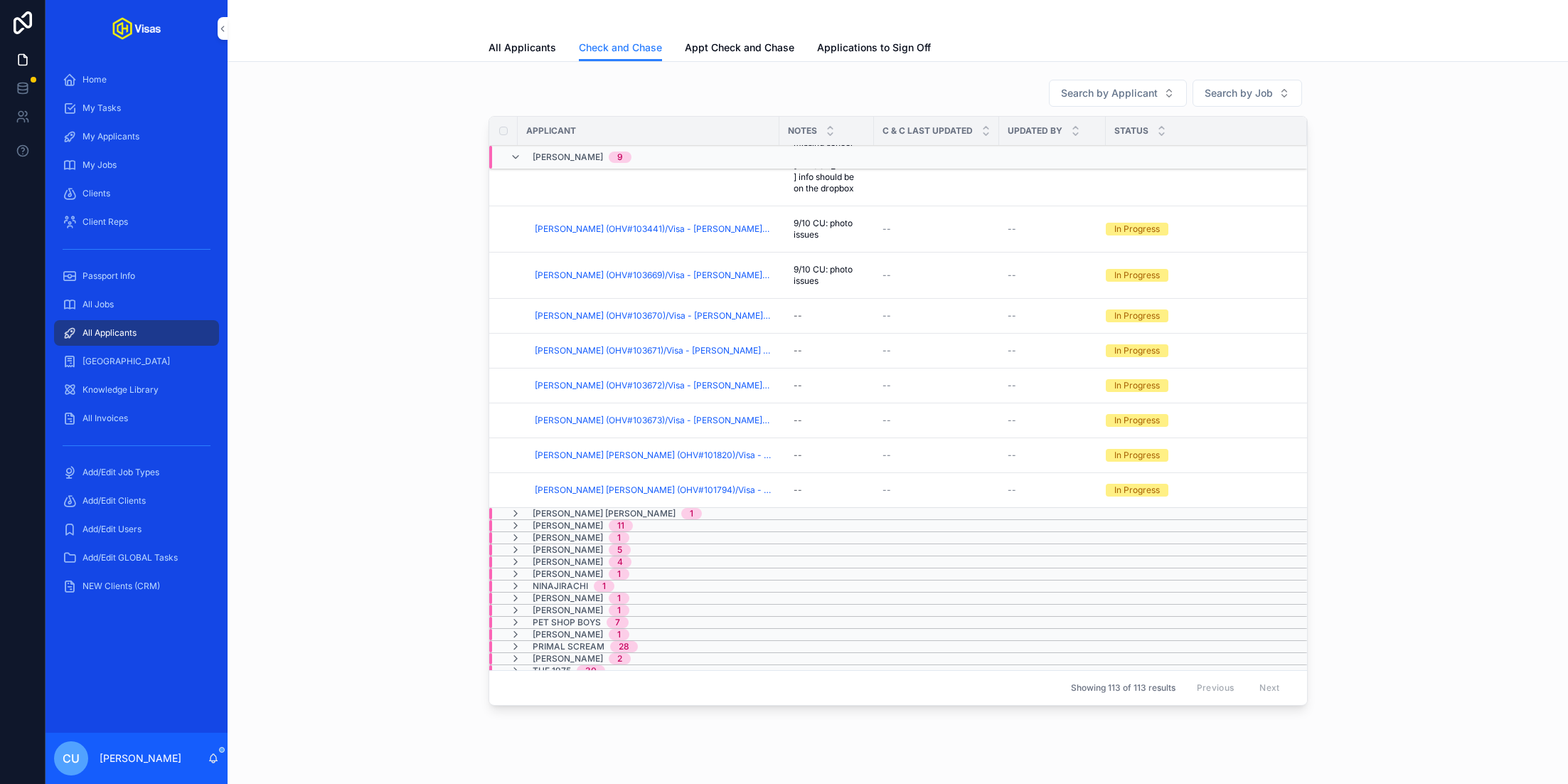
scroll to position [0, 0]
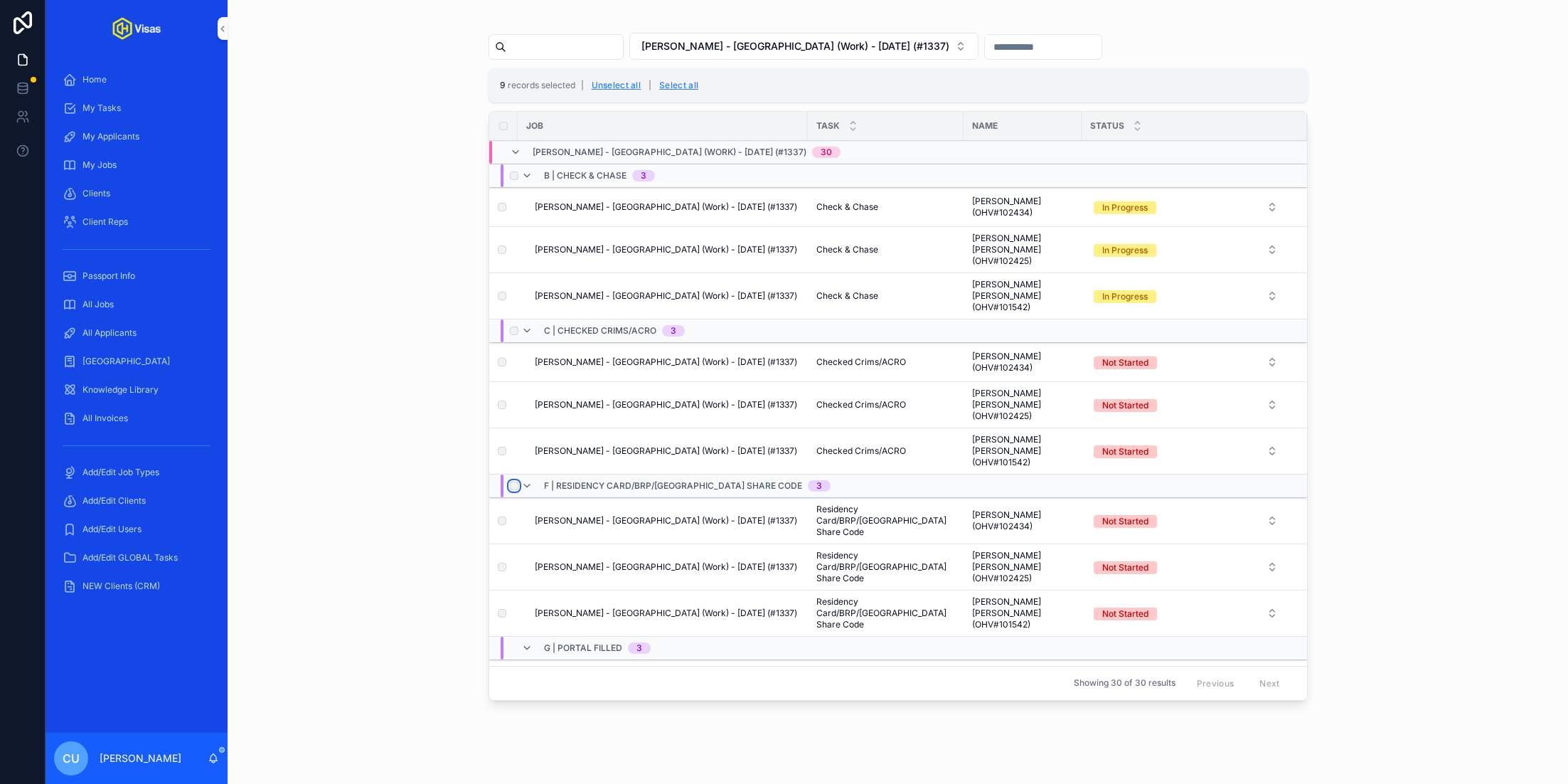
scroll to position [196, 0]
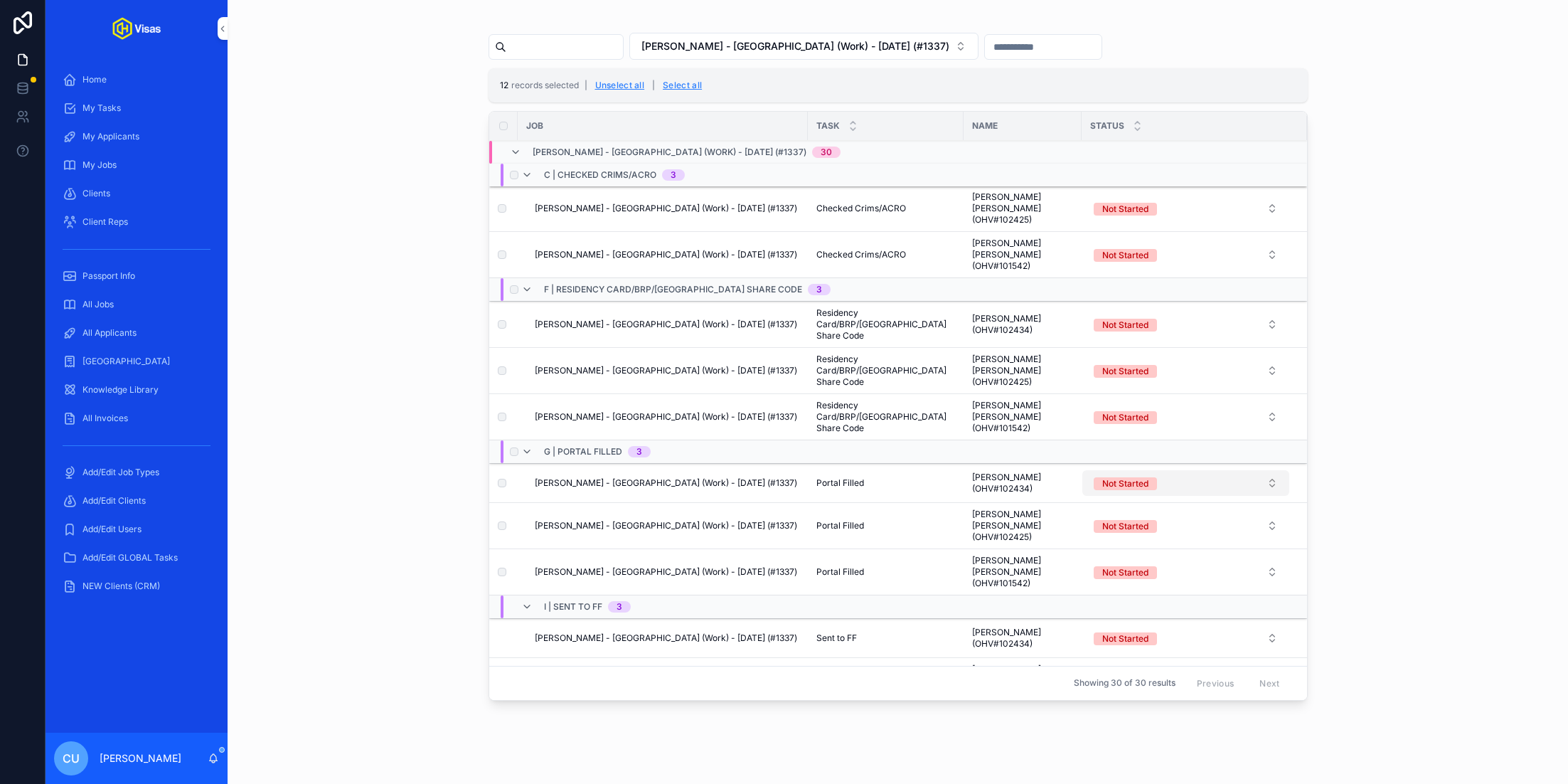
click at [1239, 470] on button "Not Started" at bounding box center [1185, 483] width 207 height 26
click at [1272, 603] on div "Update all selected records Use setting" at bounding box center [1185, 598] width 192 height 14
click at [1268, 598] on button "Use setting" at bounding box center [1269, 598] width 23 height 12
click at [1227, 570] on div "Complete" at bounding box center [1185, 571] width 198 height 21
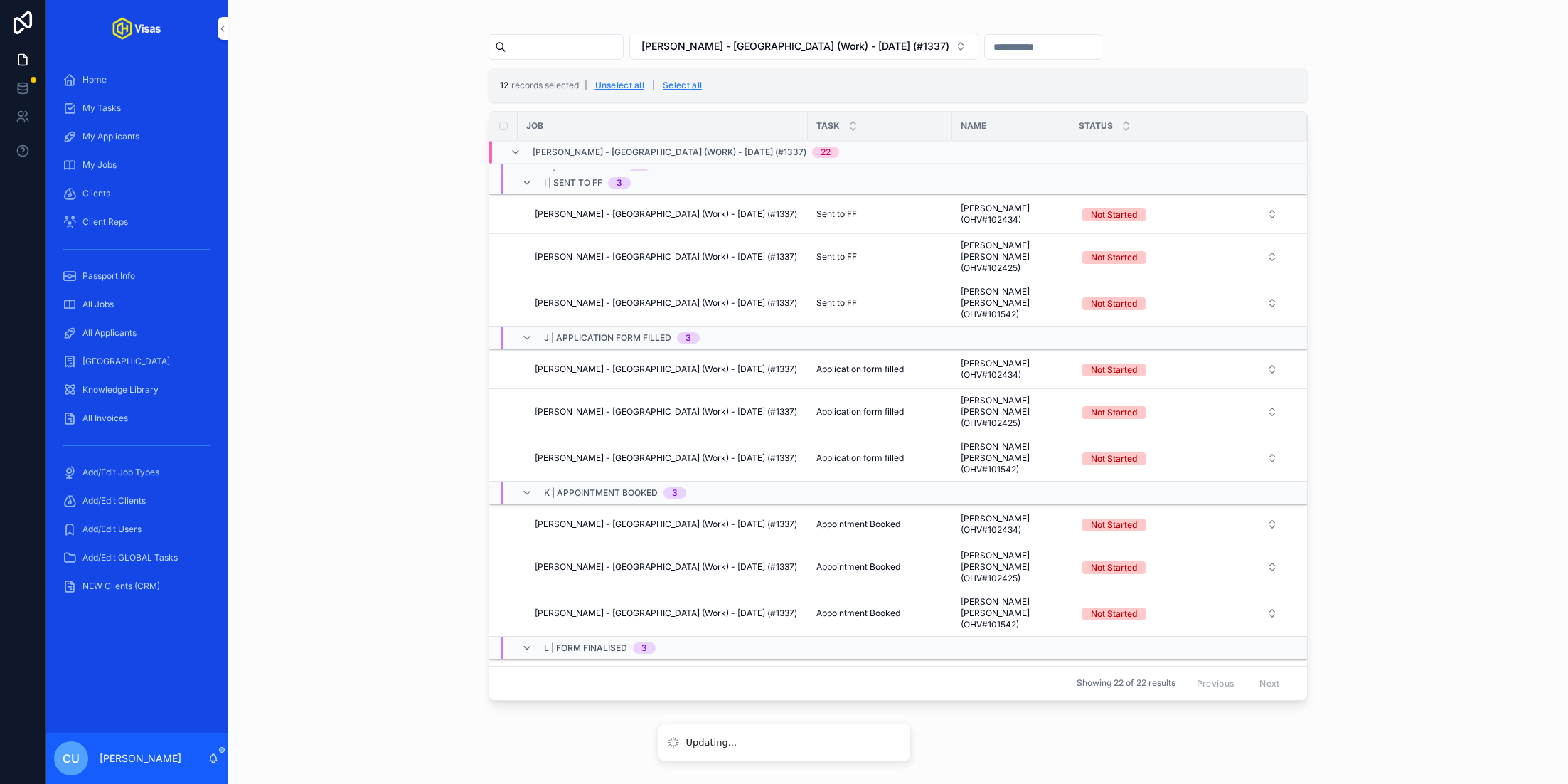
scroll to position [0, 0]
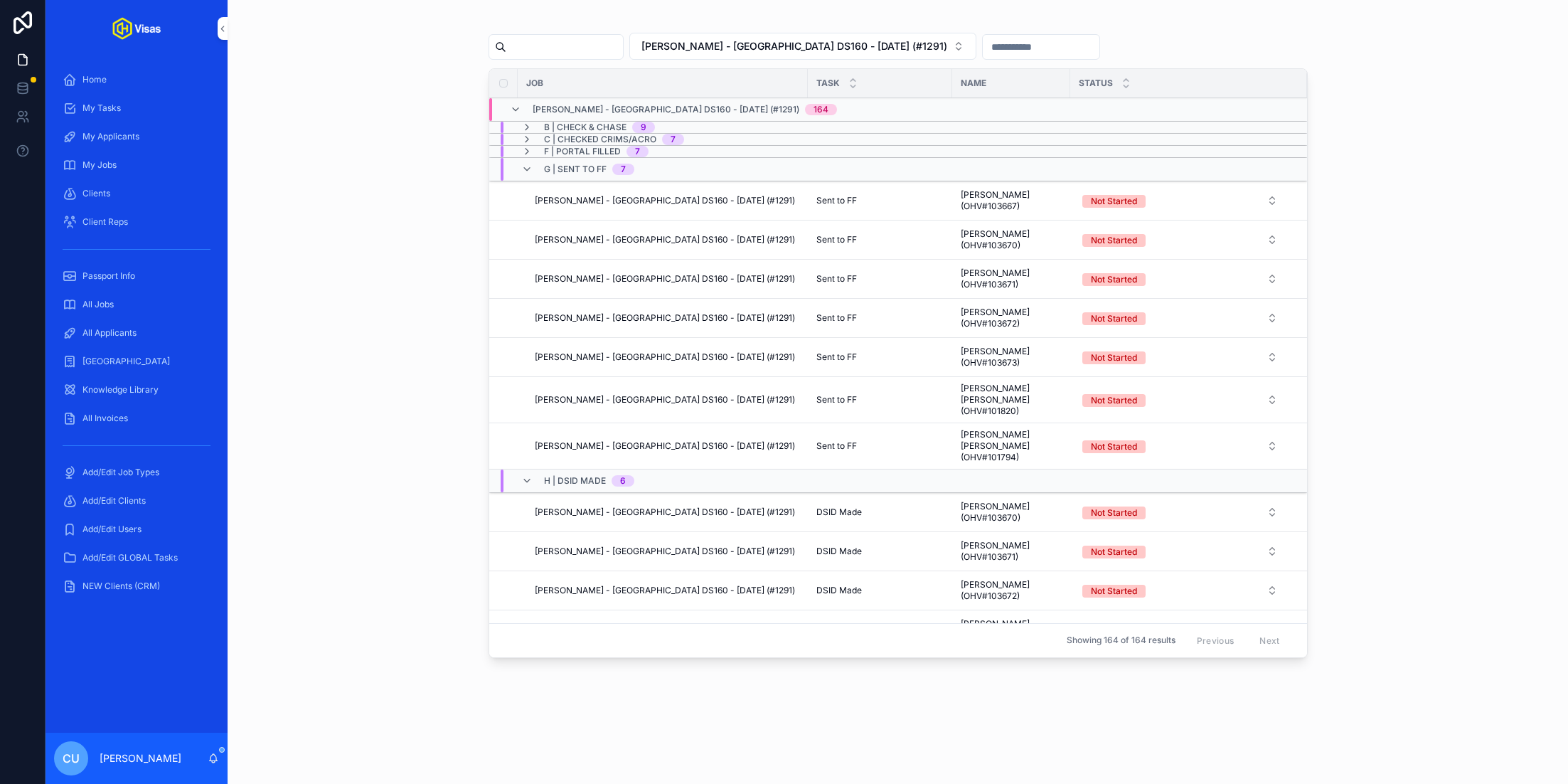
click at [603, 122] on span "B | Check & Chase" at bounding box center [585, 128] width 82 height 12
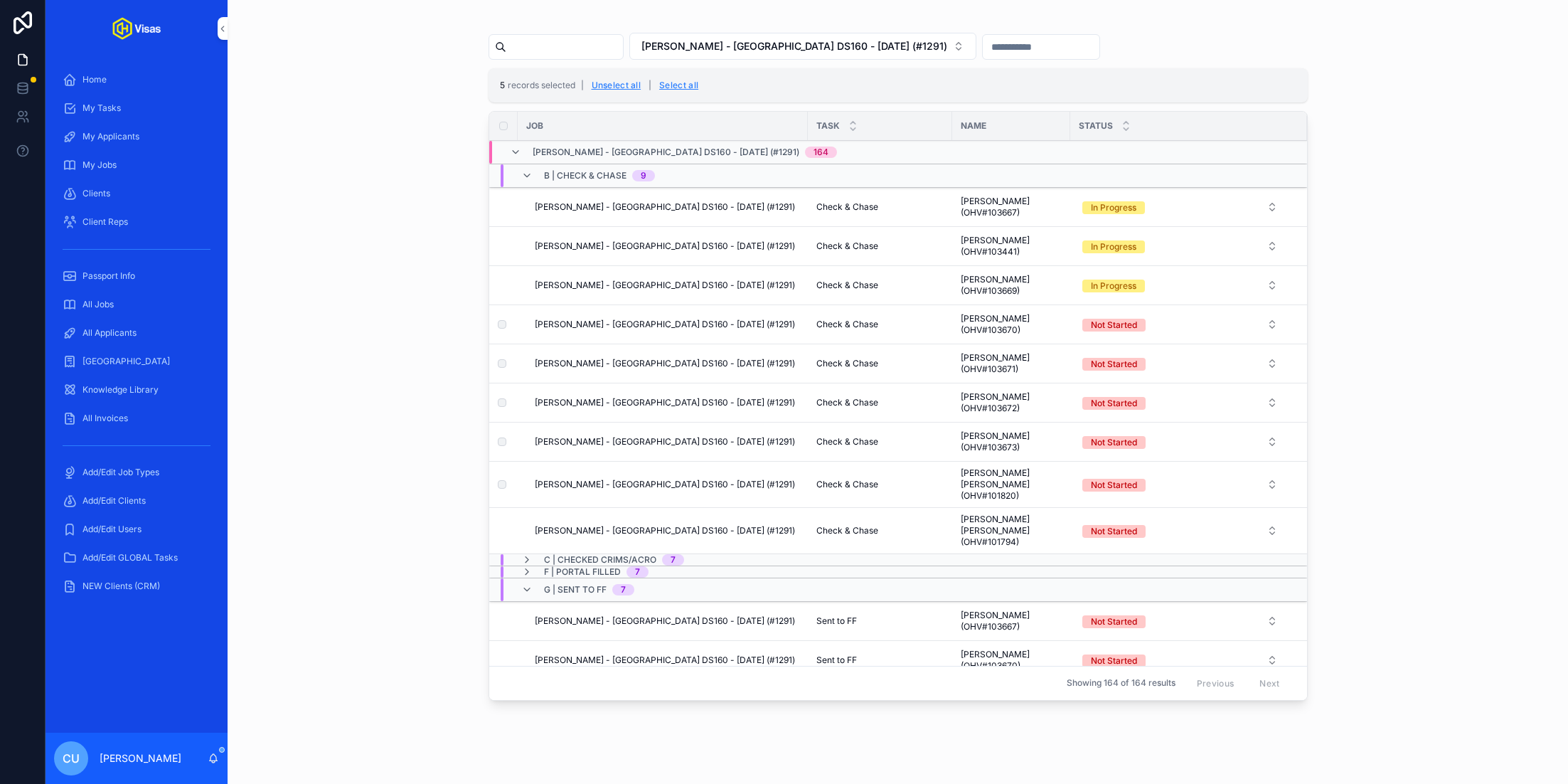
click at [501, 509] on td "scrollable content" at bounding box center [503, 531] width 29 height 46
click at [1196, 320] on button "Not Started" at bounding box center [1180, 324] width 218 height 26
click at [1260, 468] on button "Use setting" at bounding box center [1263, 470] width 23 height 12
click at [1215, 427] on div "In Progress" at bounding box center [1180, 421] width 198 height 21
